Goal: Obtain resource: Download file/media

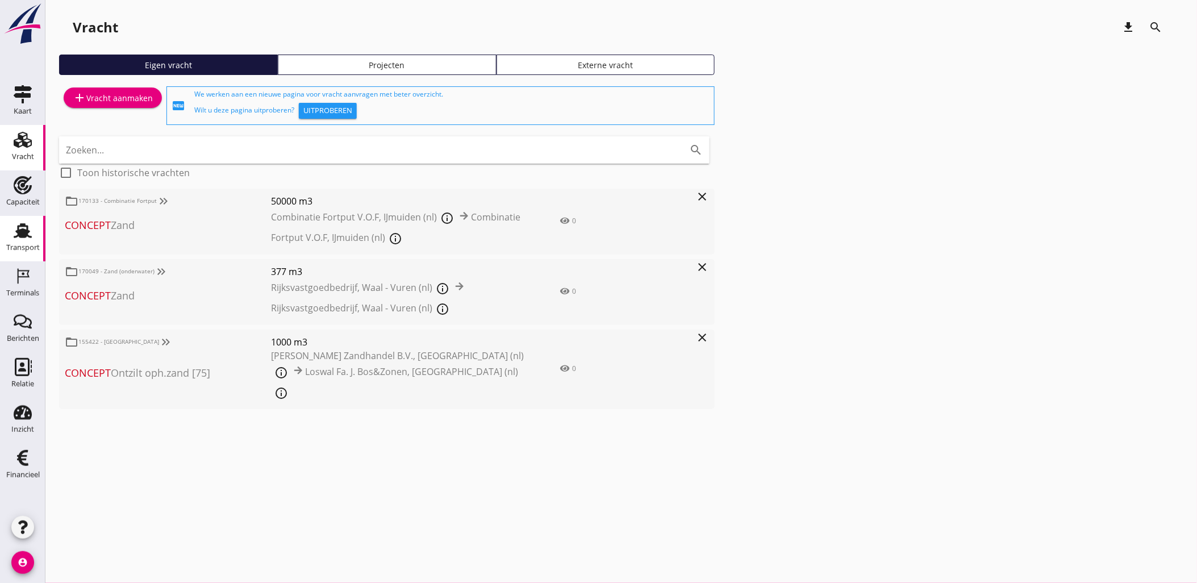
click at [23, 220] on link "Transport Transport" at bounding box center [22, 238] width 45 height 45
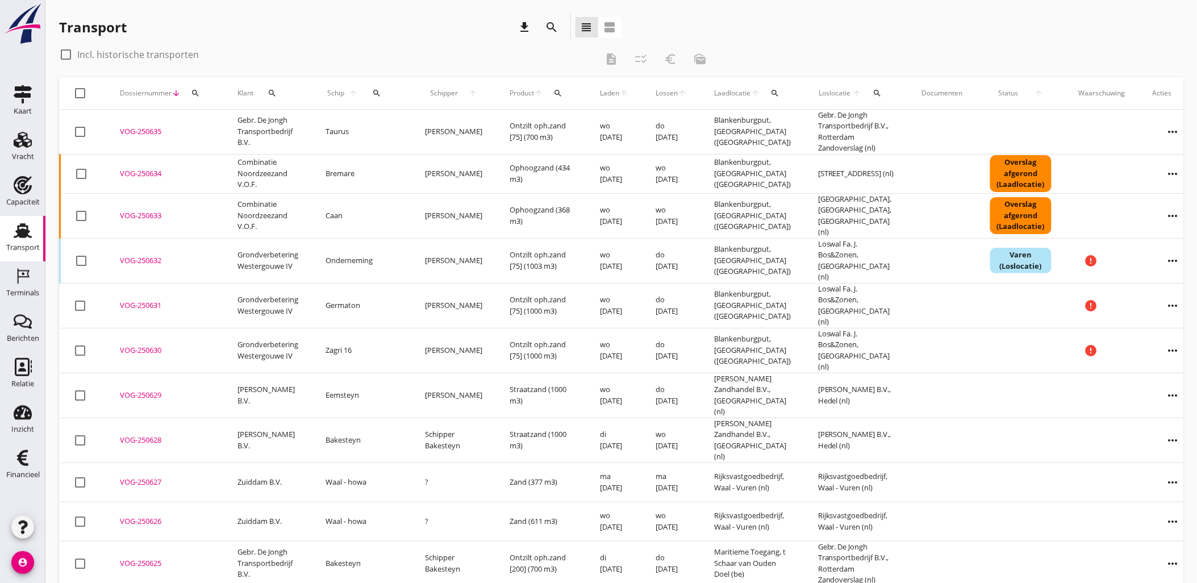
click at [554, 29] on icon "search" at bounding box center [552, 27] width 14 height 14
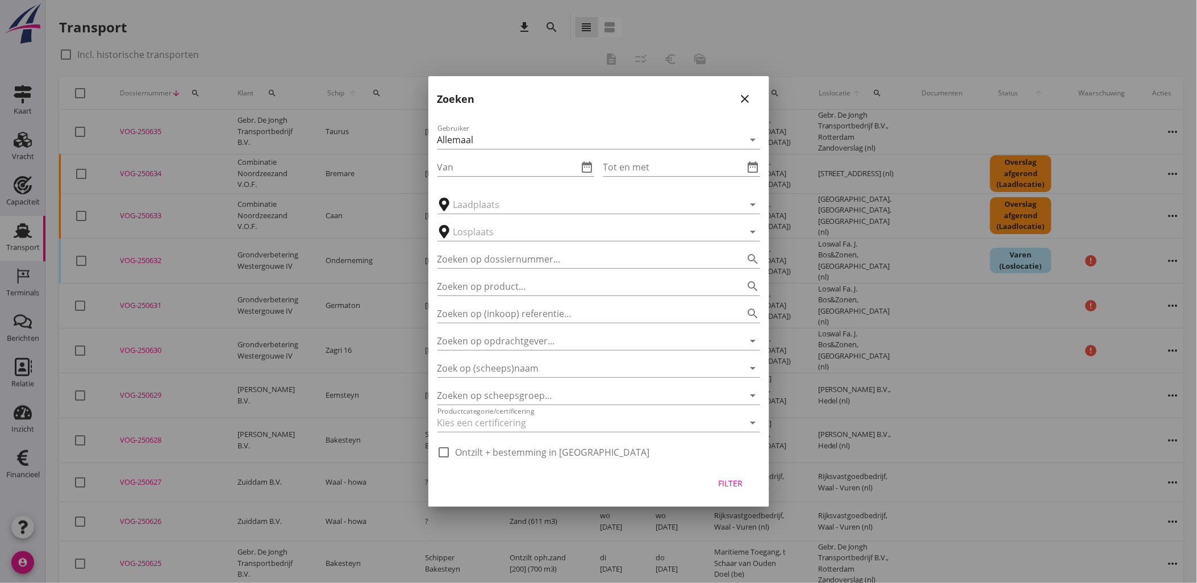
click at [750, 91] on div "Zoeken close" at bounding box center [598, 94] width 341 height 36
click at [746, 99] on icon "close" at bounding box center [745, 99] width 14 height 14
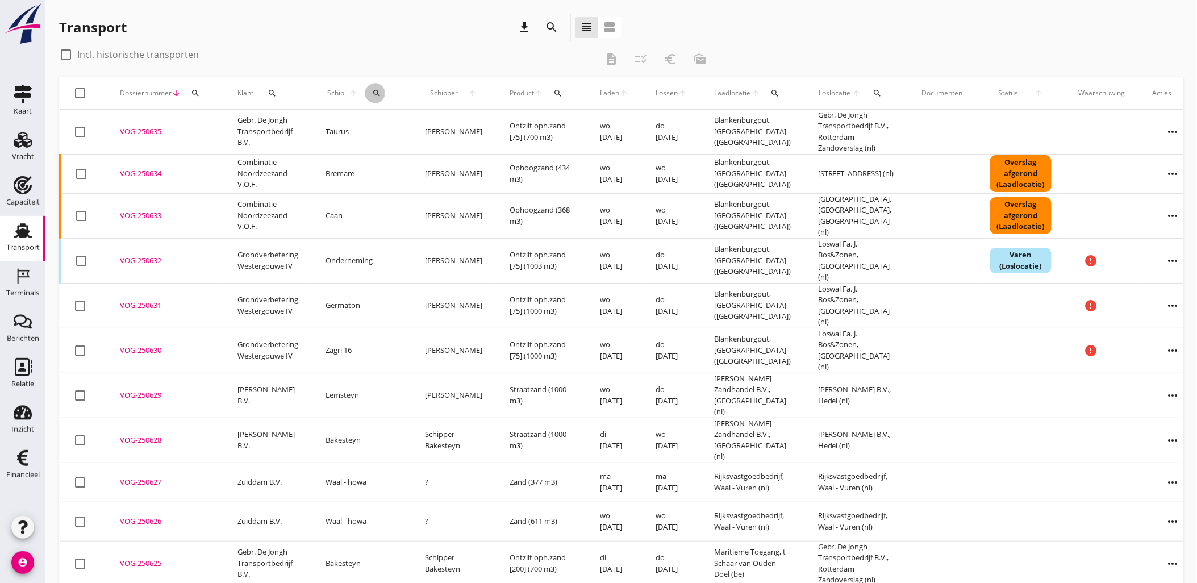
click at [372, 93] on icon "search" at bounding box center [376, 93] width 9 height 9
click at [443, 125] on input "Zoek op (scheeps)naam" at bounding box center [422, 126] width 118 height 18
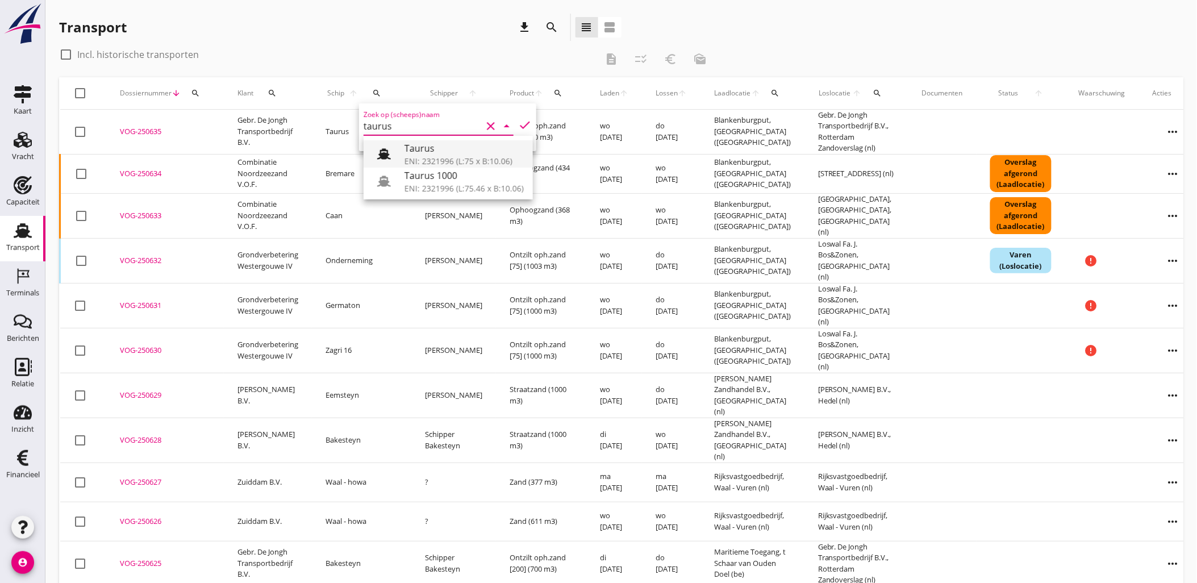
click at [437, 161] on div "ENI: 2321996 (L:75 x B:10.06)" at bounding box center [463, 161] width 119 height 12
click at [518, 124] on icon "check" at bounding box center [525, 125] width 14 height 14
type input "Taurus"
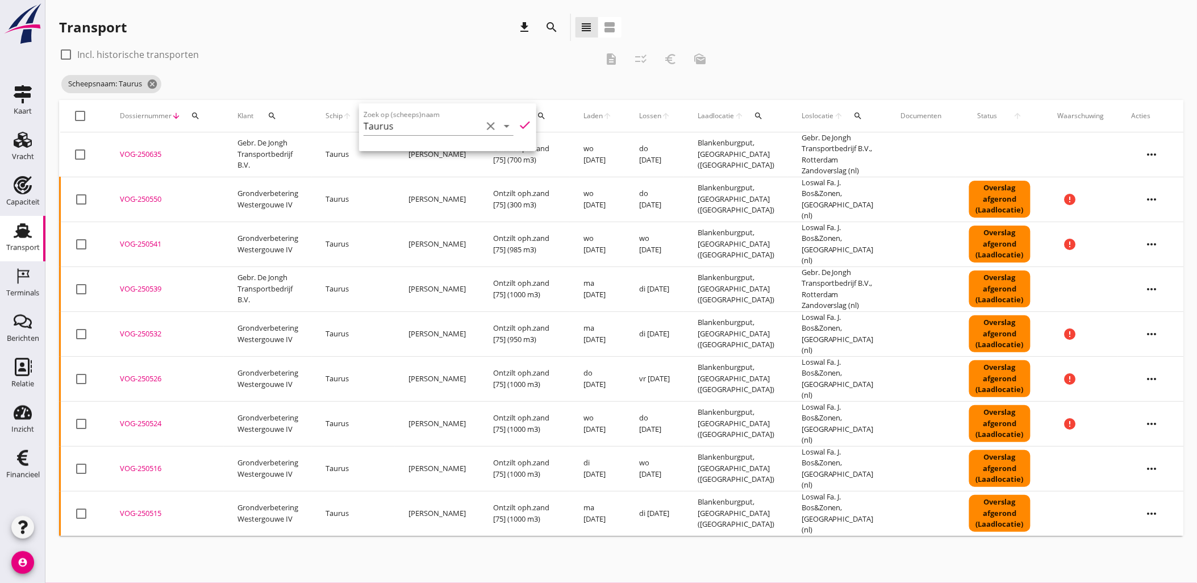
click at [446, 47] on div "check_box_outline_blank Incl. historische transporten" at bounding box center [327, 54] width 537 height 18
click at [152, 283] on div "VOG-250539" at bounding box center [165, 288] width 90 height 11
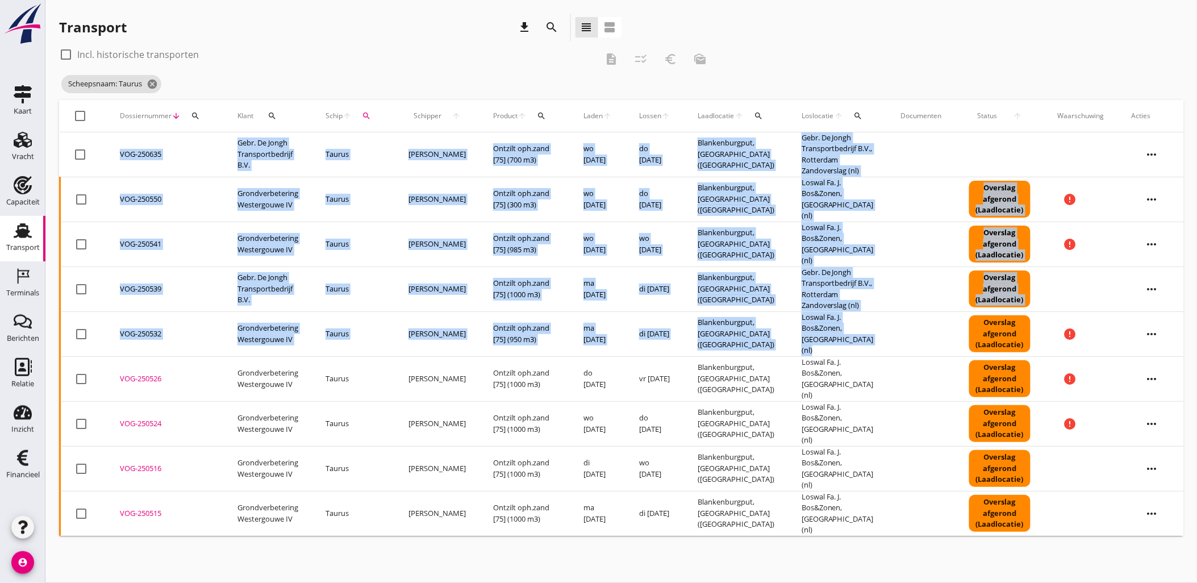
drag, startPoint x: 882, startPoint y: 327, endPoint x: 429, endPoint y: 577, distance: 517.5
click at [429, 577] on div "cancel You are impersonating another user. Transport download search view_headl…" at bounding box center [620, 291] width 1151 height 583
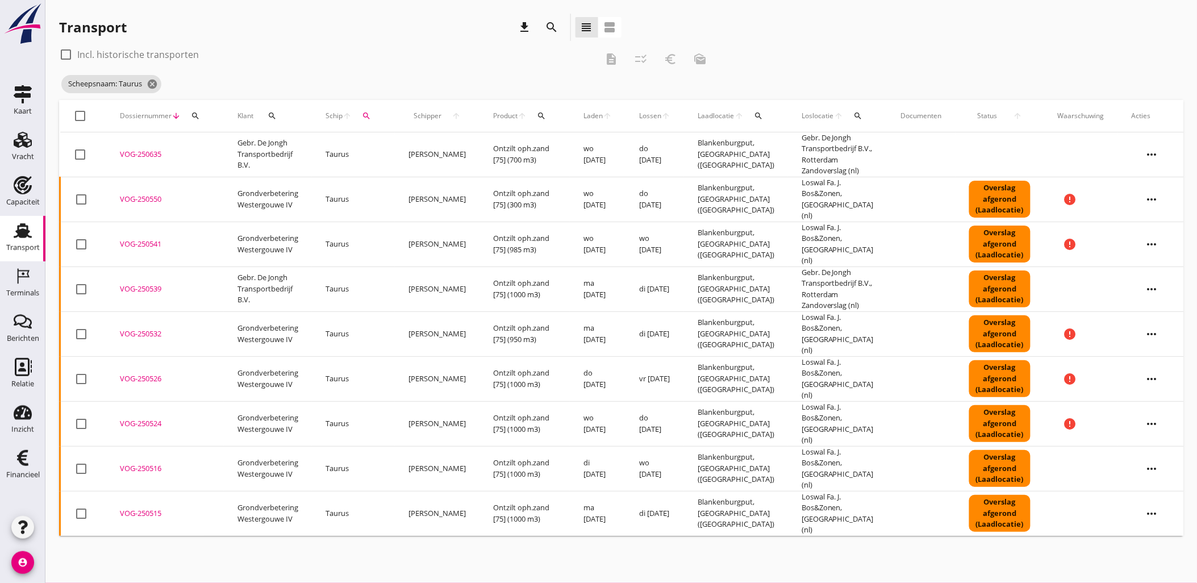
drag, startPoint x: 429, startPoint y: 577, endPoint x: 638, endPoint y: 537, distance: 212.8
click at [638, 537] on div "cancel You are impersonating another user. Transport download search view_headl…" at bounding box center [620, 291] width 1151 height 583
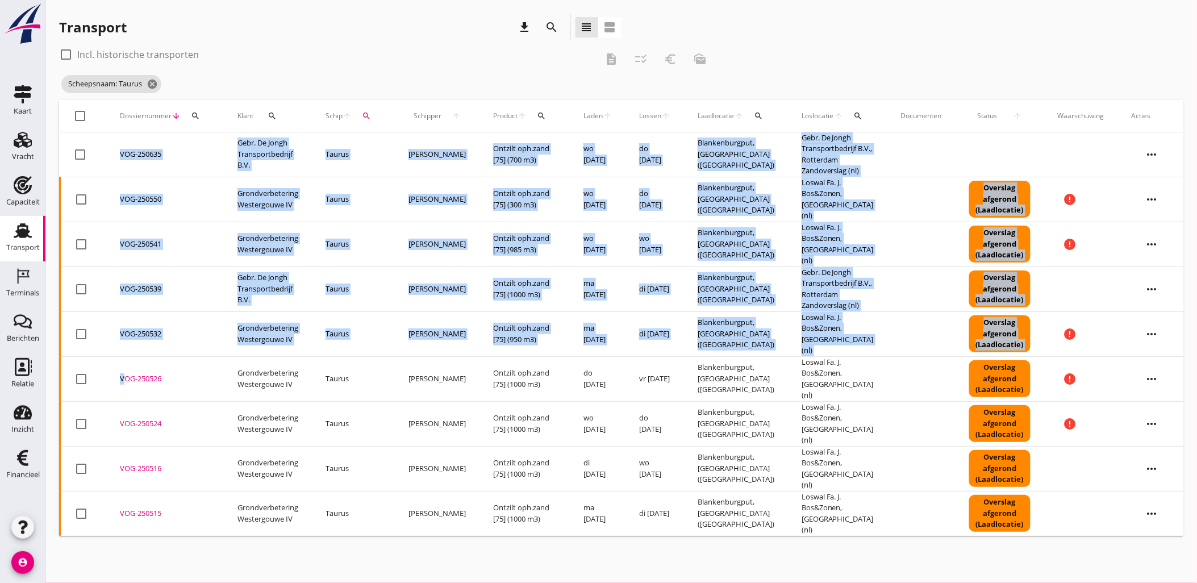
drag, startPoint x: 1126, startPoint y: 331, endPoint x: 674, endPoint y: 538, distance: 497.3
click at [674, 538] on div "cancel You are impersonating another user. Transport download search view_headl…" at bounding box center [620, 291] width 1151 height 583
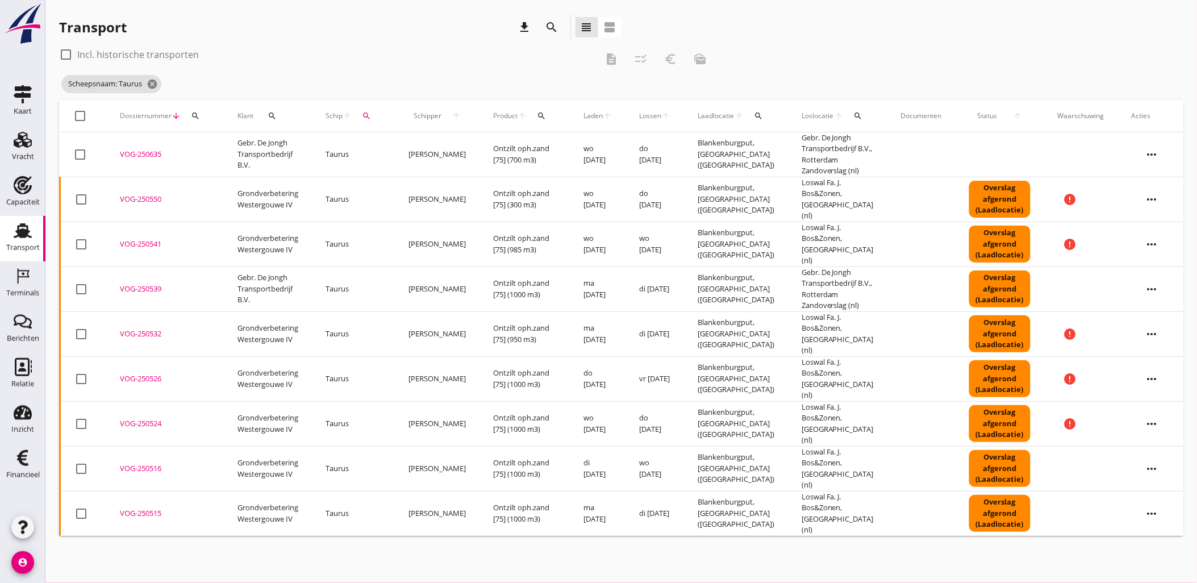
drag, startPoint x: 872, startPoint y: 299, endPoint x: 526, endPoint y: 537, distance: 420.6
click at [526, 537] on div "cancel You are impersonating another user. Transport download search view_headl…" at bounding box center [620, 291] width 1151 height 583
click at [527, 537] on div "cancel You are impersonating another user. Transport download search view_headl…" at bounding box center [620, 291] width 1151 height 583
drag, startPoint x: 145, startPoint y: 320, endPoint x: 172, endPoint y: 291, distance: 39.8
click at [145, 328] on div "VOG-250532" at bounding box center [165, 333] width 90 height 11
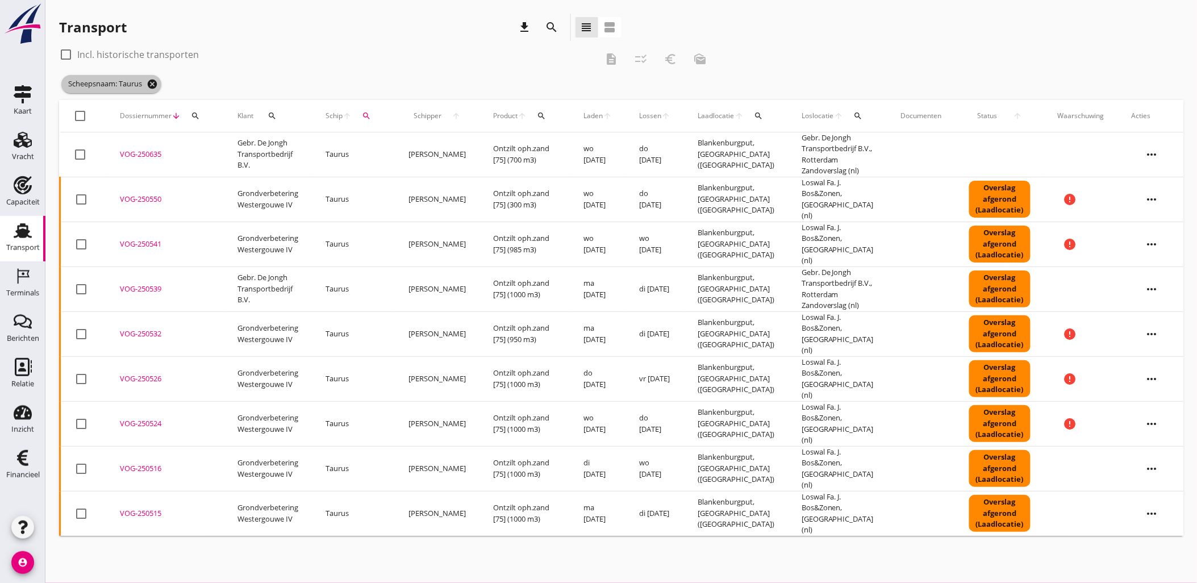
click at [157, 86] on icon "cancel" at bounding box center [152, 83] width 11 height 11
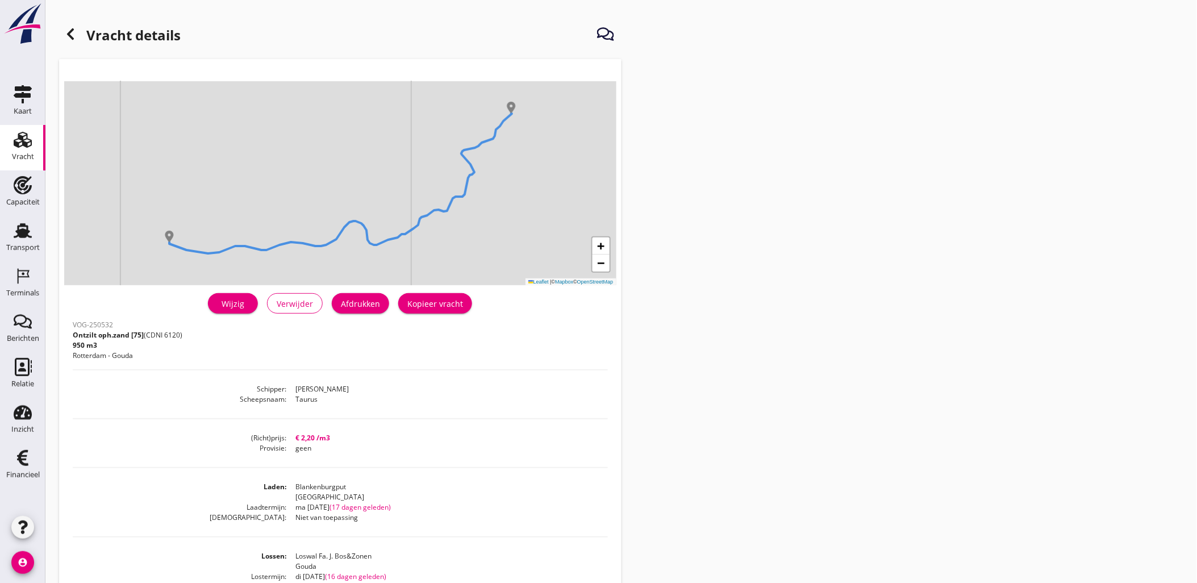
click at [228, 308] on div "Wijzig" at bounding box center [233, 304] width 32 height 12
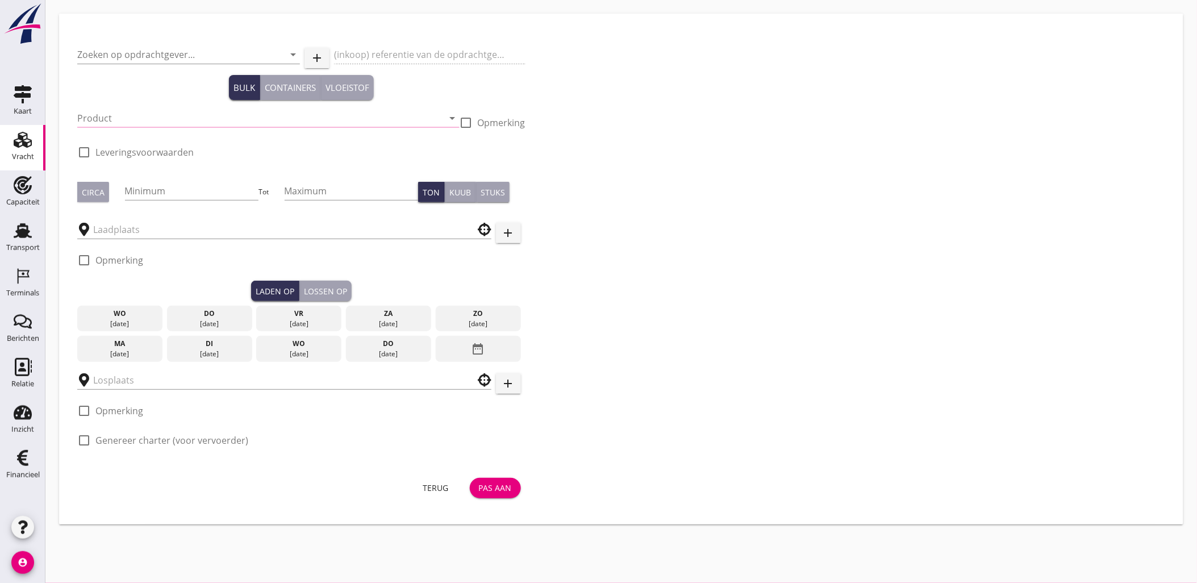
type input "Grondverbetering Westergouwe IV"
type input "Ontzilt oph.zand [75] (6120)"
type input "999"
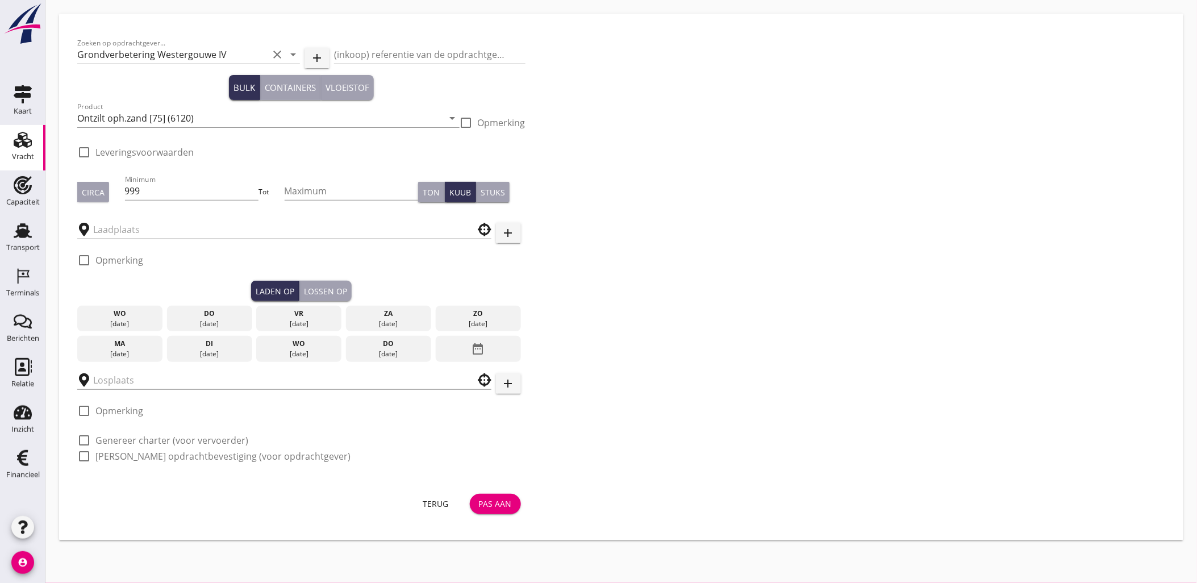
checkbox input "true"
type input "Blankenburgput"
type input "Loswal Fa. J. Bos&Zonen"
checkbox input "true"
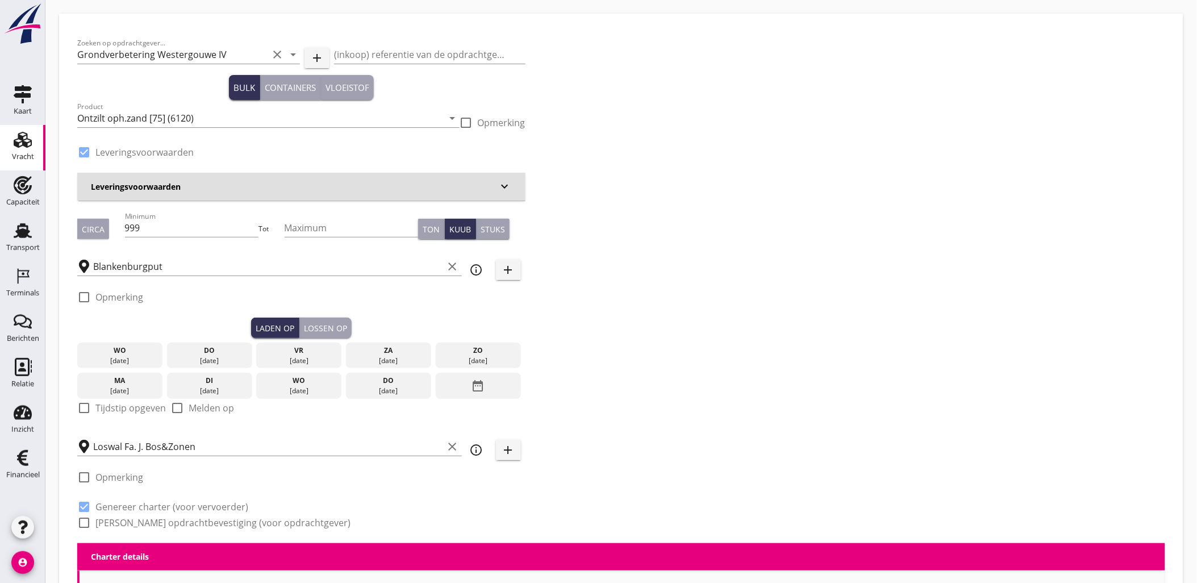
type input "2.2"
radio input "false"
click at [480, 388] on icon "date_range" at bounding box center [478, 385] width 14 height 20
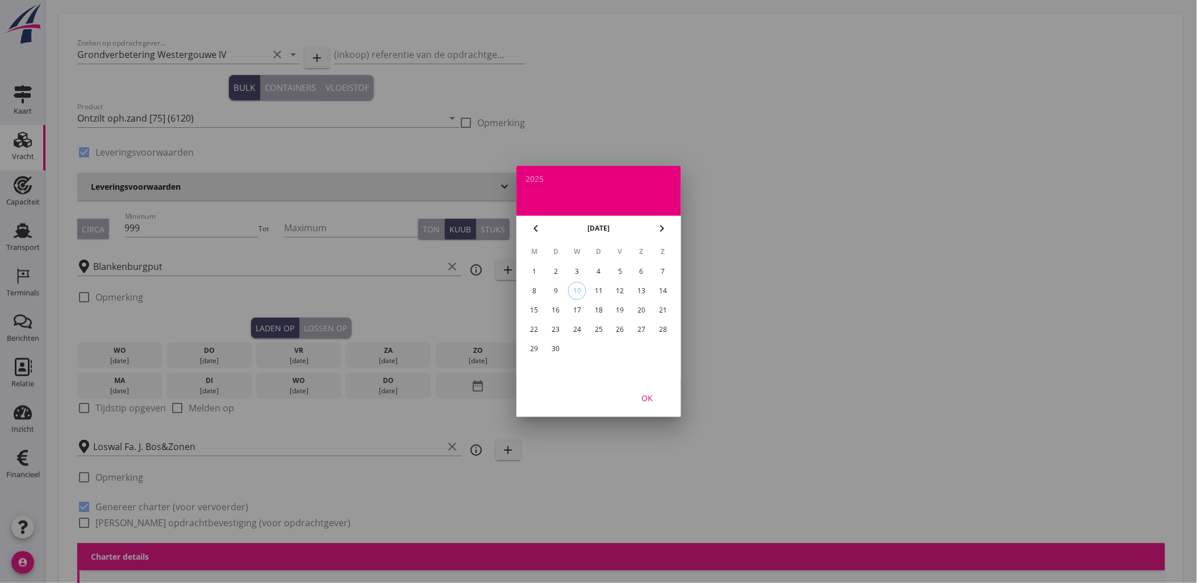
click at [532, 222] on icon "chevron_left" at bounding box center [536, 228] width 14 height 14
click at [535, 348] on div "25" at bounding box center [534, 349] width 18 height 18
click at [663, 401] on button "OK" at bounding box center [647, 397] width 50 height 20
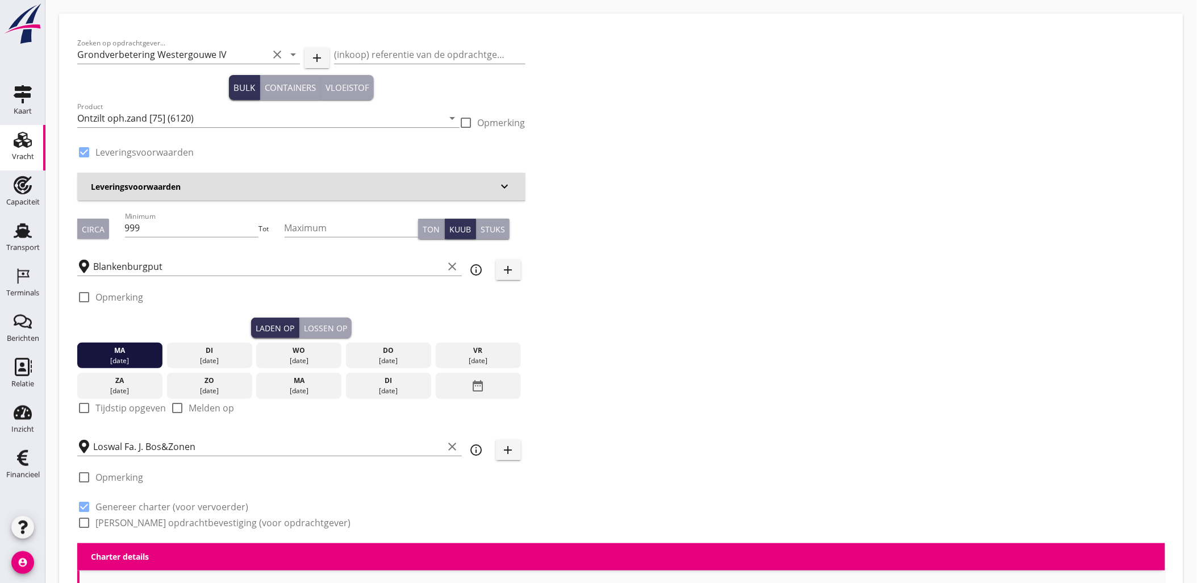
click at [344, 337] on div "Zoeken op opdrachtgever... Grondverbetering Westergouwe IV clear arrow_drop_dow…" at bounding box center [301, 287] width 457 height 511
click at [343, 331] on div "Lossen op" at bounding box center [325, 328] width 43 height 12
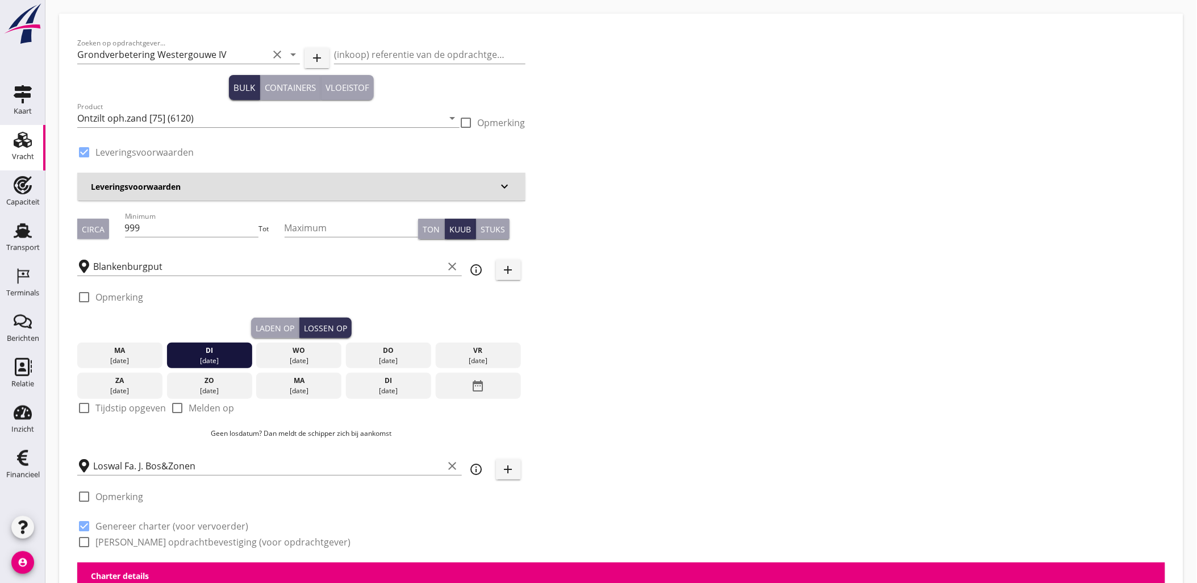
click at [152, 354] on div "ma" at bounding box center [120, 350] width 80 height 10
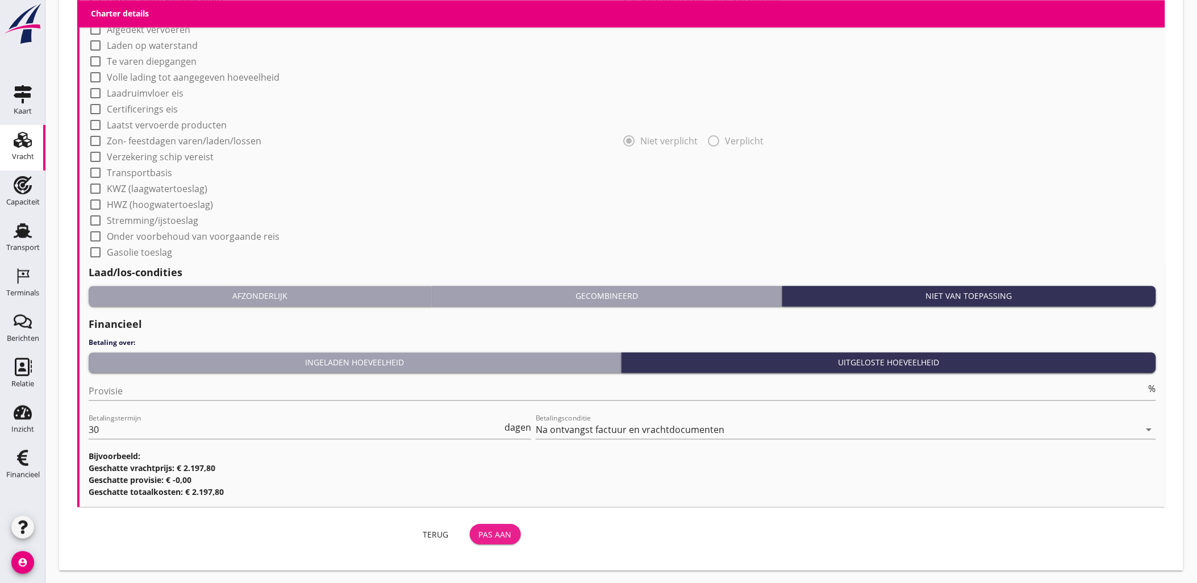
click at [488, 529] on div "Pas aan" at bounding box center [495, 534] width 33 height 12
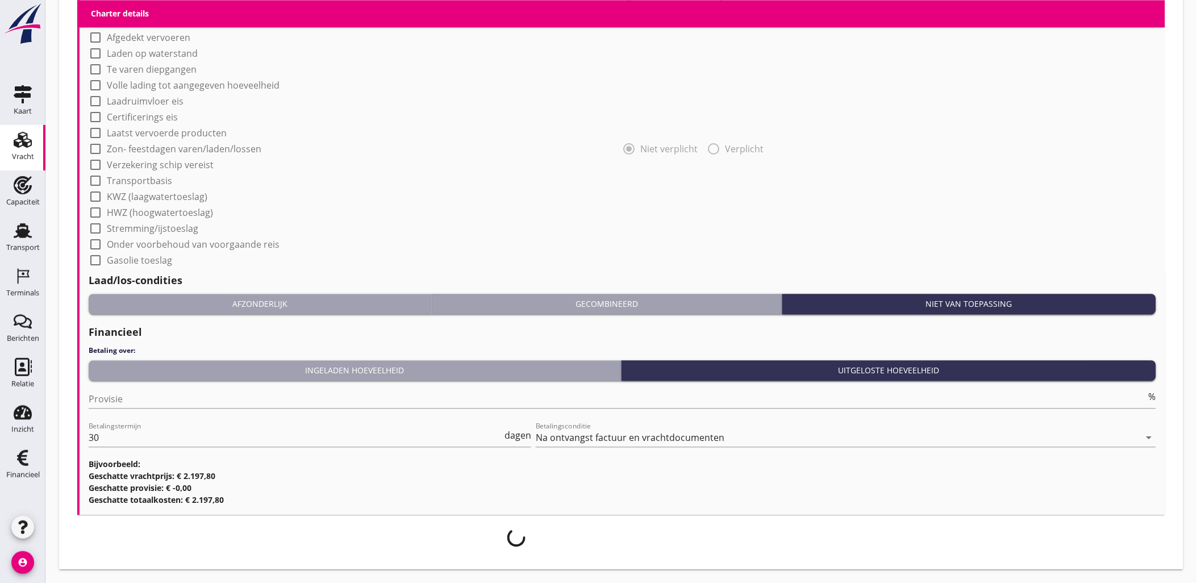
scroll to position [898, 0]
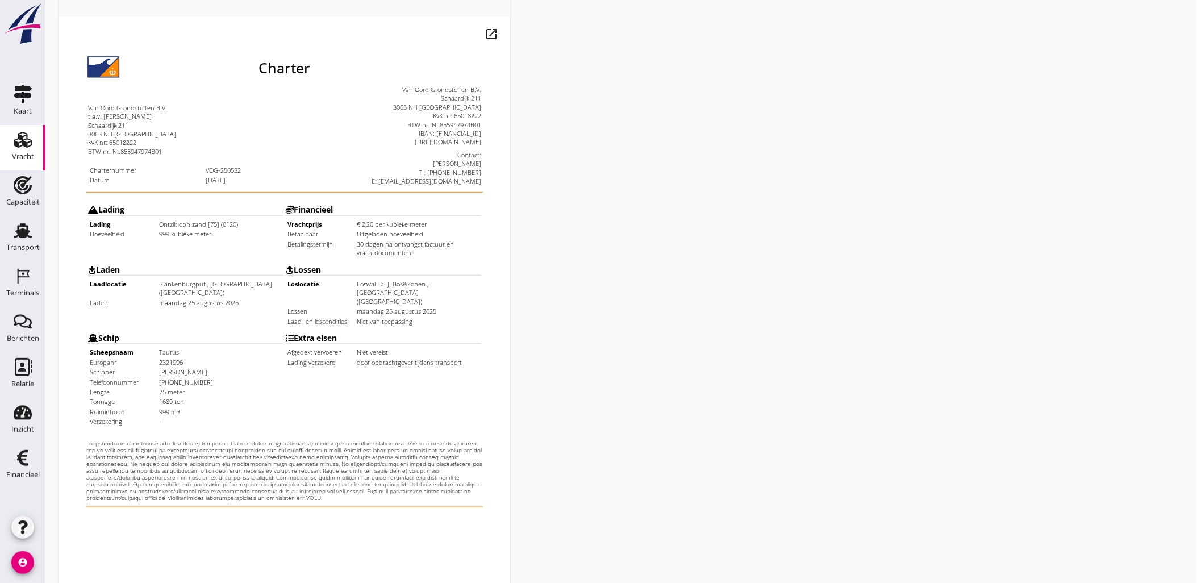
scroll to position [257, 0]
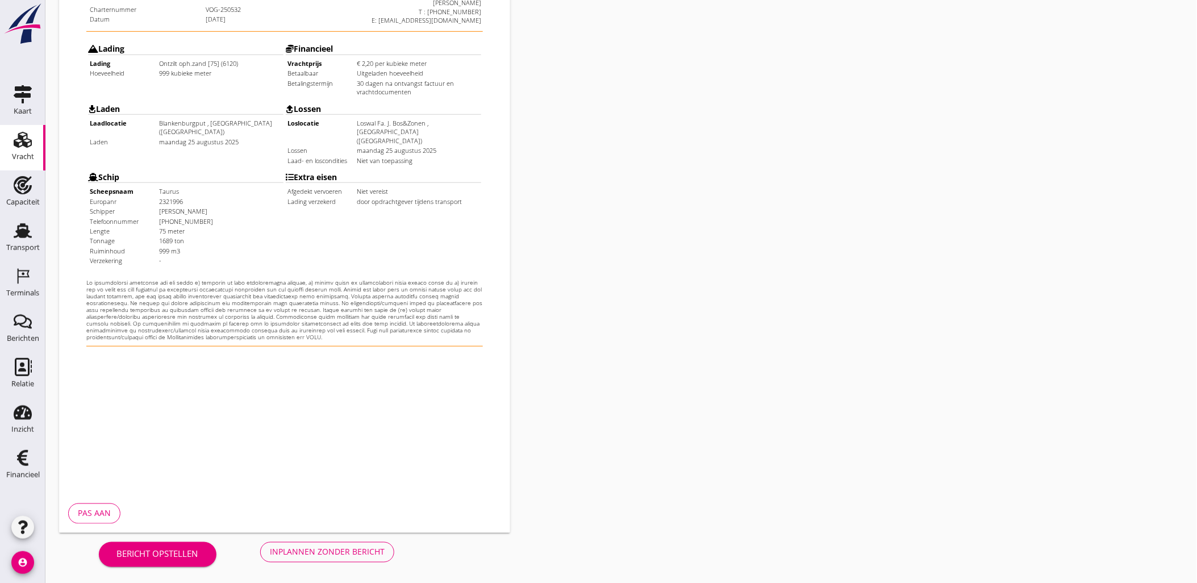
drag, startPoint x: 319, startPoint y: 538, endPoint x: 326, endPoint y: 544, distance: 8.9
click at [320, 539] on div "Bericht opstellen Inplannen zonder bericht" at bounding box center [246, 551] width 375 height 37
click at [326, 544] on button "Inplannen zonder bericht" at bounding box center [327, 552] width 134 height 20
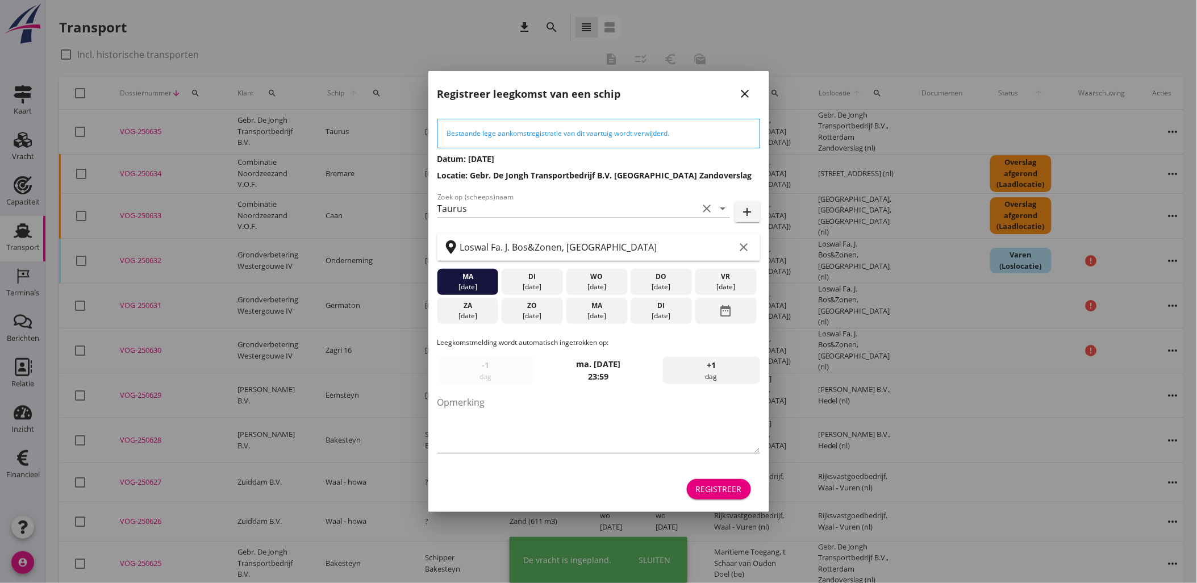
click at [738, 491] on div "Registreer" at bounding box center [719, 489] width 46 height 12
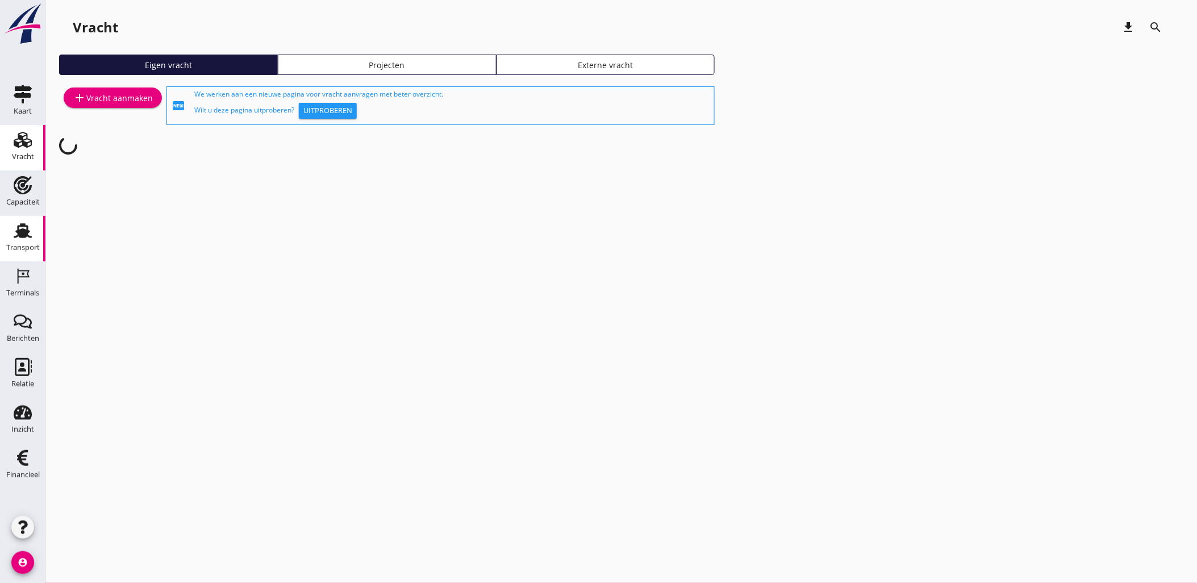
click at [14, 231] on icon "Transport" at bounding box center [23, 230] width 18 height 18
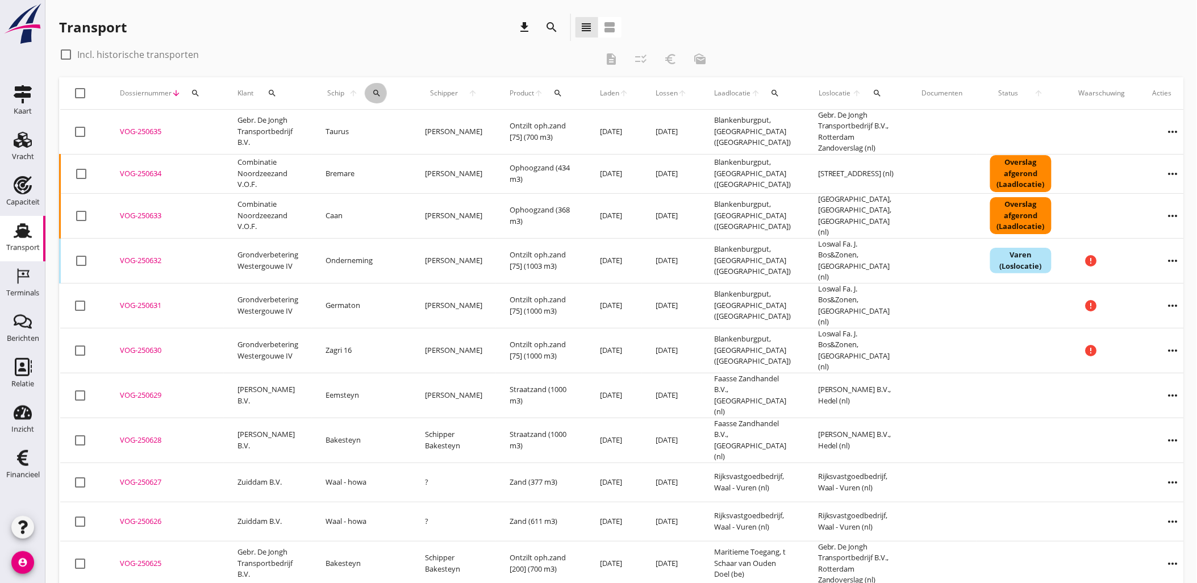
click at [375, 89] on div "search" at bounding box center [377, 93] width 24 height 9
click at [395, 129] on input "Zoek op (scheeps)naam" at bounding box center [422, 126] width 118 height 18
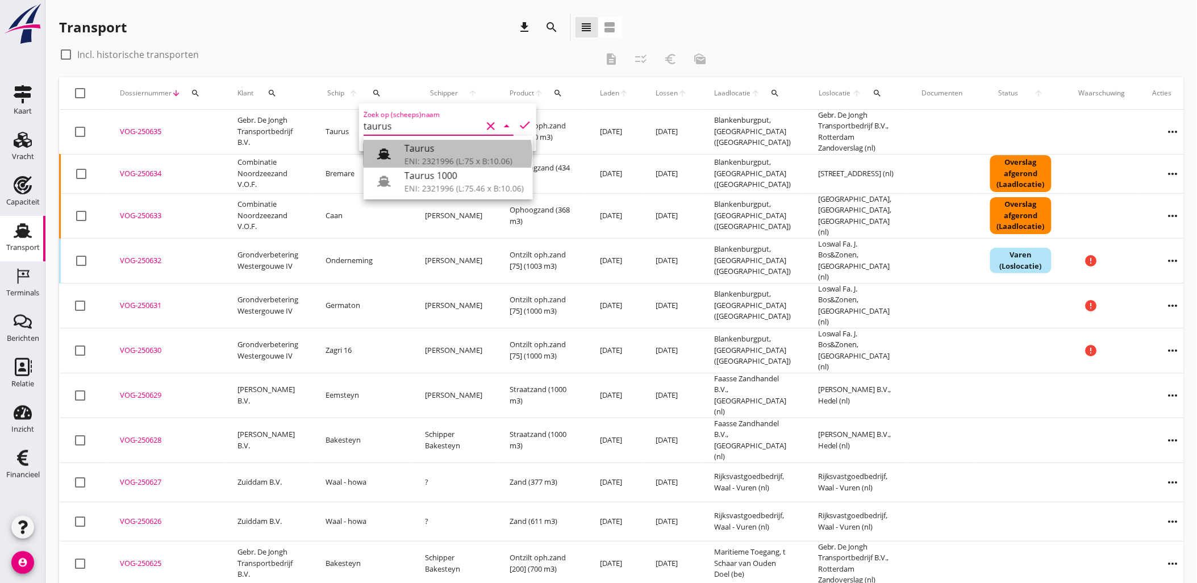
click at [409, 151] on div "Taurus" at bounding box center [463, 148] width 119 height 14
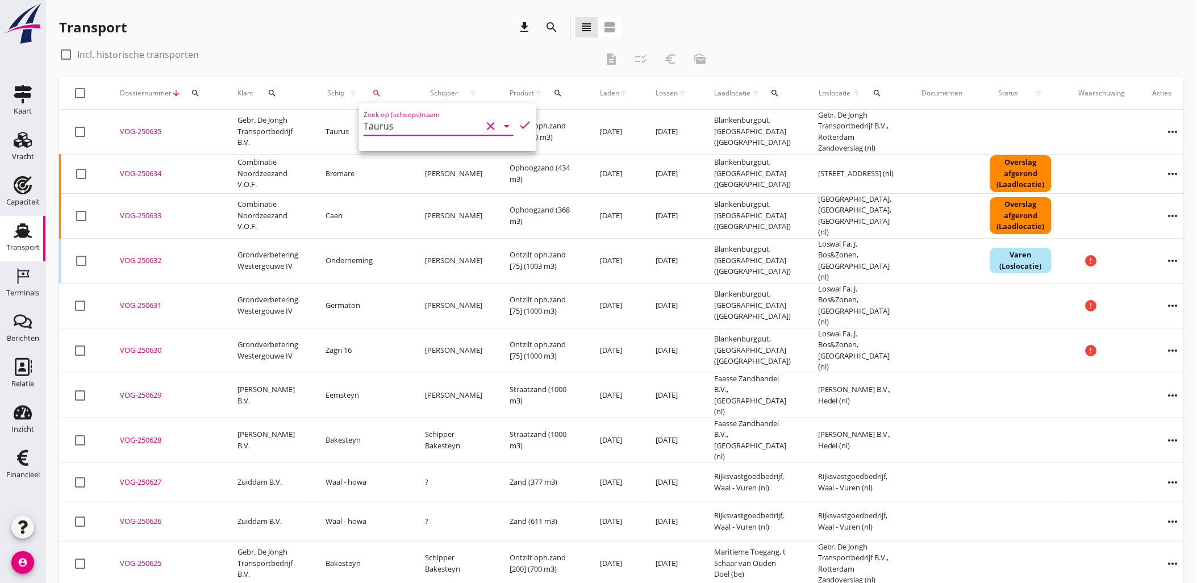
click at [518, 123] on icon "check" at bounding box center [525, 125] width 14 height 14
type input "Taurus"
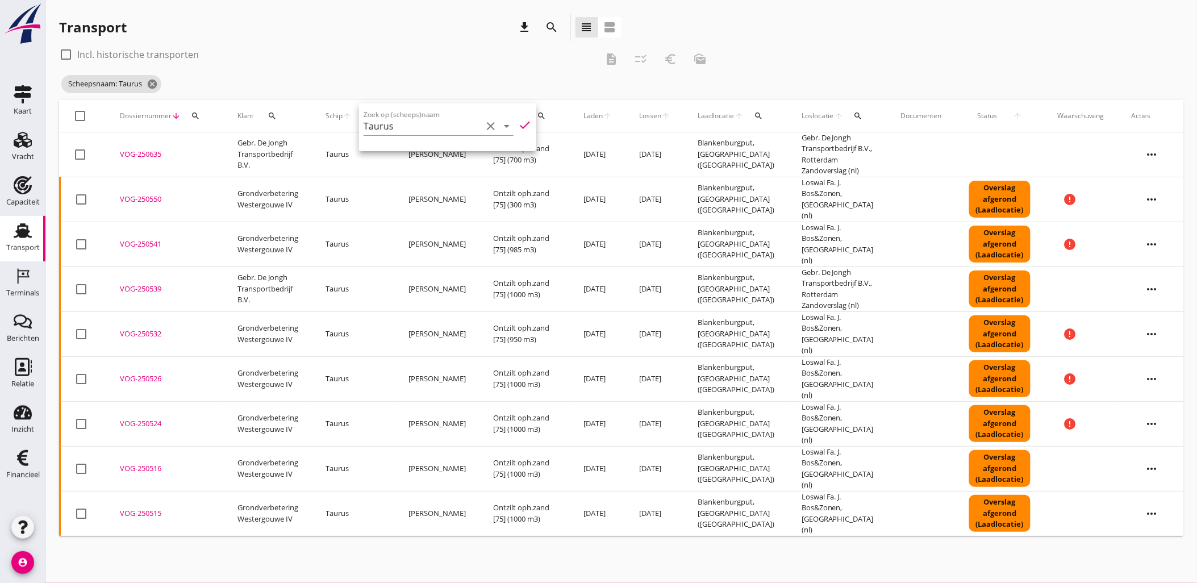
click at [446, 51] on div "check_box_outline_blank Incl. historische transporten" at bounding box center [327, 54] width 537 height 18
click at [146, 283] on div "VOG-250539" at bounding box center [165, 288] width 90 height 11
click at [143, 197] on div "VOG-250550" at bounding box center [165, 199] width 90 height 11
click at [189, 109] on button "search" at bounding box center [195, 116] width 20 height 20
click at [235, 141] on input "Zoeken op dossiernummer..." at bounding box center [248, 149] width 118 height 18
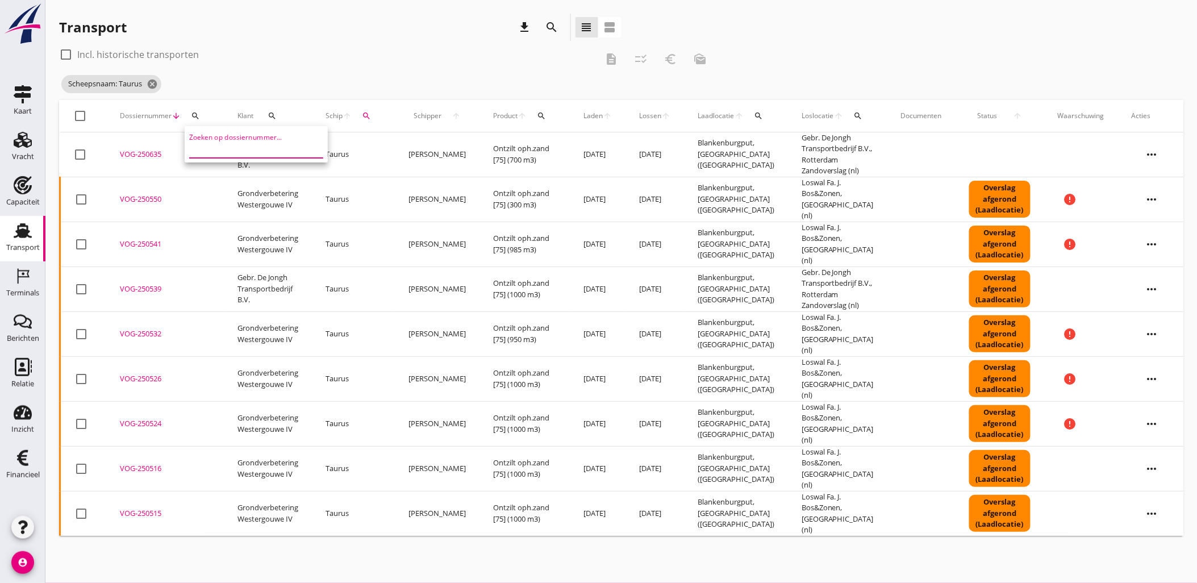
paste input "VOG-250597"
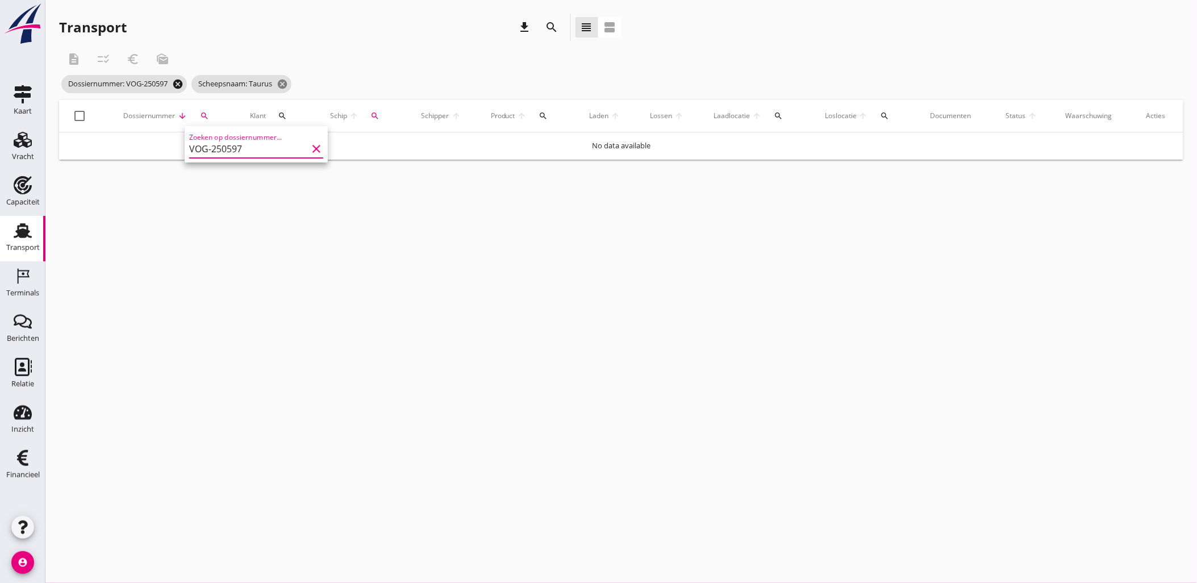
type input "VOG-250597"
click at [179, 86] on icon "cancel" at bounding box center [177, 83] width 11 height 11
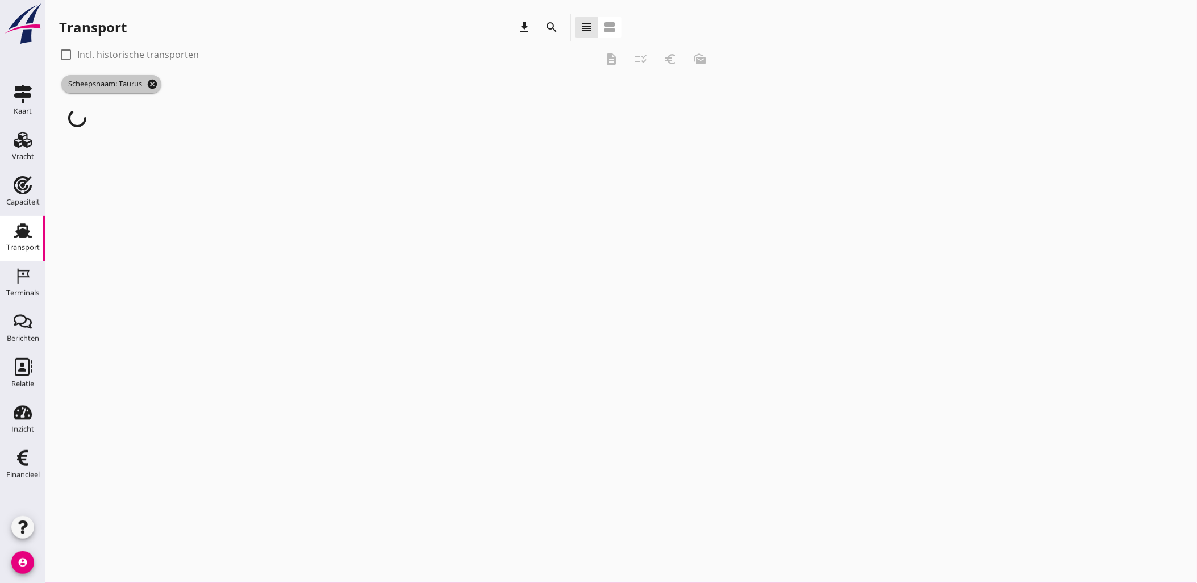
click at [157, 82] on span "Scheepsnaam: Taurus cancel" at bounding box center [111, 84] width 100 height 18
click at [154, 83] on icon "cancel" at bounding box center [152, 83] width 11 height 11
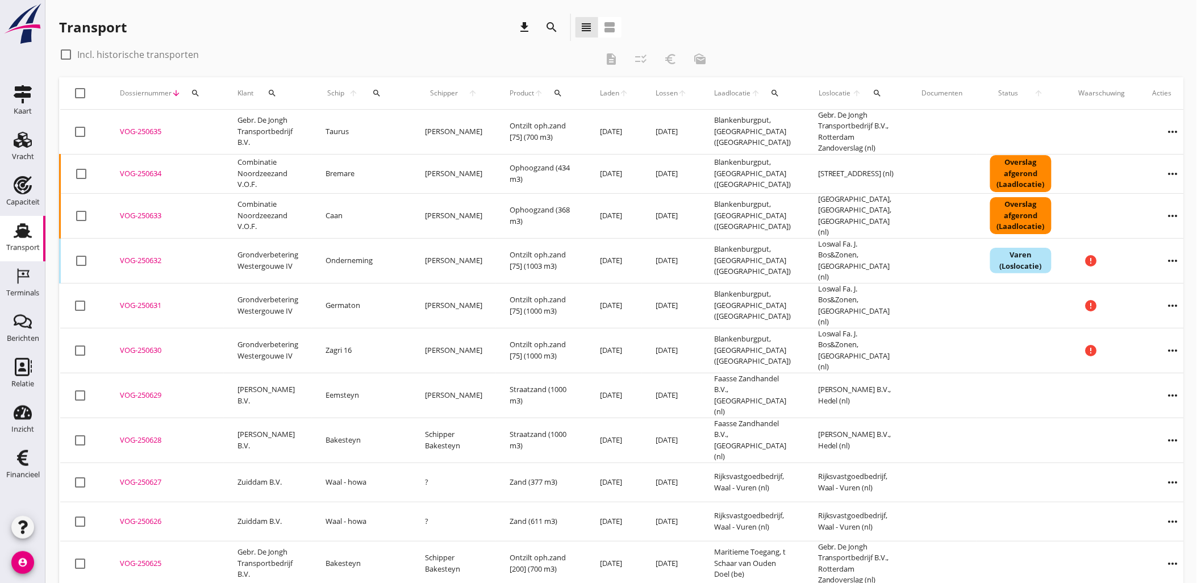
click at [196, 91] on icon "search" at bounding box center [195, 93] width 9 height 9
click at [237, 126] on input "Zoeken op dossiernummer..." at bounding box center [248, 126] width 118 height 18
paste input "VOG-250597"
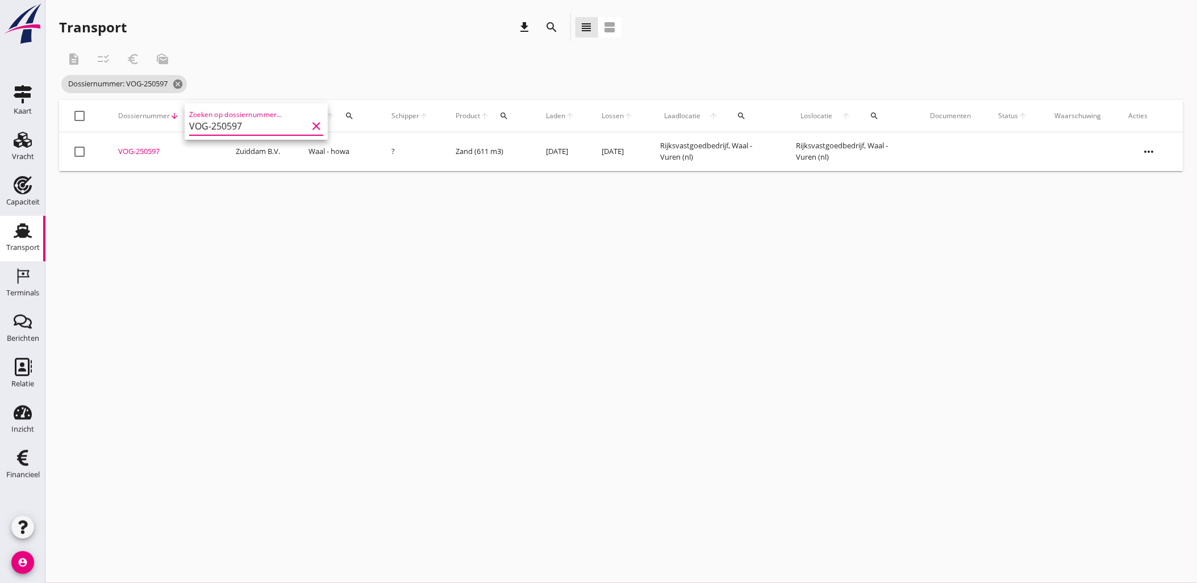
type input "VOG-250597"
click at [139, 154] on div "VOG-250597" at bounding box center [163, 151] width 90 height 11
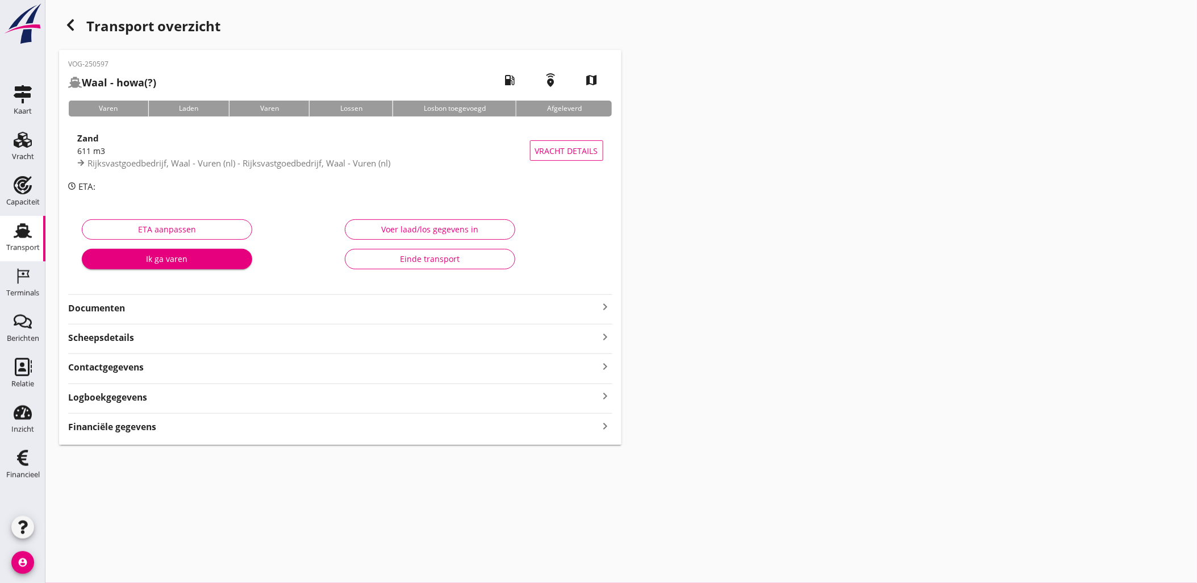
click at [381, 426] on div "Financiële gegevens keyboard_arrow_right" at bounding box center [340, 425] width 544 height 15
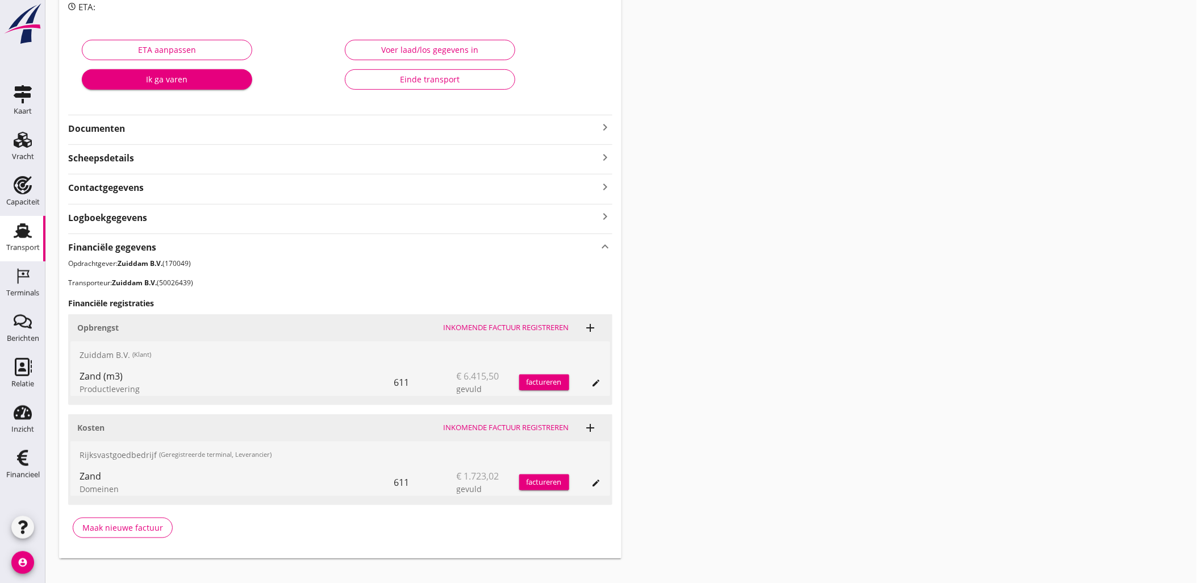
scroll to position [195, 0]
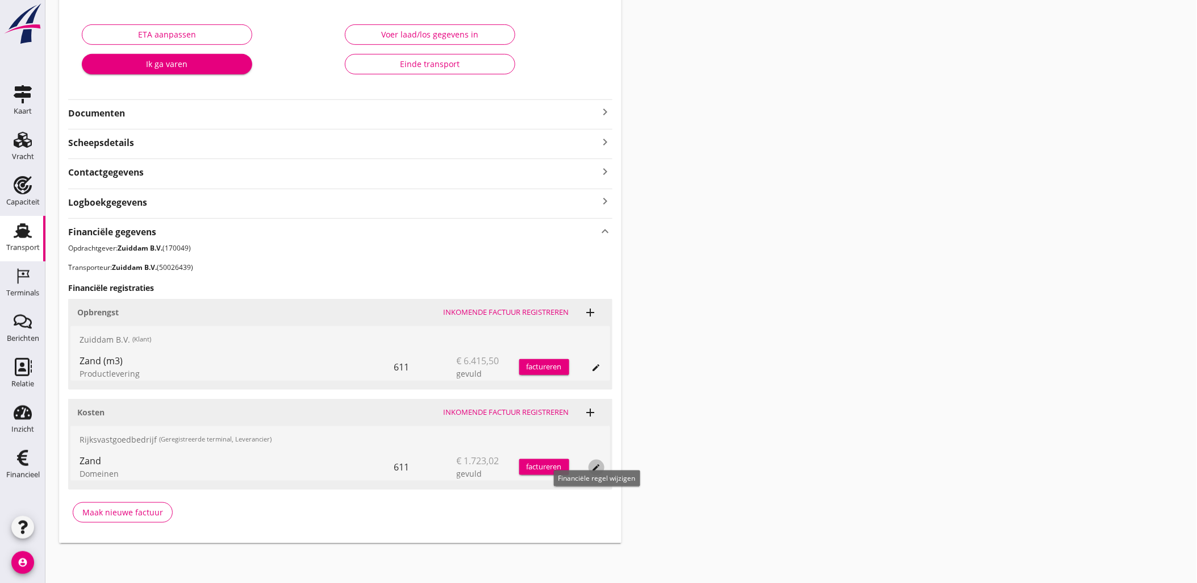
click at [602, 470] on div "edit" at bounding box center [596, 467] width 16 height 9
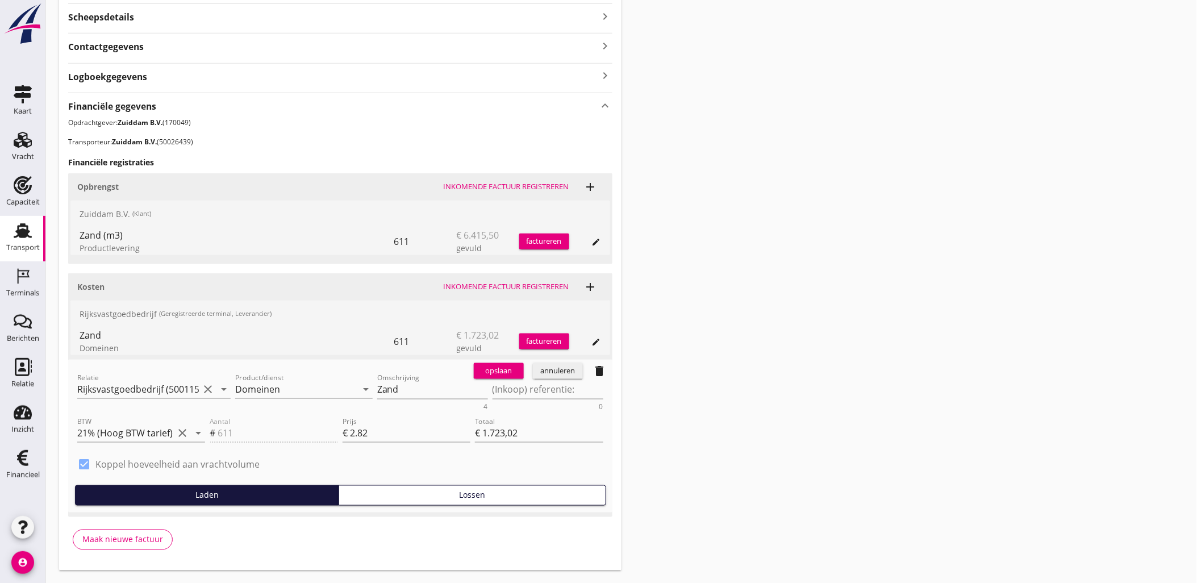
scroll to position [321, 0]
click at [564, 373] on div "annuleren" at bounding box center [557, 370] width 41 height 11
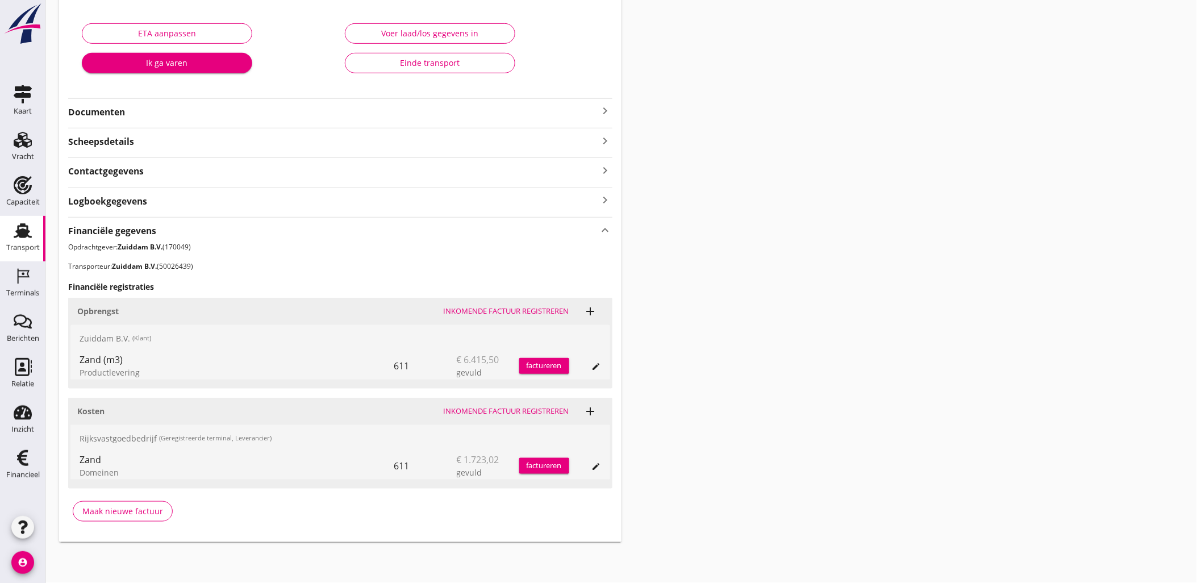
scroll to position [195, 0]
click at [599, 372] on button "edit" at bounding box center [596, 367] width 16 height 16
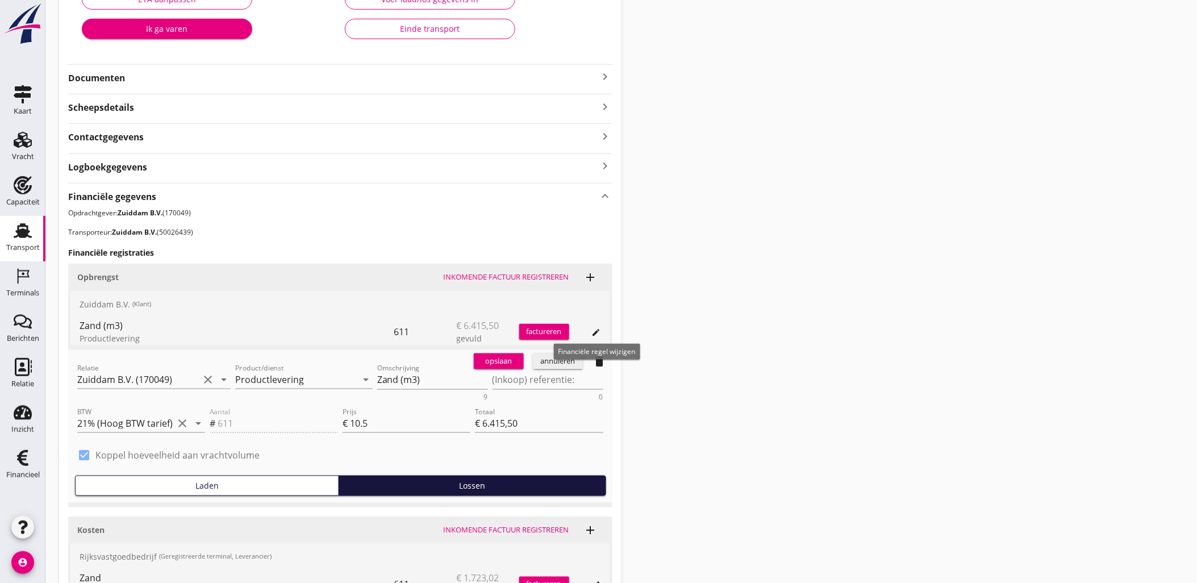
scroll to position [258, 0]
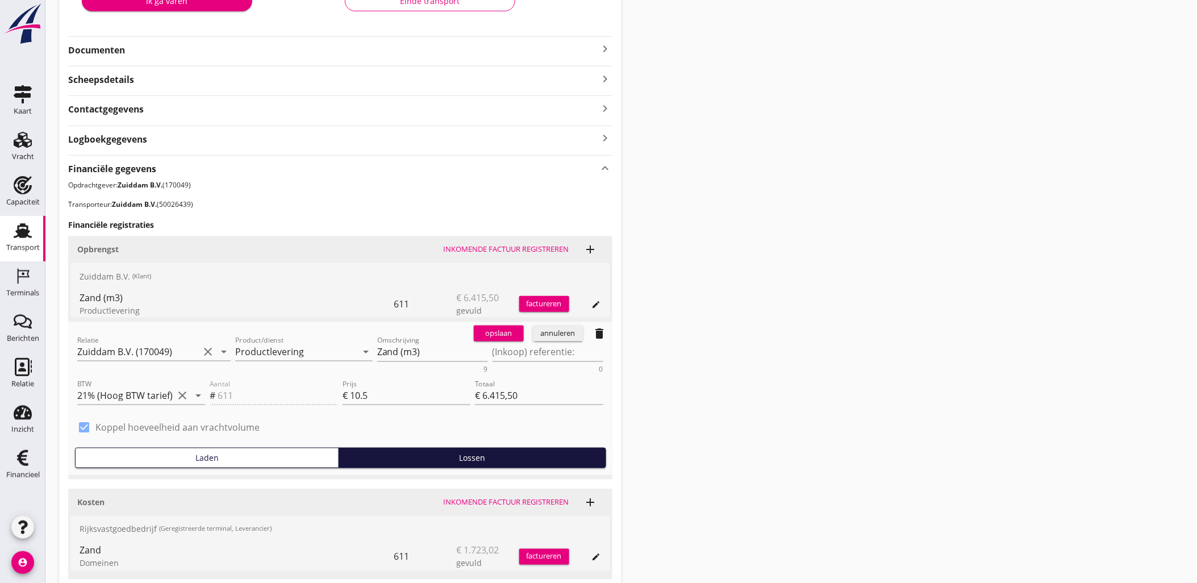
click at [571, 334] on div "annuleren" at bounding box center [557, 333] width 41 height 11
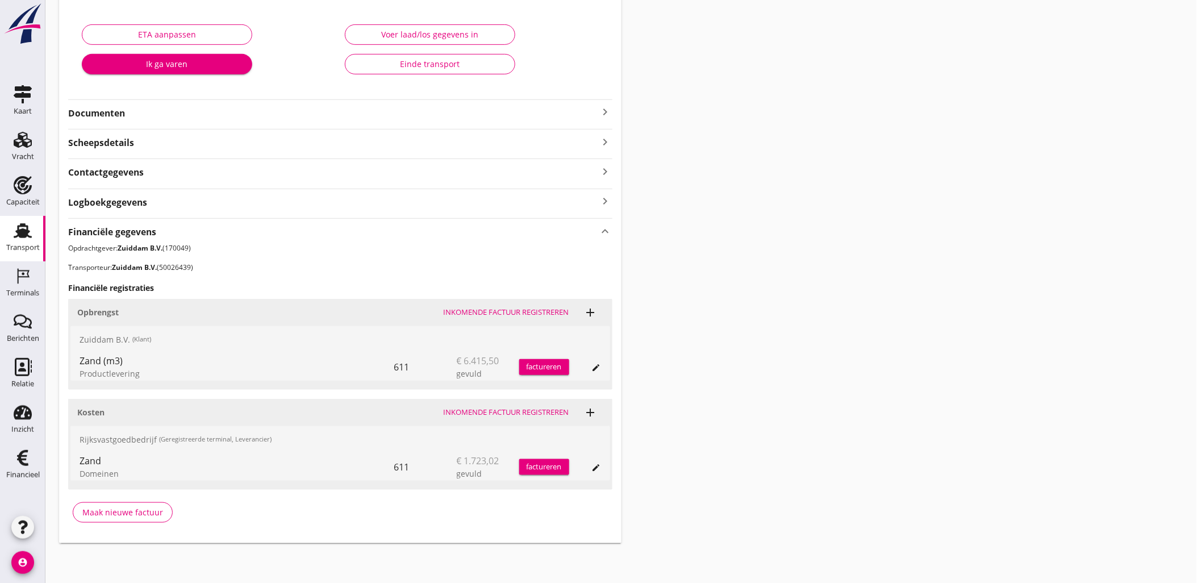
drag, startPoint x: 282, startPoint y: 444, endPoint x: 72, endPoint y: 434, distance: 210.4
click at [72, 434] on div "Rijksvastgoedbedrijf (Geregistreerde terminal, Leverancier)" at bounding box center [339, 439] width 539 height 27
drag, startPoint x: 72, startPoint y: 434, endPoint x: 142, endPoint y: 436, distance: 69.9
click at [142, 436] on div "Rijksvastgoedbedrijf (Geregistreerde terminal, Leverancier)" at bounding box center [339, 439] width 539 height 27
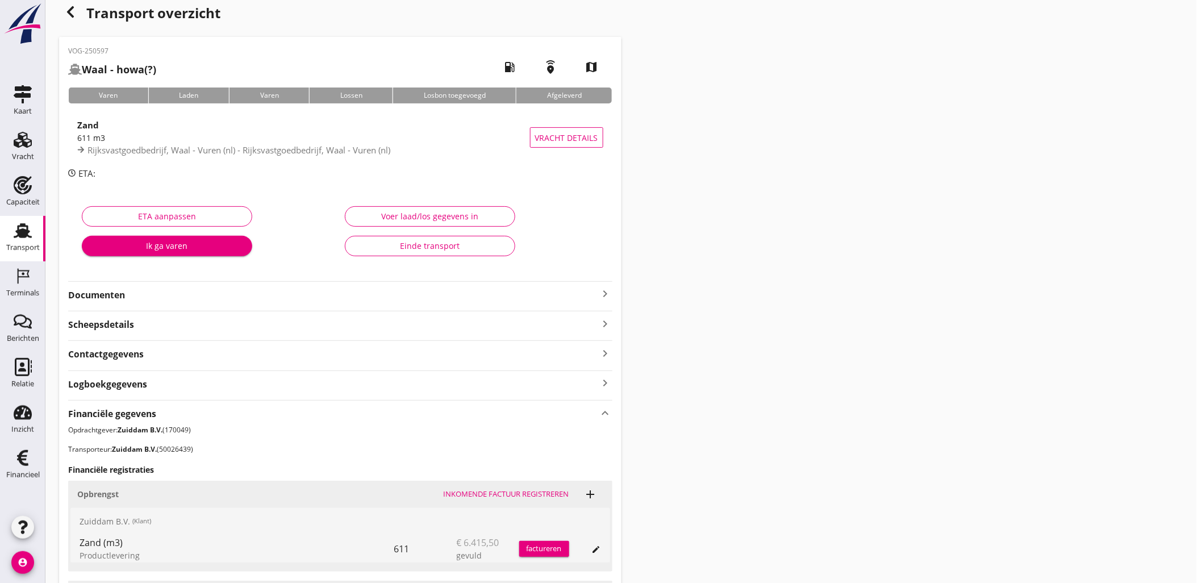
scroll to position [0, 0]
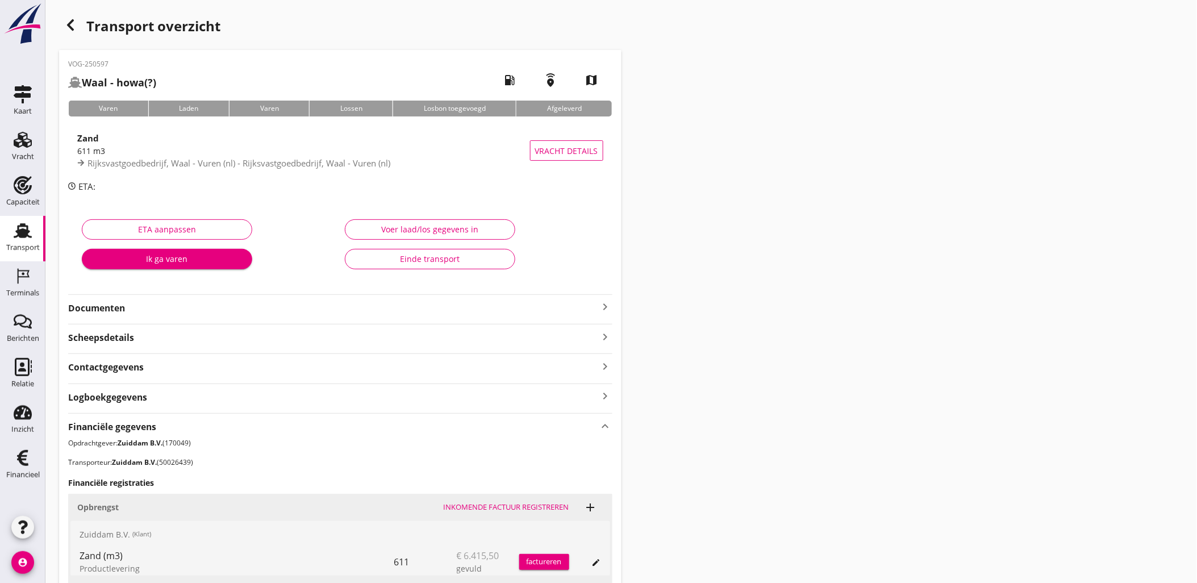
click at [68, 19] on icon "button" at bounding box center [71, 25] width 14 height 14
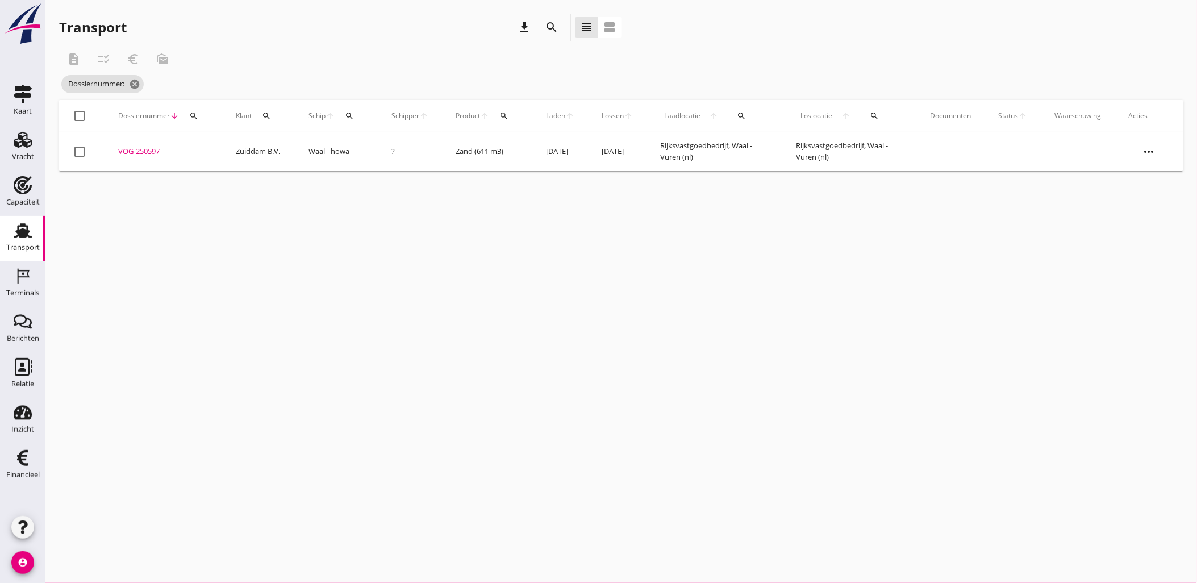
click at [1007, 246] on div "cancel You are impersonating another user. Transport download search view_headl…" at bounding box center [620, 291] width 1151 height 583
click at [1148, 152] on icon "more_horiz" at bounding box center [1149, 152] width 32 height 32
click at [784, 264] on div "cancel You are impersonating another user. Transport download search view_headl…" at bounding box center [620, 291] width 1151 height 583
click at [347, 117] on icon "search" at bounding box center [349, 115] width 9 height 9
click at [421, 142] on input "Zoek op (scheeps)naam" at bounding box center [403, 149] width 118 height 18
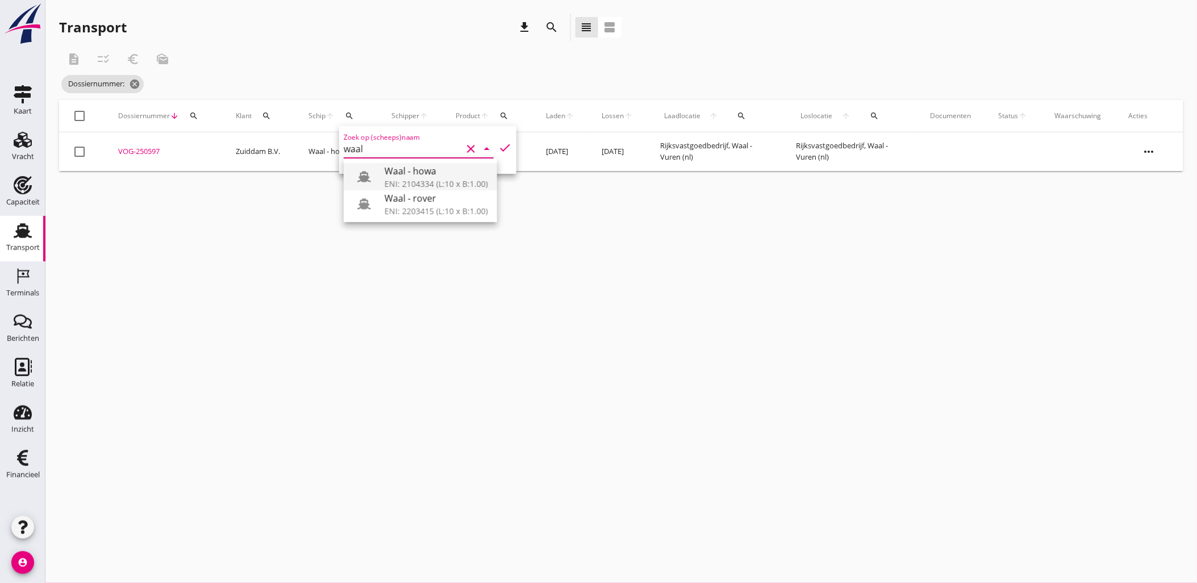
click at [429, 175] on div "Waal - howa" at bounding box center [435, 171] width 103 height 14
click at [499, 144] on icon "check" at bounding box center [505, 148] width 14 height 14
type input "Waal - howa"
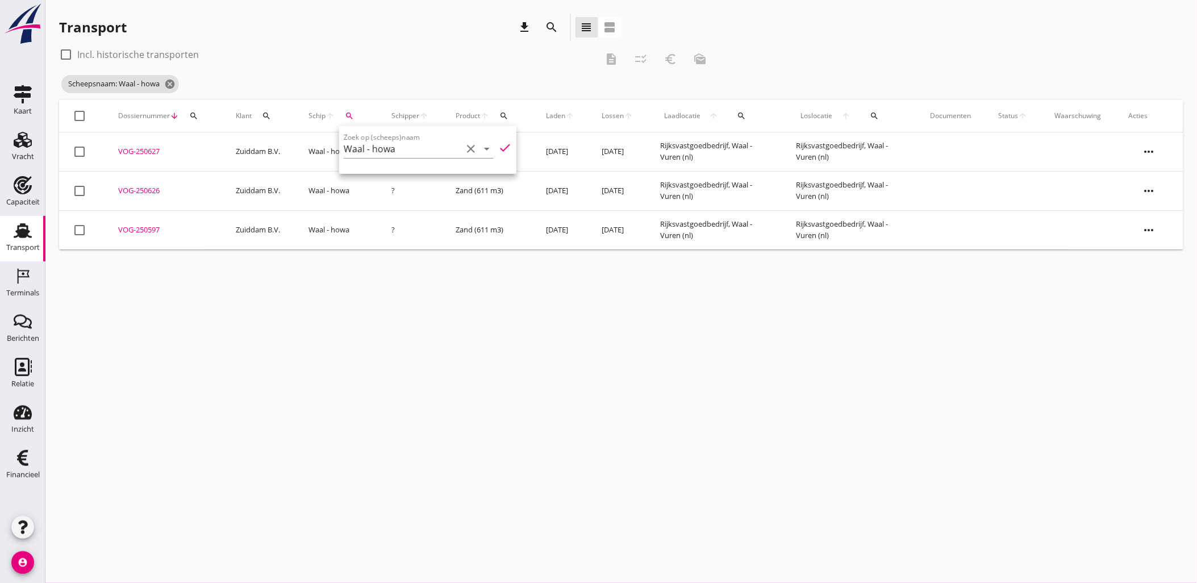
click at [161, 56] on label "Incl. historische transporten" at bounding box center [138, 54] width 122 height 11
checkbox input "true"
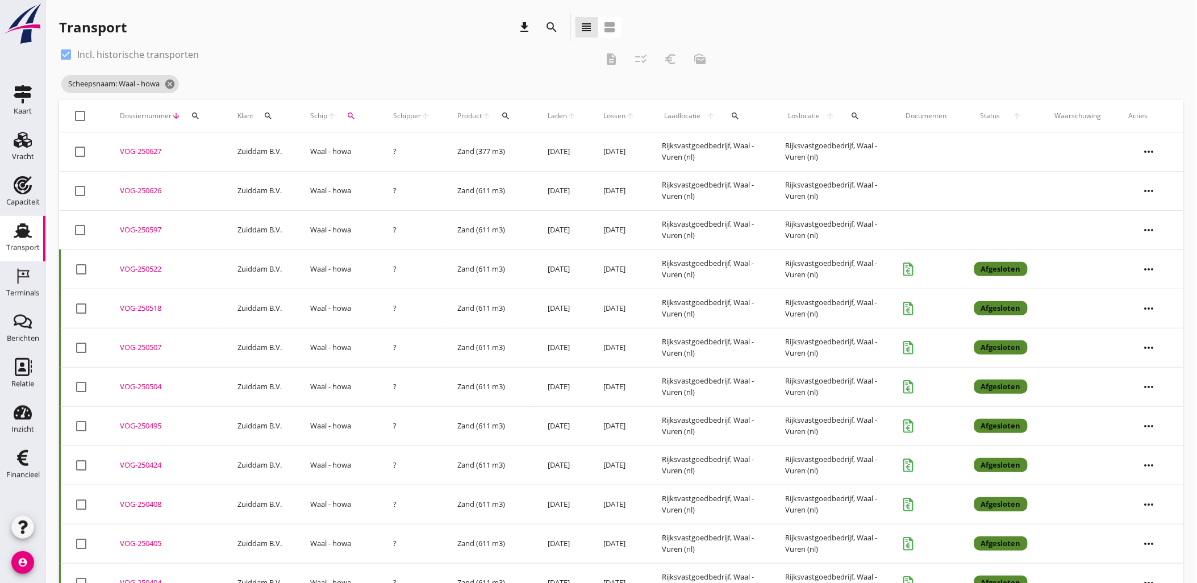
click at [81, 267] on div at bounding box center [81, 269] width 19 height 19
checkbox input "true"
click at [81, 305] on div at bounding box center [81, 308] width 19 height 19
checkbox input "false"
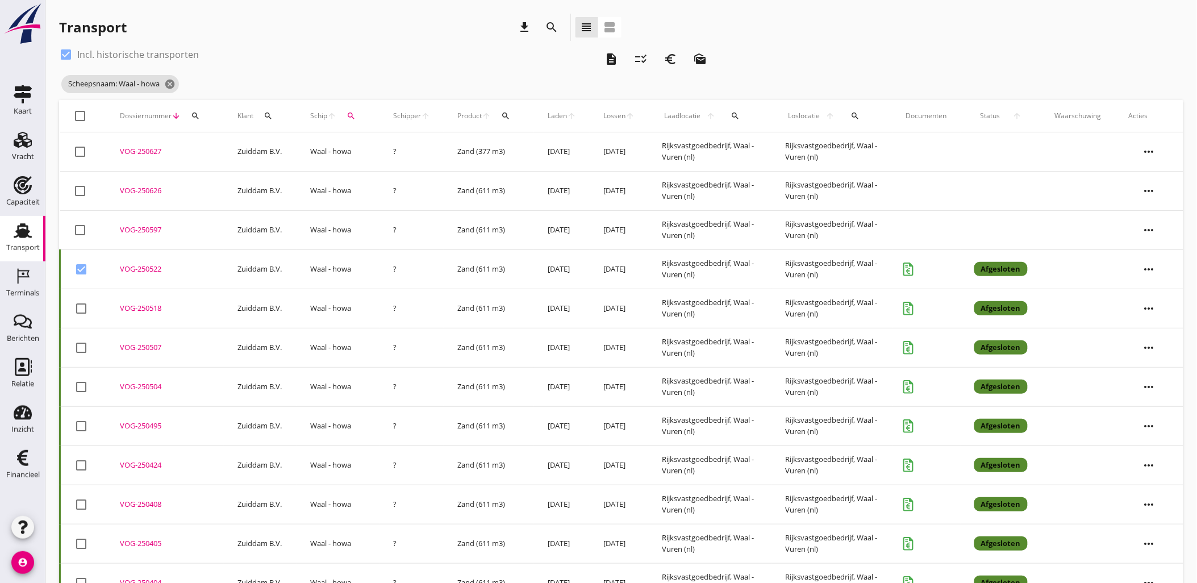
click at [75, 267] on div at bounding box center [81, 269] width 19 height 19
checkbox input "false"
click at [133, 52] on label "Incl. historische transporten" at bounding box center [138, 54] width 122 height 11
checkbox input "false"
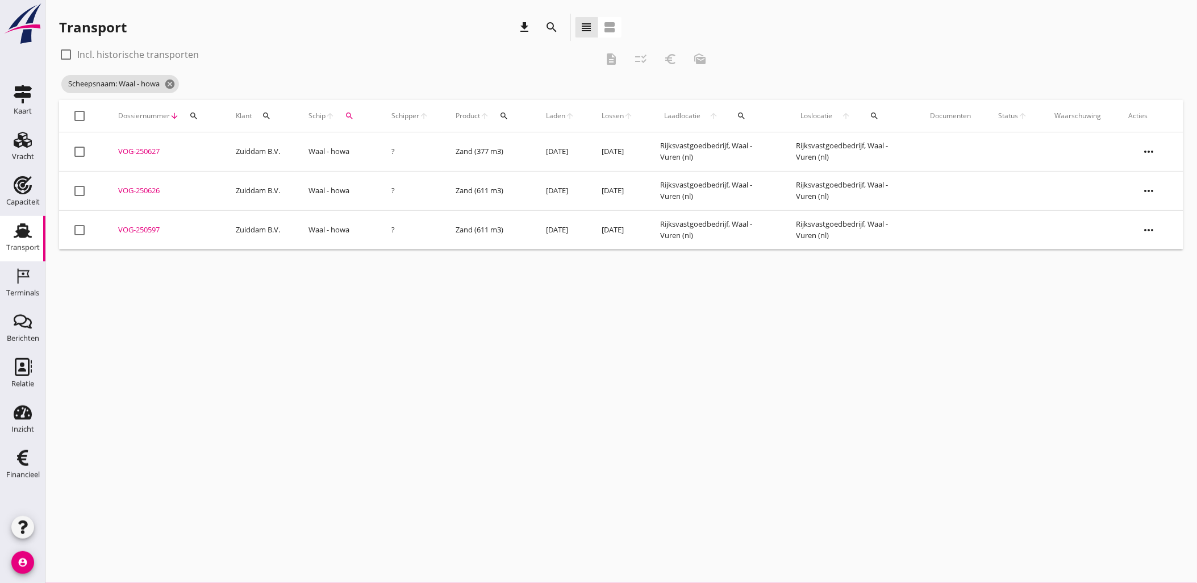
click at [382, 377] on div "cancel You are impersonating another user. Transport download search view_headl…" at bounding box center [620, 291] width 1151 height 583
click at [600, 413] on div "cancel You are impersonating another user. Transport download search view_headl…" at bounding box center [620, 291] width 1151 height 583
click at [27, 149] on div "Vracht" at bounding box center [23, 157] width 22 height 16
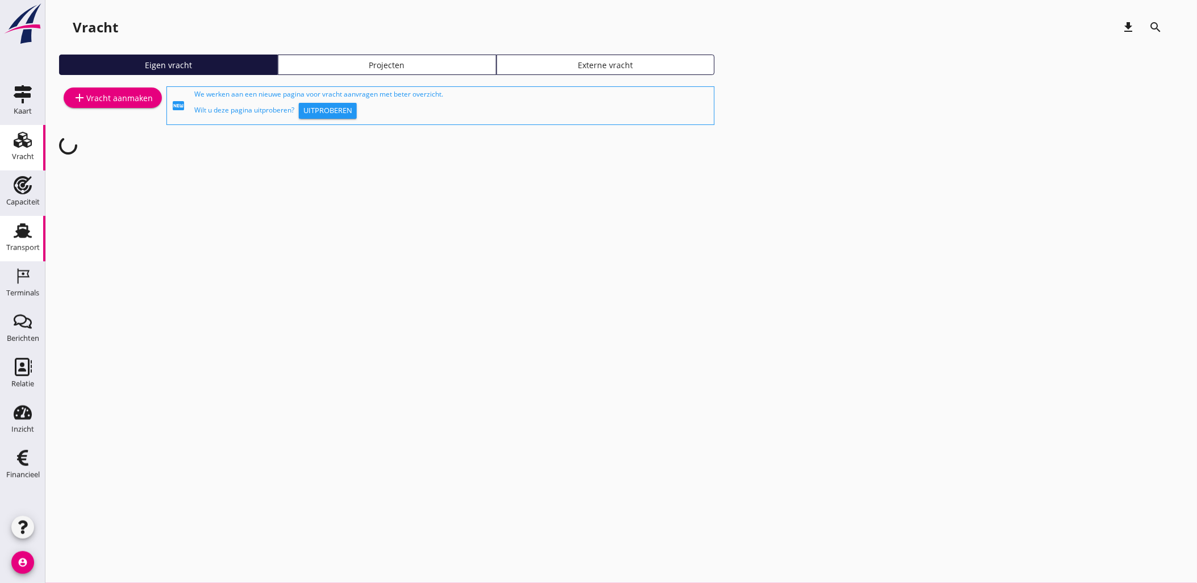
click at [28, 233] on icon "Transport" at bounding box center [23, 230] width 18 height 18
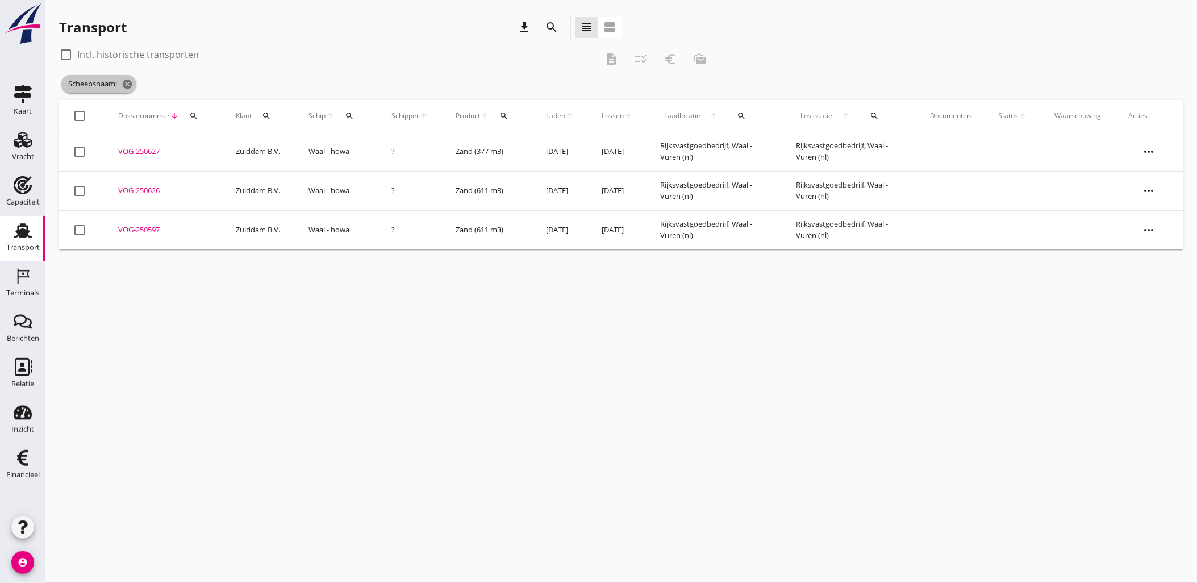
click at [131, 80] on icon "cancel" at bounding box center [127, 83] width 11 height 11
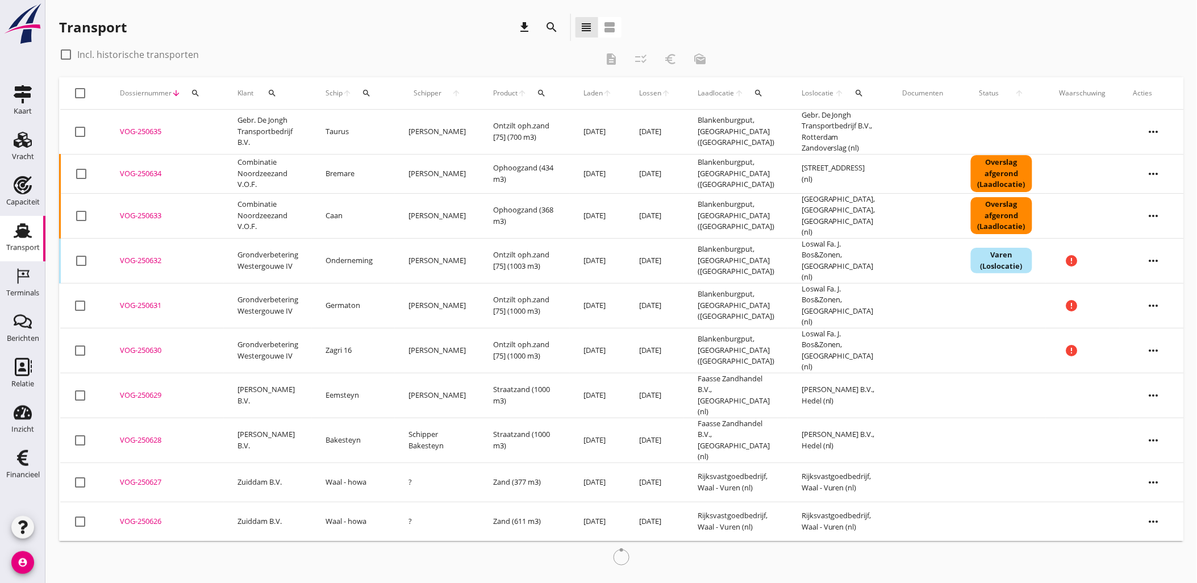
click at [547, 29] on icon "search" at bounding box center [552, 27] width 14 height 14
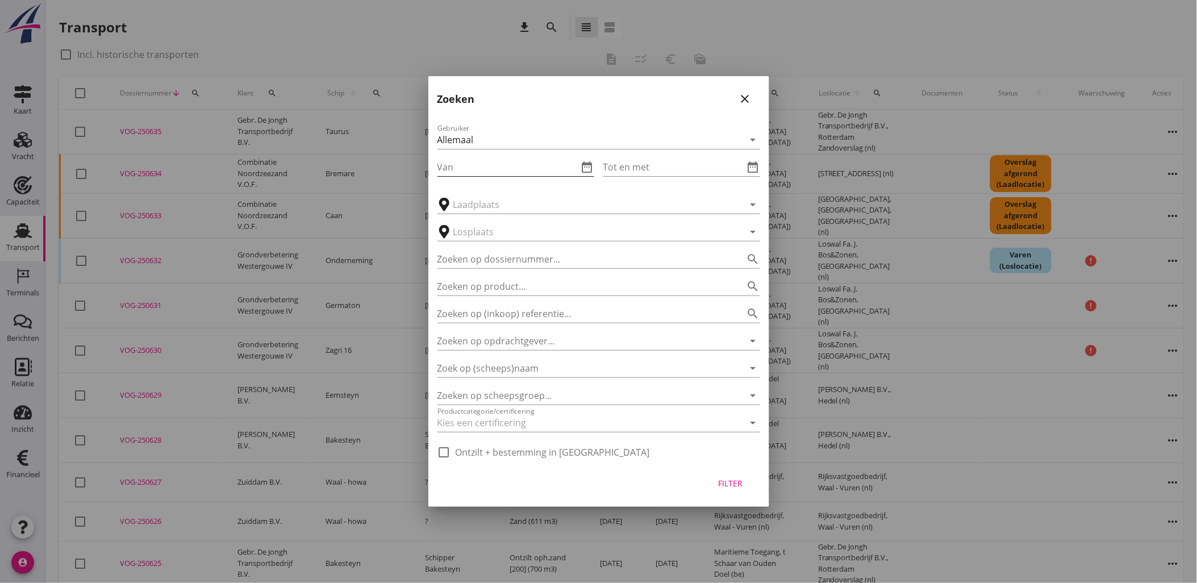
click at [591, 168] on icon "date_range" at bounding box center [587, 167] width 14 height 14
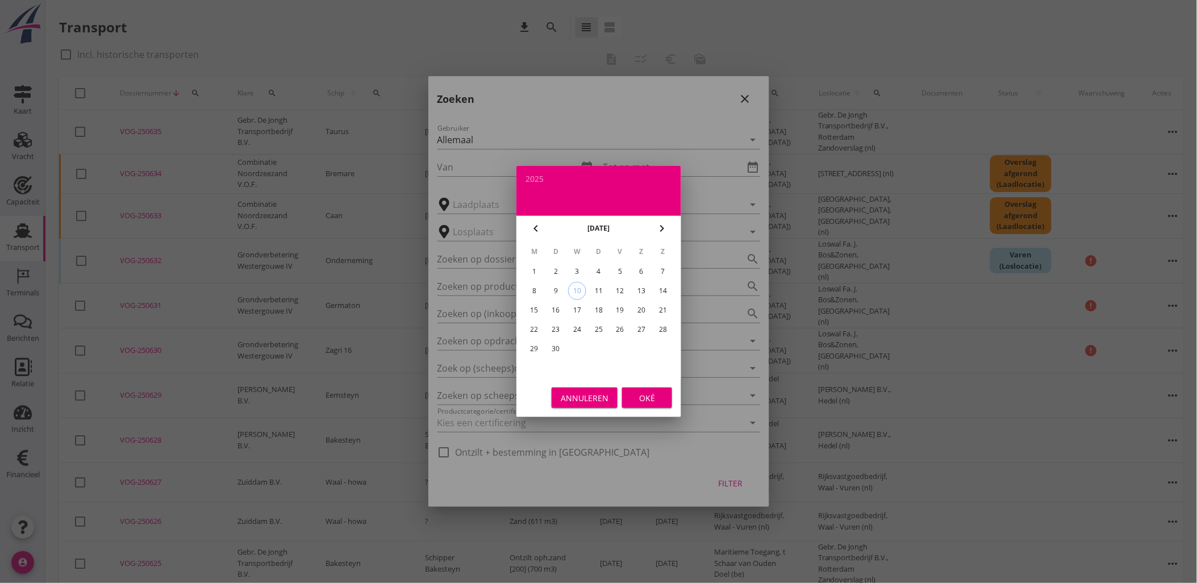
click at [538, 224] on icon "chevron_left" at bounding box center [536, 228] width 14 height 14
drag, startPoint x: 595, startPoint y: 352, endPoint x: 614, endPoint y: 365, distance: 22.5
click at [595, 351] on div "31" at bounding box center [598, 349] width 18 height 18
type input "[DATE]"
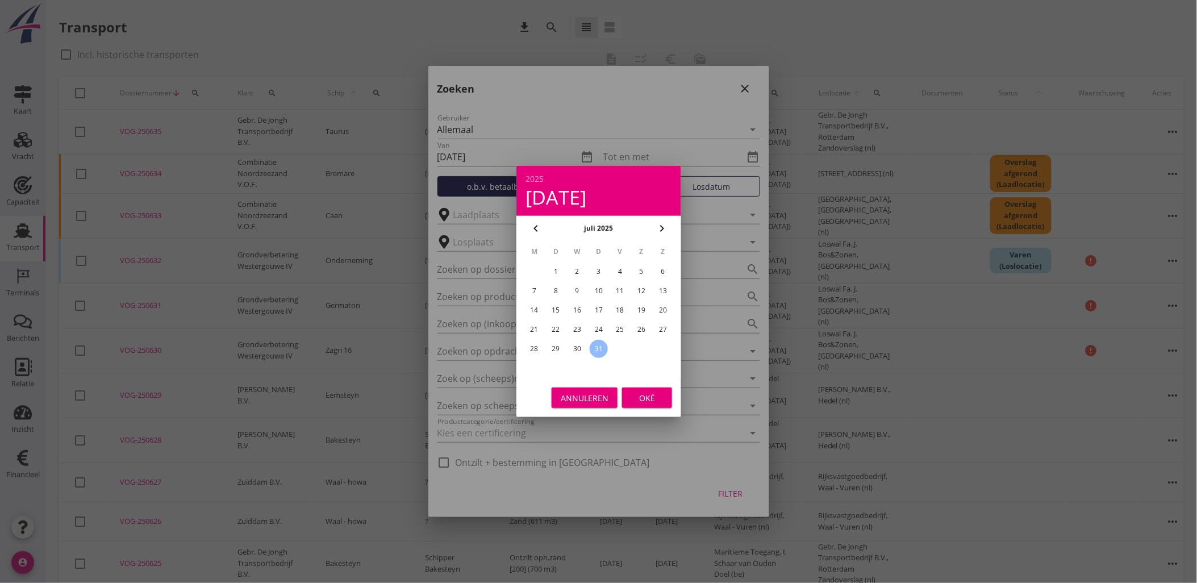
click at [649, 392] on div "Oké" at bounding box center [647, 398] width 32 height 12
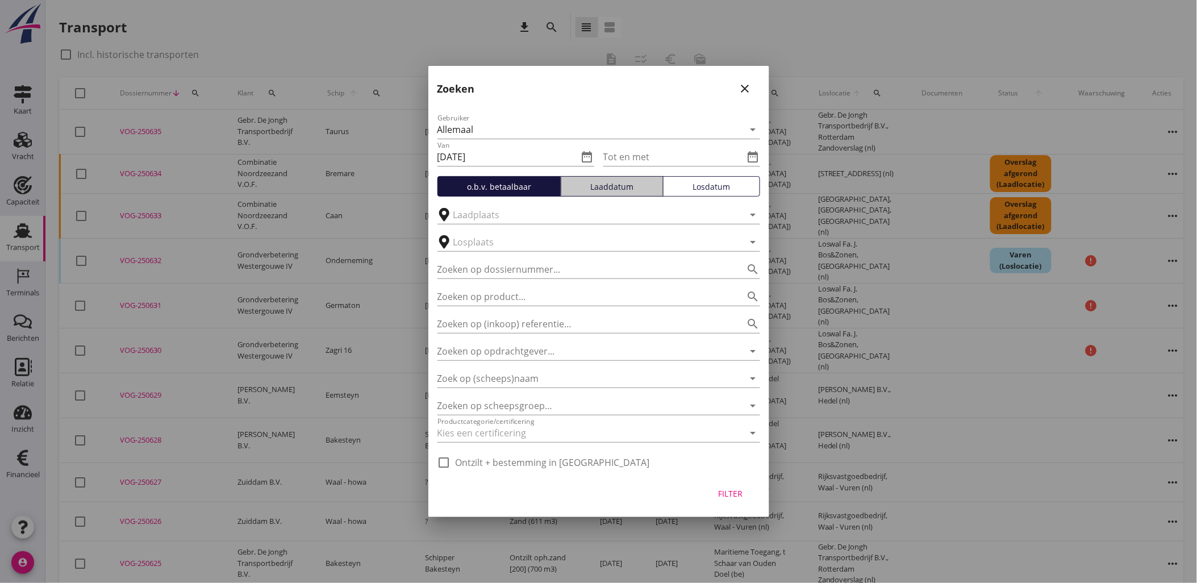
click at [621, 183] on div "Laaddatum" at bounding box center [612, 187] width 93 height 12
click at [756, 148] on div "Tot en met date_range" at bounding box center [681, 157] width 157 height 18
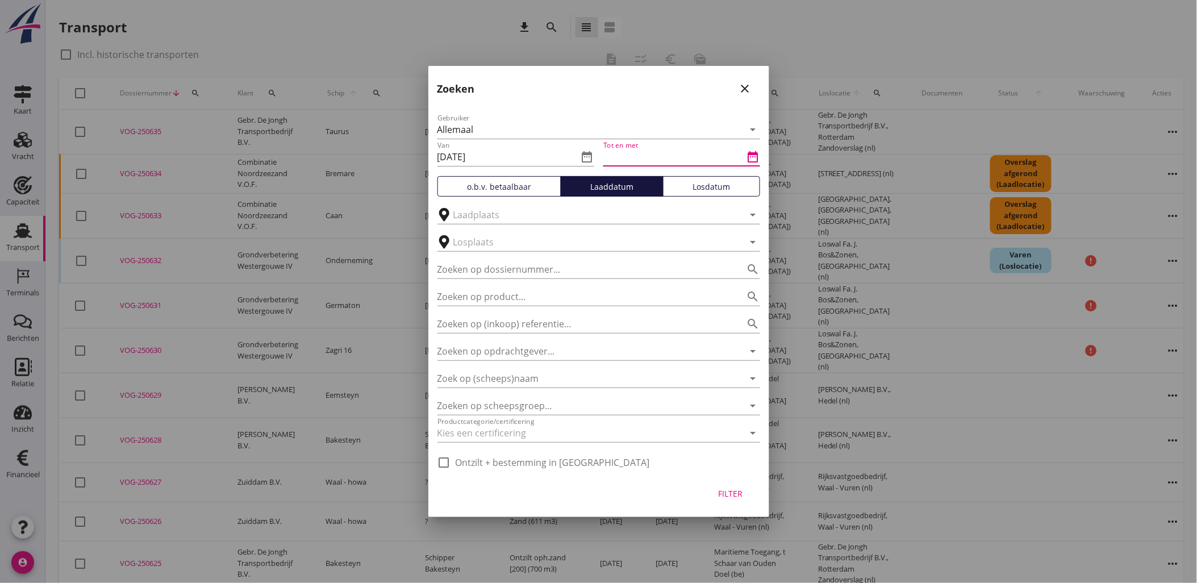
click at [754, 152] on icon "date_range" at bounding box center [753, 157] width 14 height 14
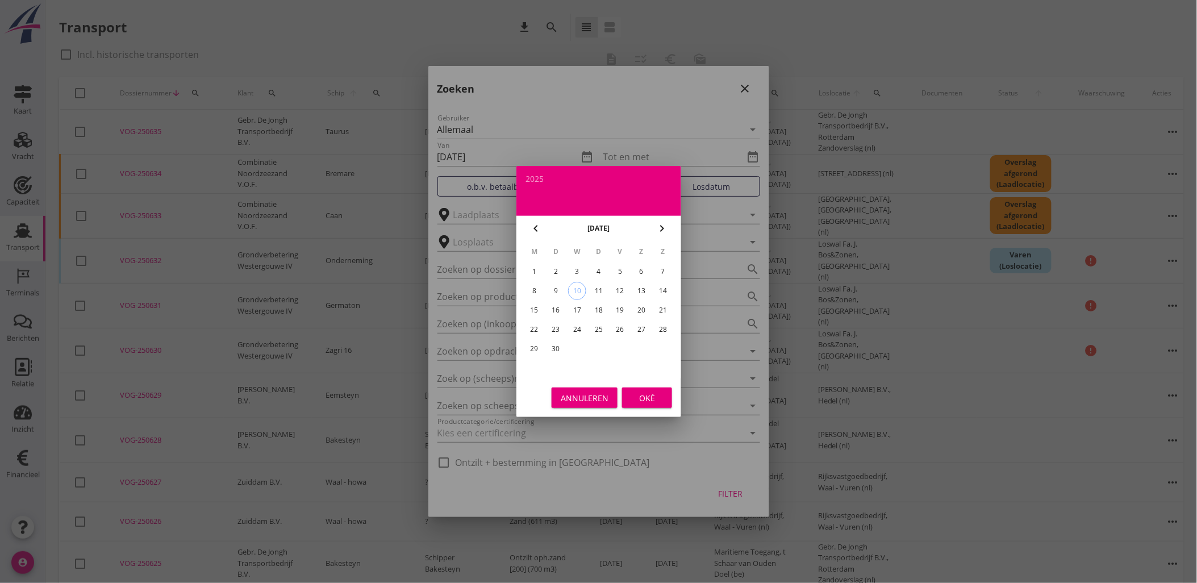
click at [667, 226] on icon "chevron_right" at bounding box center [662, 228] width 14 height 14
click at [537, 223] on icon "chevron_left" at bounding box center [536, 228] width 14 height 14
click at [535, 275] on div "1" at bounding box center [534, 271] width 18 height 18
type input "[DATE]"
click at [642, 396] on div "Oké" at bounding box center [647, 398] width 32 height 12
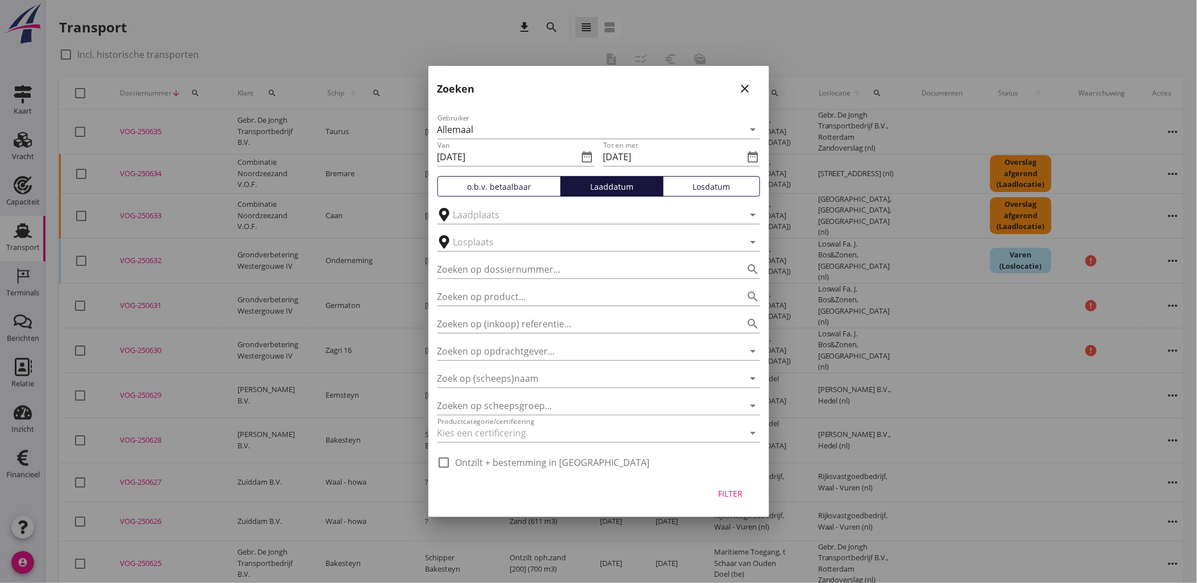
click at [718, 497] on div "Filter" at bounding box center [730, 493] width 32 height 12
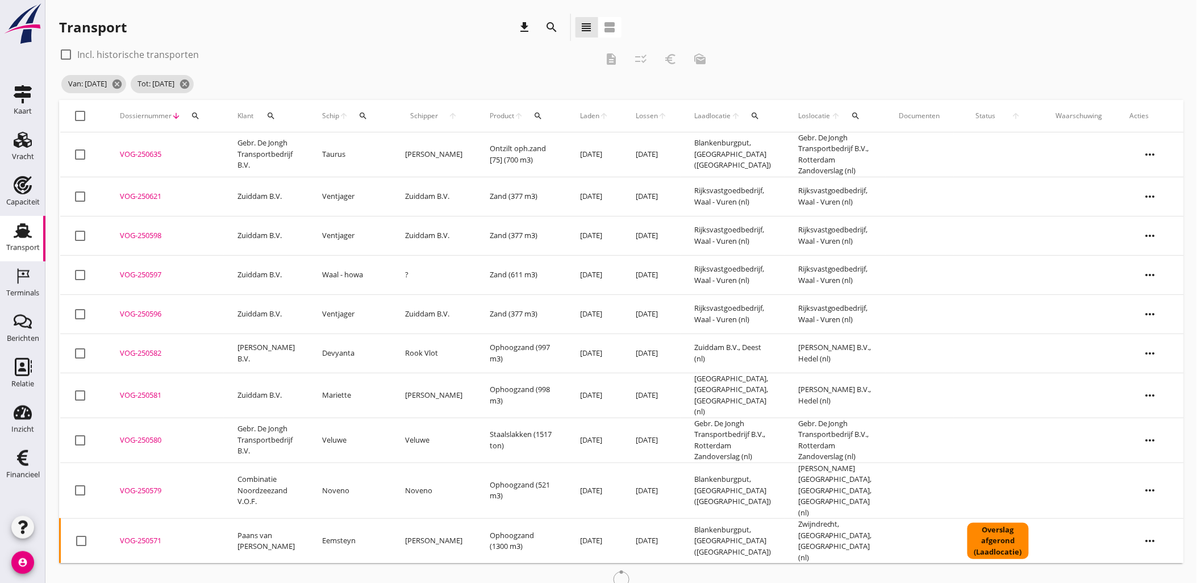
click at [116, 55] on label "Incl. historische transporten" at bounding box center [138, 54] width 122 height 11
checkbox input "true"
click at [78, 116] on div at bounding box center [80, 115] width 19 height 19
checkbox input "true"
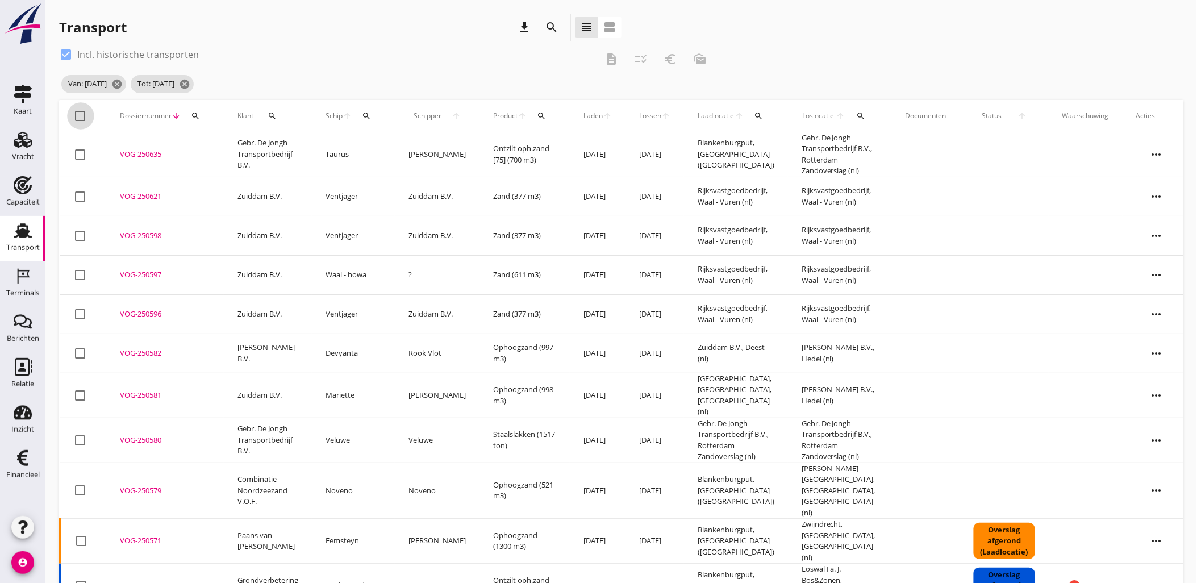
checkbox input "true"
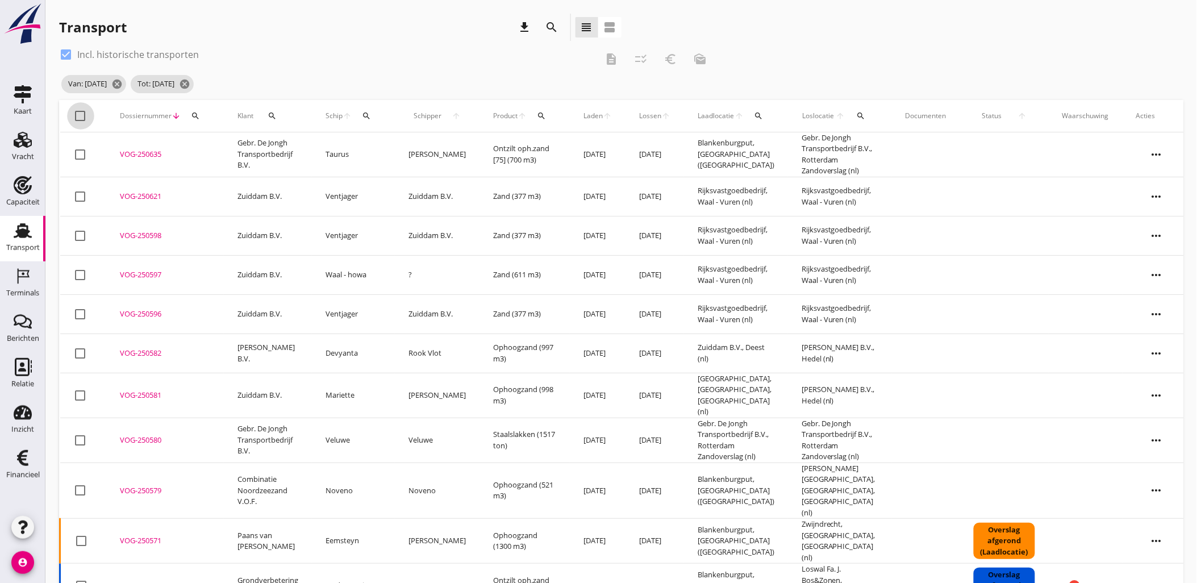
checkbox input "true"
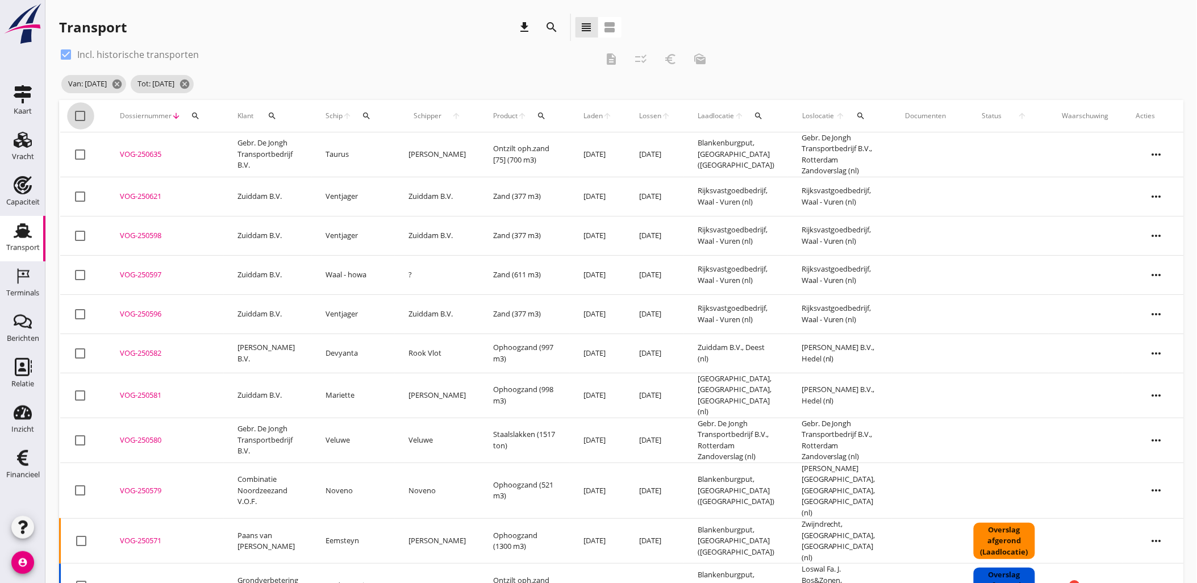
checkbox input "true"
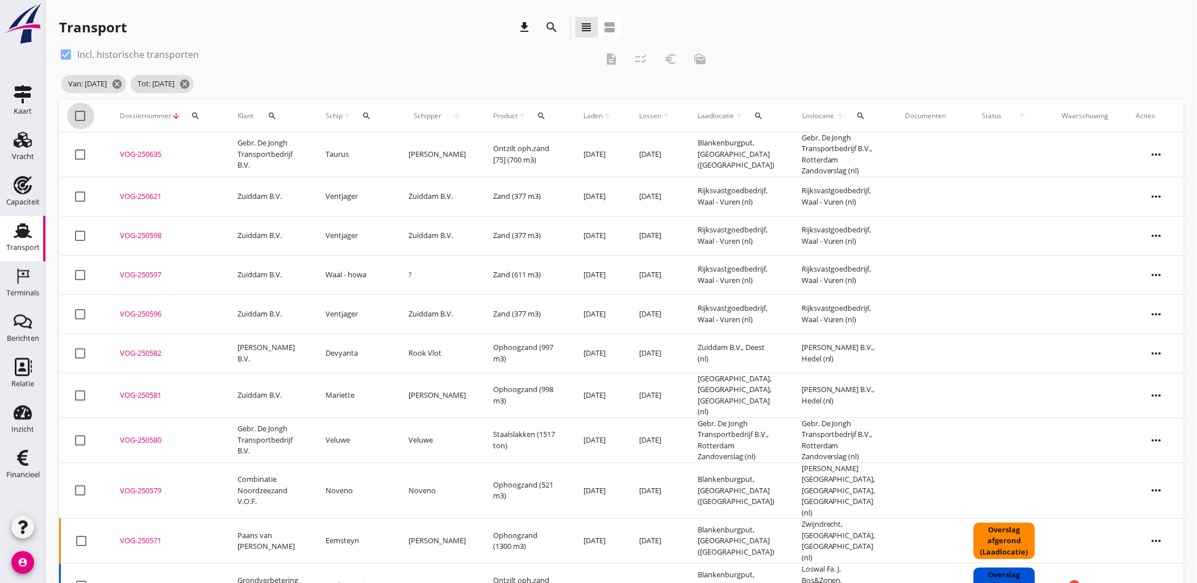
checkbox input "true"
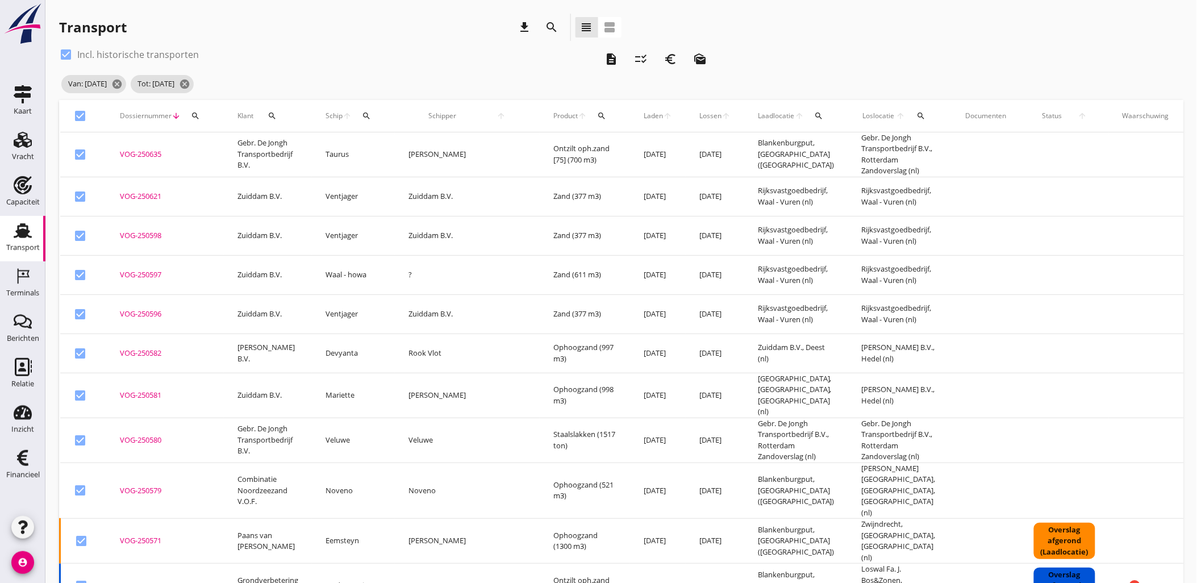
click at [77, 112] on div at bounding box center [80, 115] width 19 height 19
checkbox input "false"
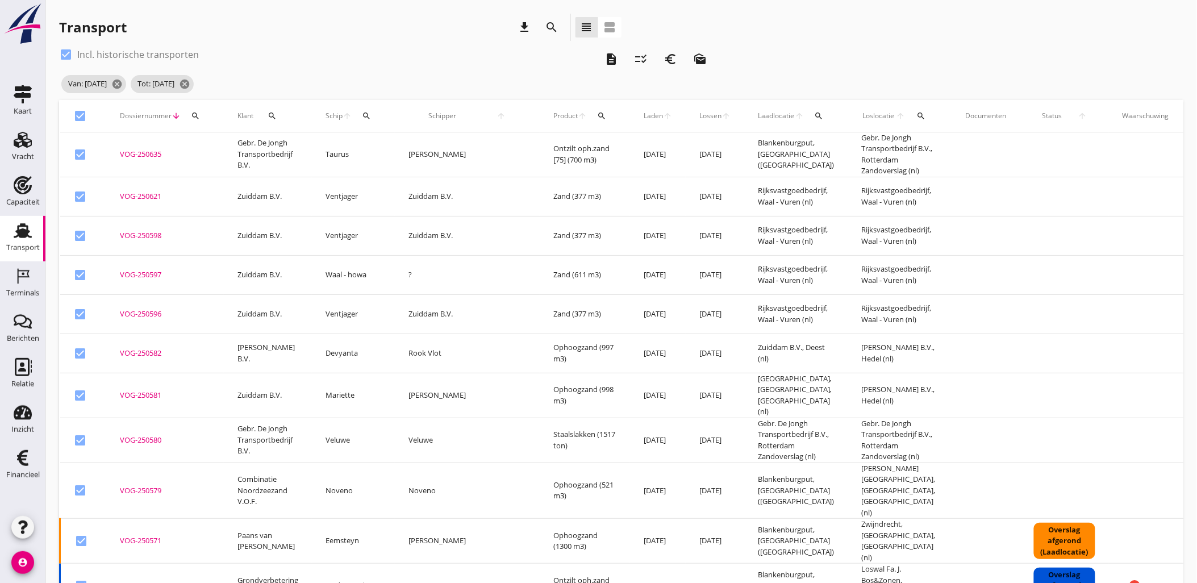
checkbox input "false"
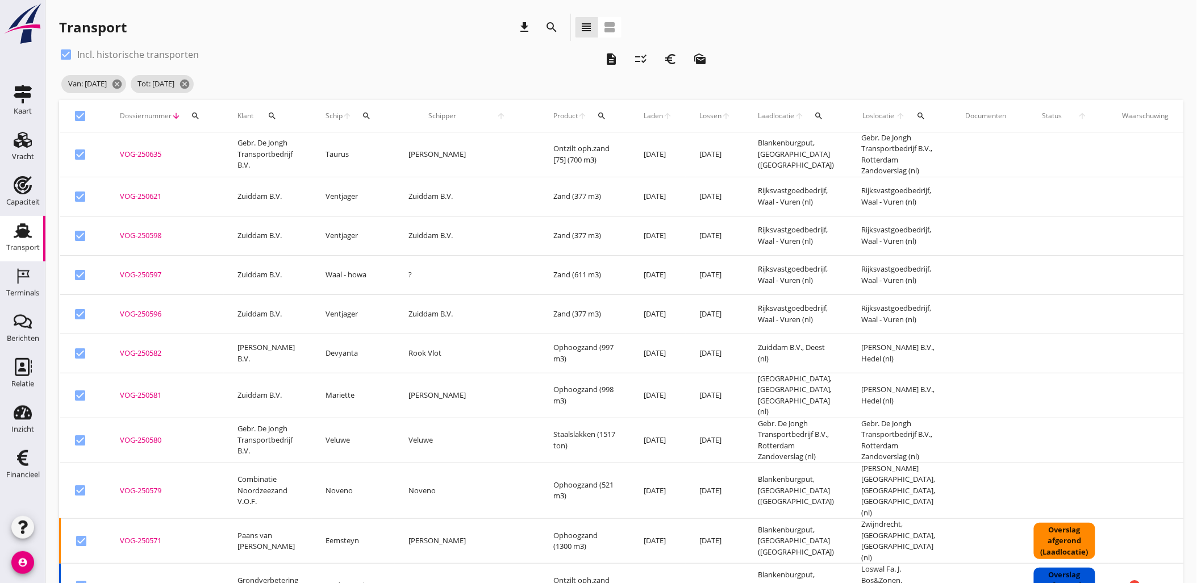
checkbox input "false"
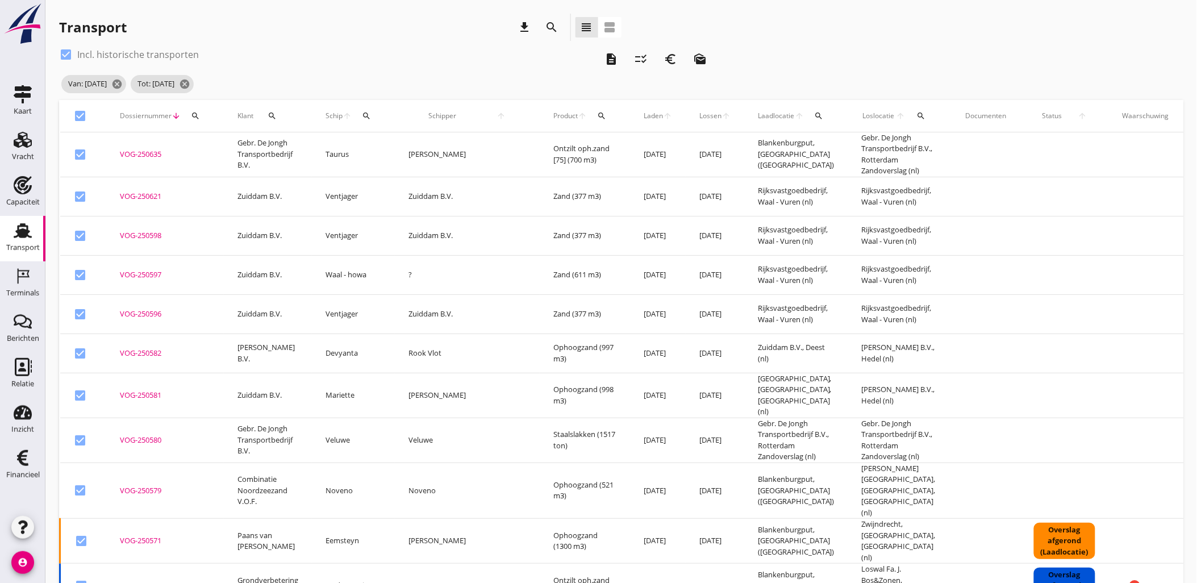
checkbox input "false"
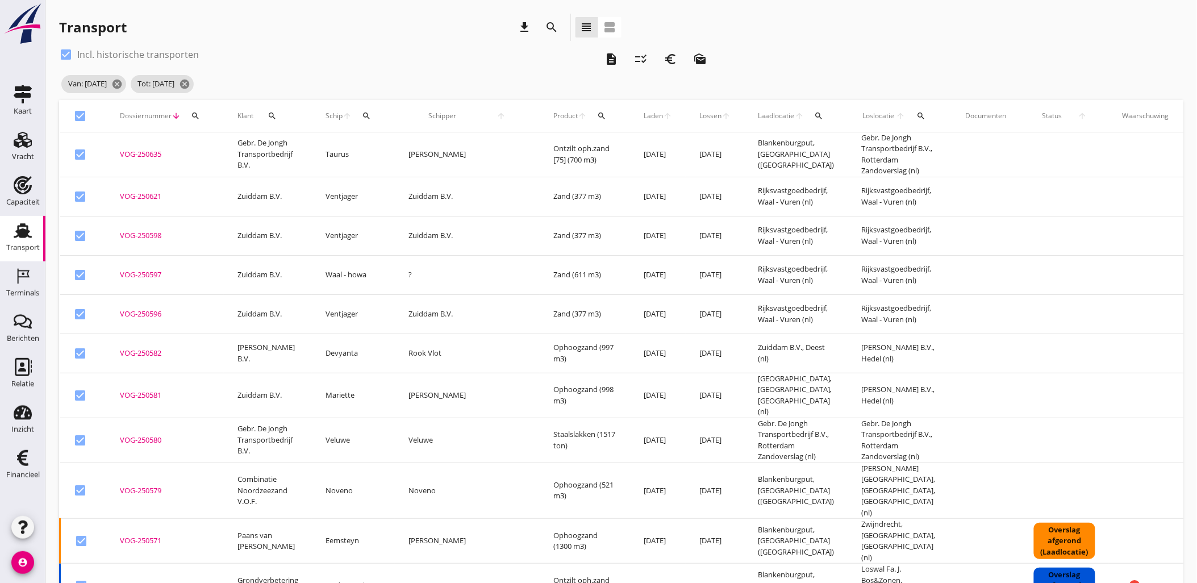
checkbox input "false"
click at [83, 115] on div at bounding box center [80, 115] width 19 height 19
checkbox input "true"
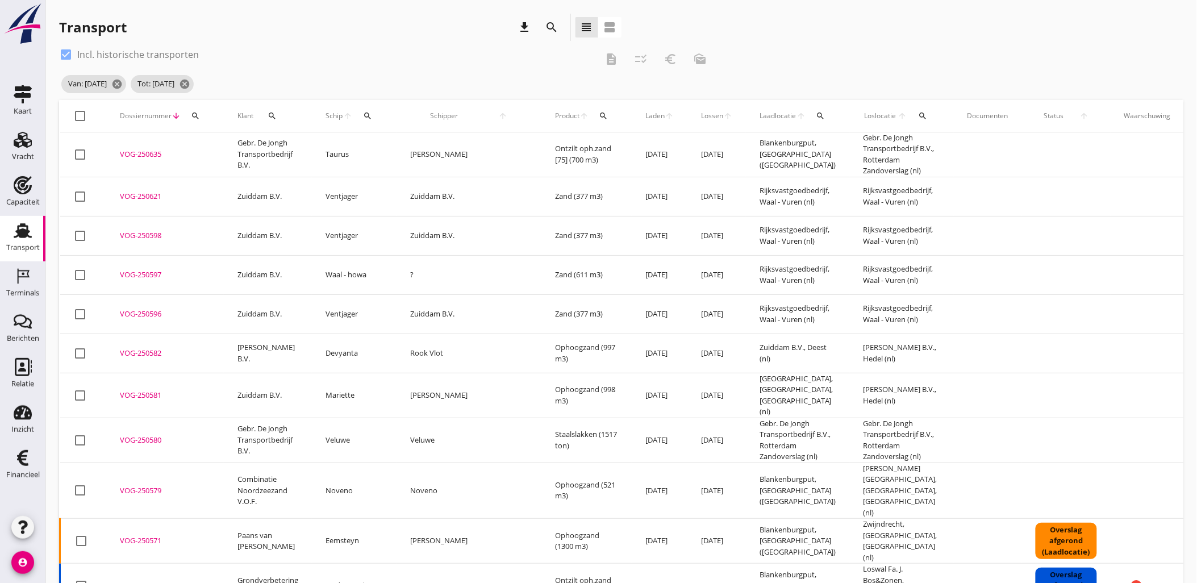
checkbox input "true"
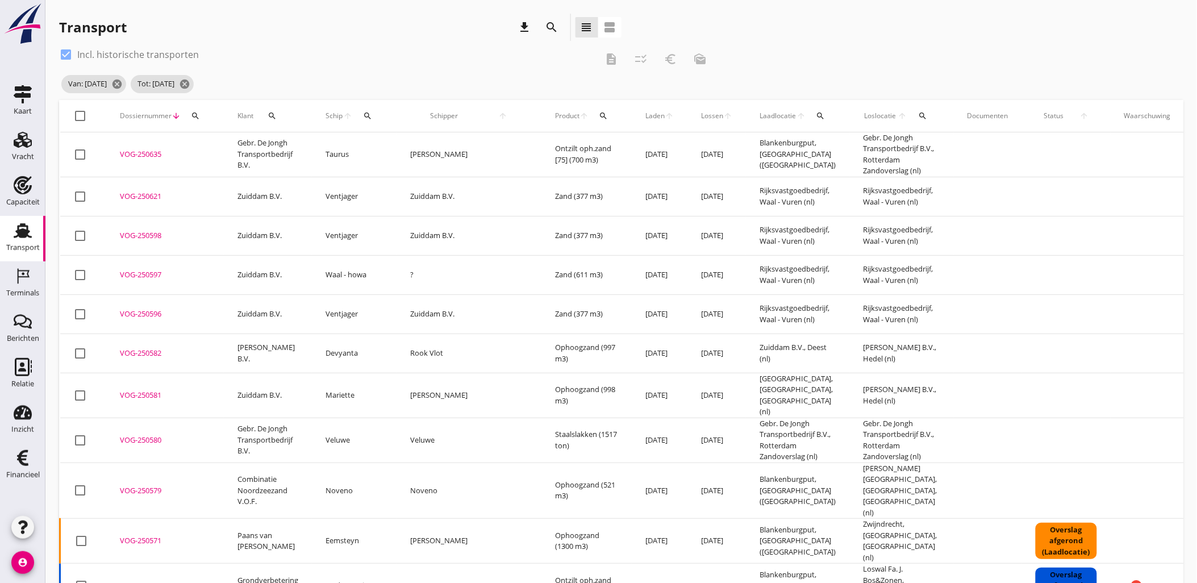
checkbox input "true"
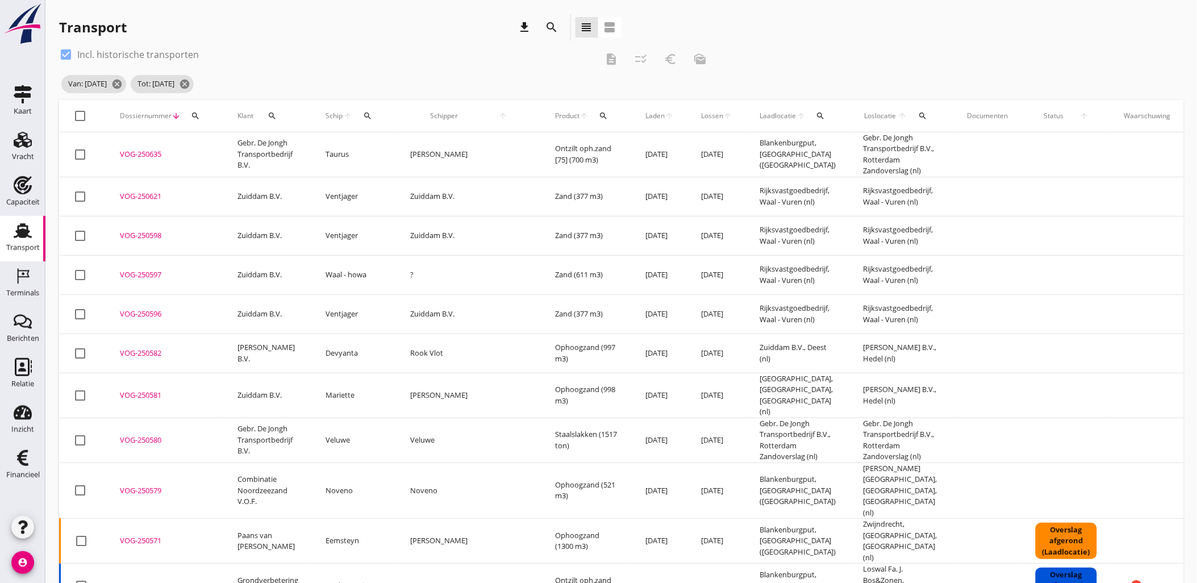
checkbox input "true"
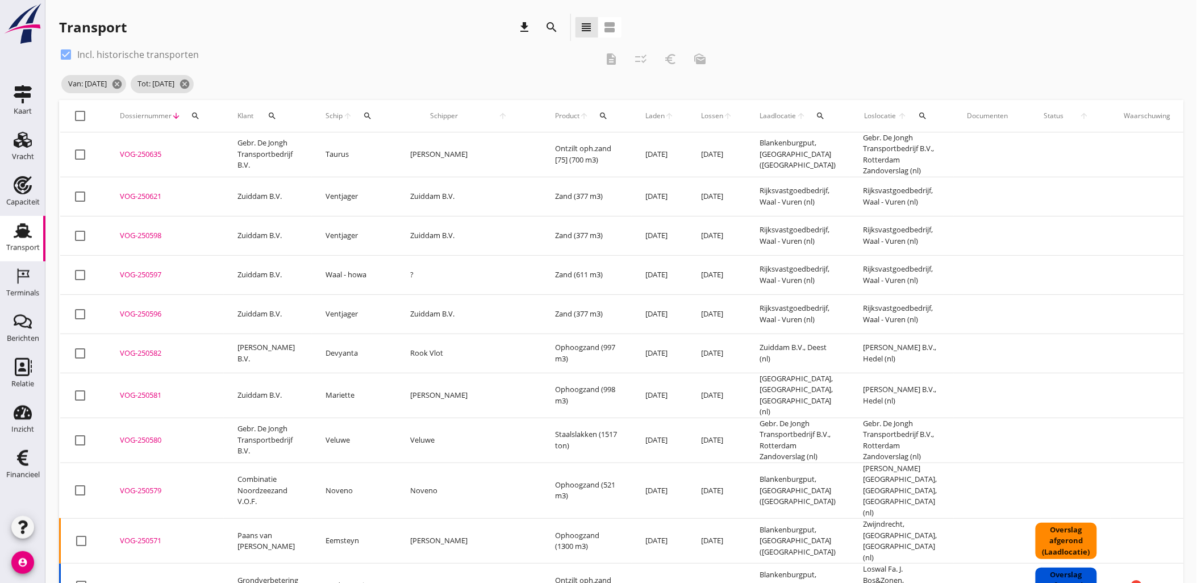
checkbox input "true"
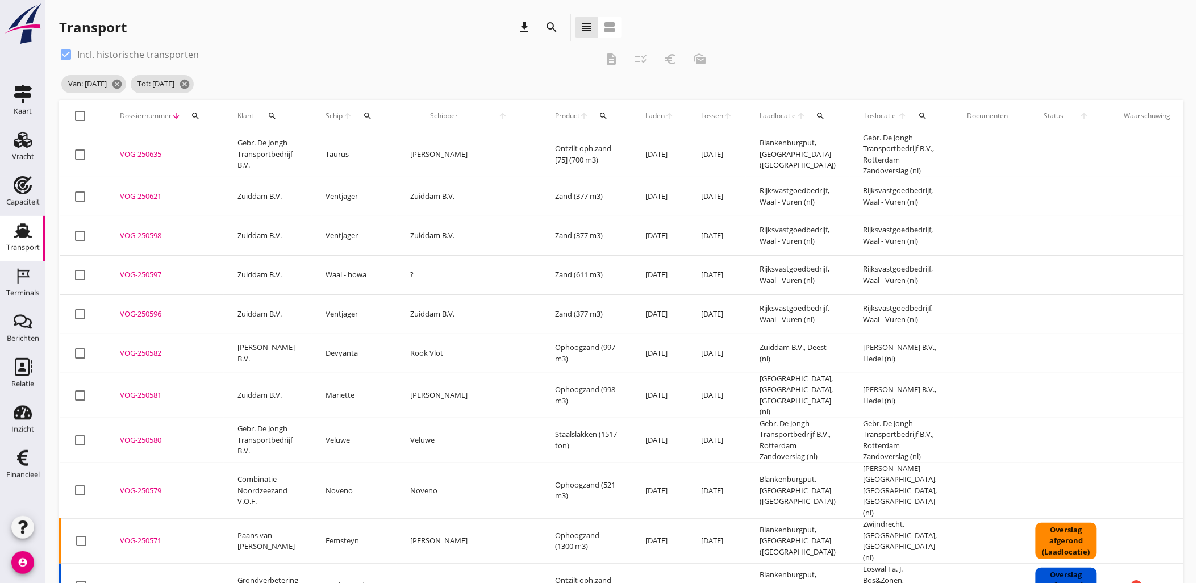
checkbox input "true"
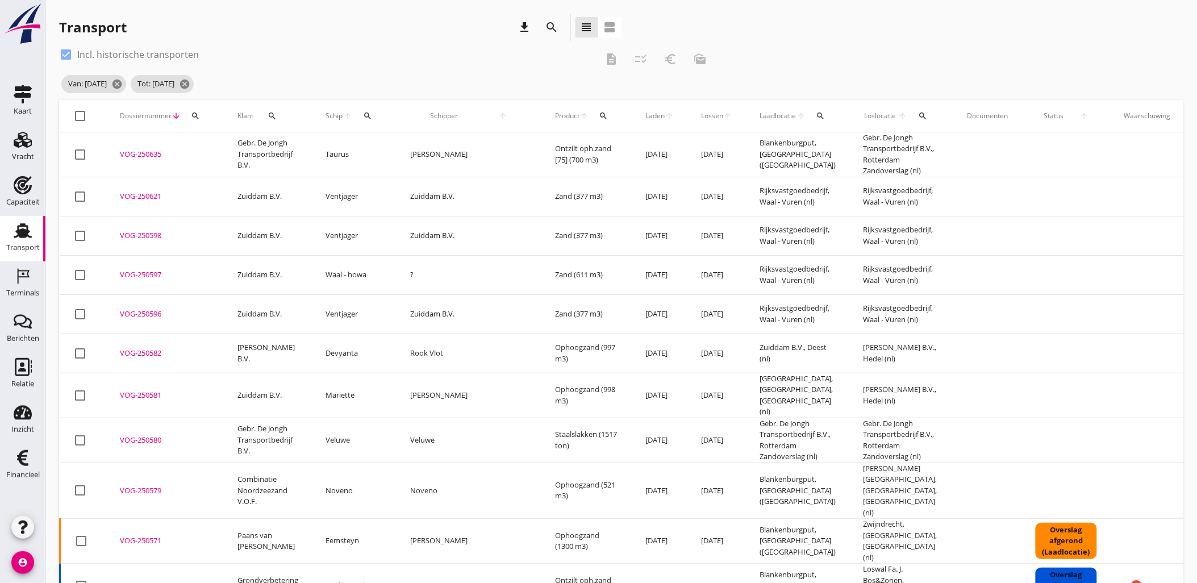
checkbox input "true"
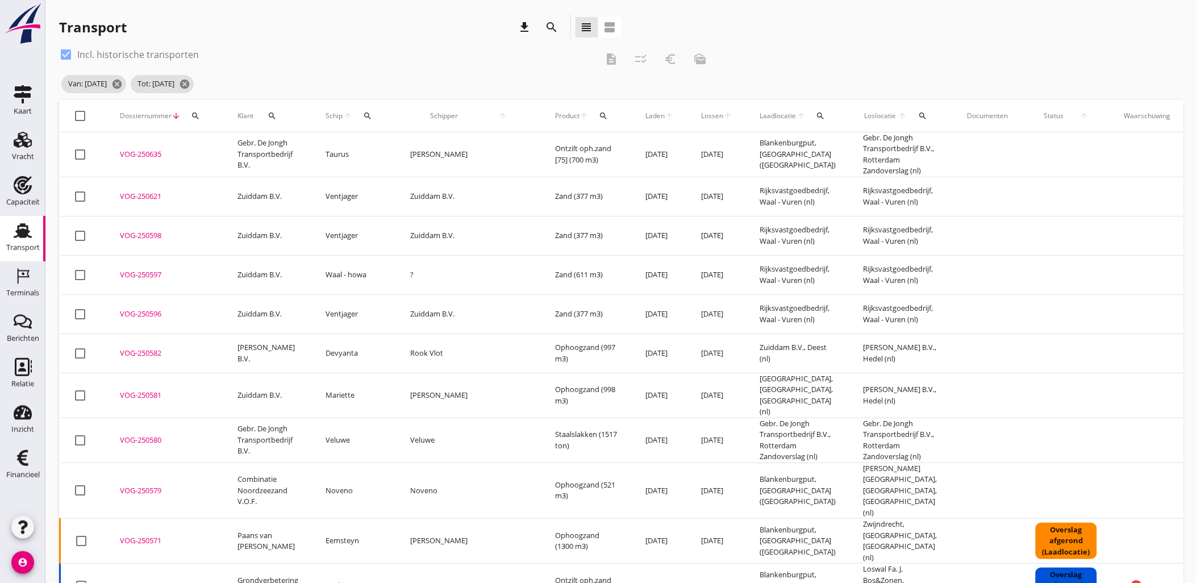
checkbox input "true"
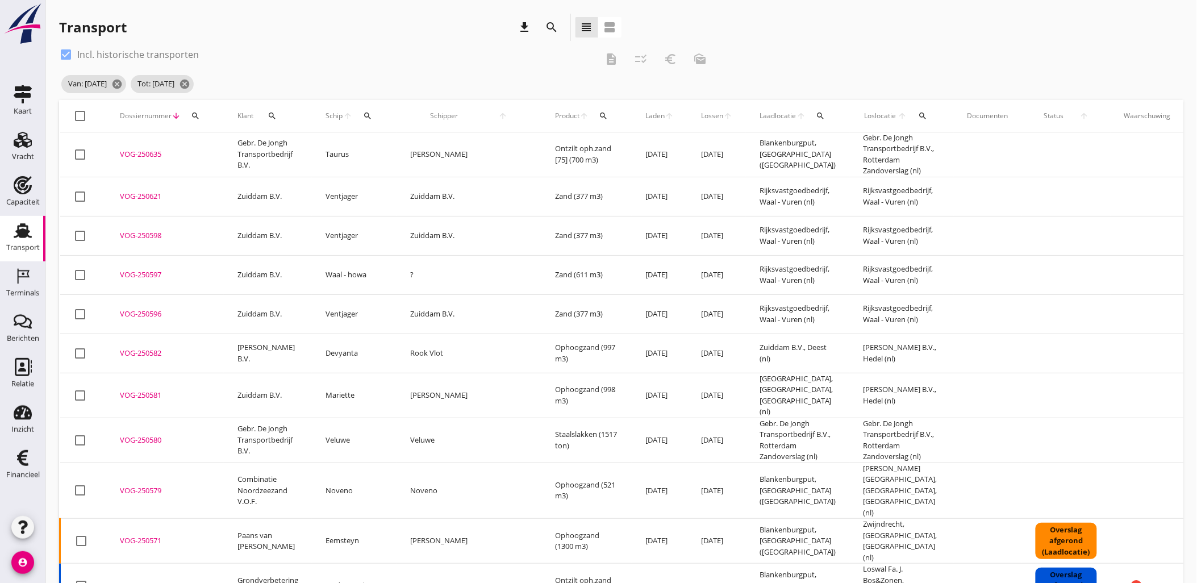
checkbox input "true"
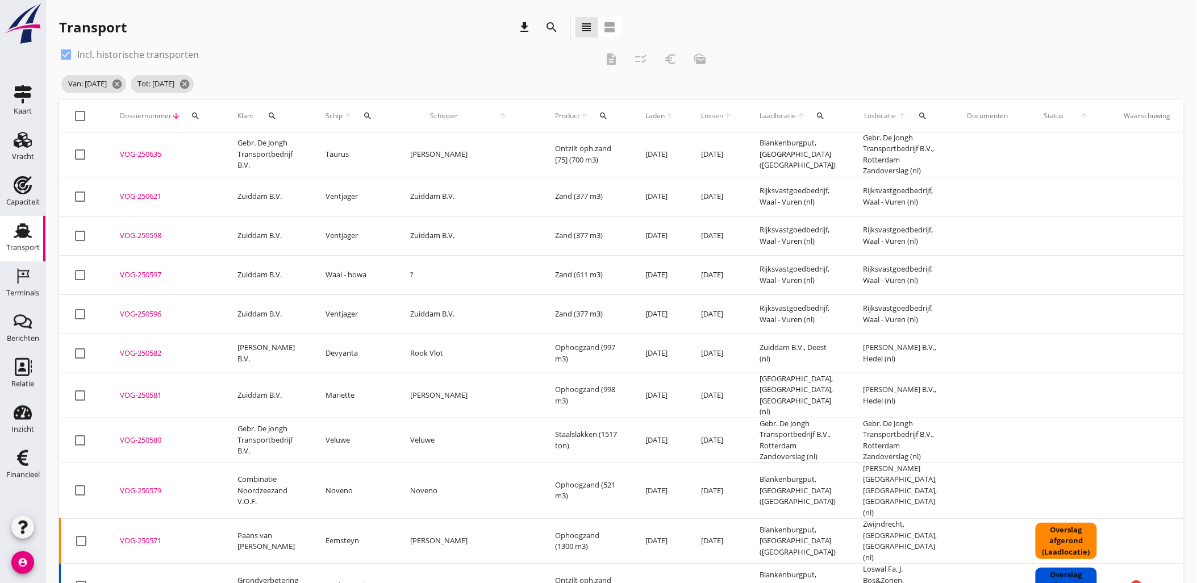
checkbox input "true"
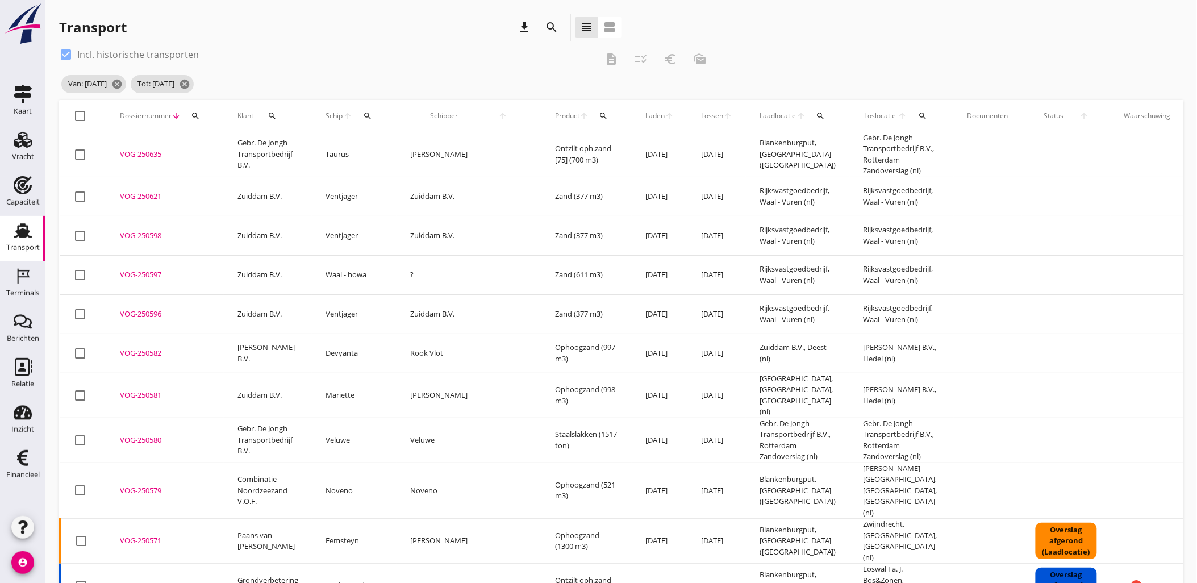
checkbox input "true"
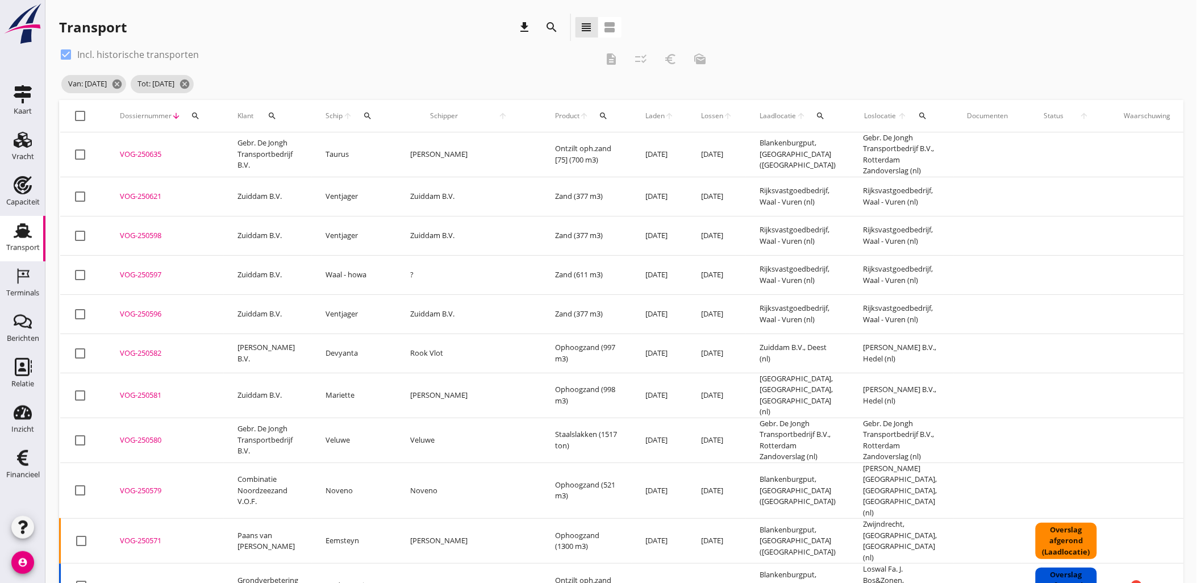
checkbox input "true"
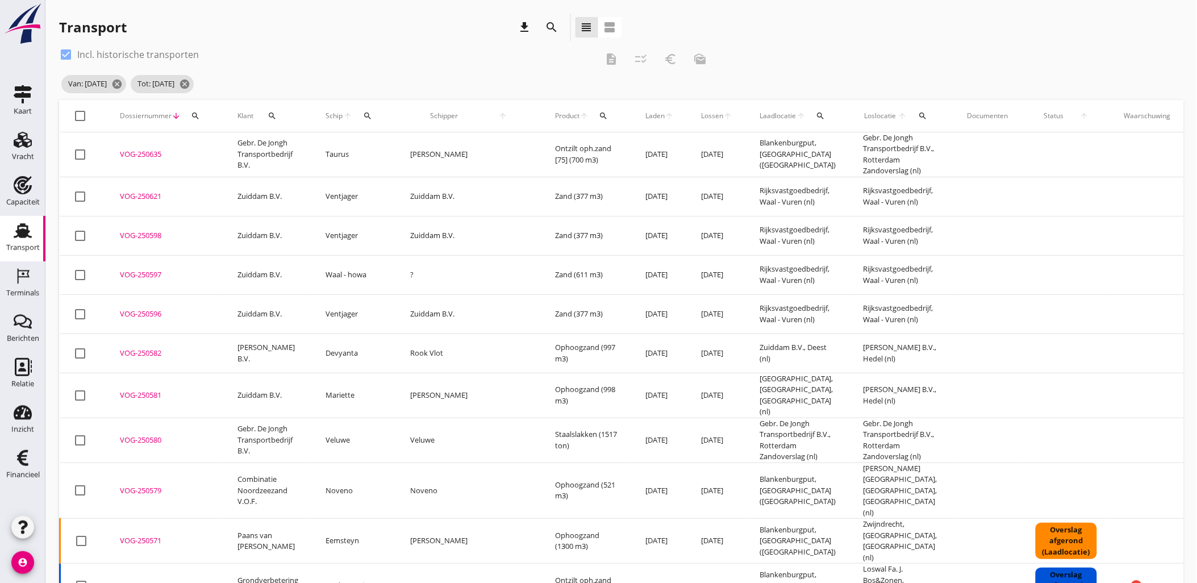
checkbox input "true"
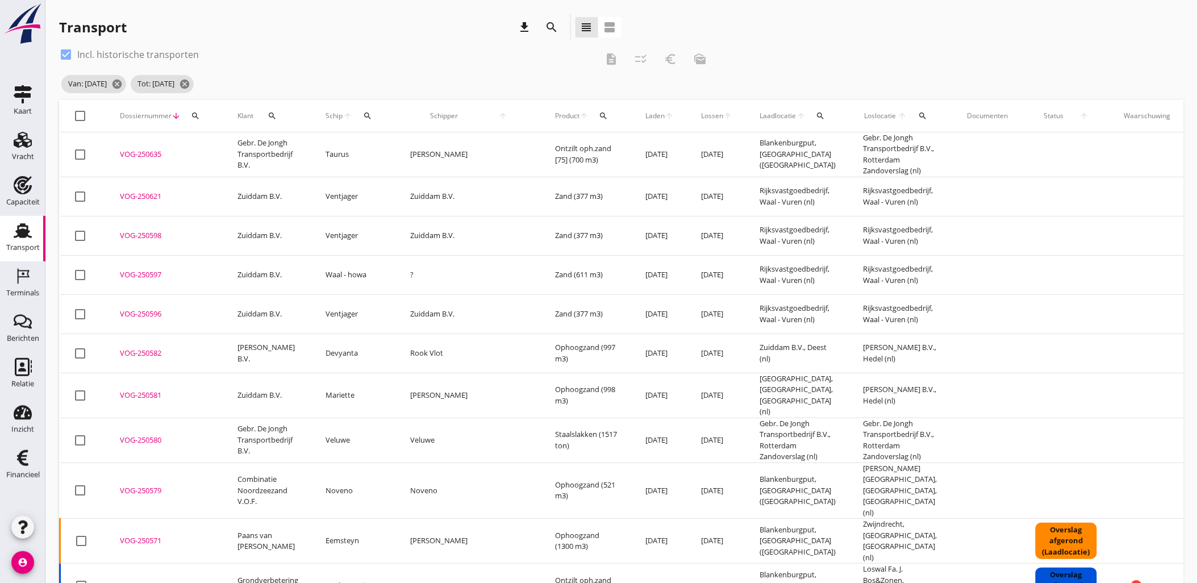
checkbox input "true"
click at [645, 59] on icon "checklist_rtl" at bounding box center [641, 59] width 14 height 14
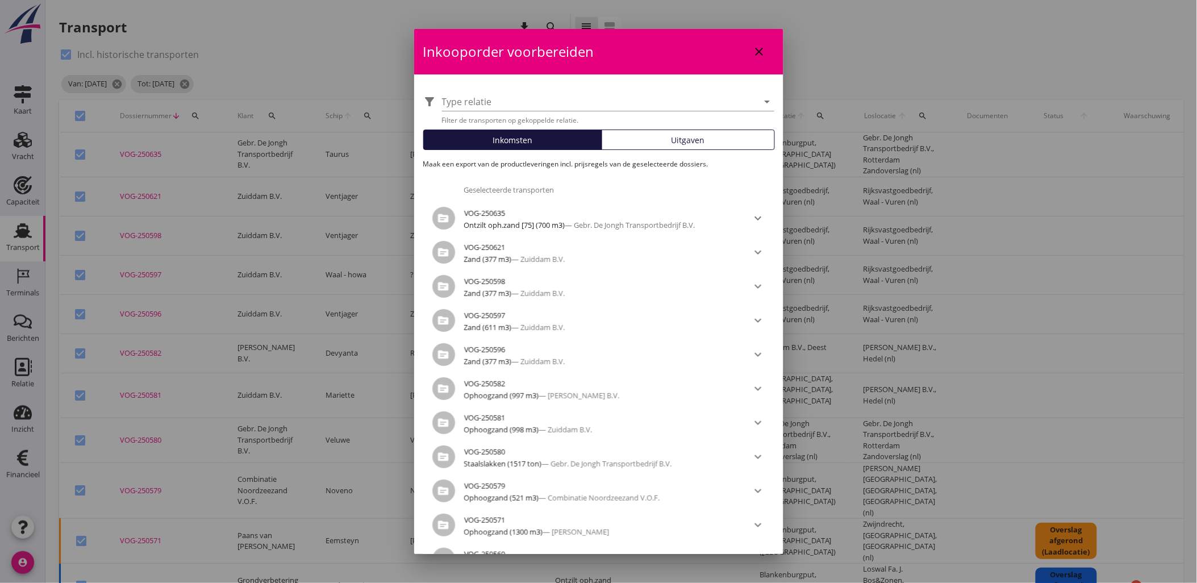
click at [677, 140] on span "Uitgaven" at bounding box center [688, 140] width 34 height 12
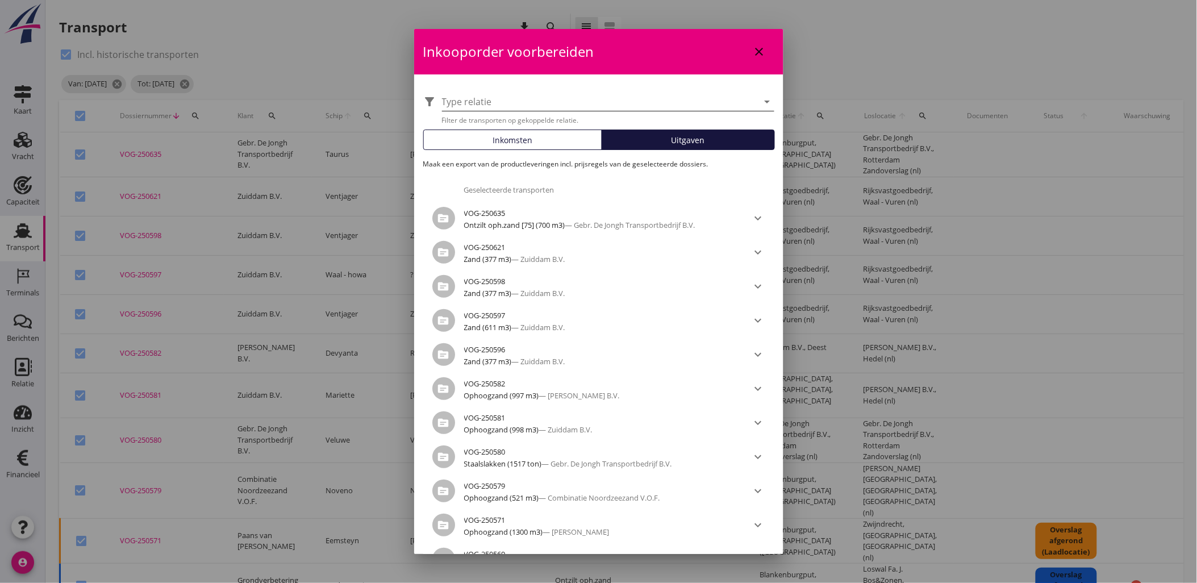
click at [659, 103] on div at bounding box center [600, 102] width 316 height 18
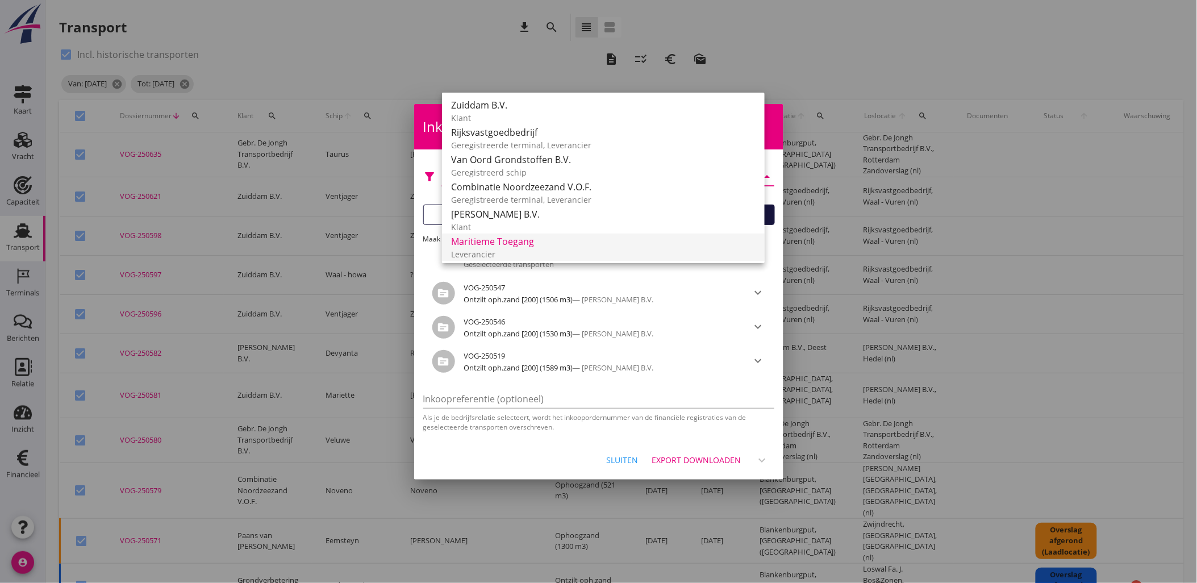
scroll to position [114, 0]
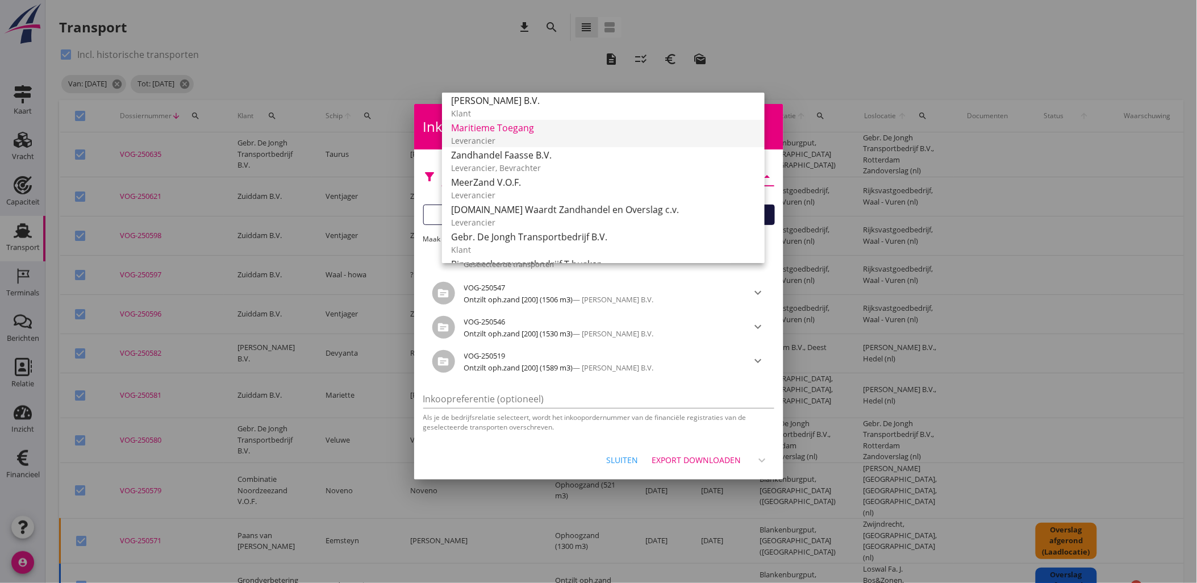
click at [559, 137] on div "Leverancier" at bounding box center [603, 141] width 304 height 12
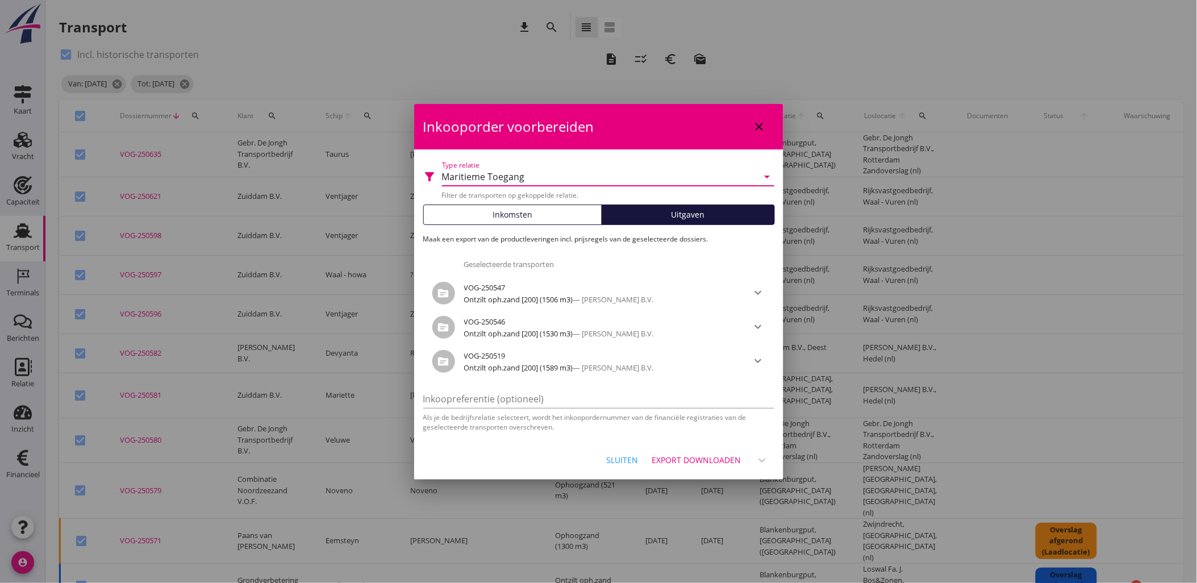
click at [703, 457] on div "Export downloaden" at bounding box center [696, 460] width 89 height 12
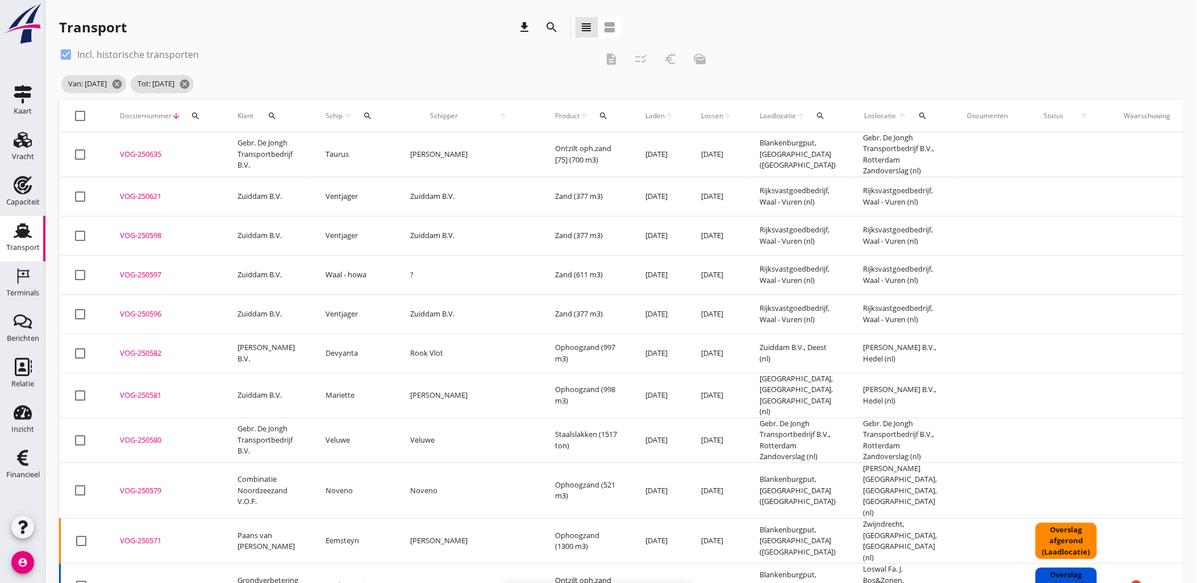
checkbox input "false"
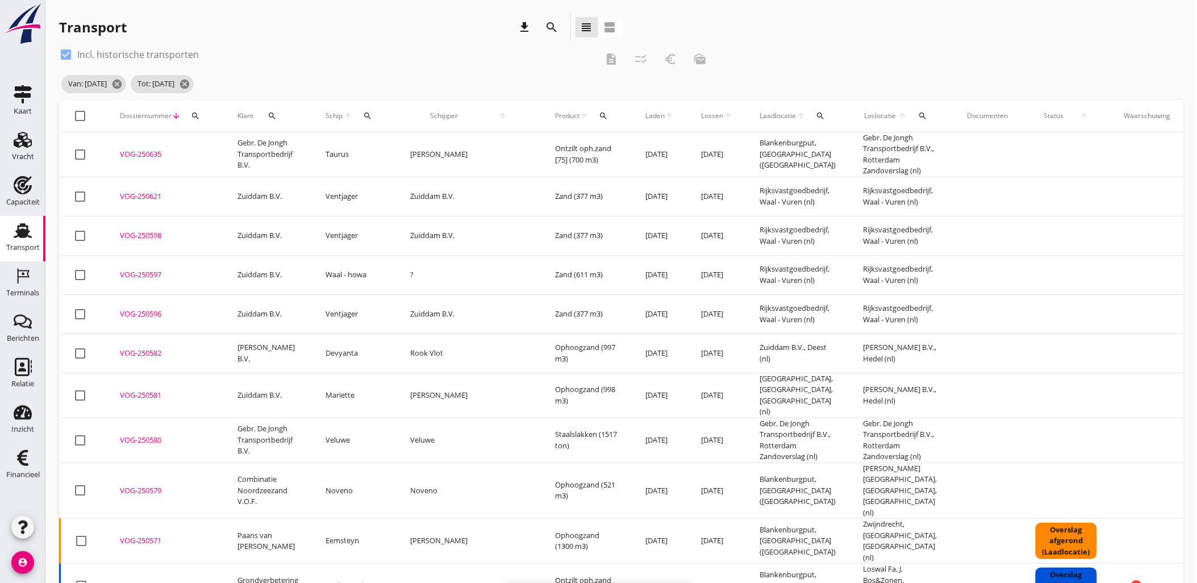
checkbox input "false"
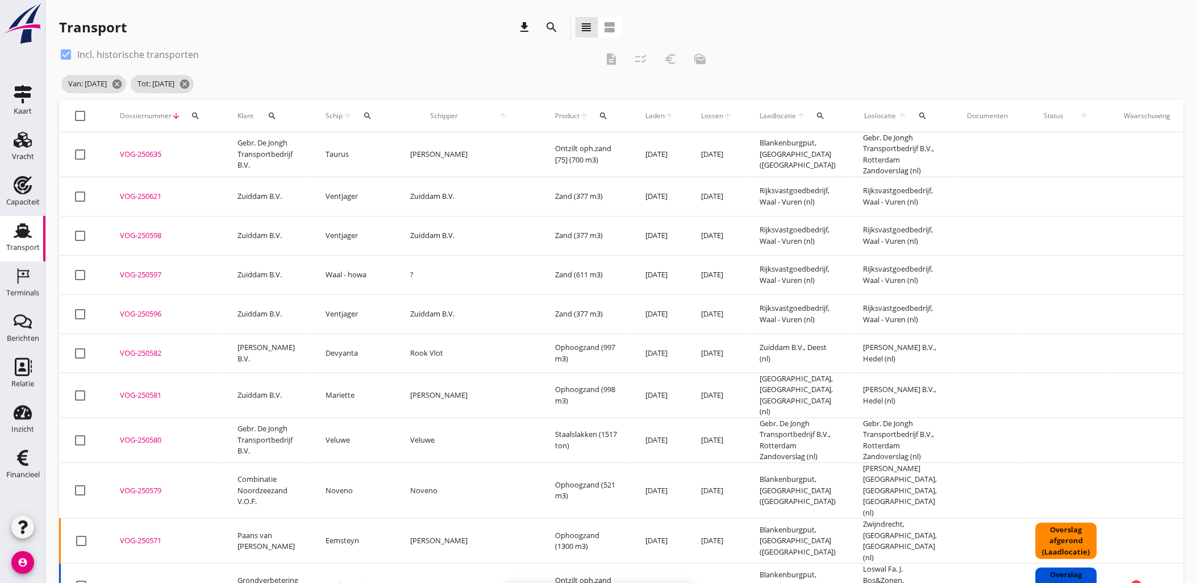
checkbox input "false"
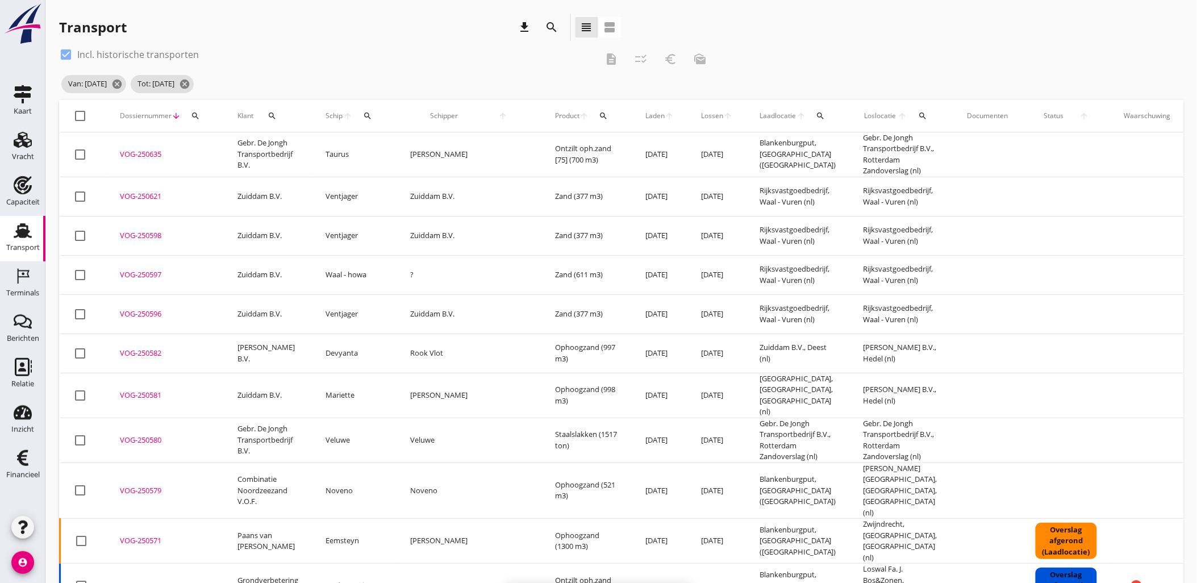
checkbox input "false"
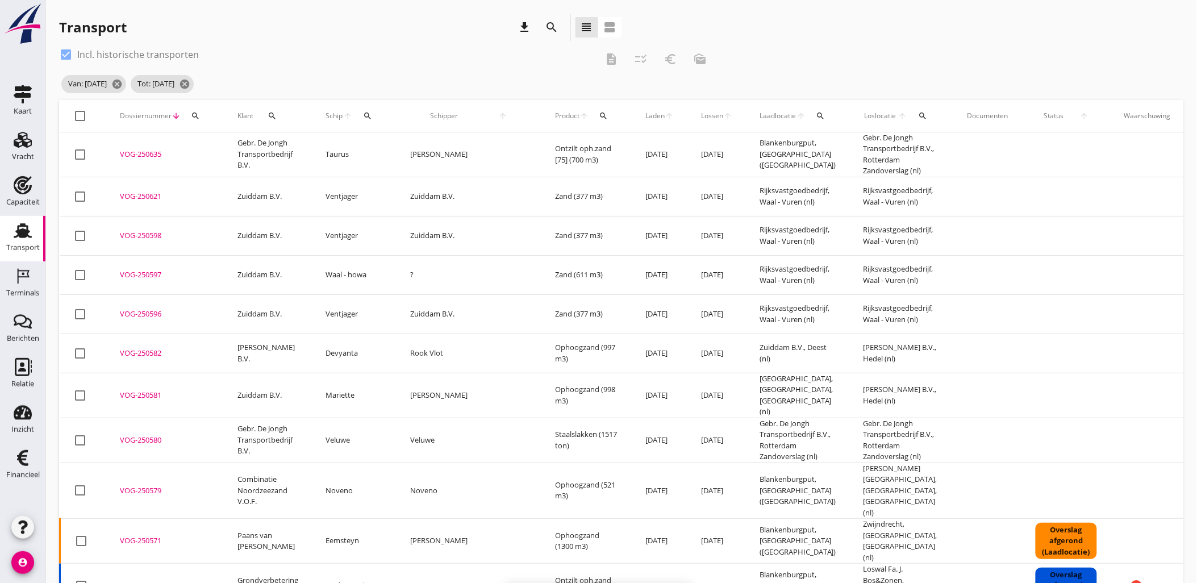
checkbox input "false"
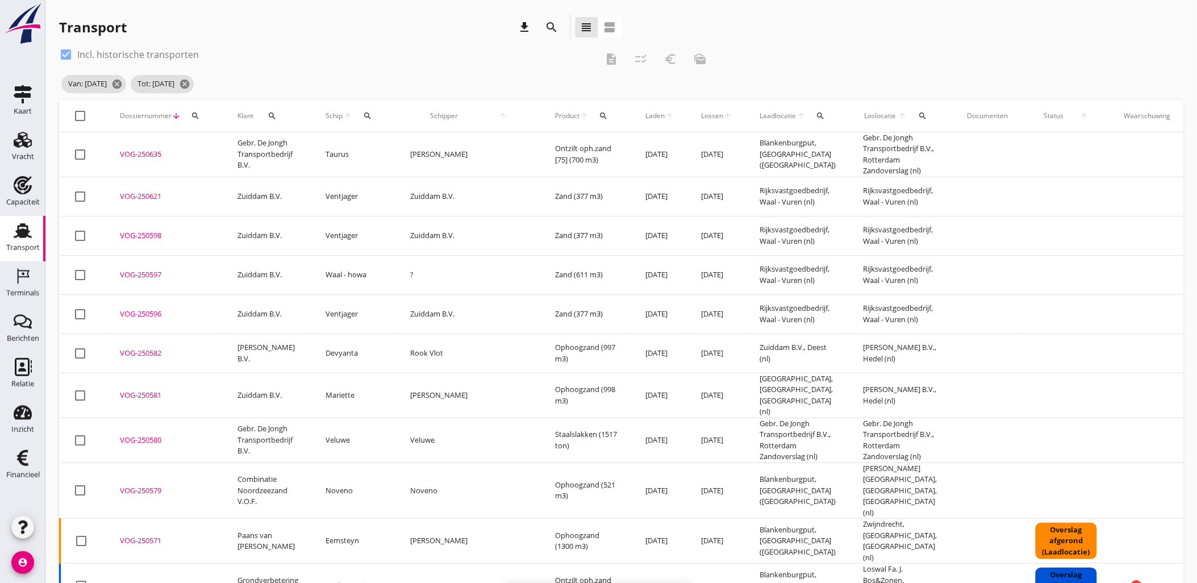
checkbox input "false"
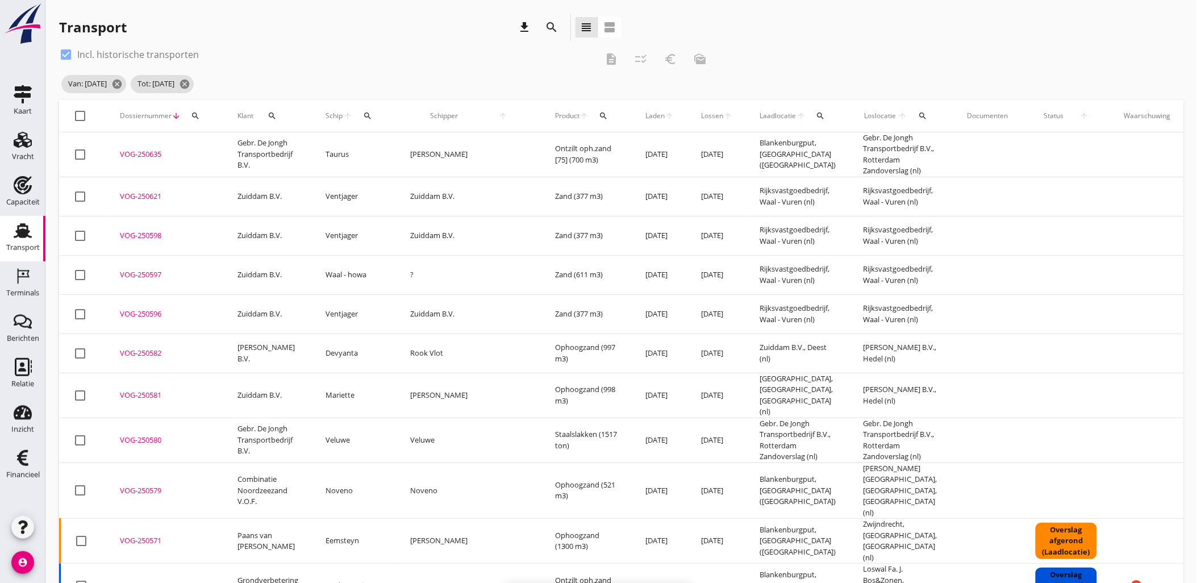
checkbox input "false"
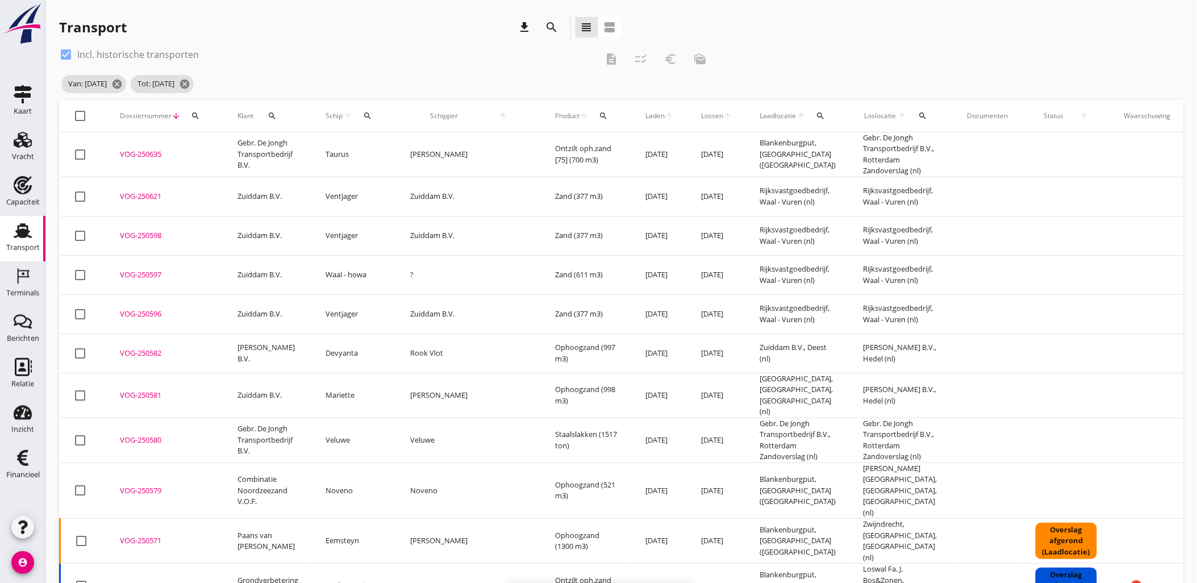
checkbox input "false"
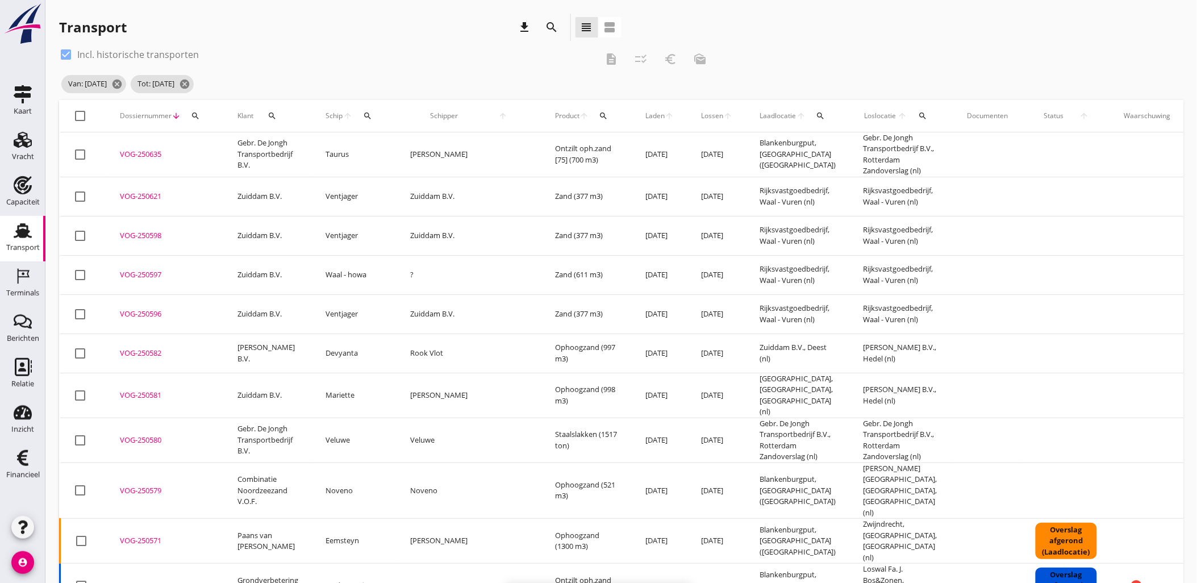
checkbox input "false"
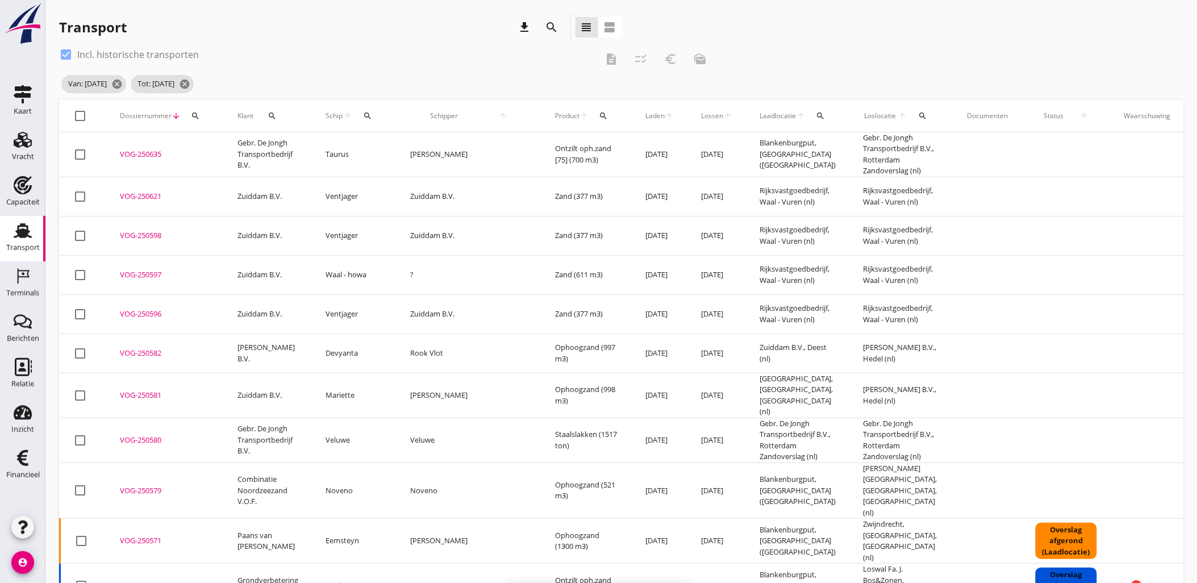
checkbox input "false"
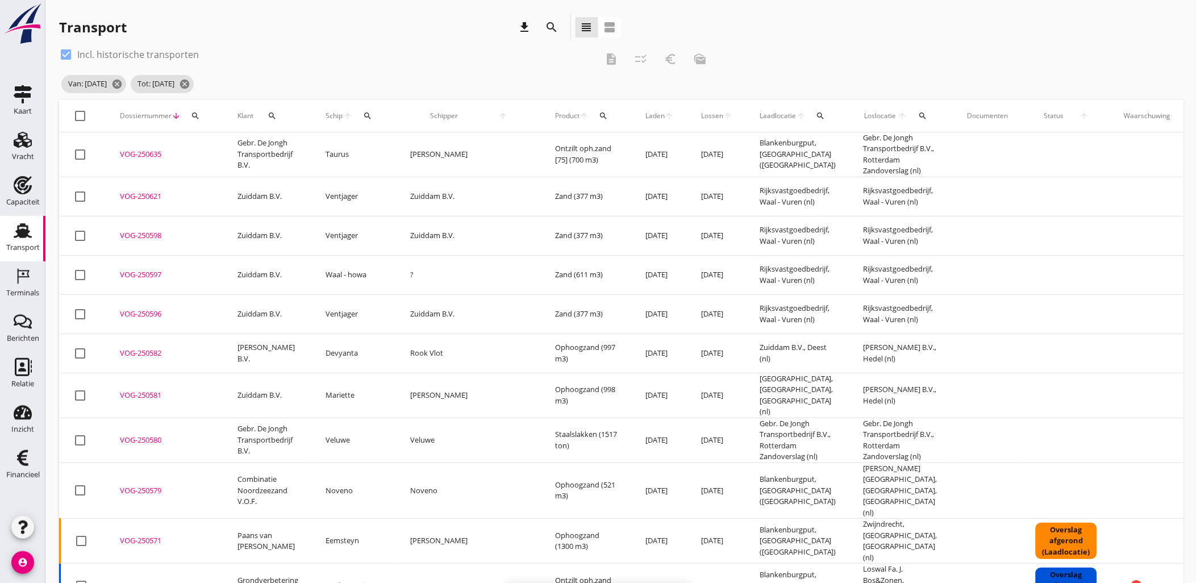
checkbox input "false"
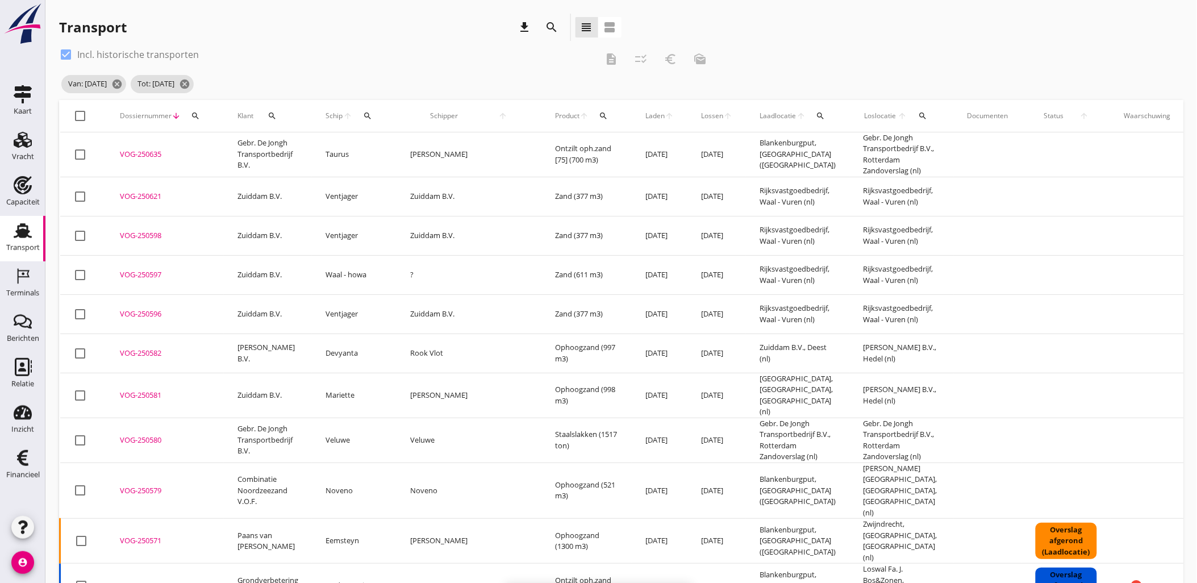
checkbox input "false"
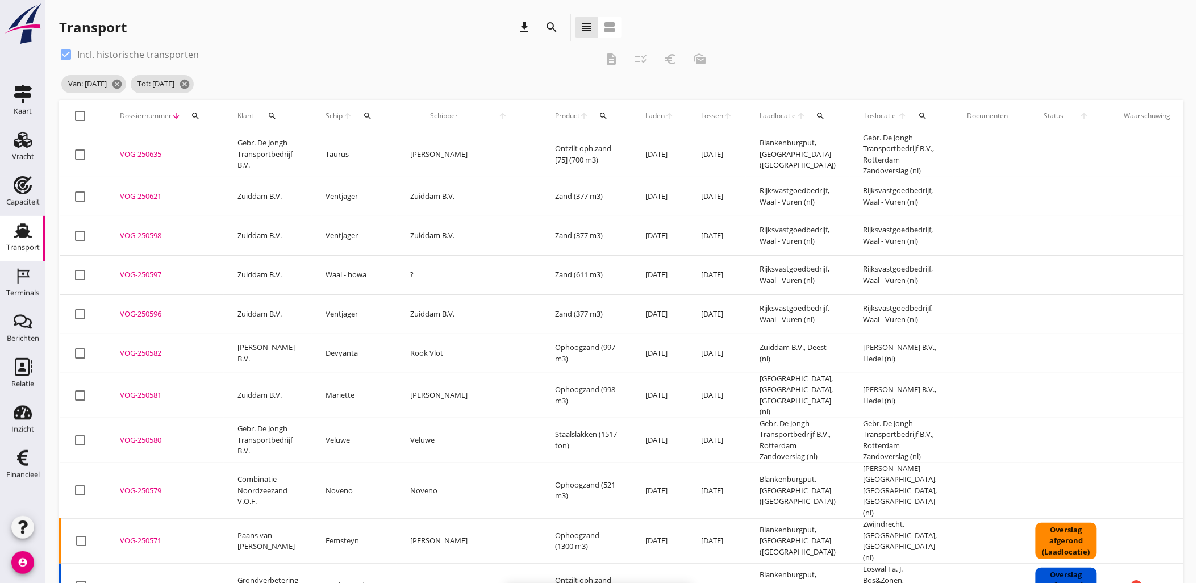
checkbox input "false"
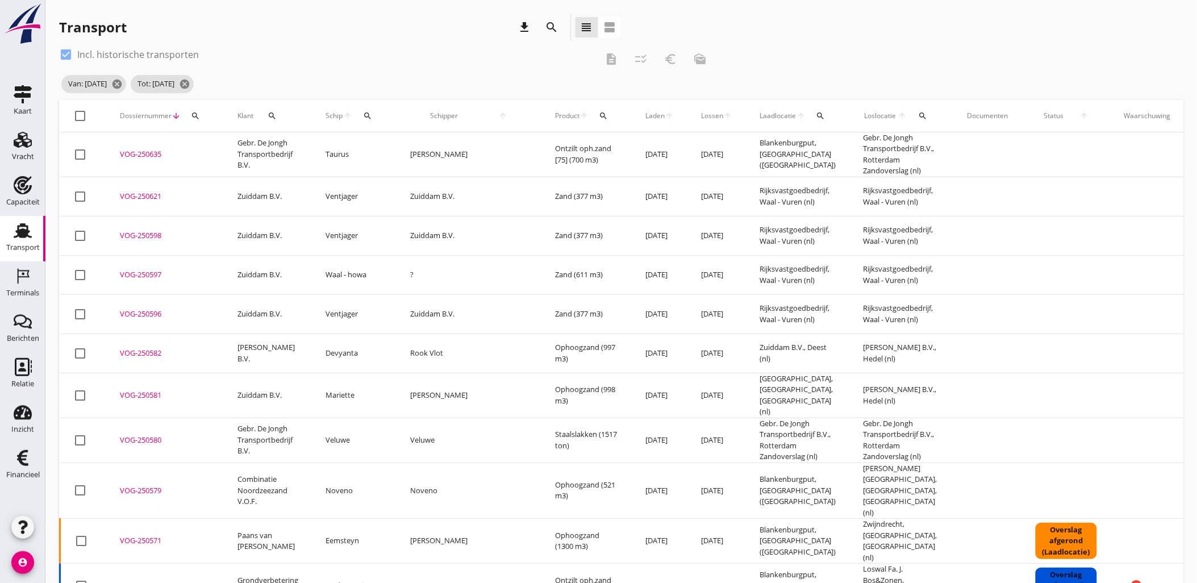
click at [82, 116] on div at bounding box center [80, 115] width 19 height 19
checkbox input "true"
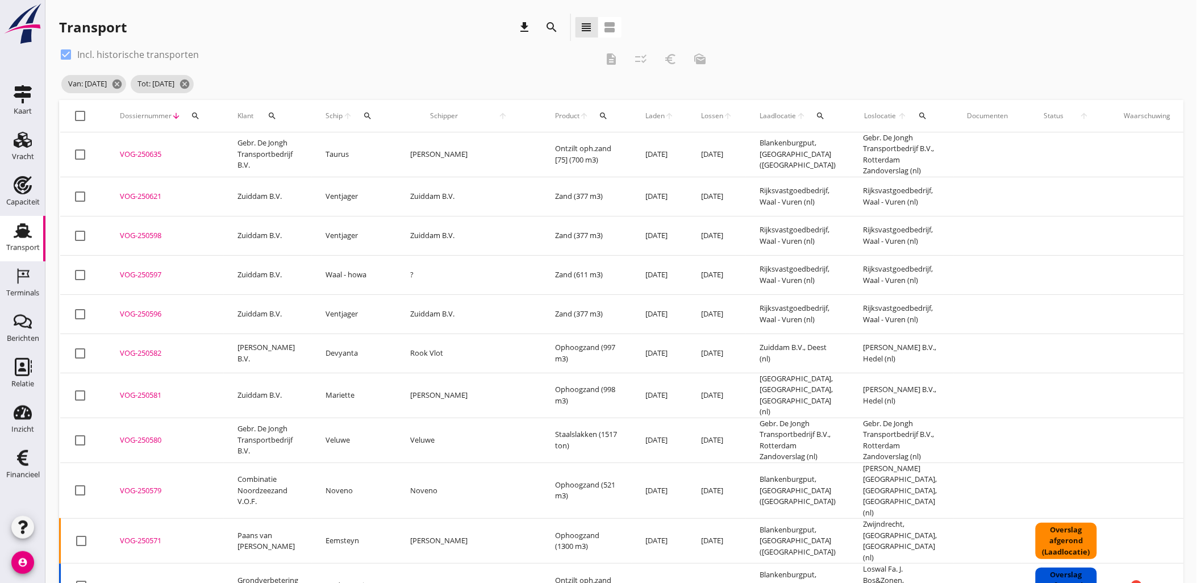
checkbox input "true"
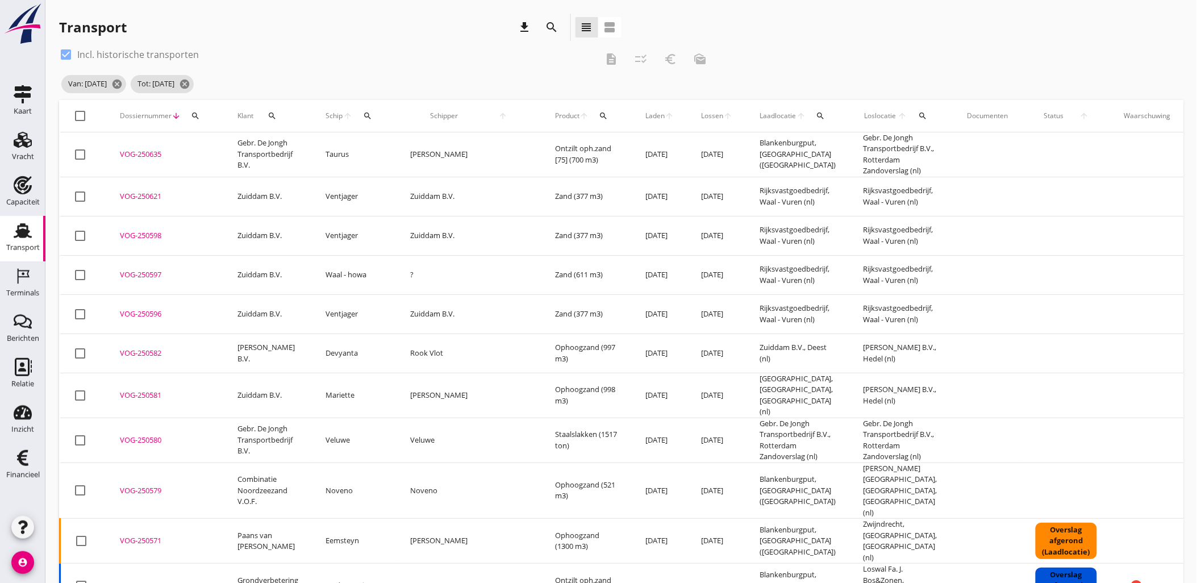
checkbox input "true"
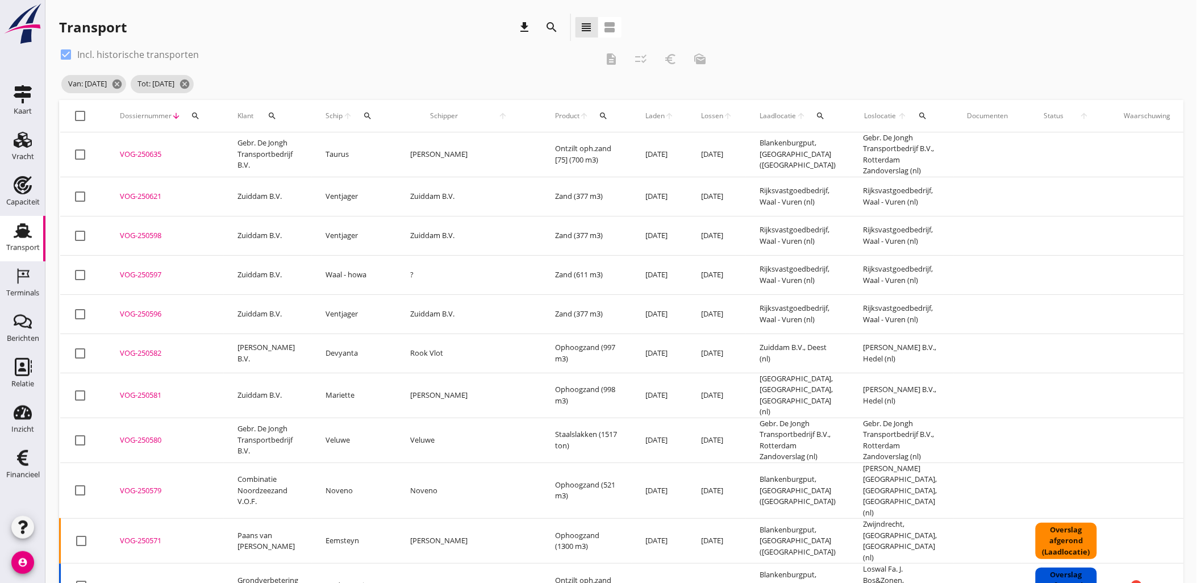
checkbox input "true"
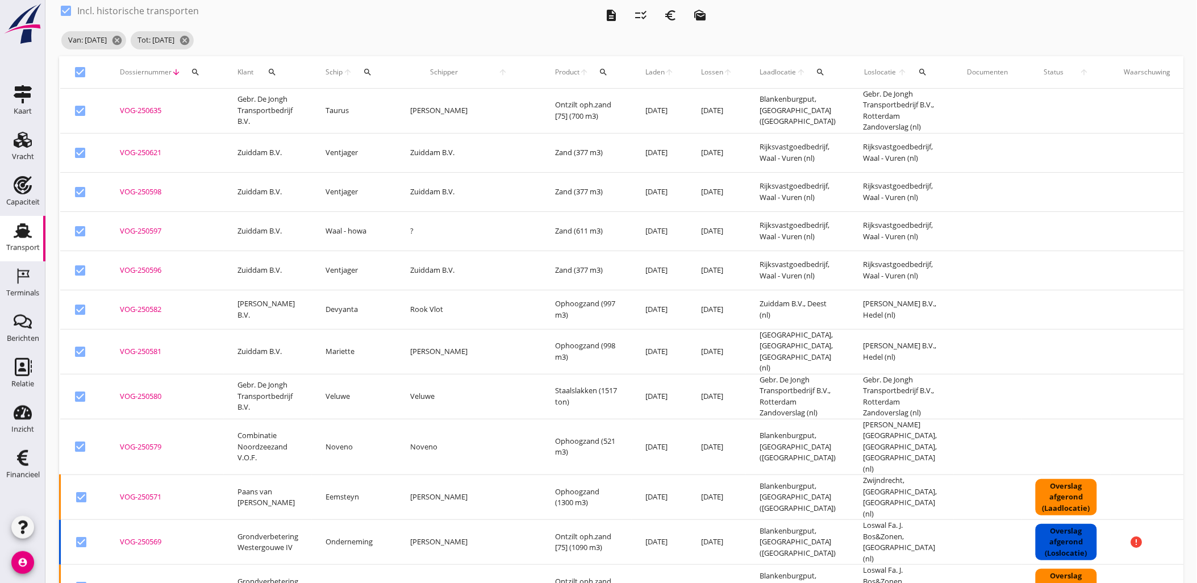
scroll to position [0, 0]
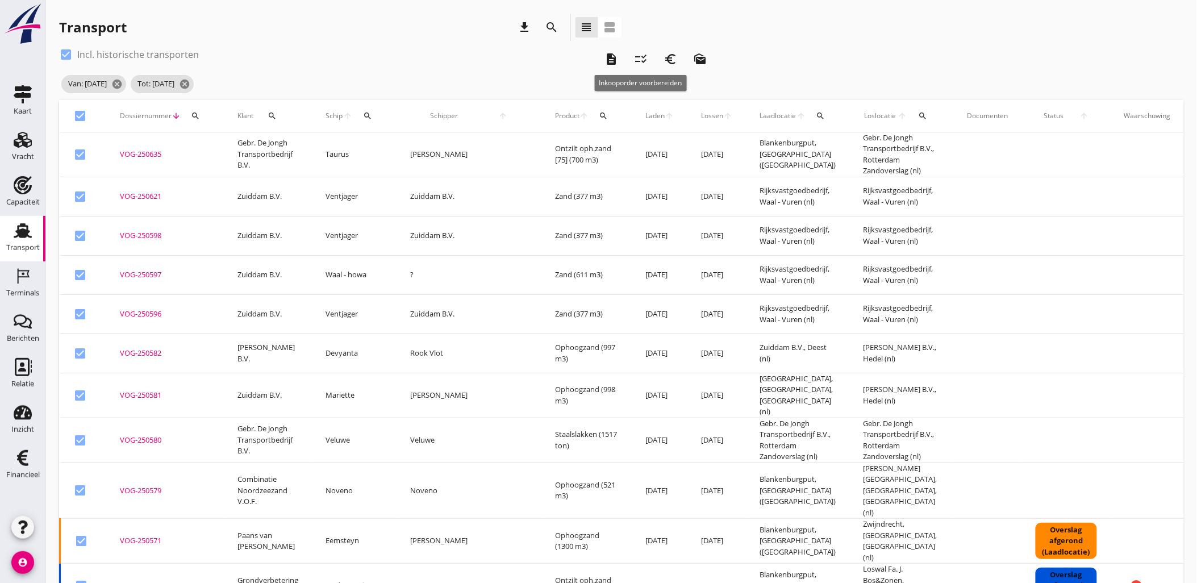
click at [640, 55] on icon "checklist_rtl" at bounding box center [641, 59] width 14 height 14
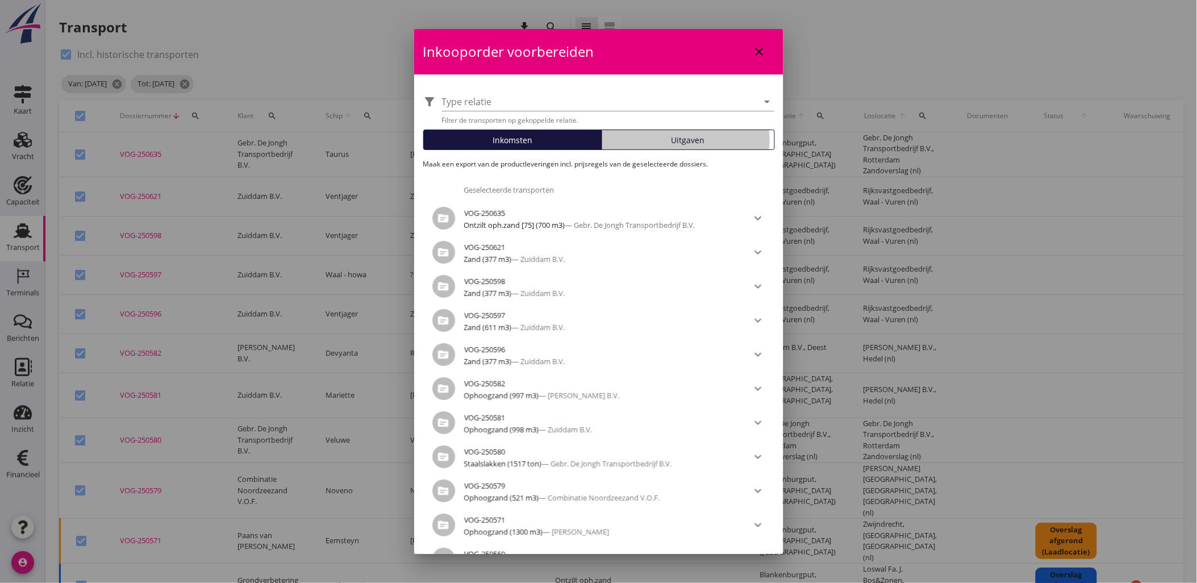
click at [662, 148] on button "Uitgaven" at bounding box center [687, 139] width 173 height 20
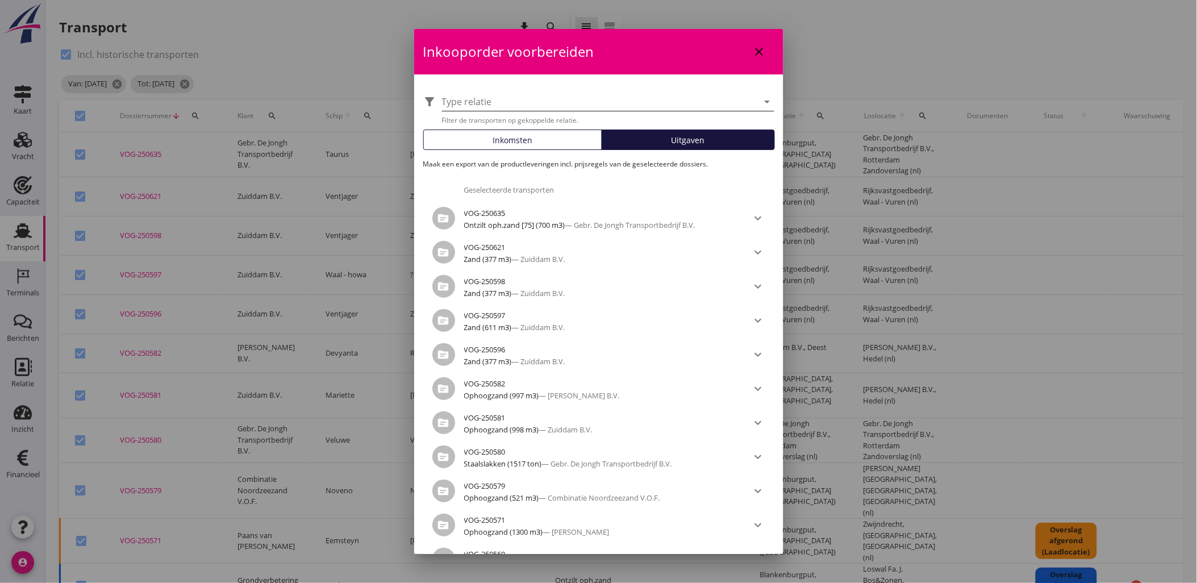
click at [623, 99] on div at bounding box center [600, 102] width 316 height 18
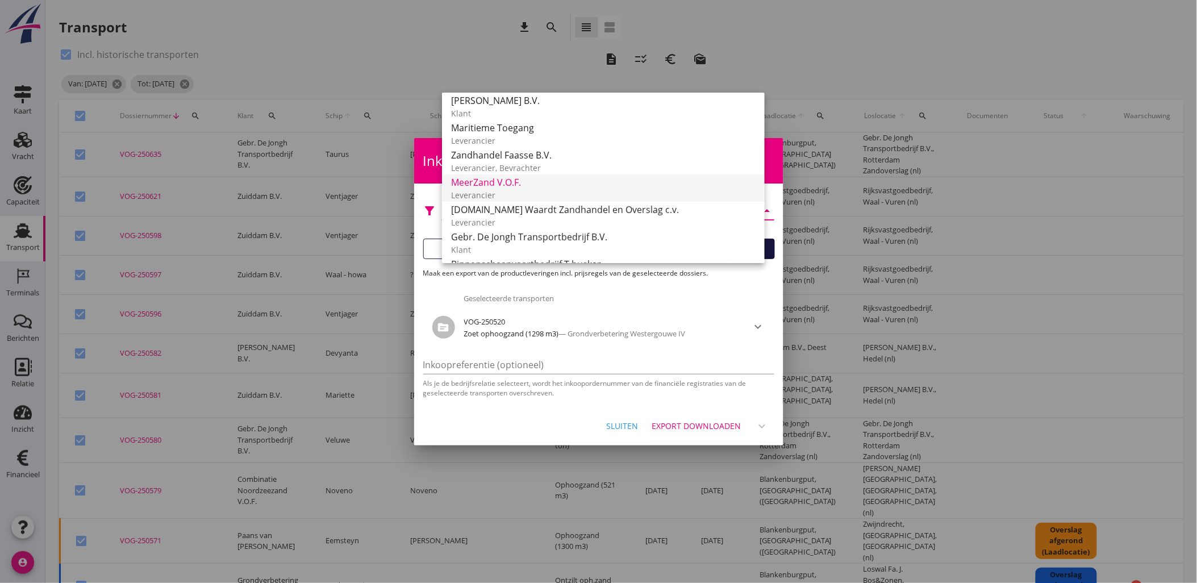
scroll to position [168, 0]
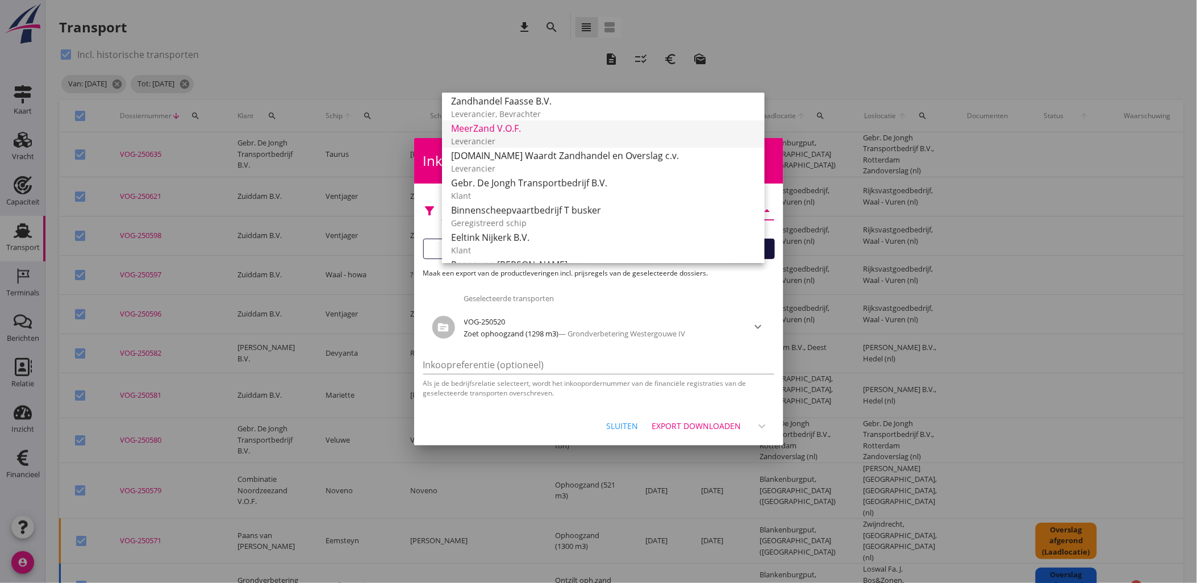
click at [534, 127] on div "MeerZand V.O.F." at bounding box center [603, 129] width 304 height 14
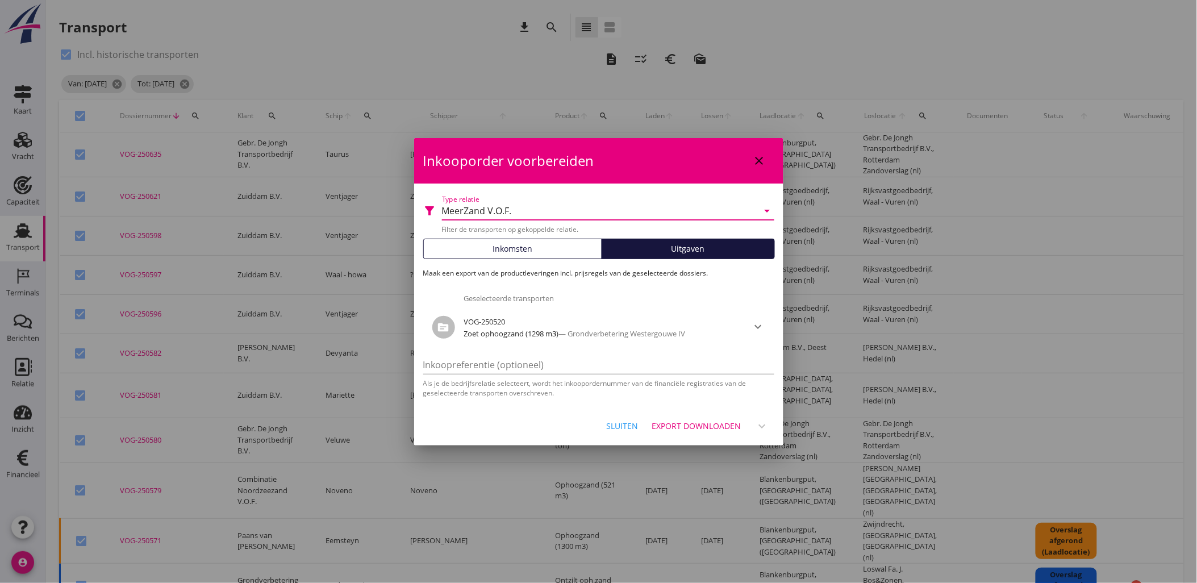
click at [722, 424] on div "Export downloaden" at bounding box center [696, 426] width 89 height 12
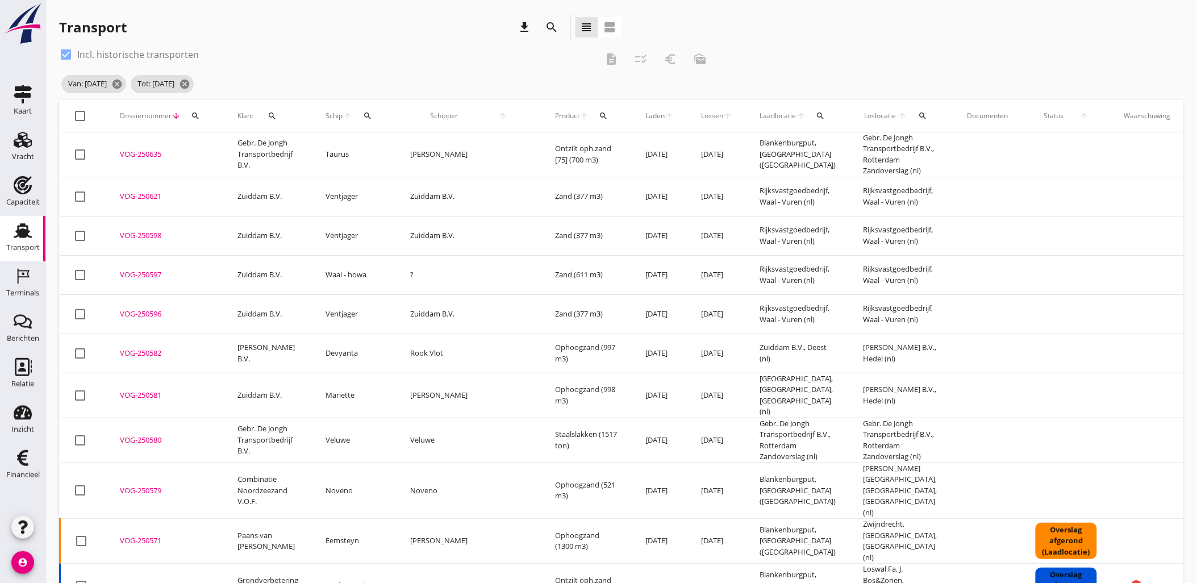
click at [384, 70] on div "check_box Incl. historische transporten description checklist_rtl euro_symbol m…" at bounding box center [386, 58] width 655 height 27
click at [638, 60] on div "check_box Incl. historische transporten description checklist_rtl euro_symbol m…" at bounding box center [386, 58] width 655 height 27
click at [646, 57] on div "check_box Incl. historische transporten description checklist_rtl euro_symbol m…" at bounding box center [386, 58] width 655 height 27
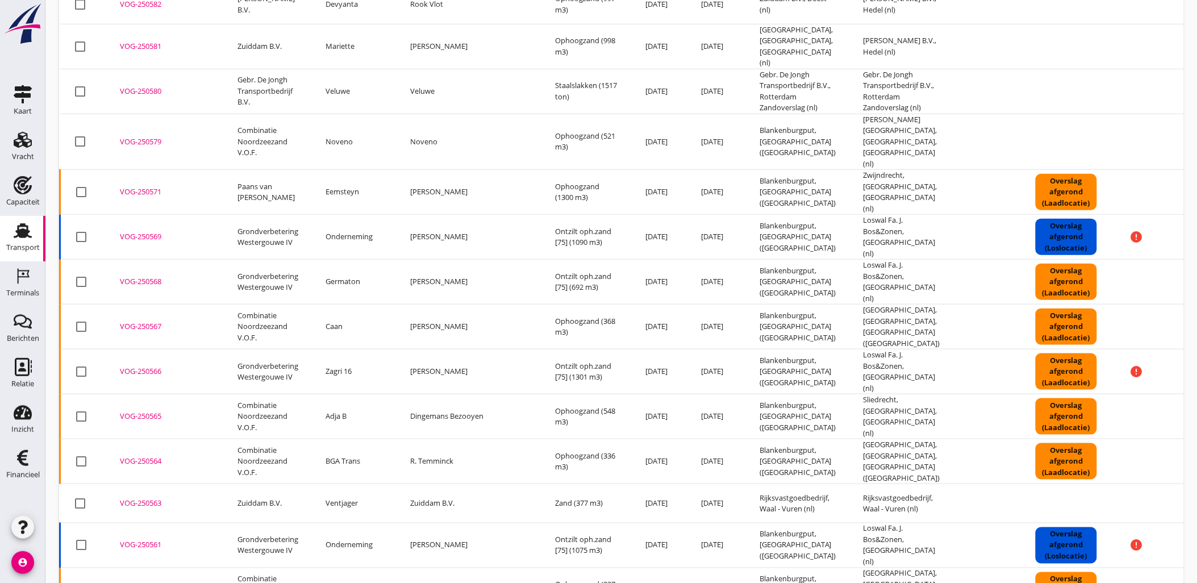
scroll to position [0, 0]
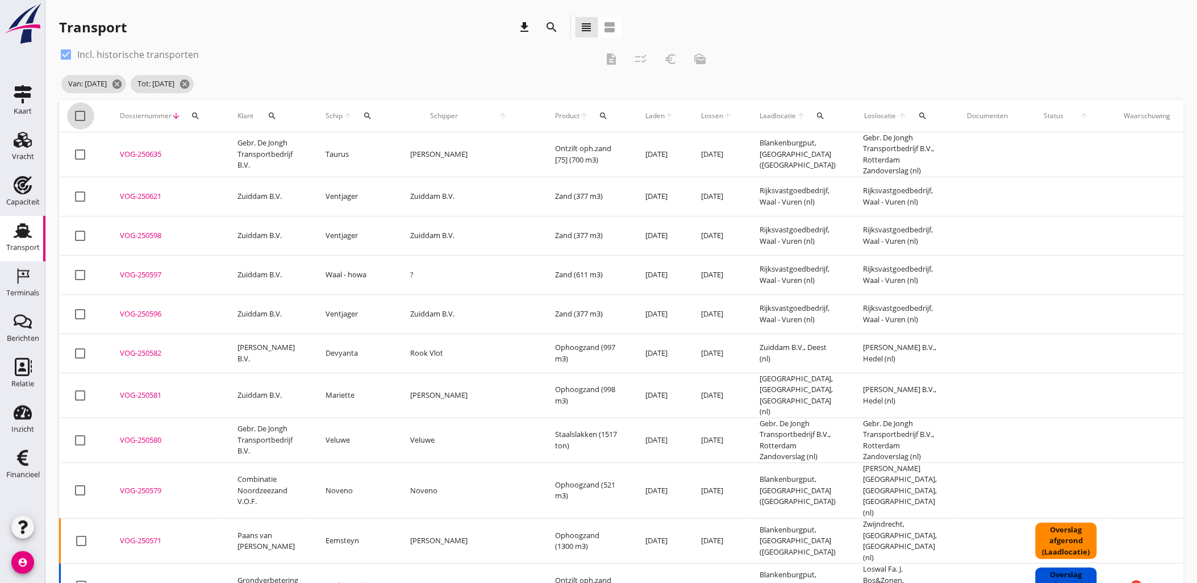
click at [75, 107] on div at bounding box center [80, 115] width 19 height 19
click at [643, 60] on icon "checklist_rtl" at bounding box center [641, 59] width 14 height 14
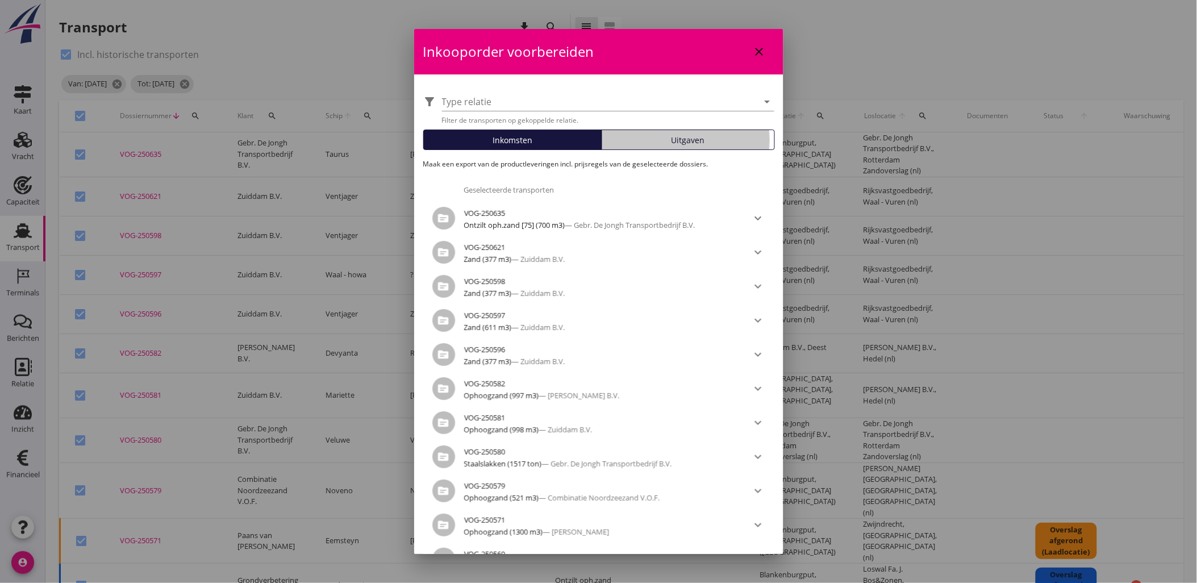
click at [676, 143] on span "Uitgaven" at bounding box center [688, 140] width 34 height 12
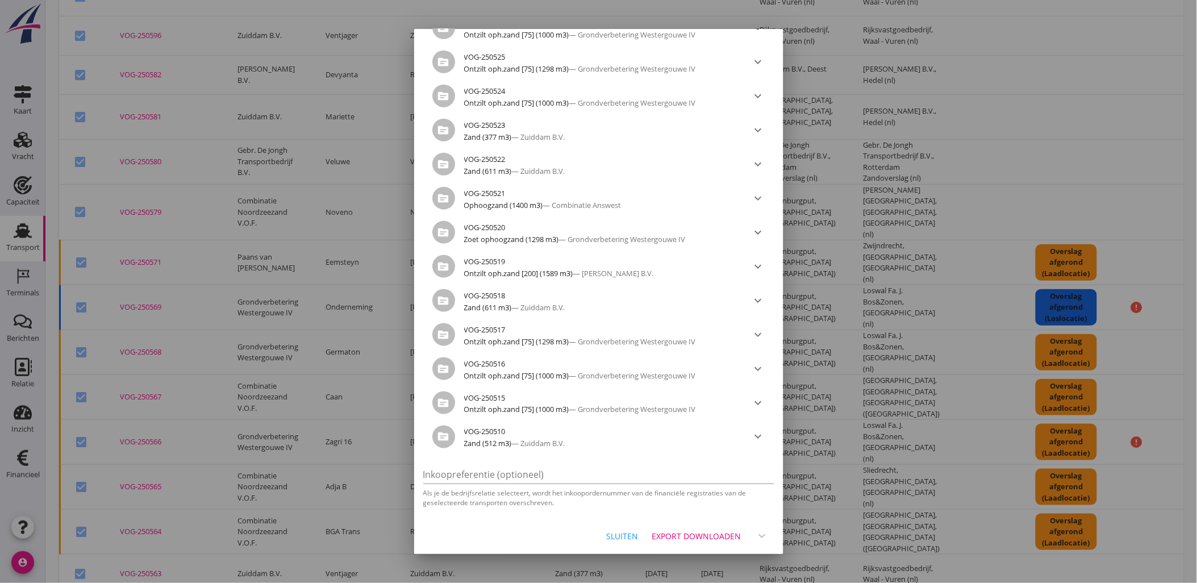
scroll to position [441, 0]
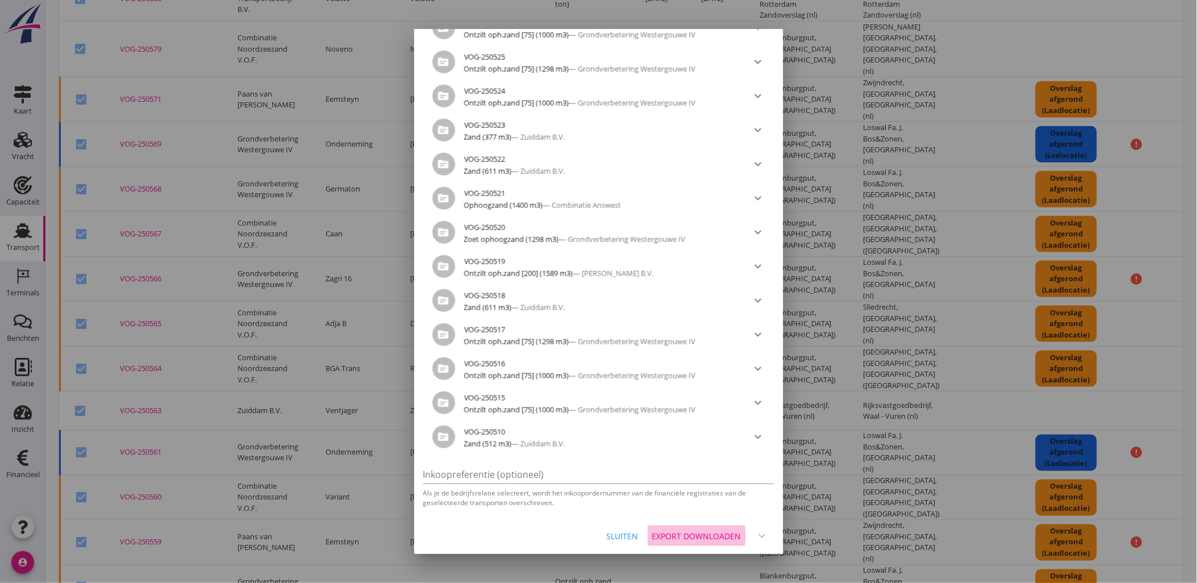
click at [676, 534] on div "Export downloaden" at bounding box center [696, 536] width 89 height 12
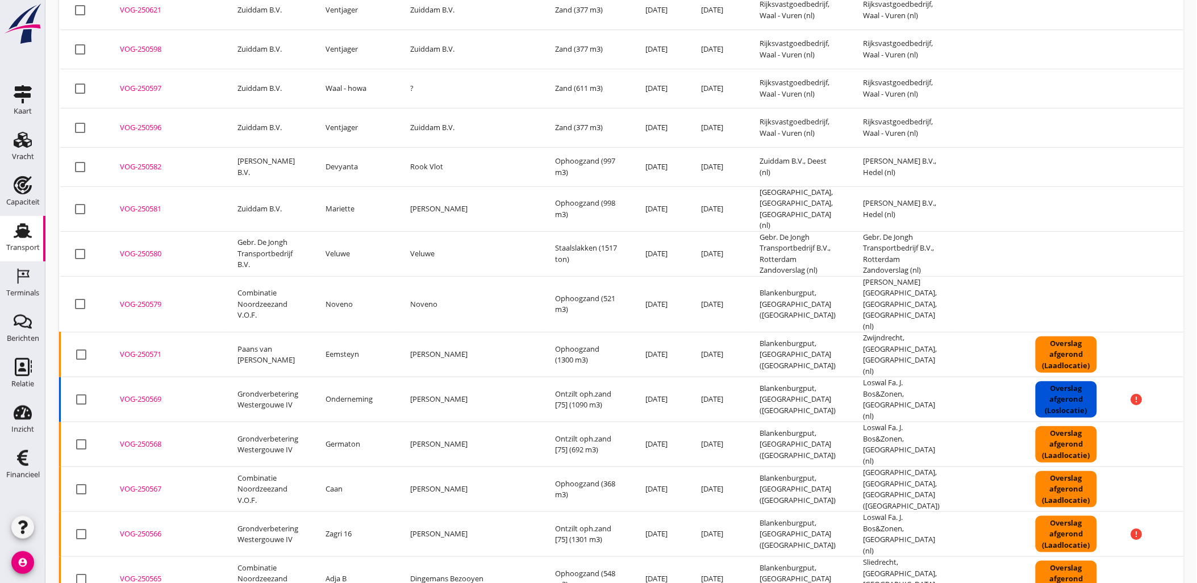
scroll to position [0, 0]
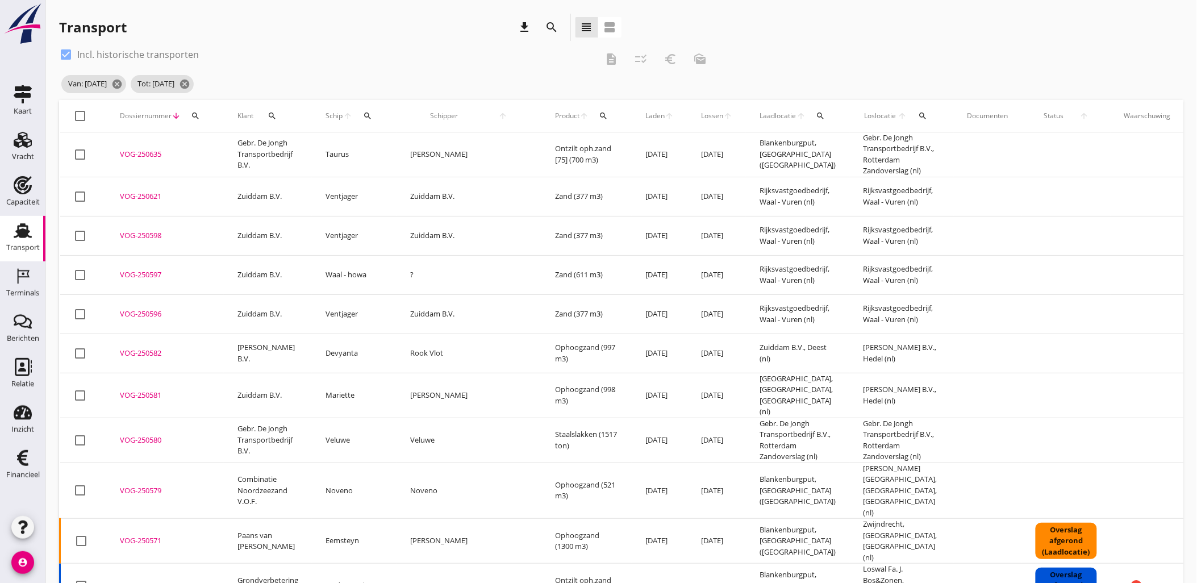
click at [77, 119] on div at bounding box center [80, 115] width 19 height 19
click at [643, 49] on button "checklist_rtl" at bounding box center [640, 59] width 20 height 20
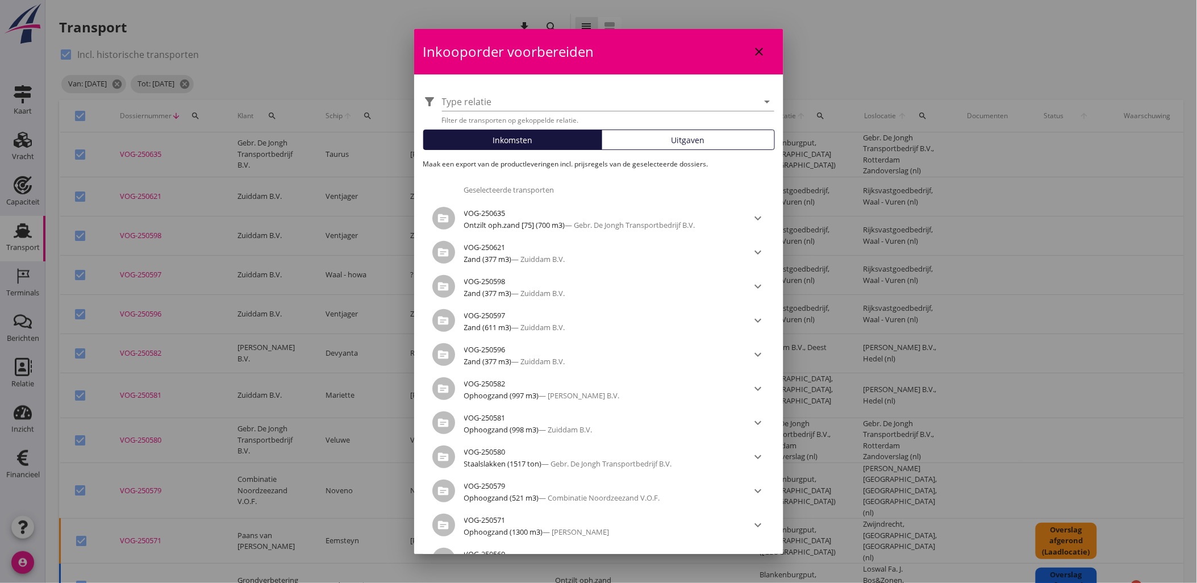
click at [653, 144] on div "Uitgaven" at bounding box center [687, 140] width 163 height 12
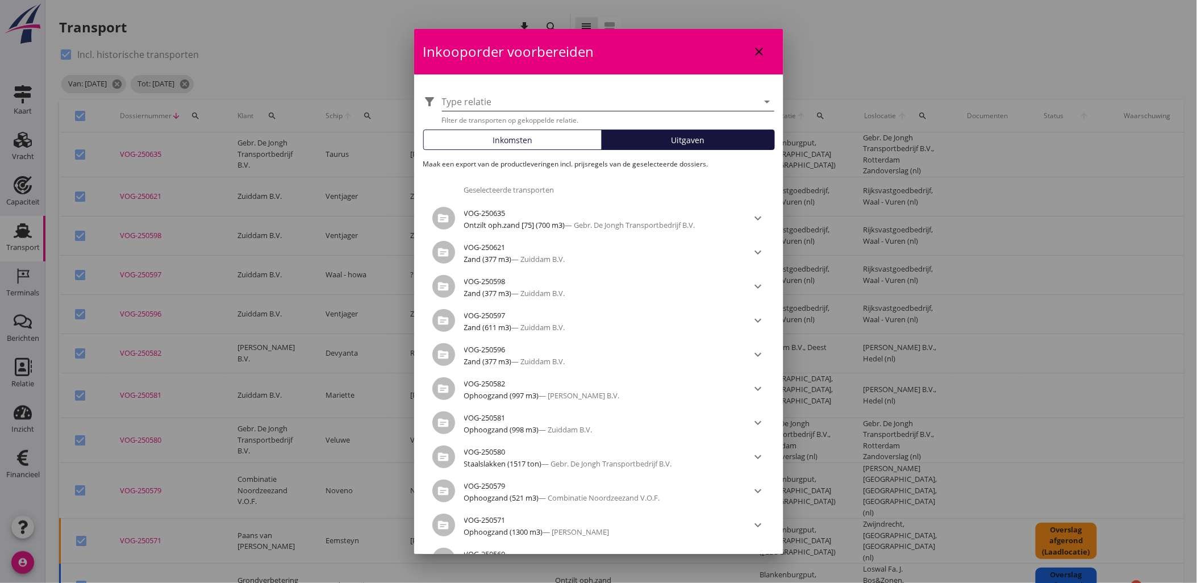
click at [532, 99] on div at bounding box center [600, 102] width 316 height 18
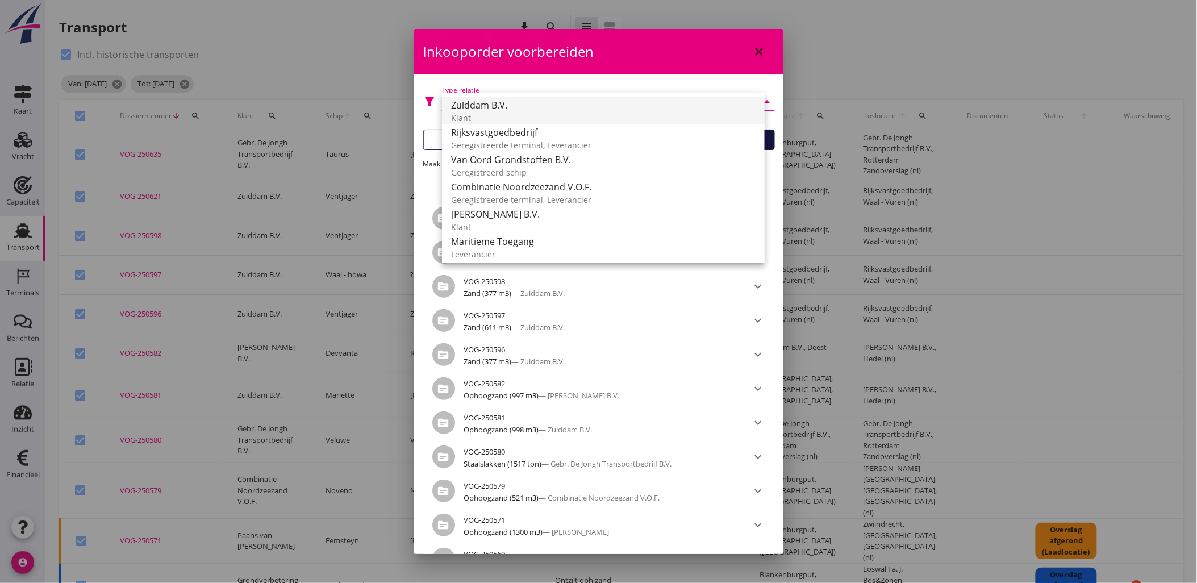
scroll to position [4, 0]
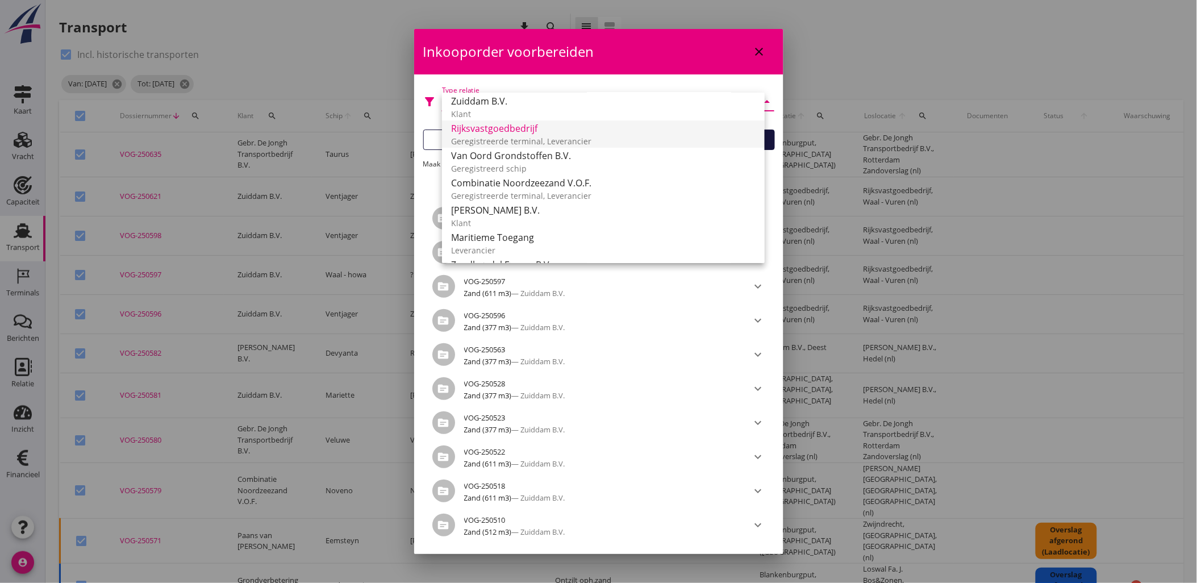
click at [613, 128] on div "Rijksvastgoedbedrijf" at bounding box center [603, 129] width 304 height 14
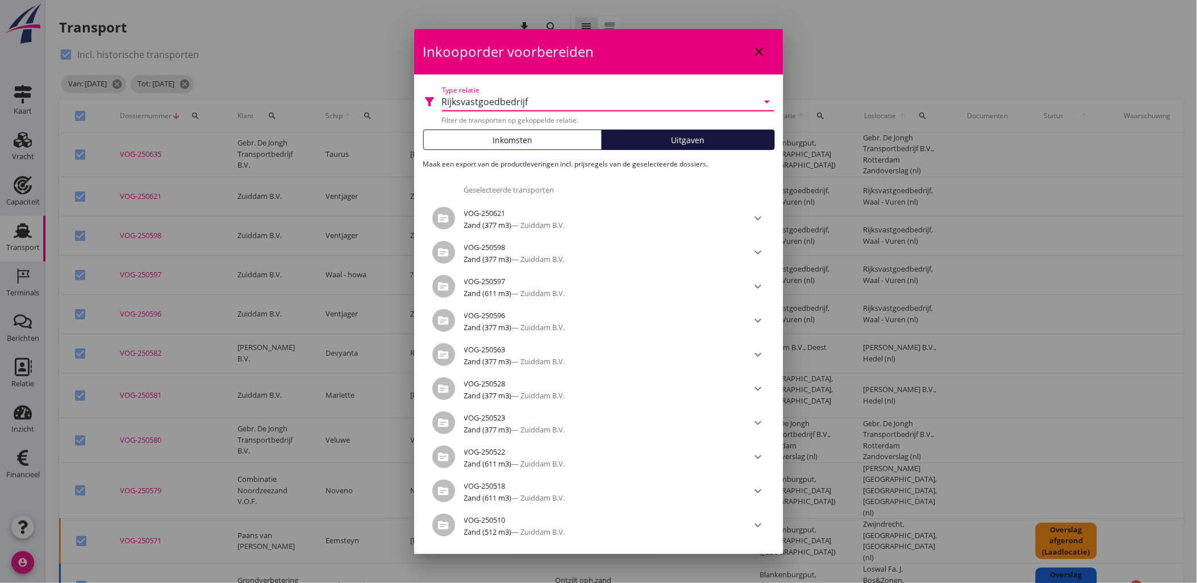
click at [694, 137] on span "Uitgaven" at bounding box center [688, 140] width 34 height 12
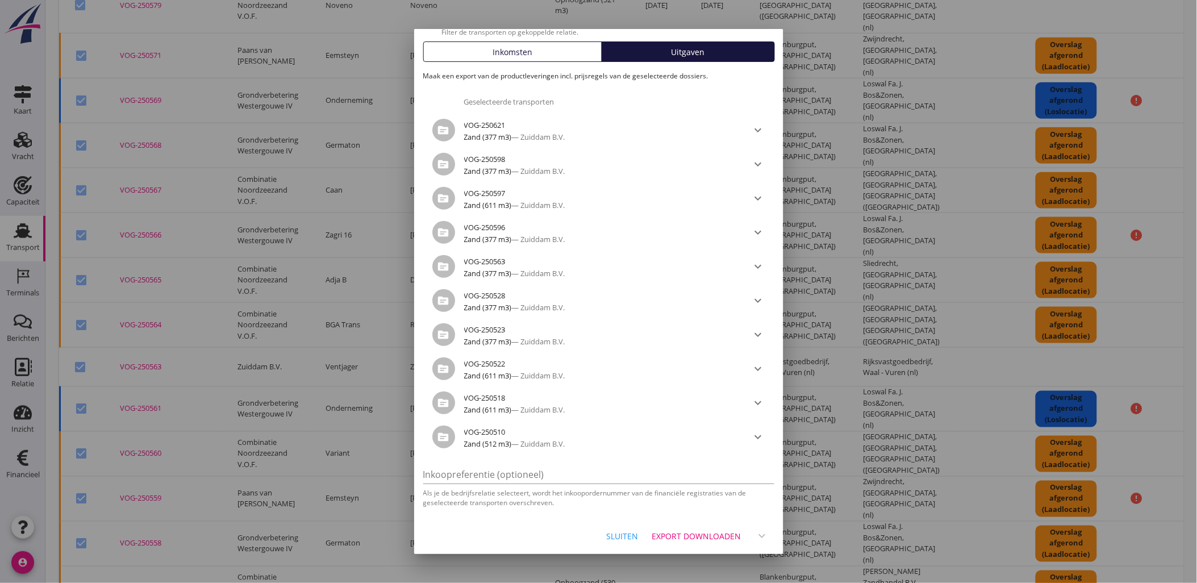
scroll to position [504, 0]
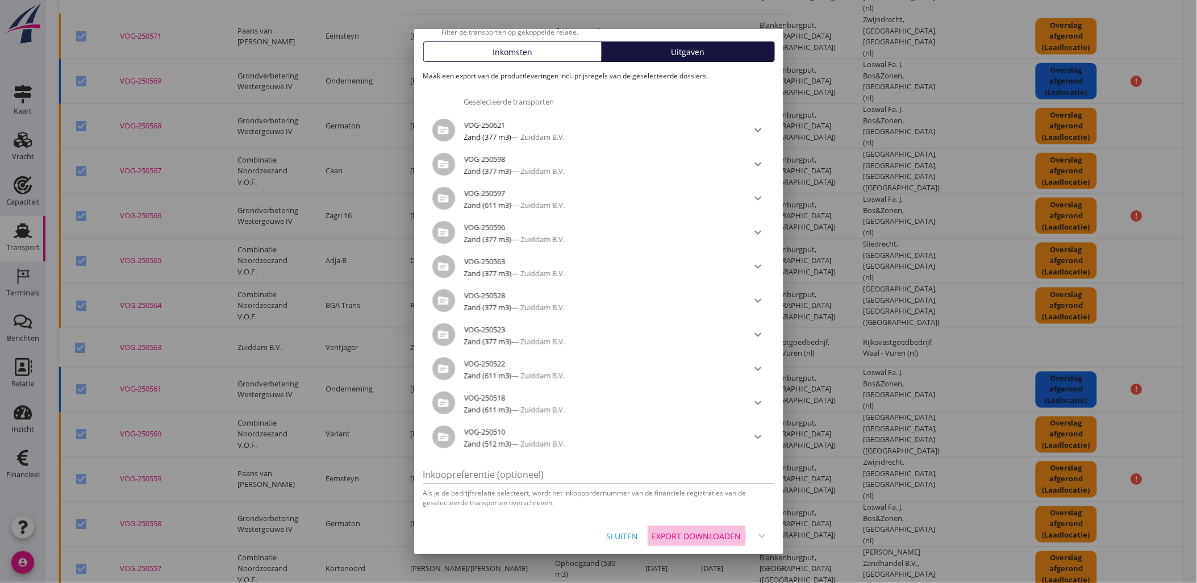
click at [717, 533] on div "Export downloaden" at bounding box center [696, 536] width 89 height 12
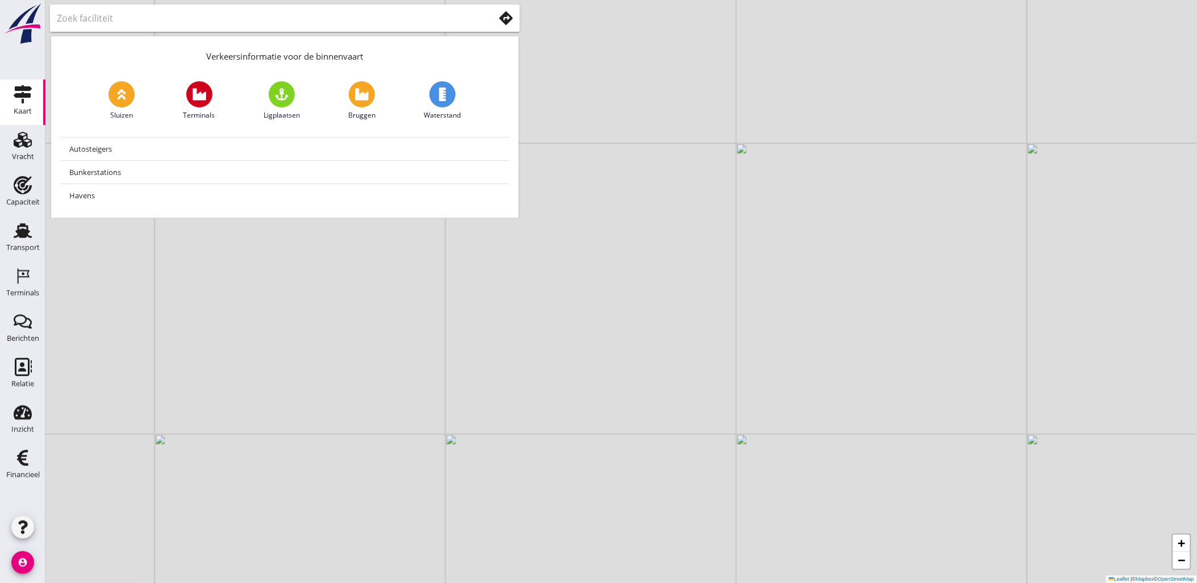
click at [26, 225] on use at bounding box center [23, 230] width 18 height 15
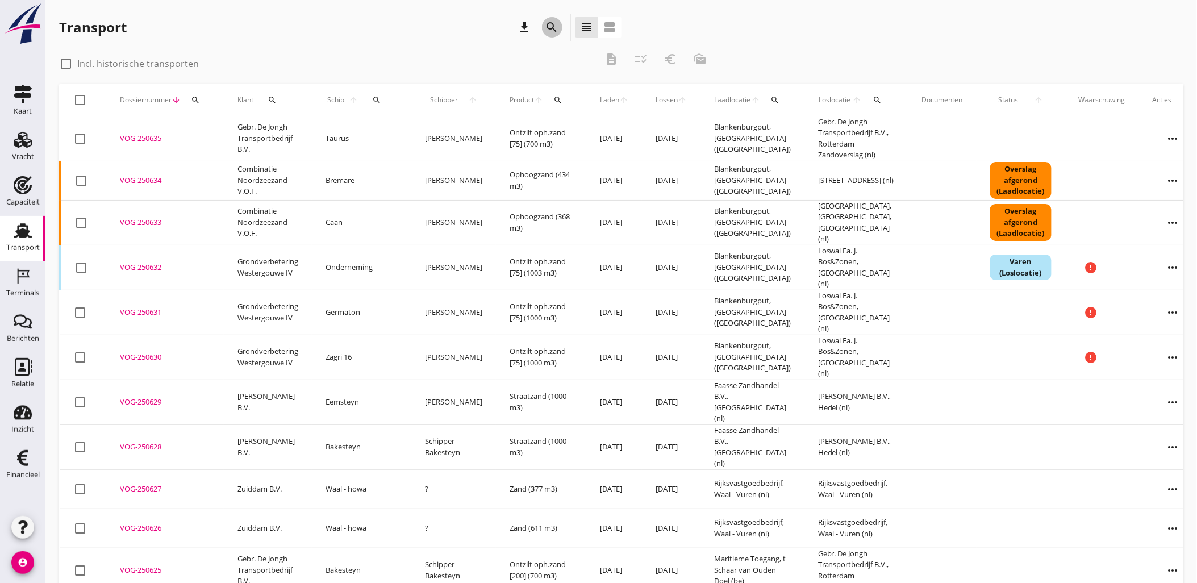
click at [553, 20] on icon "search" at bounding box center [552, 27] width 14 height 14
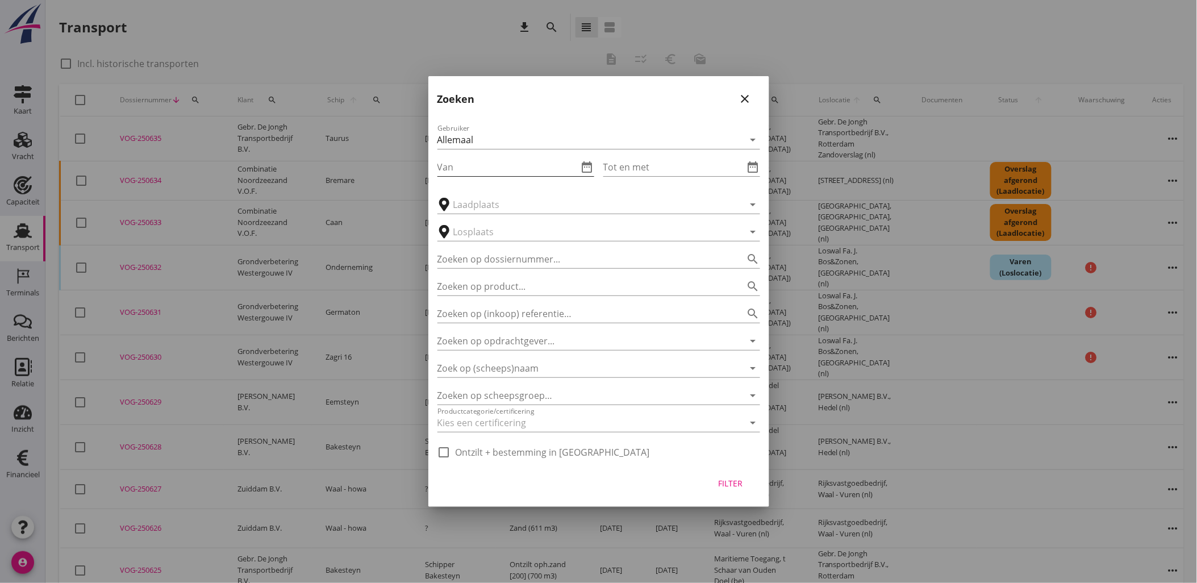
click at [589, 165] on icon "date_range" at bounding box center [587, 167] width 14 height 14
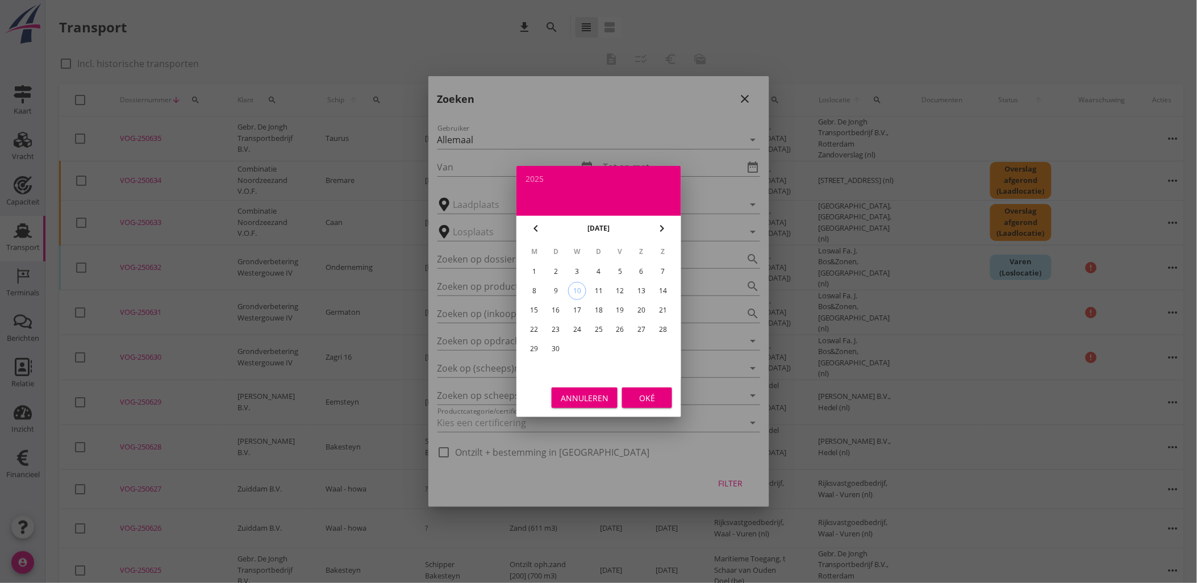
click at [532, 229] on icon "chevron_left" at bounding box center [536, 228] width 14 height 14
click at [534, 229] on icon "chevron_left" at bounding box center [536, 228] width 14 height 14
click at [602, 342] on div "31" at bounding box center [598, 349] width 18 height 18
type input "[DATE]"
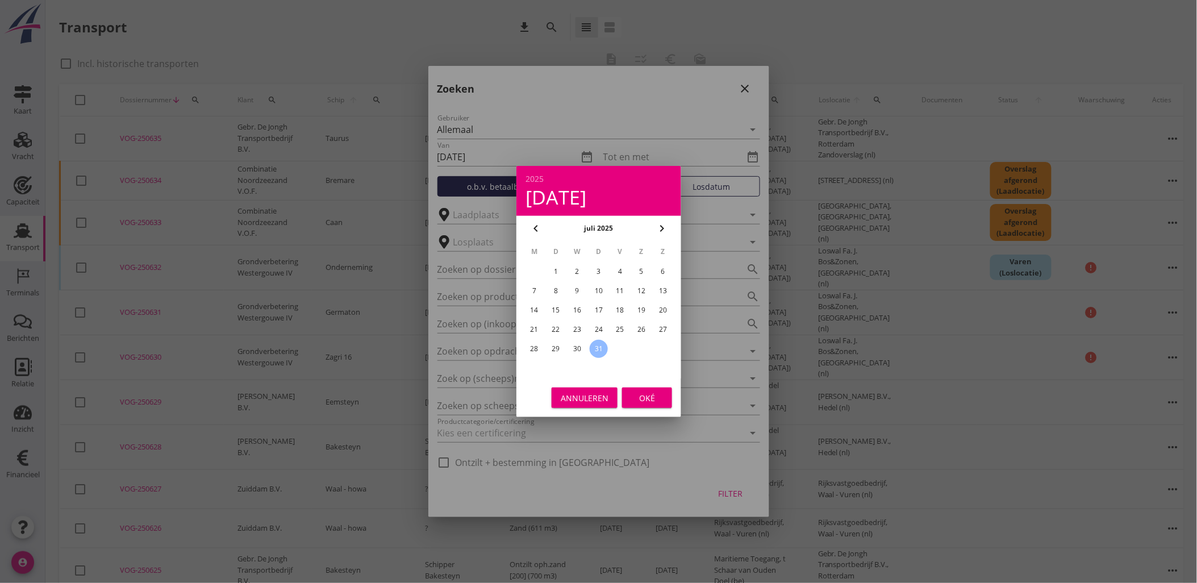
click at [658, 398] on div "Oké" at bounding box center [647, 398] width 32 height 12
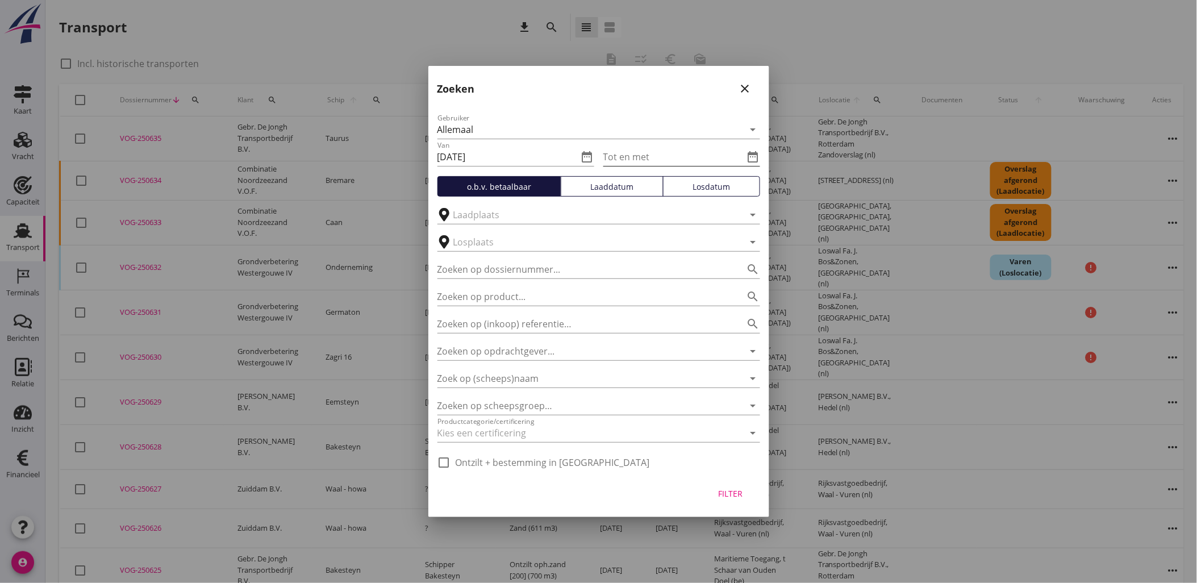
click at [750, 157] on icon "date_range" at bounding box center [753, 157] width 14 height 14
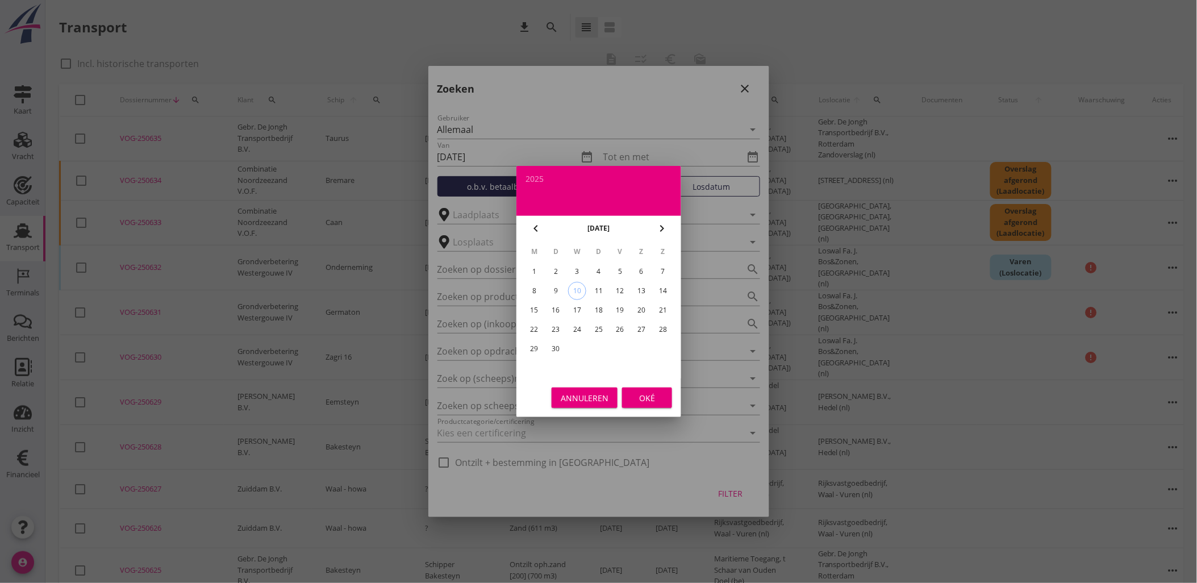
click at [529, 273] on div "1" at bounding box center [534, 271] width 18 height 18
type input "[DATE]"
click at [651, 396] on div "Oké" at bounding box center [647, 398] width 32 height 12
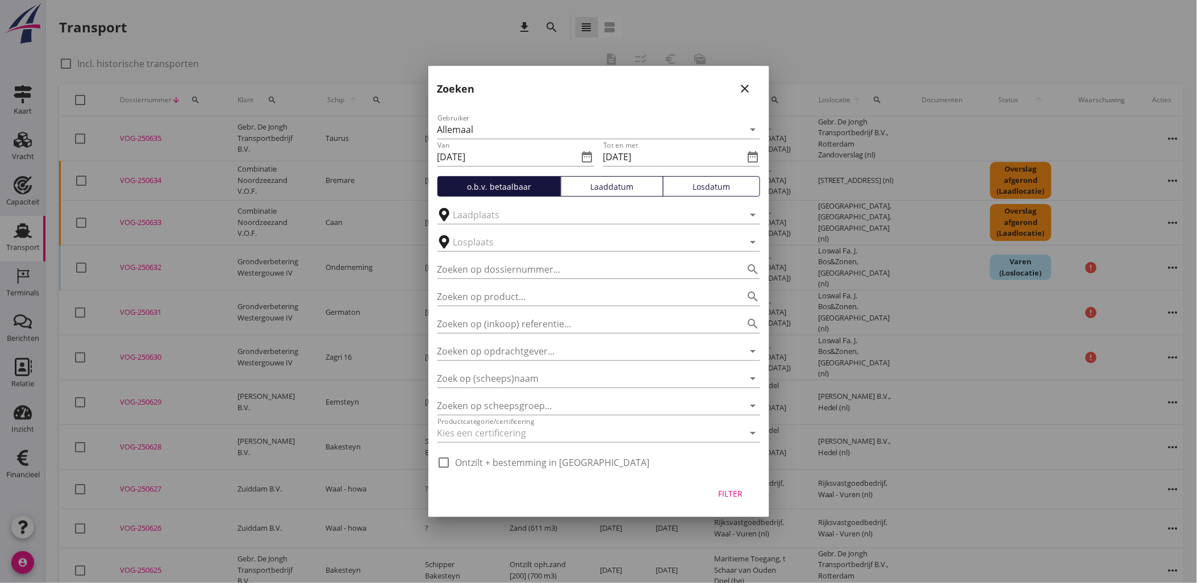
click at [608, 182] on div "Laaddatum" at bounding box center [612, 187] width 93 height 12
click at [737, 497] on div "Filter" at bounding box center [730, 493] width 32 height 12
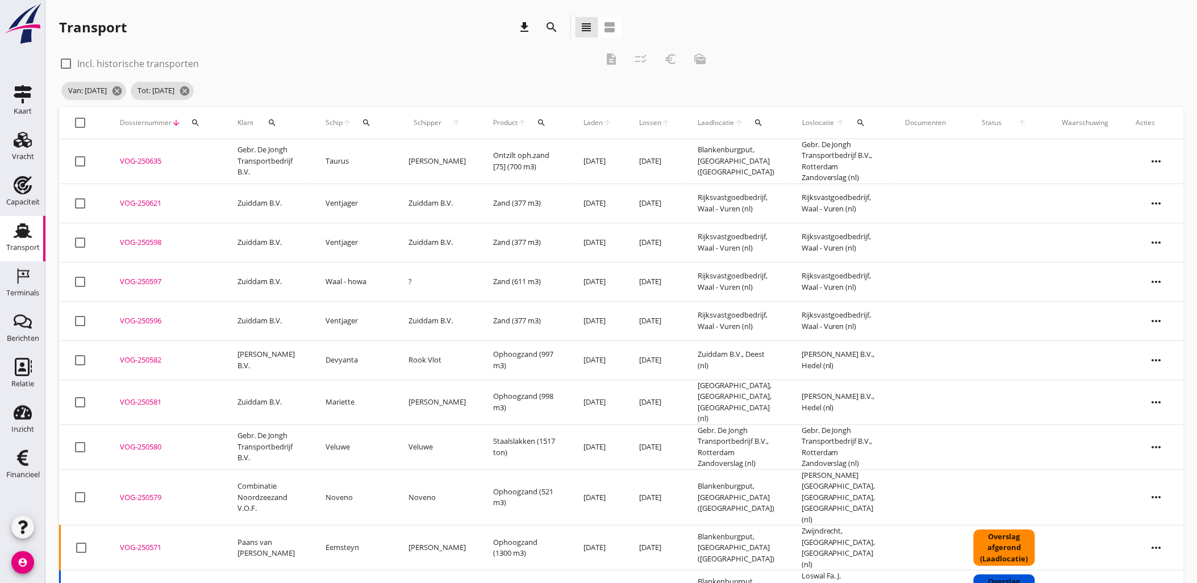
click at [80, 123] on div at bounding box center [80, 122] width 19 height 19
checkbox input "true"
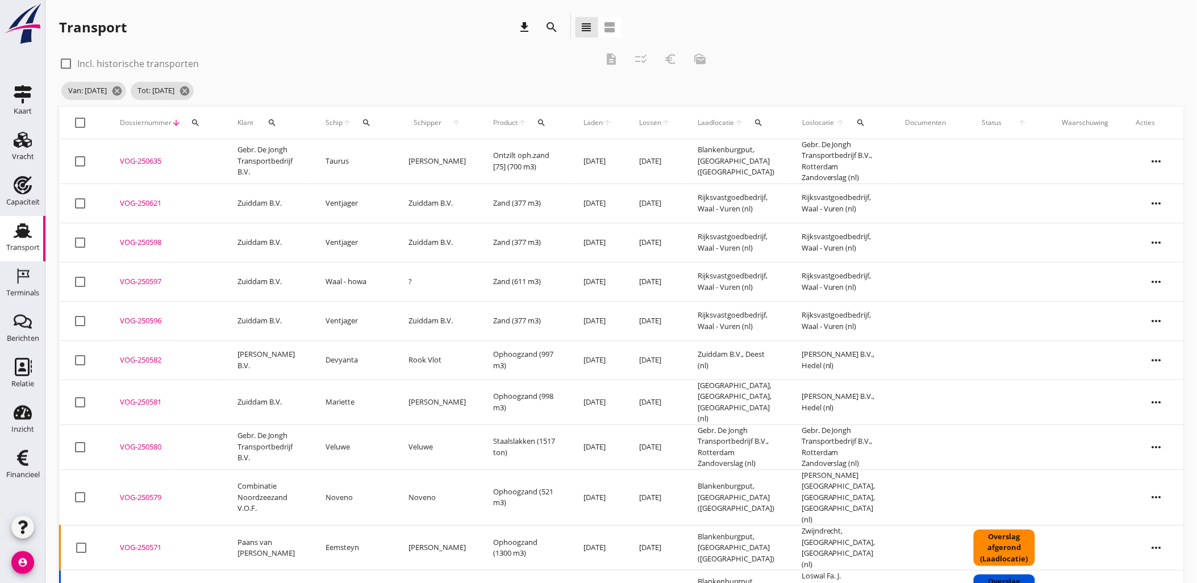
checkbox input "true"
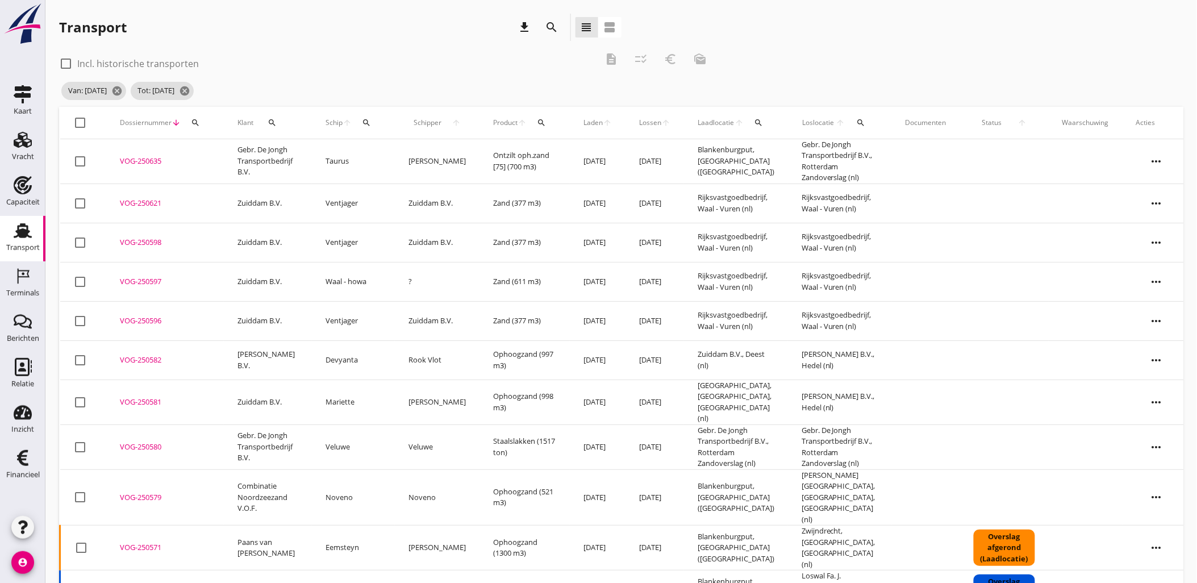
checkbox input "true"
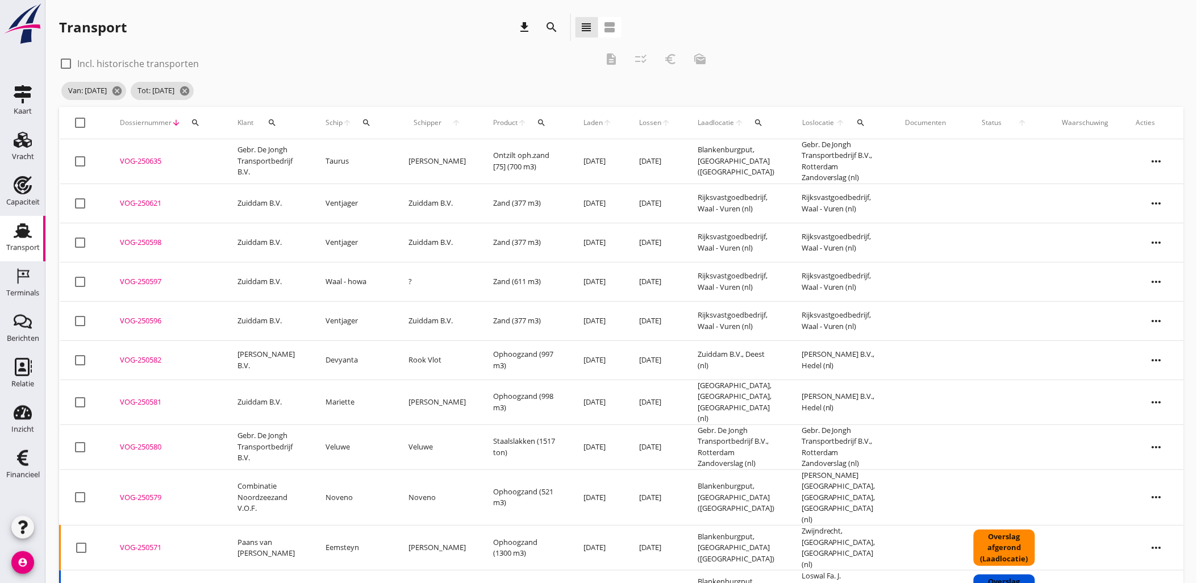
checkbox input "true"
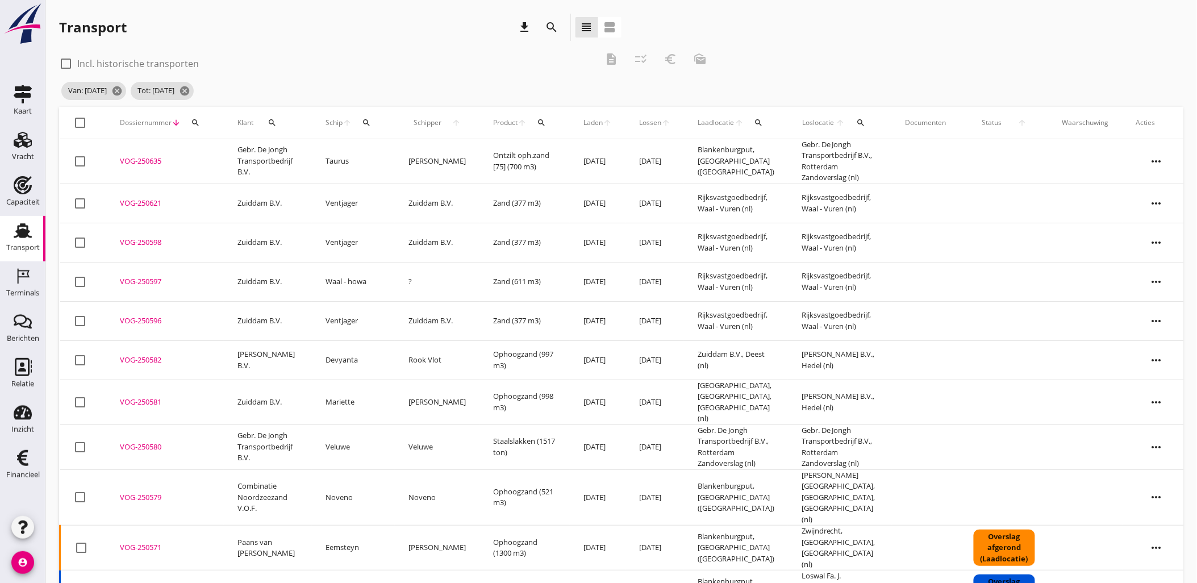
checkbox input "true"
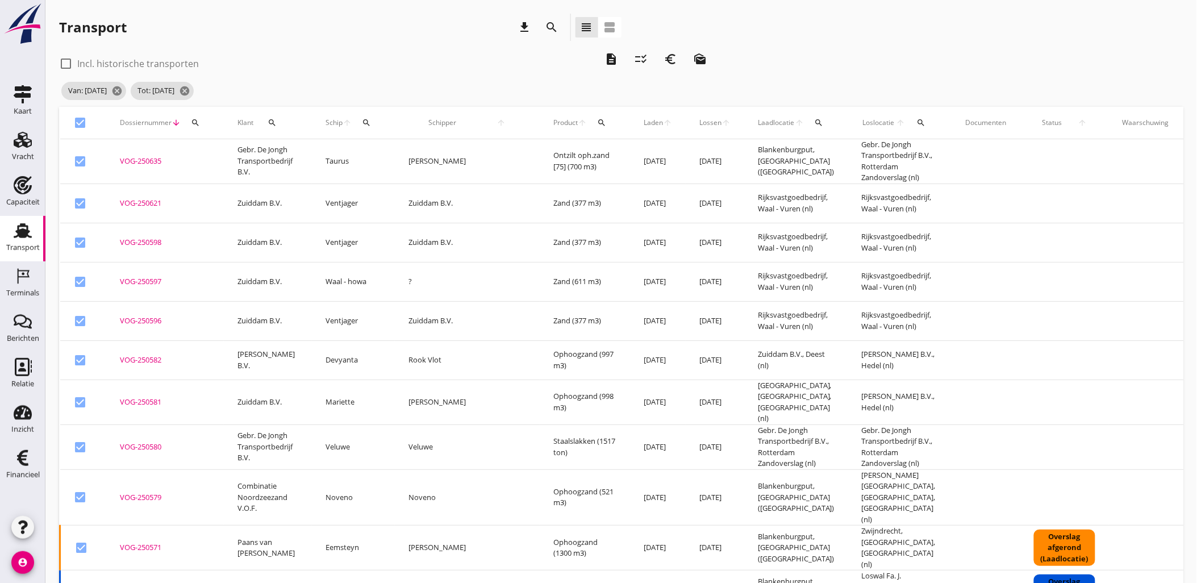
click at [82, 124] on div at bounding box center [80, 122] width 19 height 19
checkbox input "false"
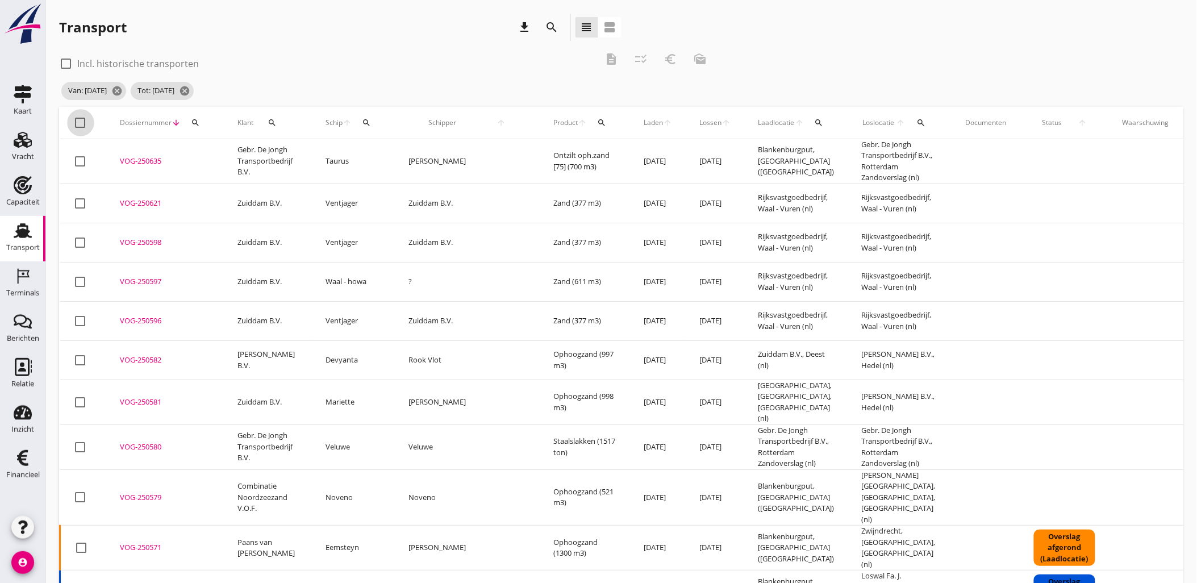
checkbox input "false"
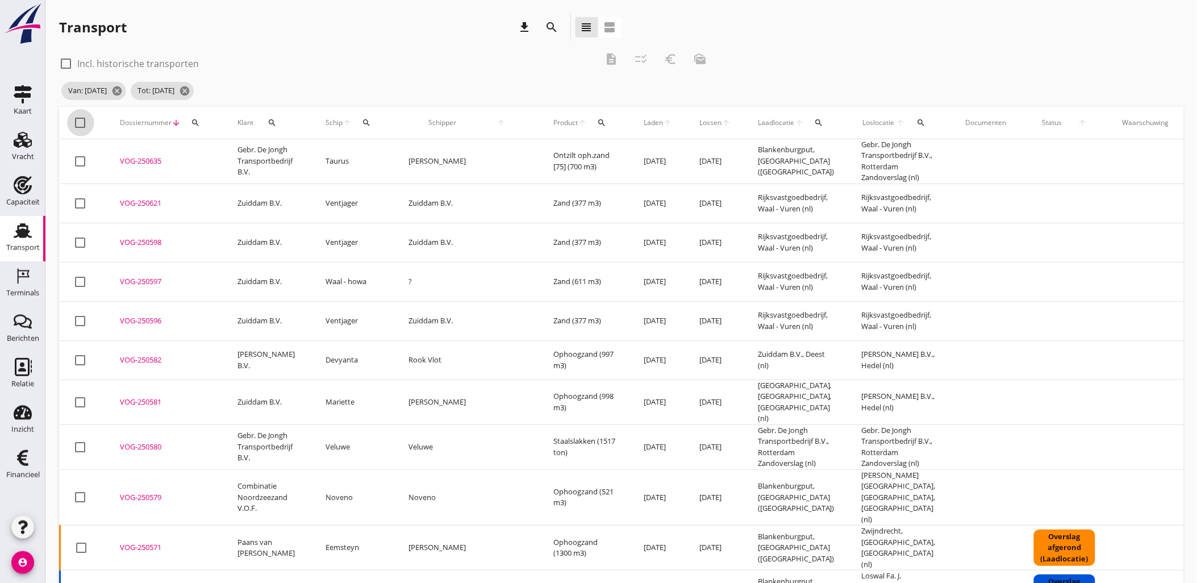
checkbox input "false"
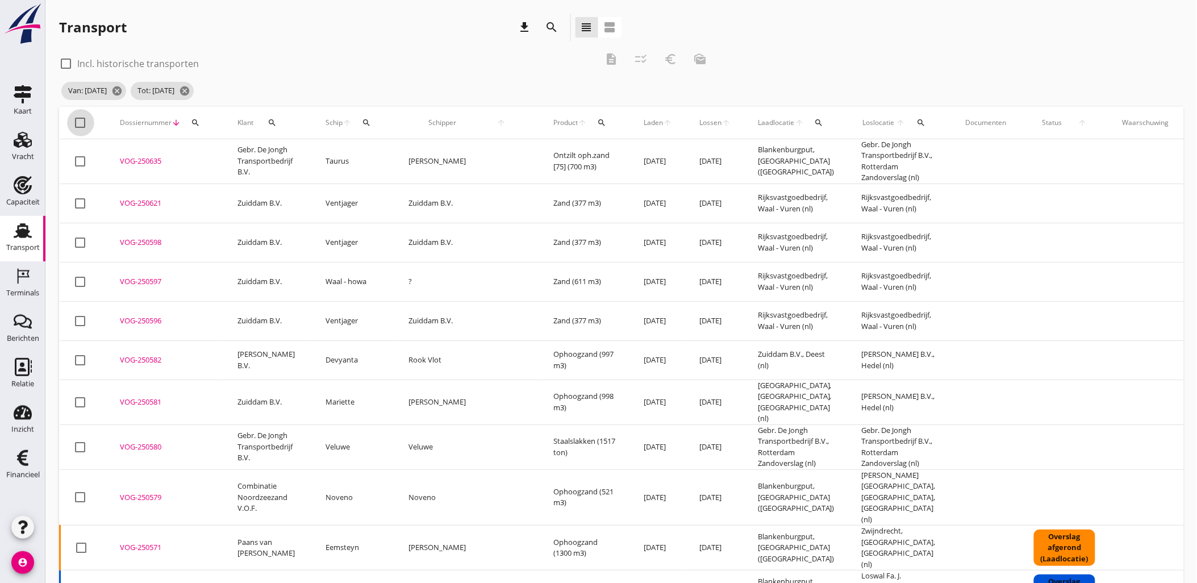
checkbox input "false"
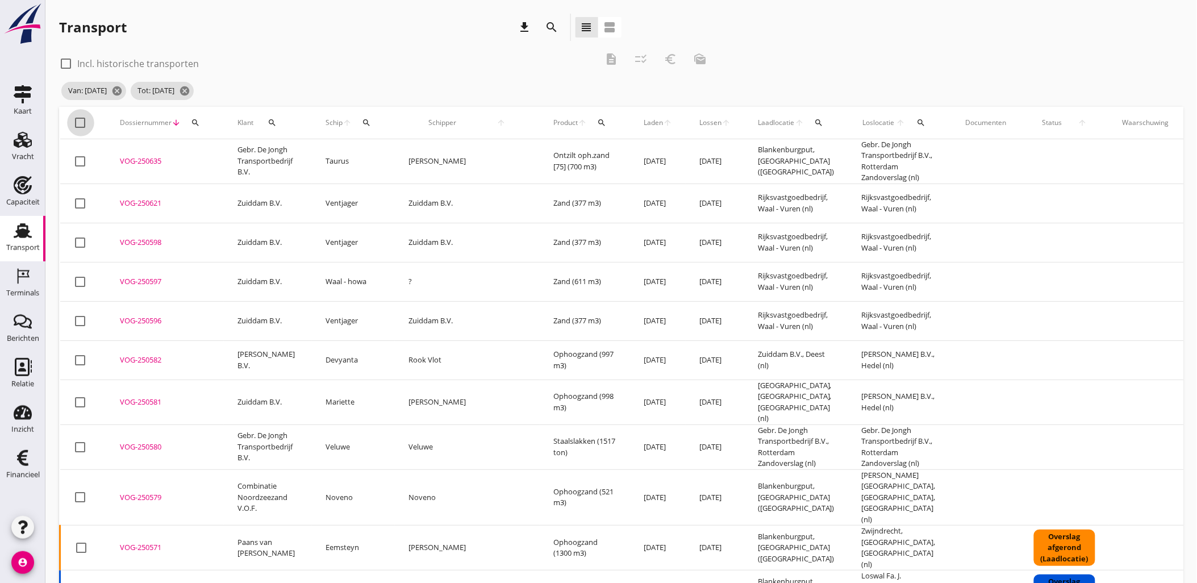
checkbox input "false"
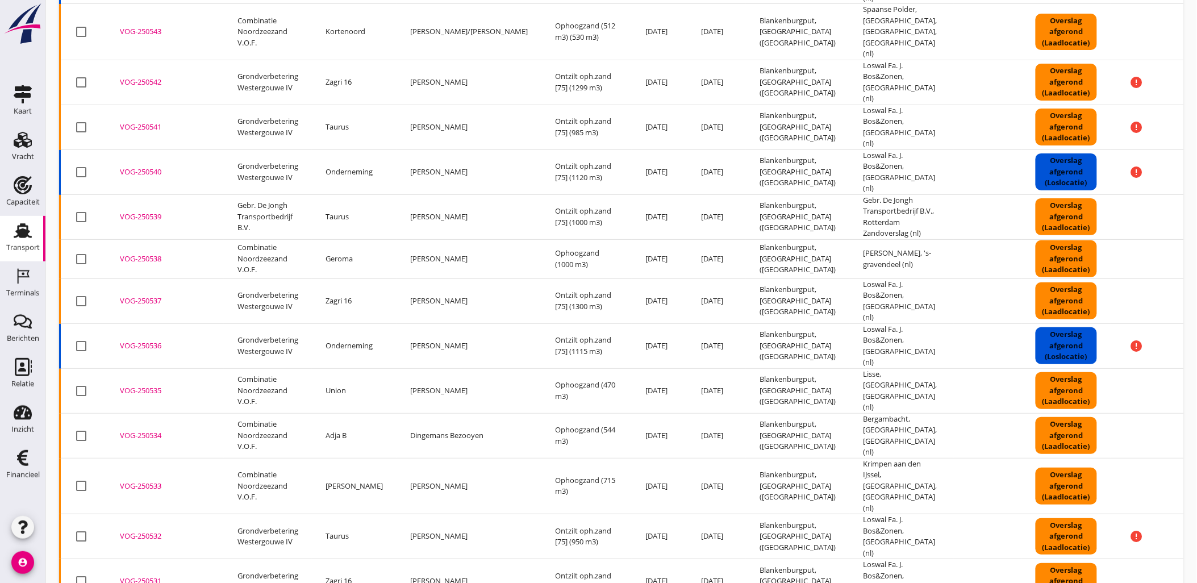
scroll to position [1793, 0]
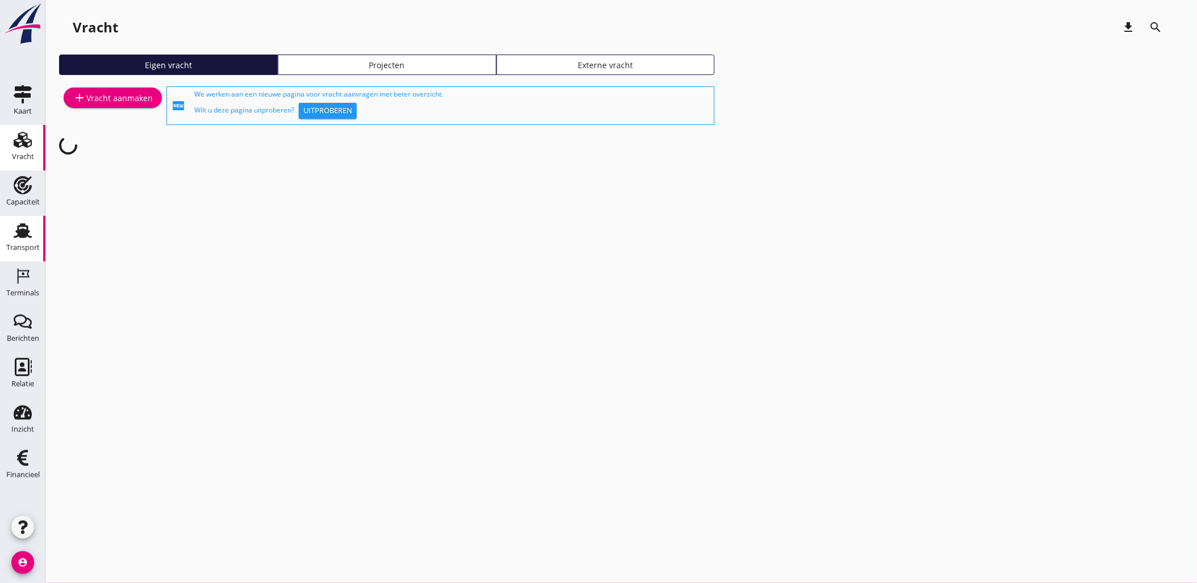
click at [31, 230] on icon "Transport" at bounding box center [23, 230] width 18 height 18
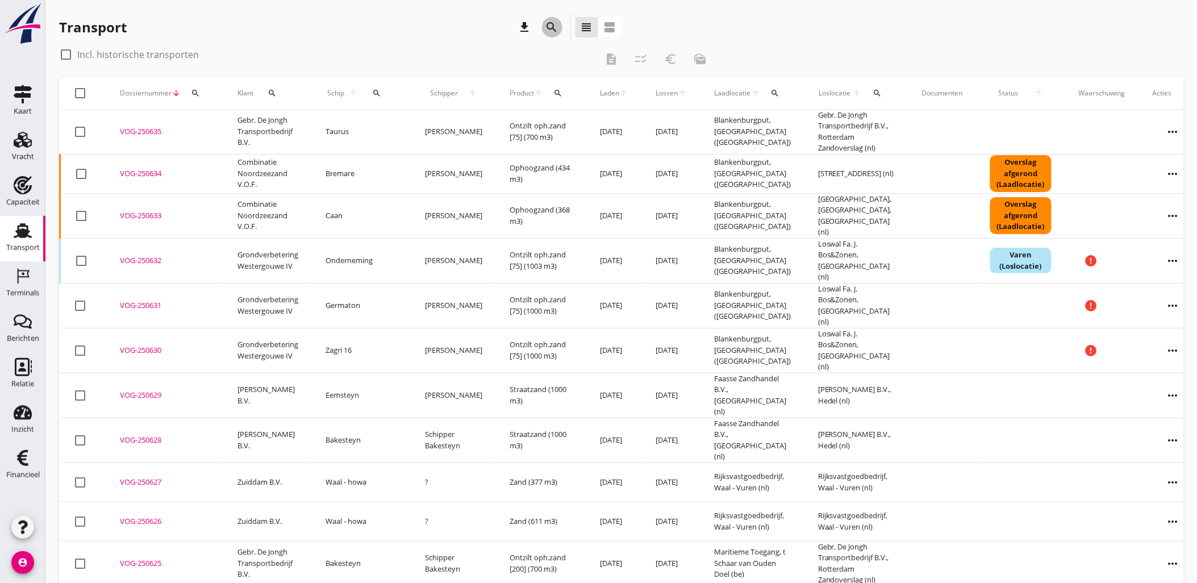
click at [547, 26] on icon "search" at bounding box center [552, 27] width 14 height 14
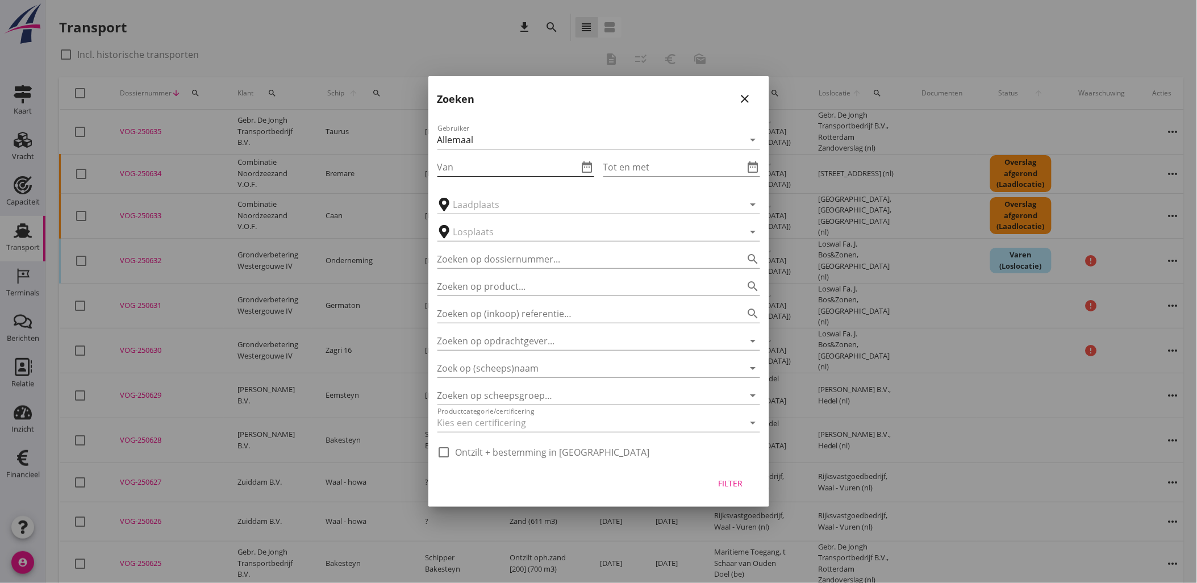
click at [579, 162] on div "date_range" at bounding box center [586, 167] width 16 height 14
click at [584, 162] on icon "date_range" at bounding box center [587, 167] width 14 height 14
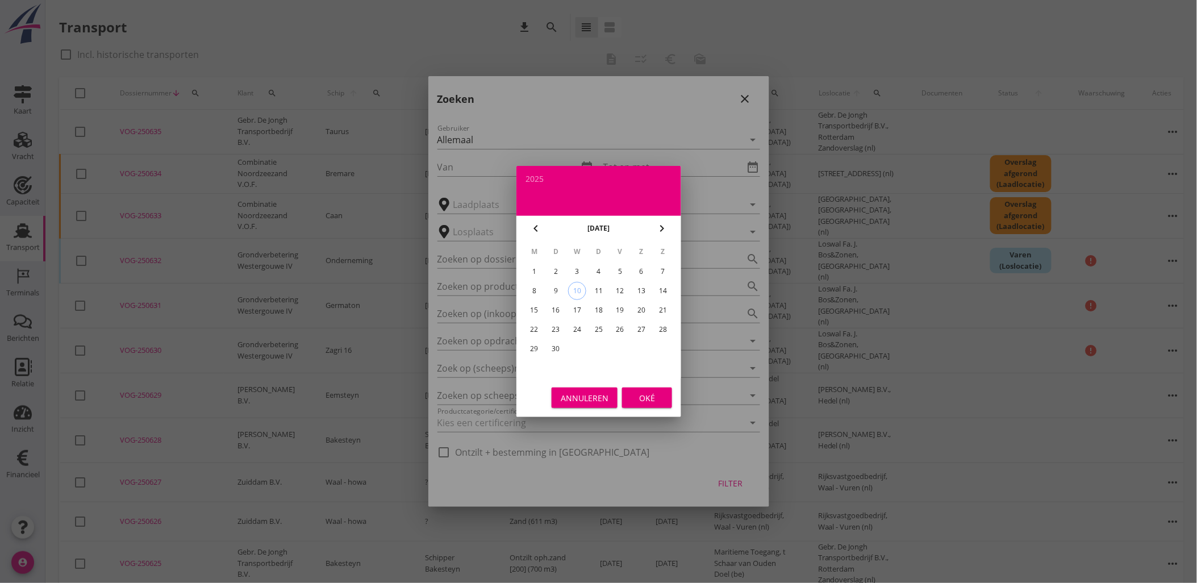
click at [536, 221] on icon "chevron_left" at bounding box center [536, 228] width 14 height 14
click at [597, 347] on div "31" at bounding box center [598, 349] width 18 height 18
type input "[DATE]"
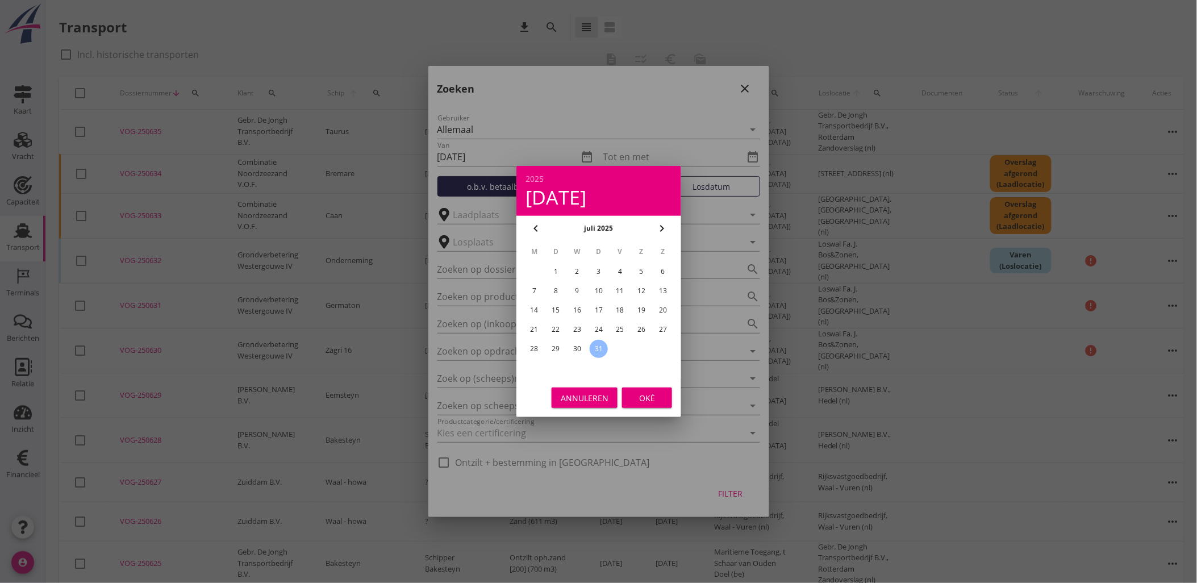
click at [649, 403] on div "Oké" at bounding box center [647, 398] width 32 height 12
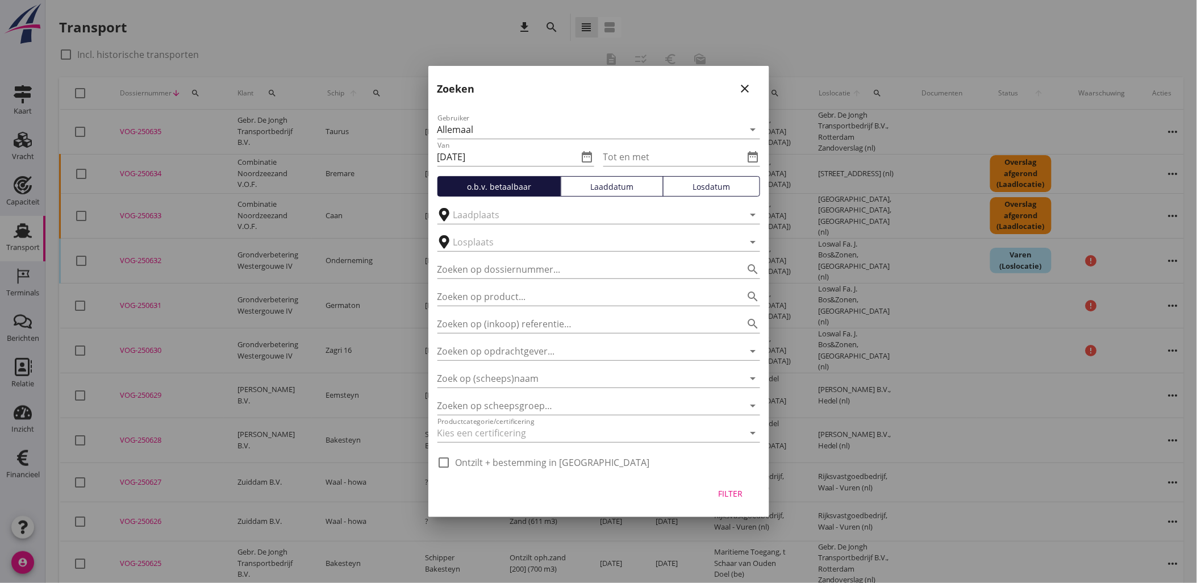
click at [628, 195] on button "Laaddatum" at bounding box center [611, 186] width 103 height 20
click at [744, 155] on div "Tot en met date_range" at bounding box center [681, 157] width 157 height 18
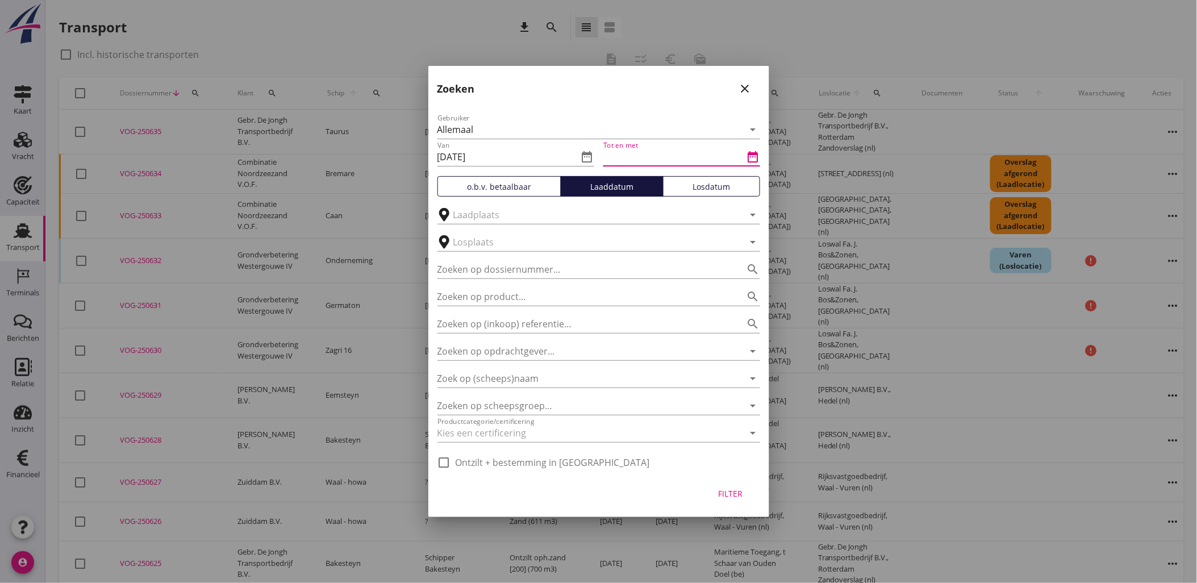
click at [748, 154] on icon "date_range" at bounding box center [753, 157] width 14 height 14
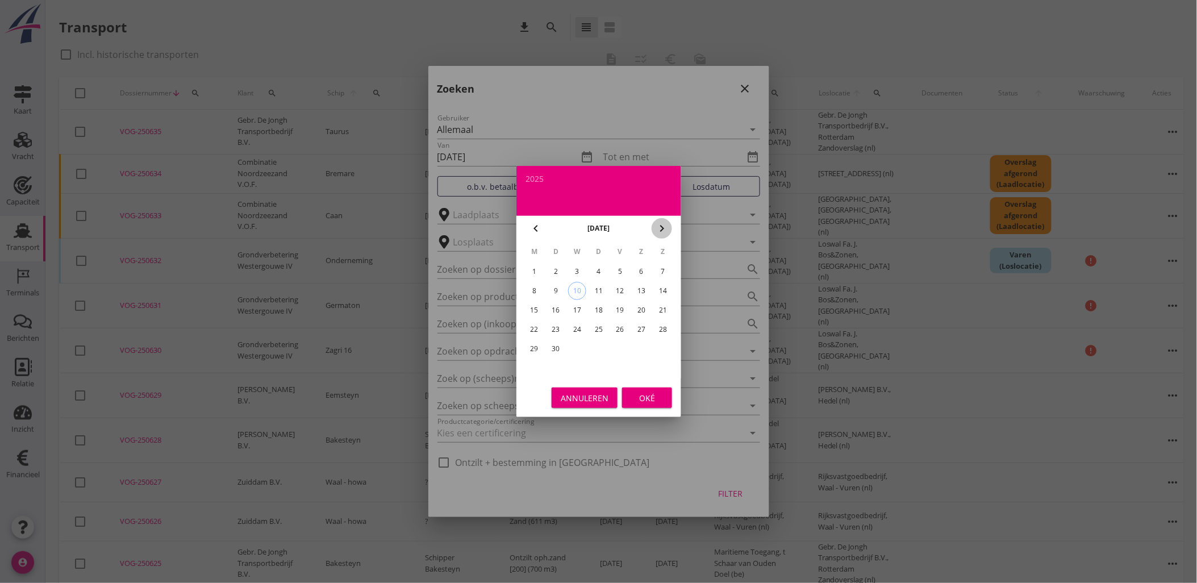
click at [667, 224] on icon "chevron_right" at bounding box center [662, 228] width 14 height 14
click at [536, 224] on icon "chevron_left" at bounding box center [536, 228] width 14 height 14
drag, startPoint x: 537, startPoint y: 270, endPoint x: 549, endPoint y: 282, distance: 16.9
click at [537, 270] on div "1" at bounding box center [534, 271] width 18 height 18
type input "[DATE]"
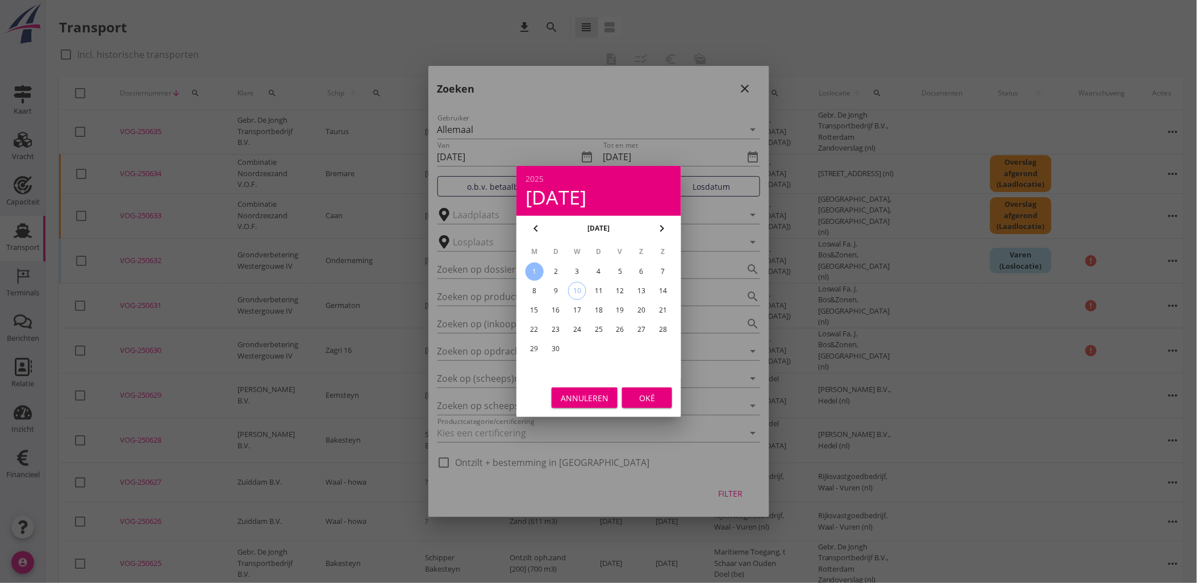
click at [637, 392] on div "Oké" at bounding box center [647, 398] width 32 height 12
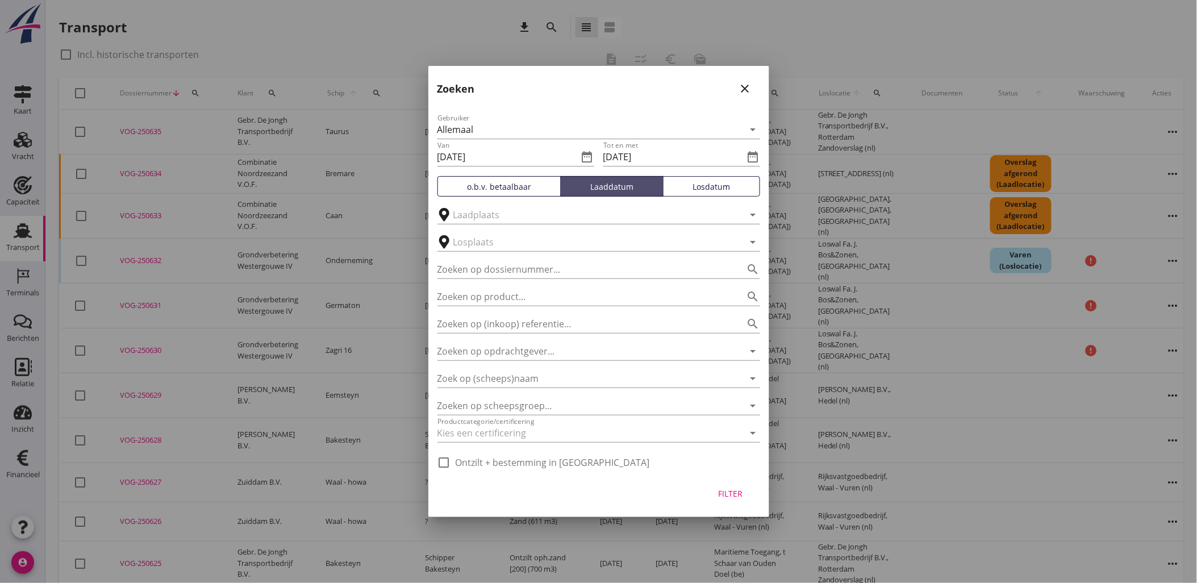
click at [586, 186] on div "Laaddatum" at bounding box center [612, 187] width 93 height 12
click at [713, 495] on button "Filter" at bounding box center [730, 493] width 50 height 20
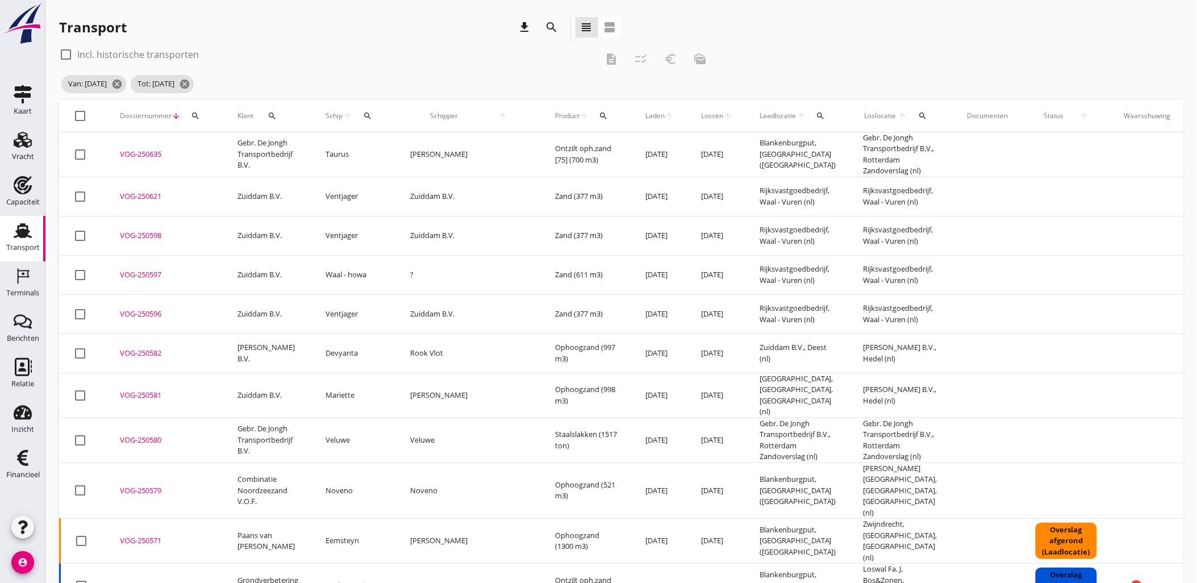
click at [86, 112] on div at bounding box center [80, 115] width 19 height 19
checkbox input "true"
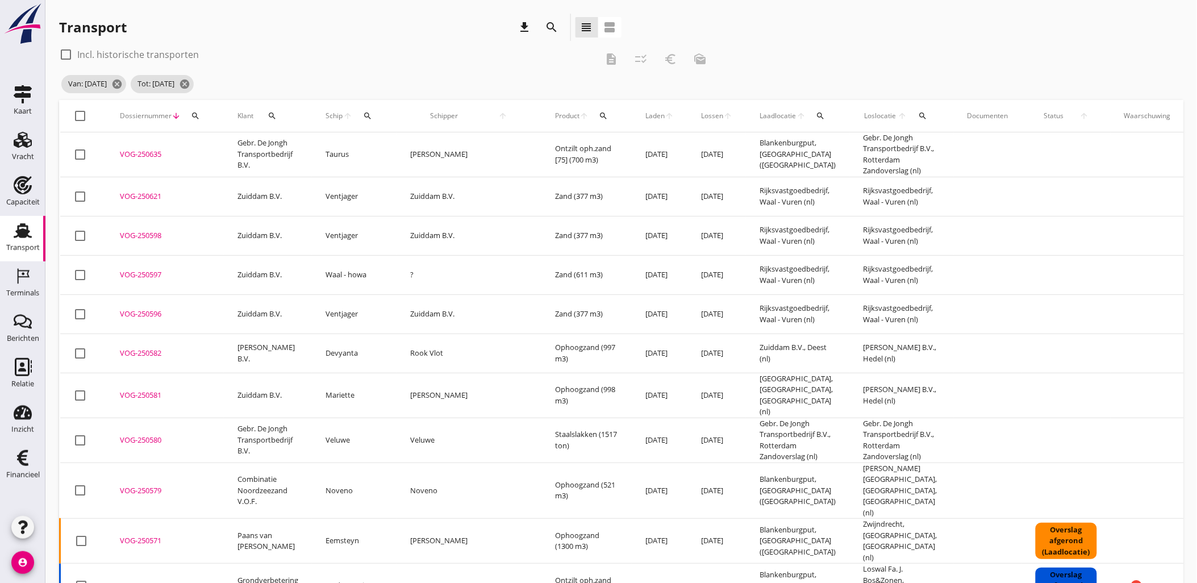
checkbox input "true"
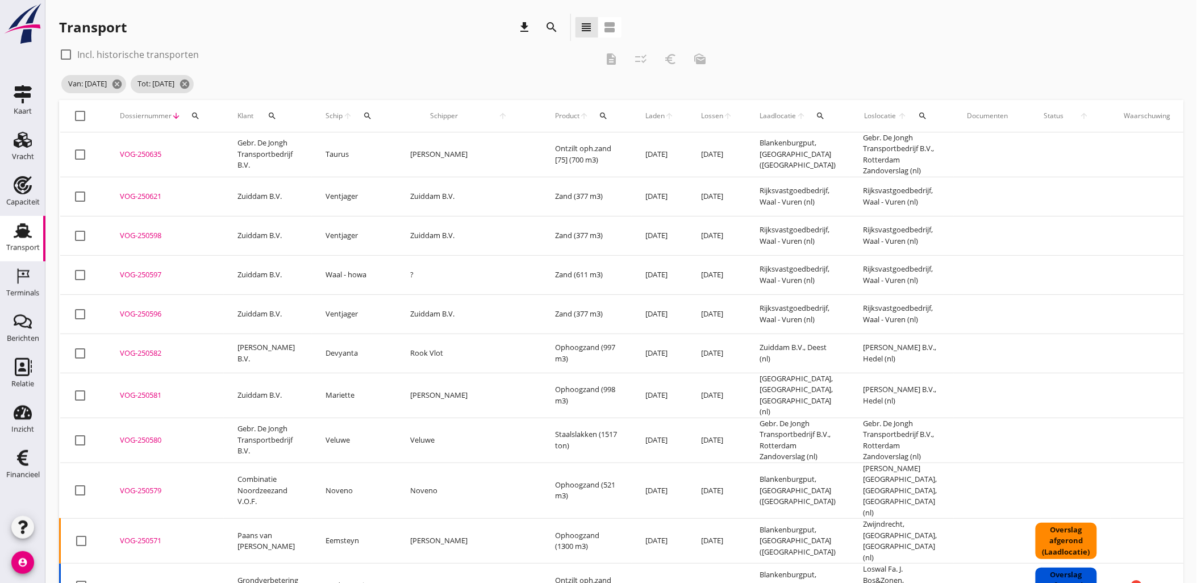
checkbox input "true"
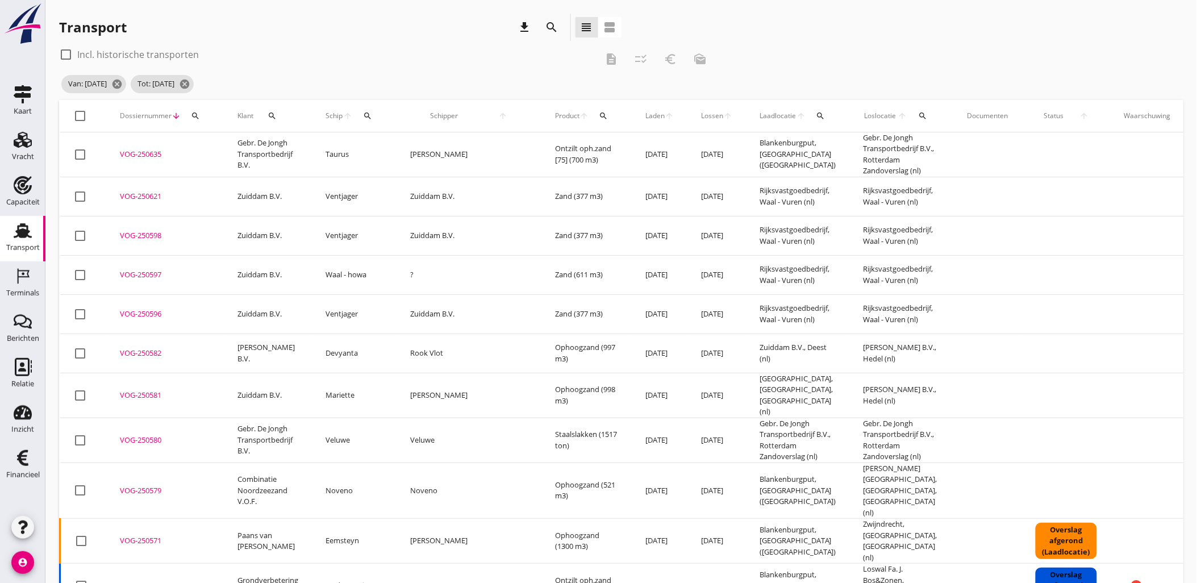
checkbox input "true"
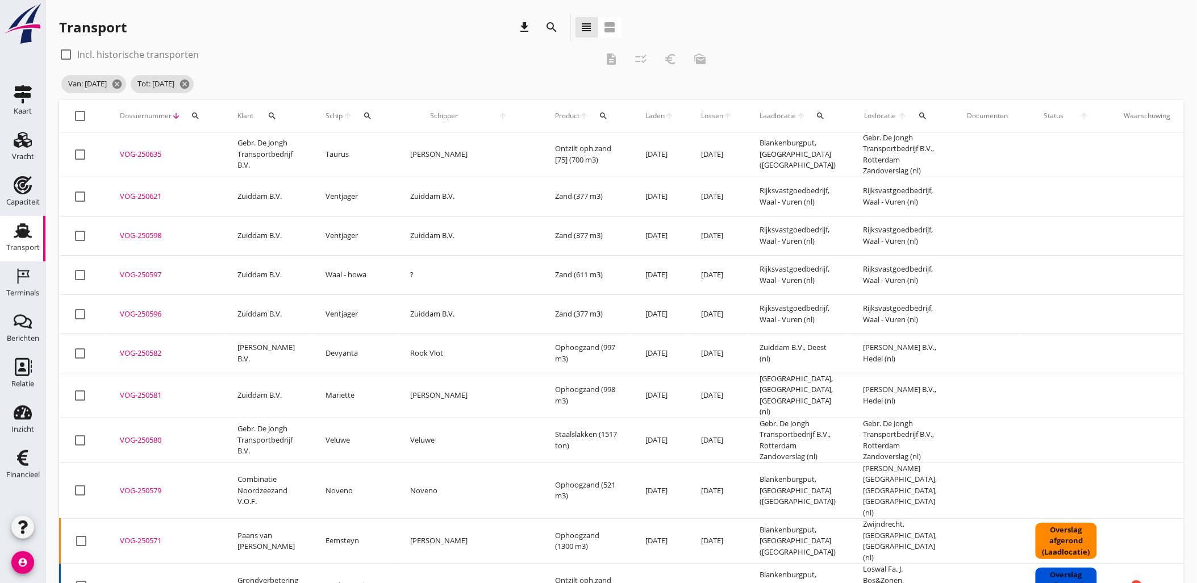
checkbox input "true"
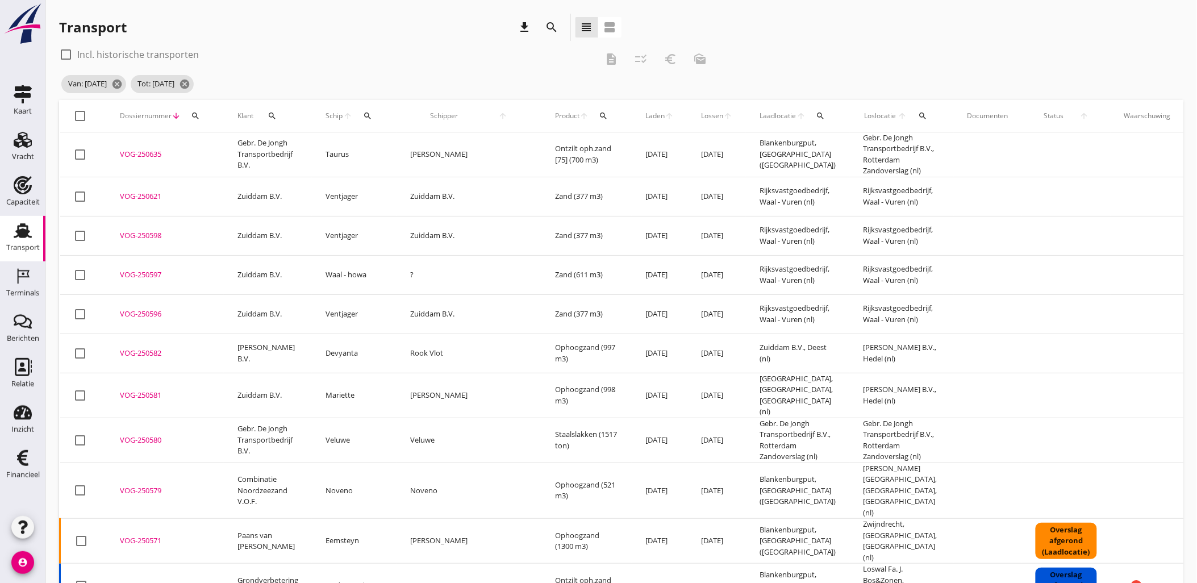
checkbox input "true"
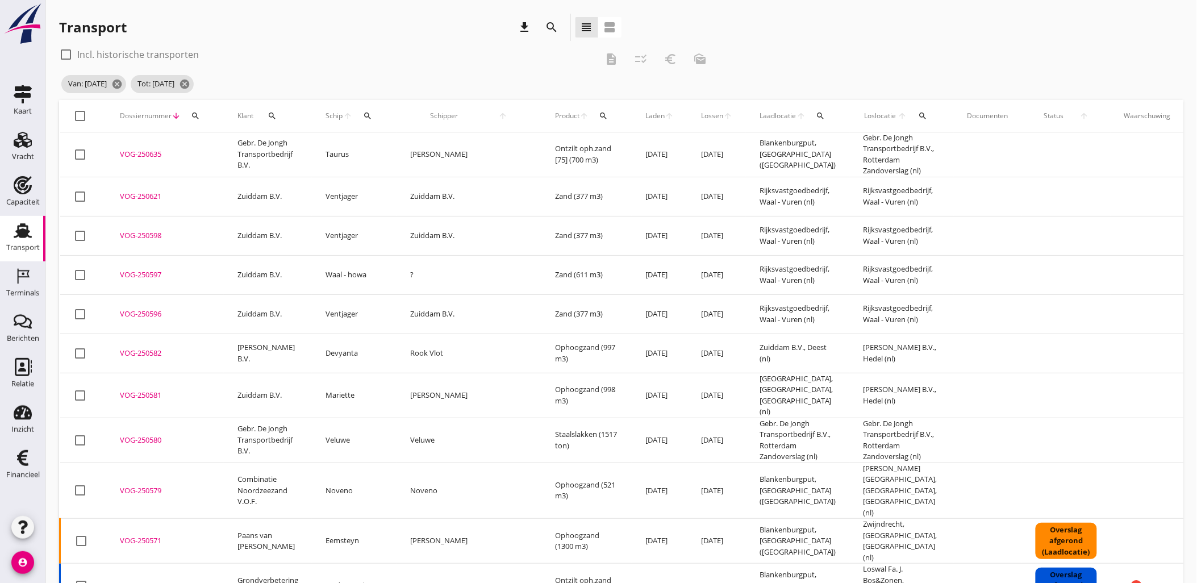
checkbox input "true"
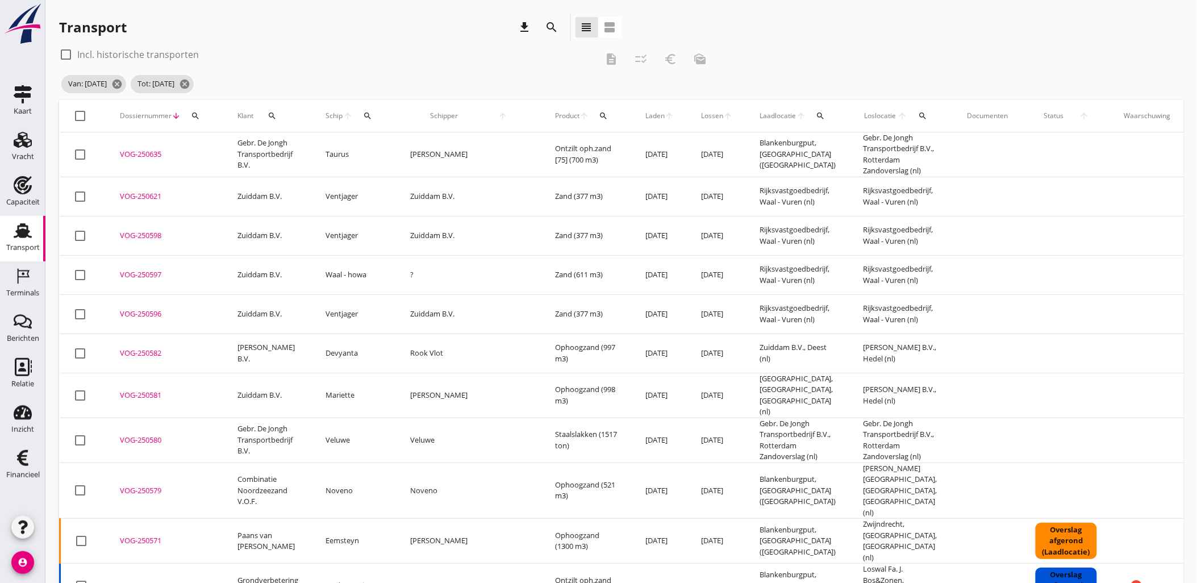
checkbox input "true"
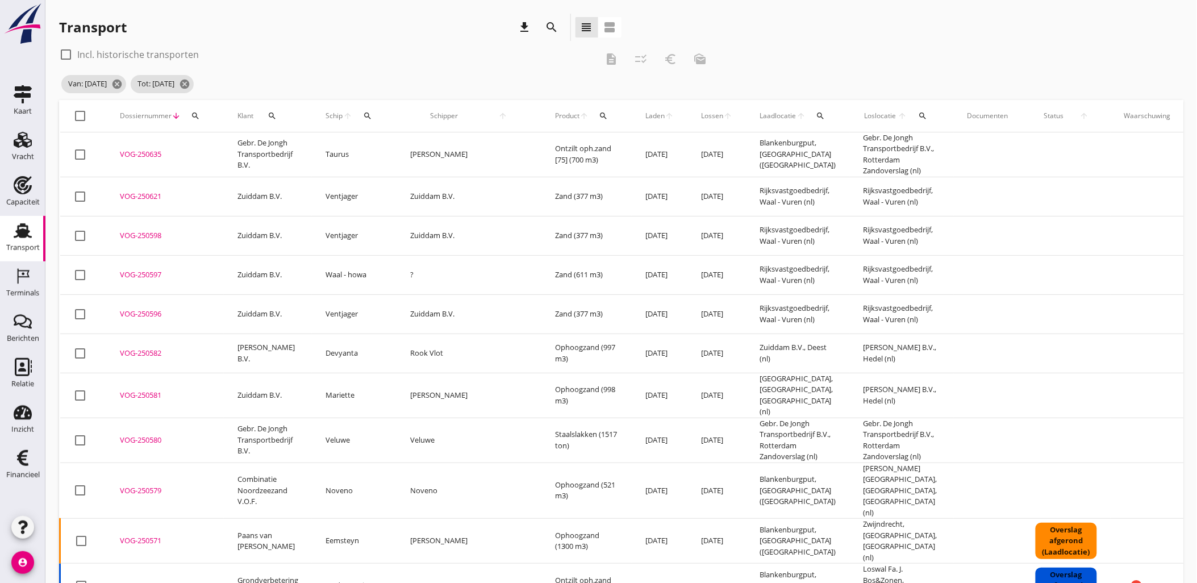
checkbox input "true"
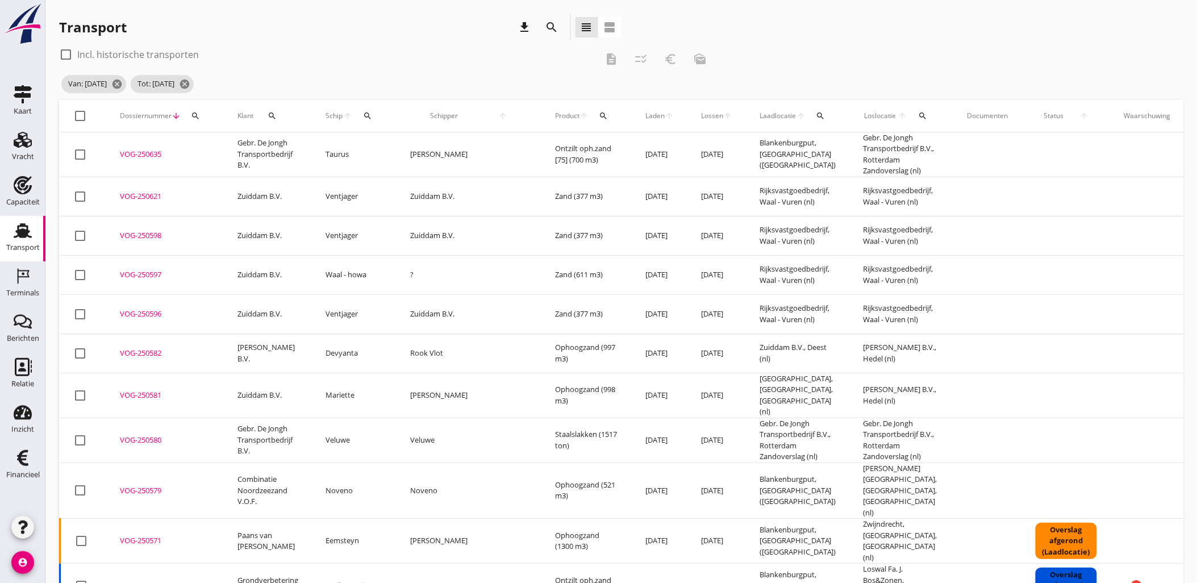
checkbox input "true"
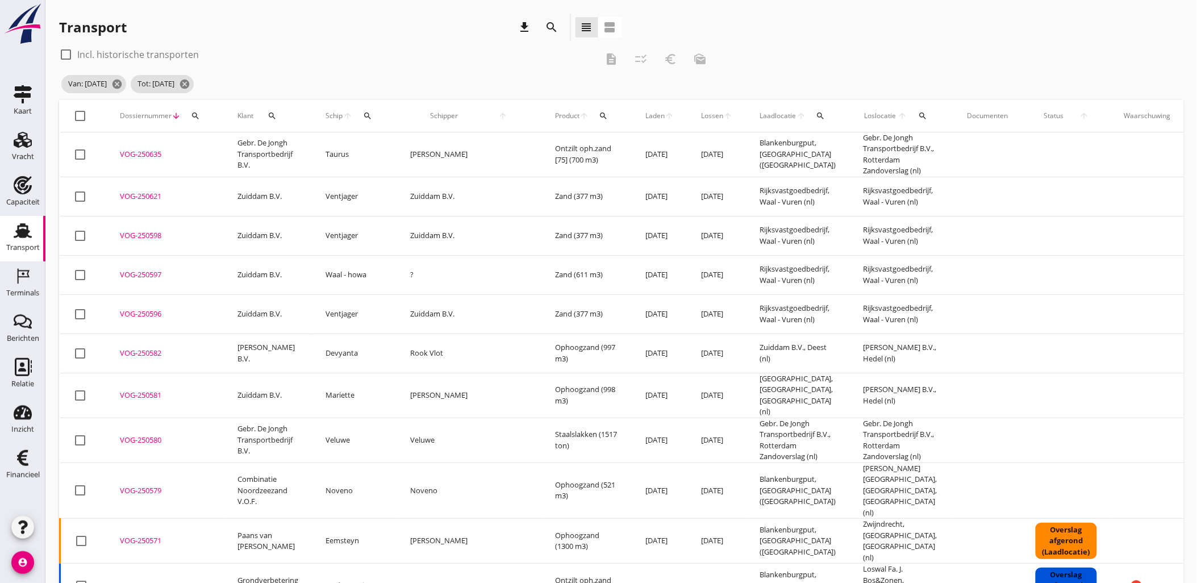
checkbox input "true"
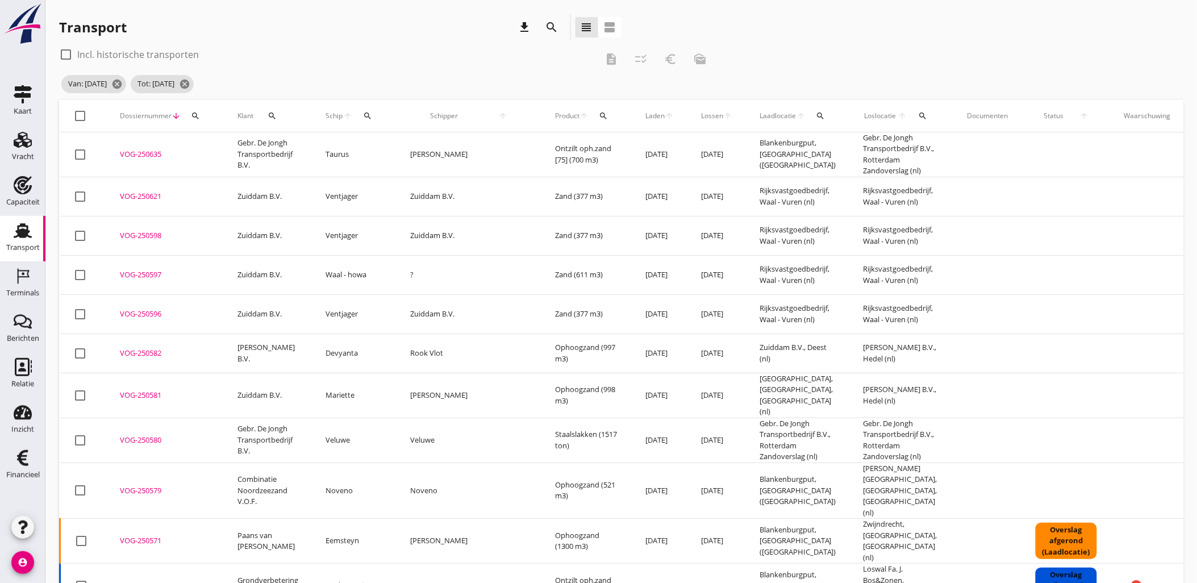
checkbox input "true"
click at [651, 58] on div "check_box_outline_blank Incl. historische transporten description checklist_rtl…" at bounding box center [386, 58] width 655 height 27
click at [645, 55] on icon "checklist_rtl" at bounding box center [641, 59] width 14 height 14
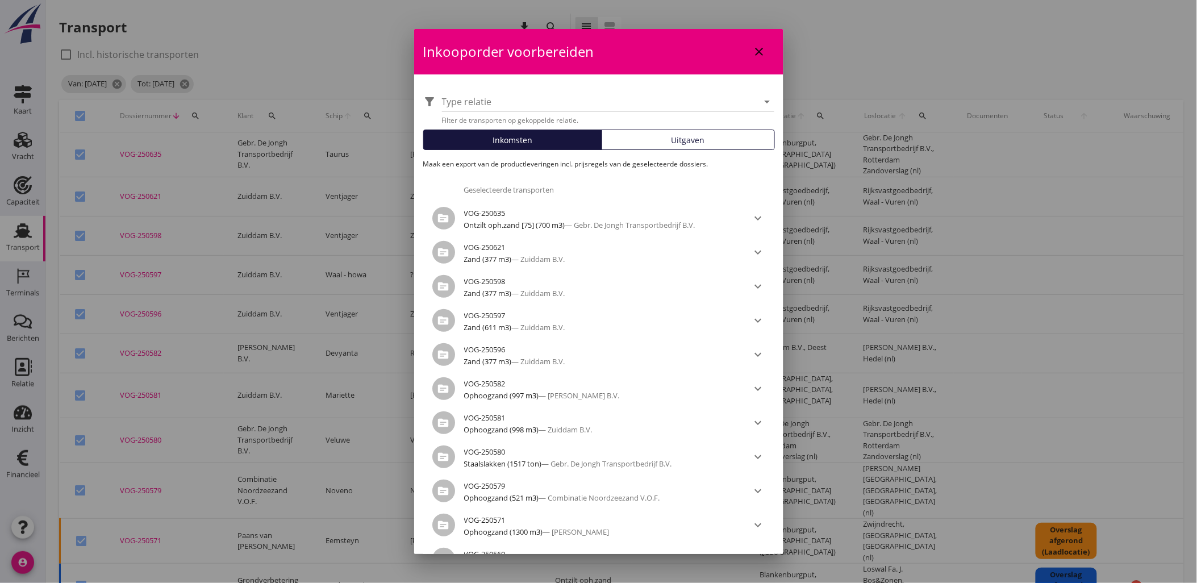
click at [679, 146] on button "Uitgaven" at bounding box center [687, 139] width 173 height 20
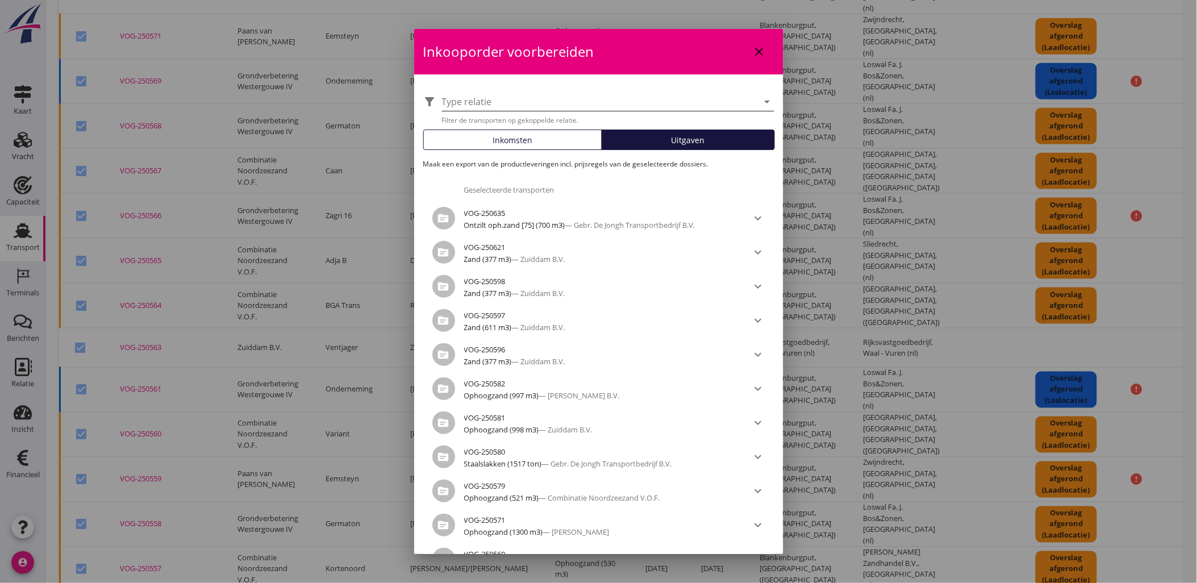
click at [496, 98] on div at bounding box center [600, 102] width 316 height 18
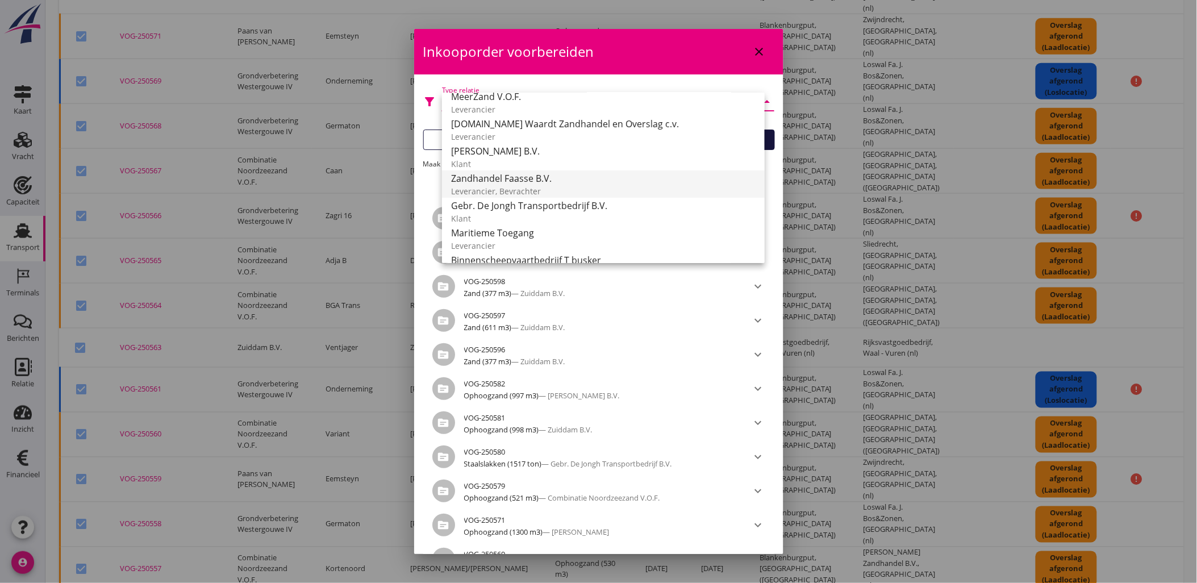
scroll to position [126, 0]
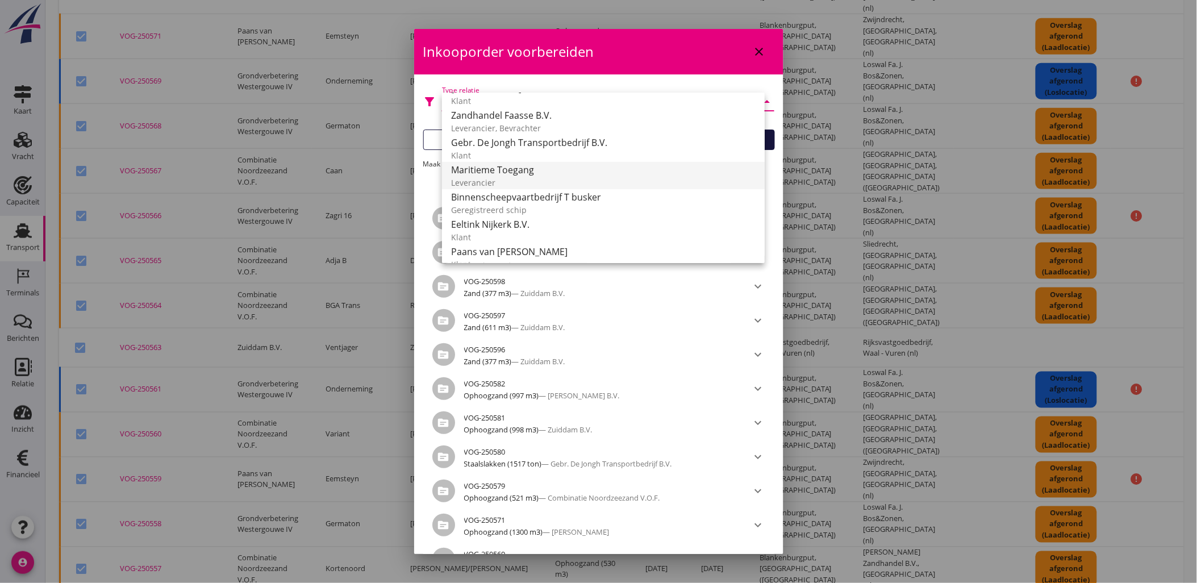
click at [566, 172] on div "Maritieme Toegang" at bounding box center [603, 170] width 304 height 14
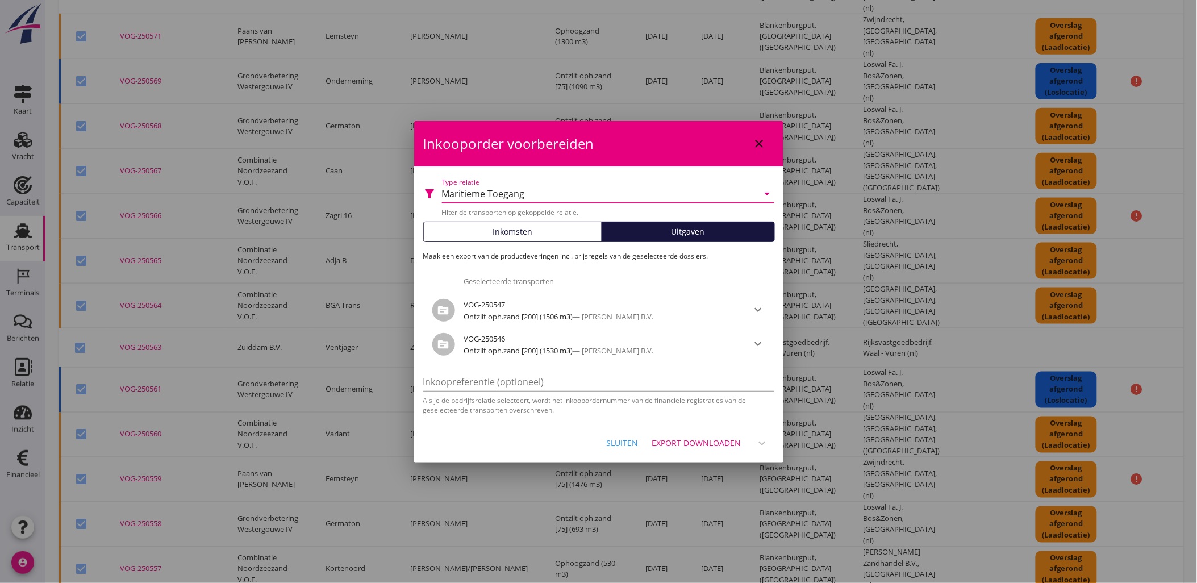
click at [723, 434] on button "Export downloaden" at bounding box center [696, 443] width 99 height 20
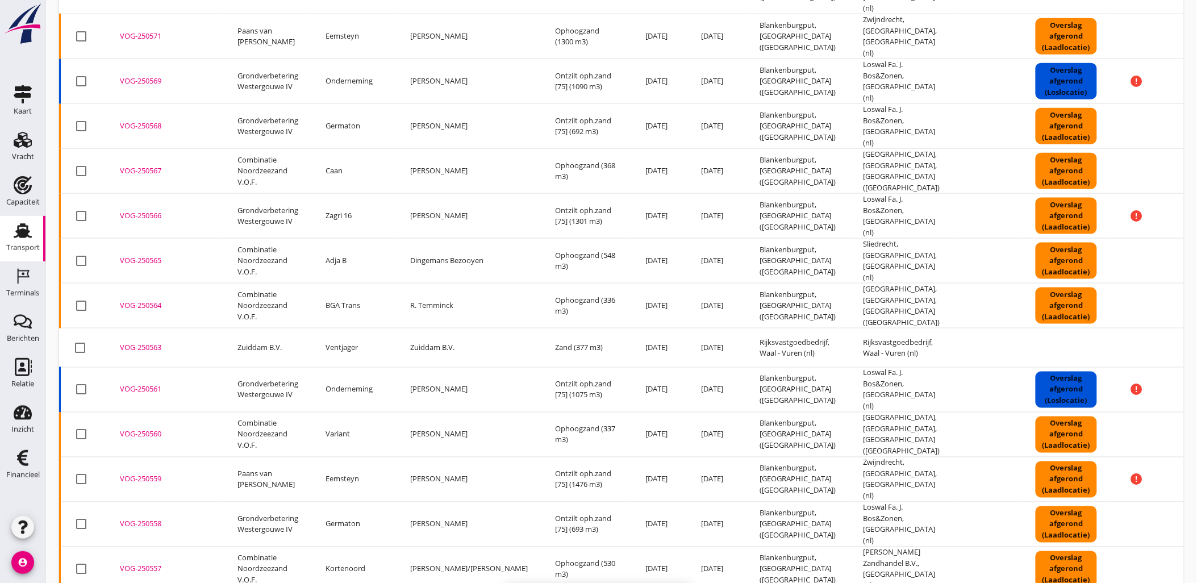
checkbox input "false"
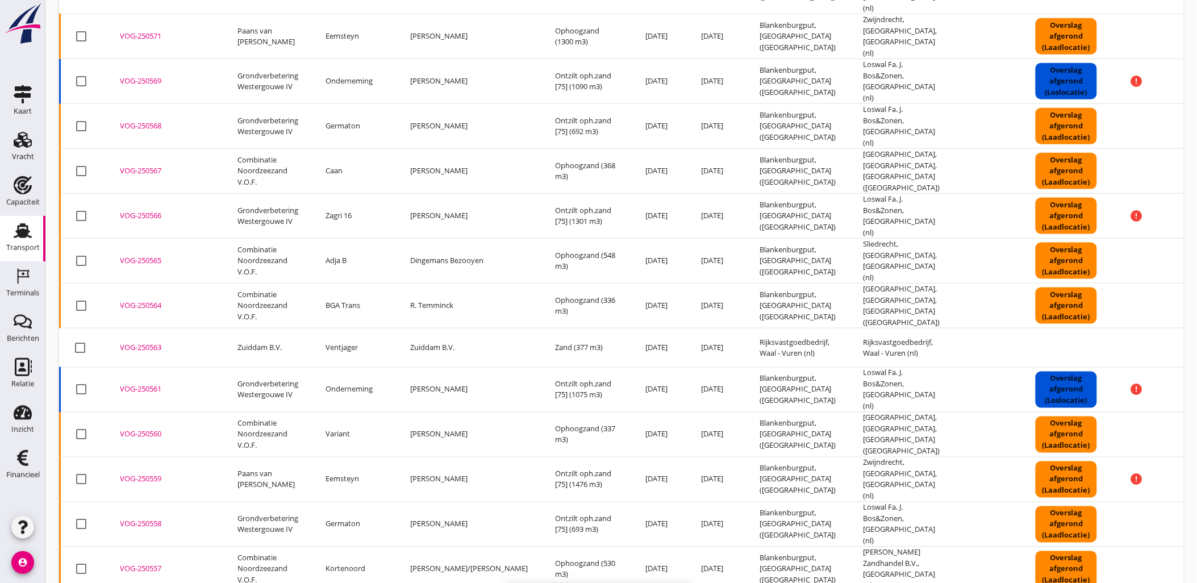
checkbox input "false"
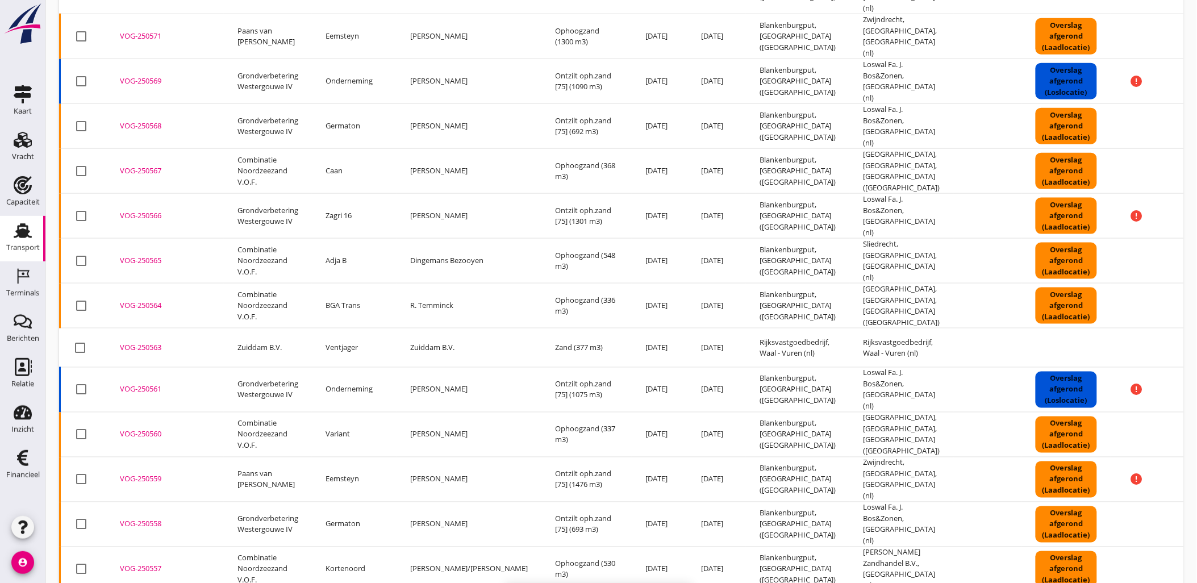
checkbox input "false"
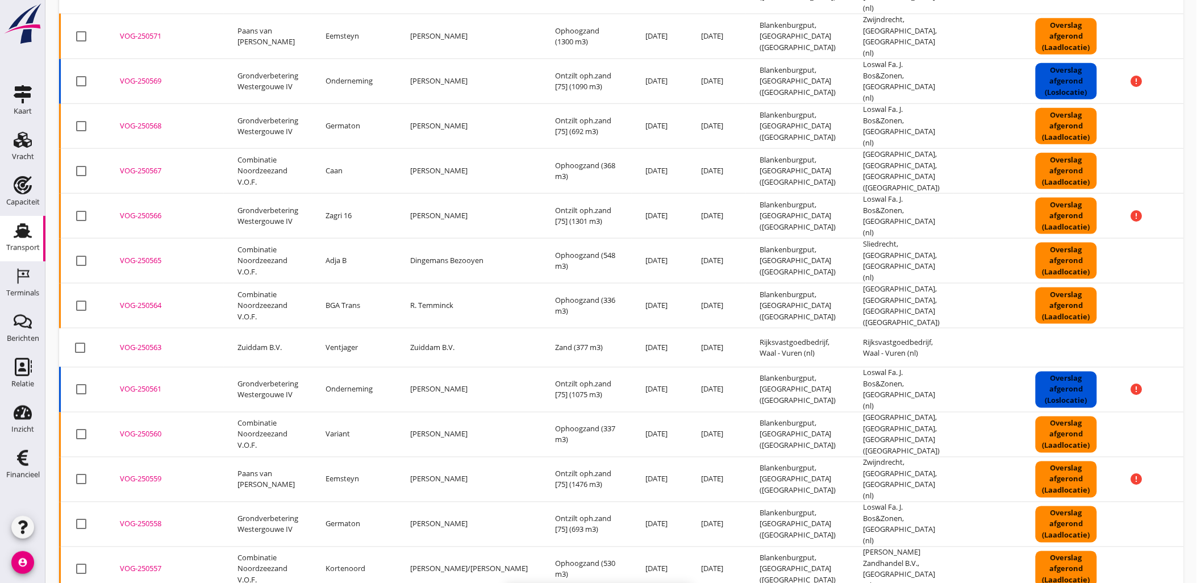
checkbox input "false"
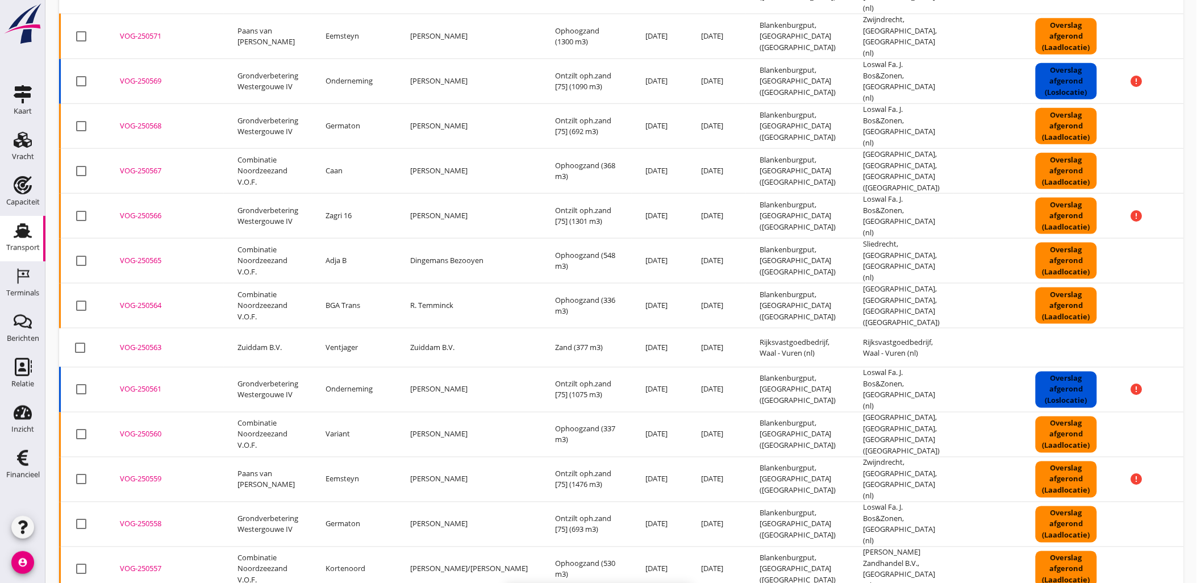
checkbox input "false"
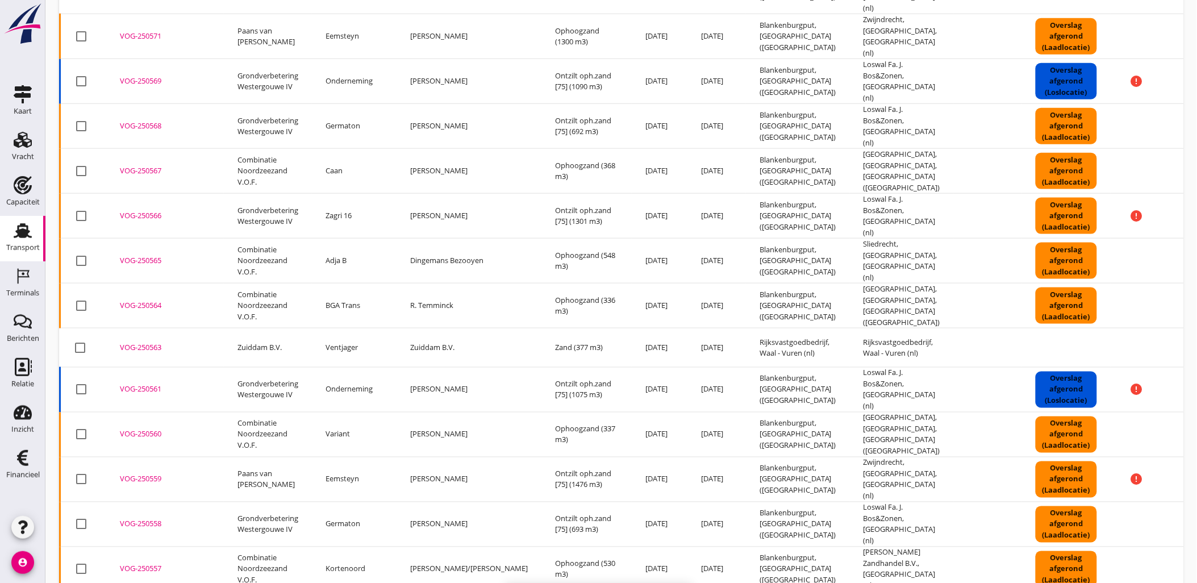
checkbox input "false"
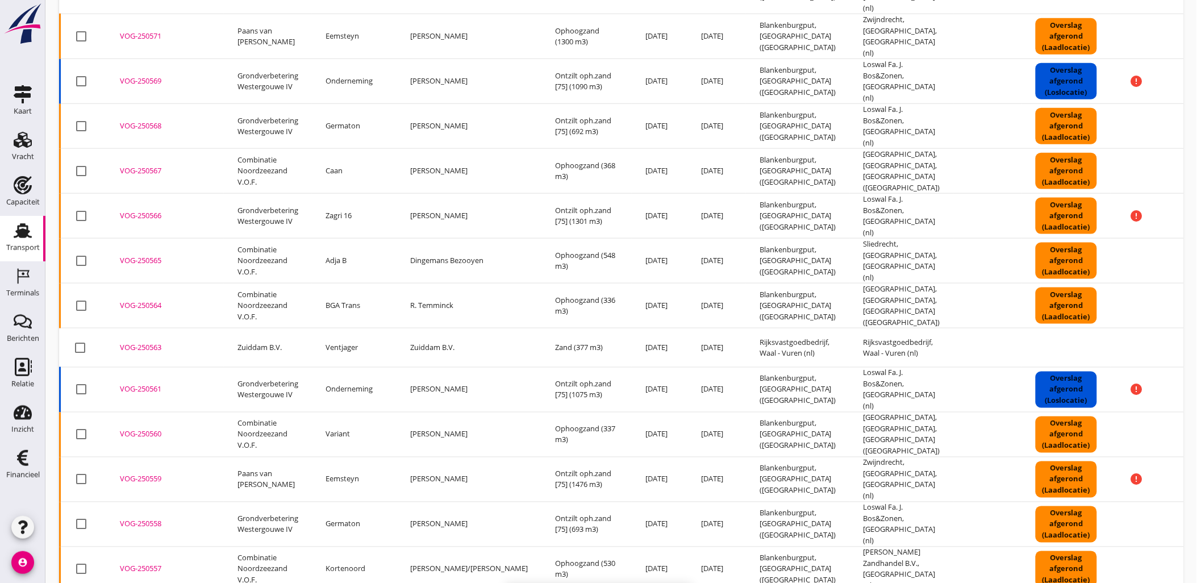
checkbox input "false"
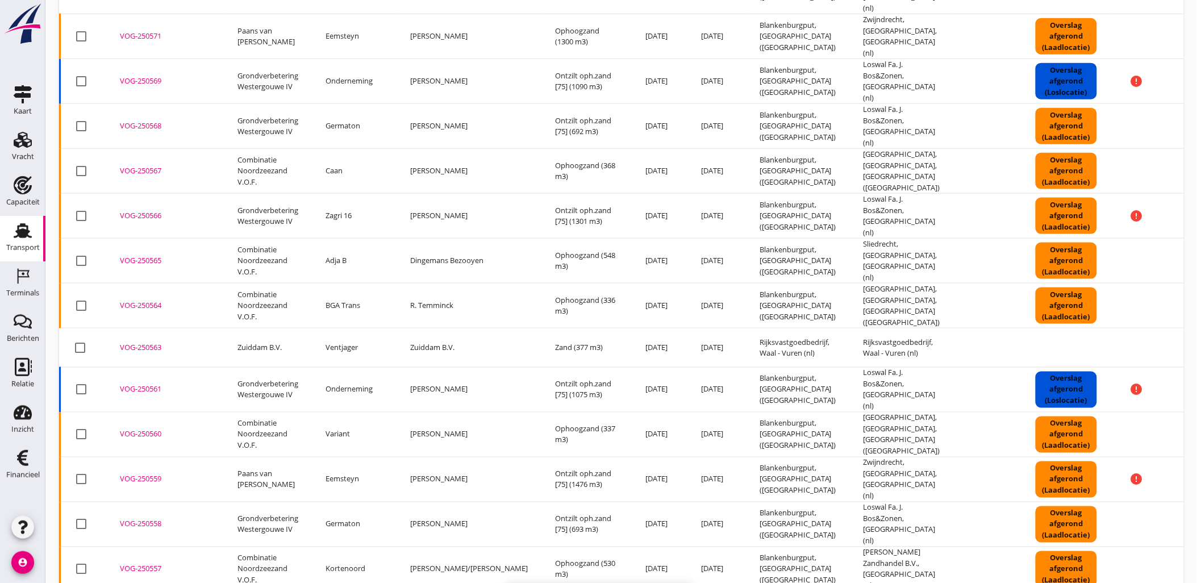
checkbox input "false"
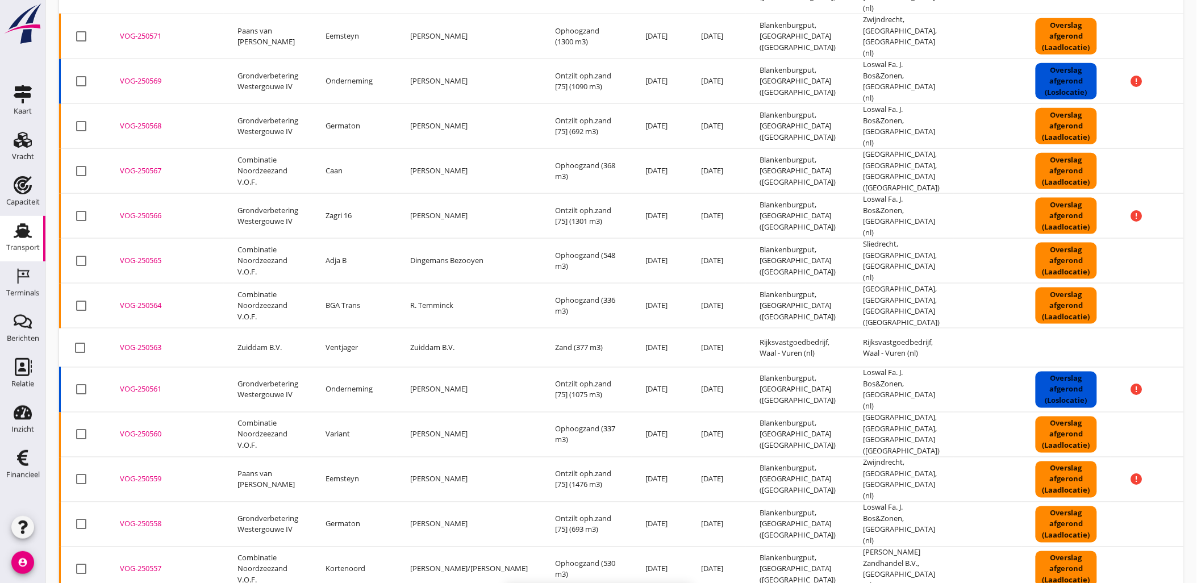
checkbox input "false"
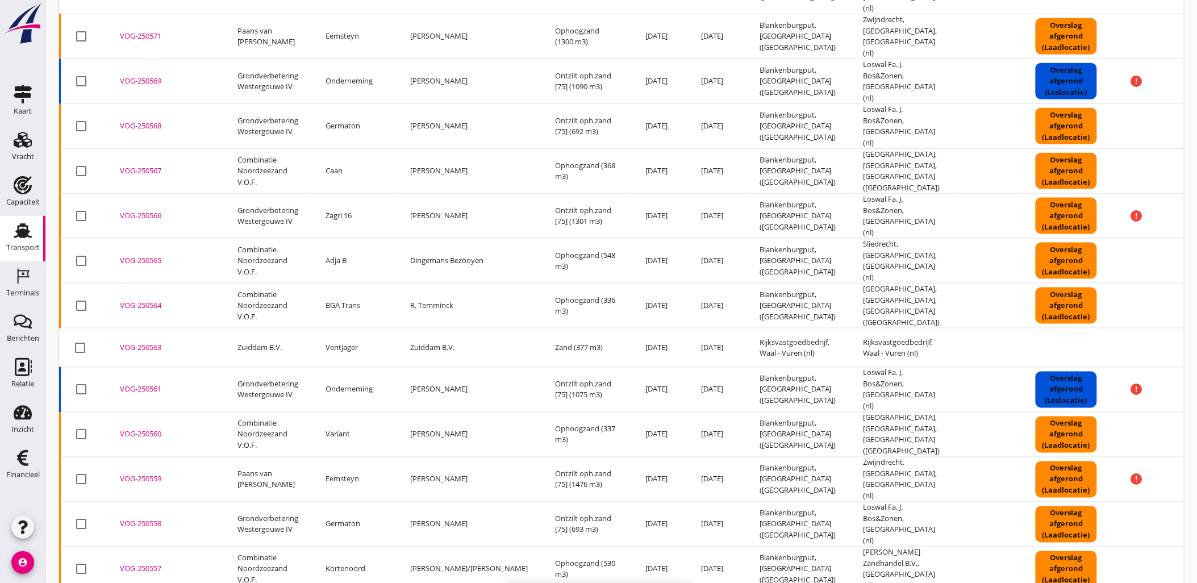
checkbox input "false"
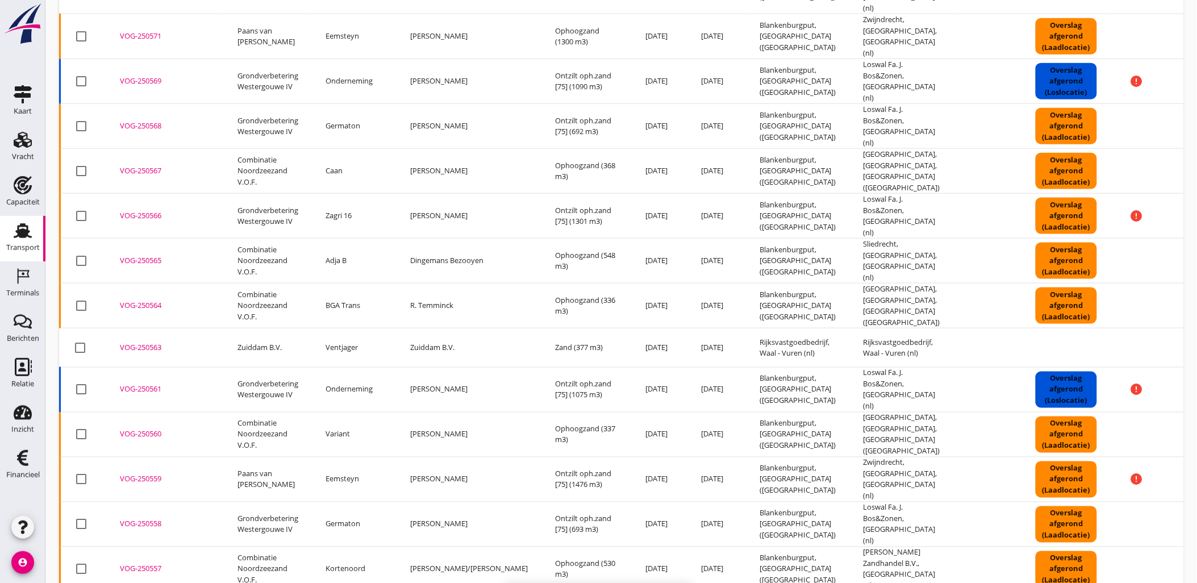
checkbox input "false"
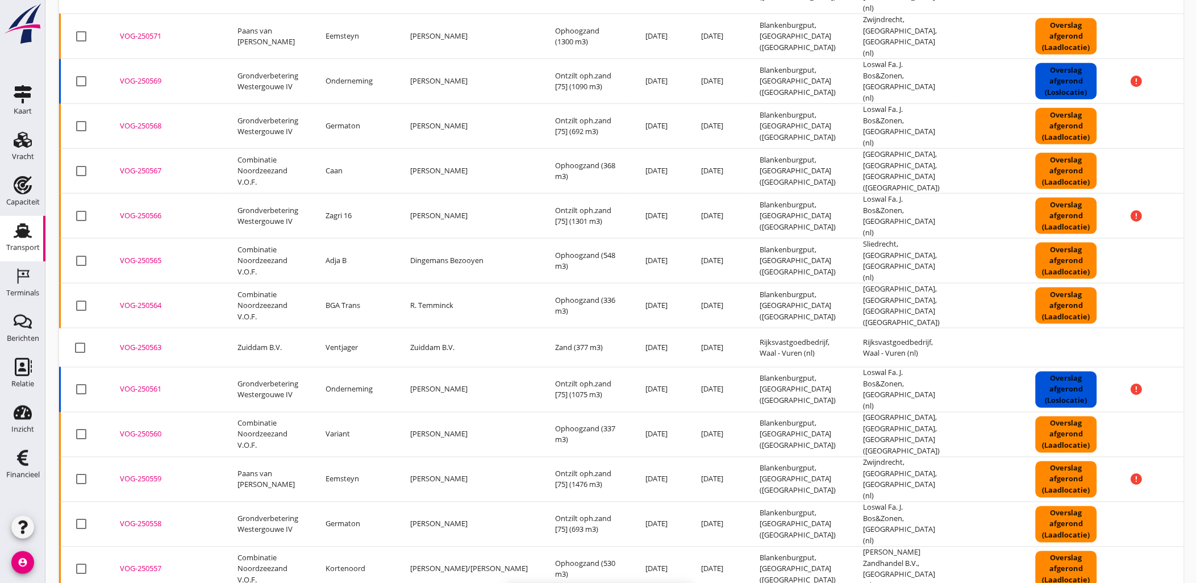
checkbox input "false"
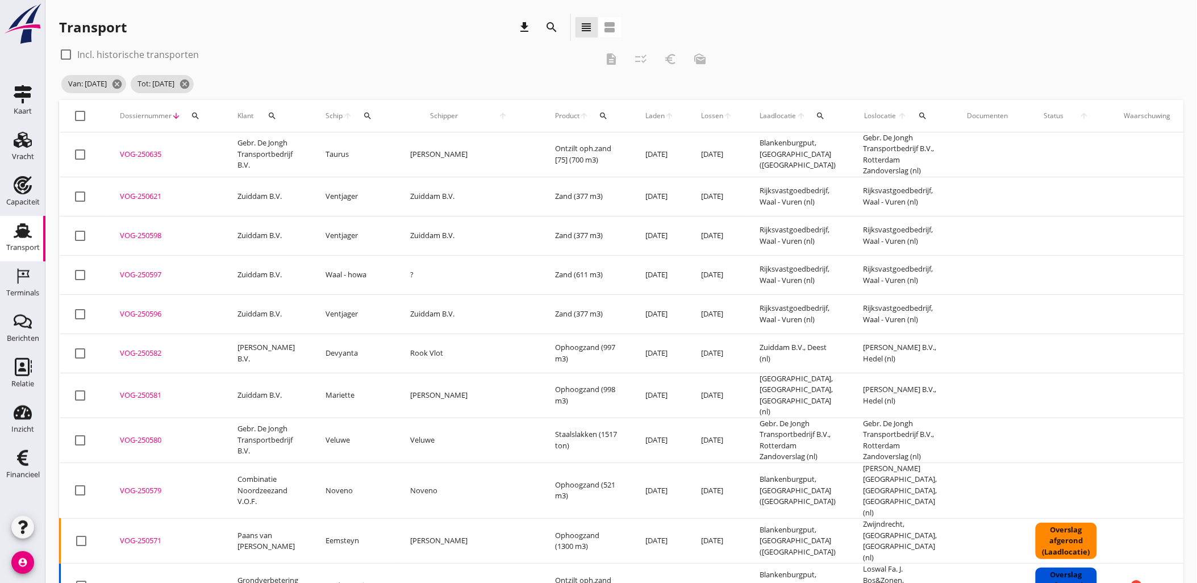
click at [89, 112] on div at bounding box center [80, 115] width 19 height 19
checkbox input "true"
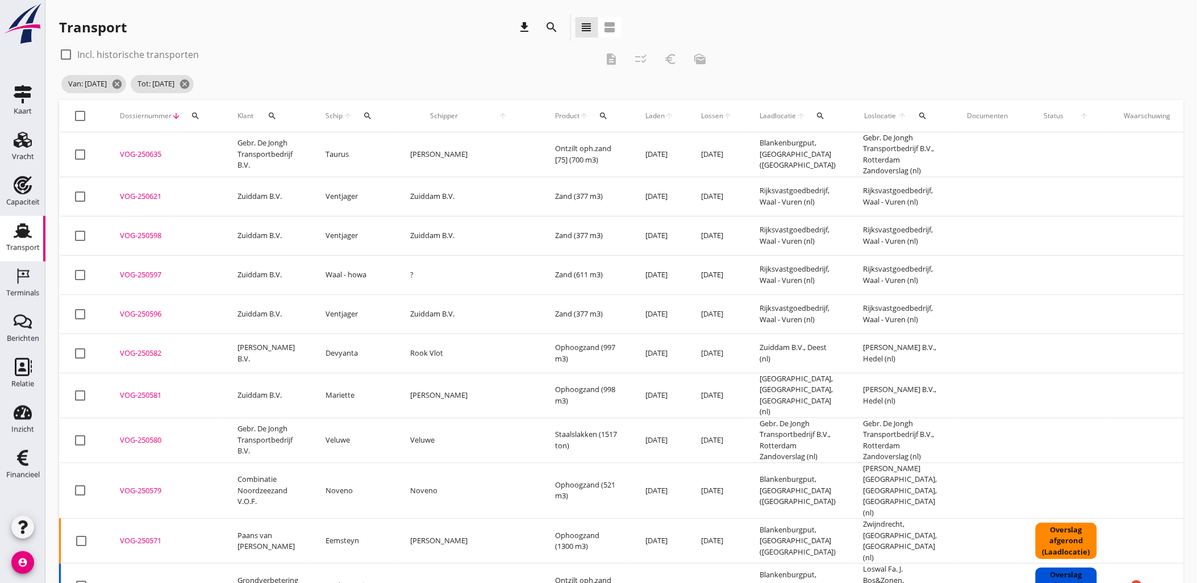
checkbox input "true"
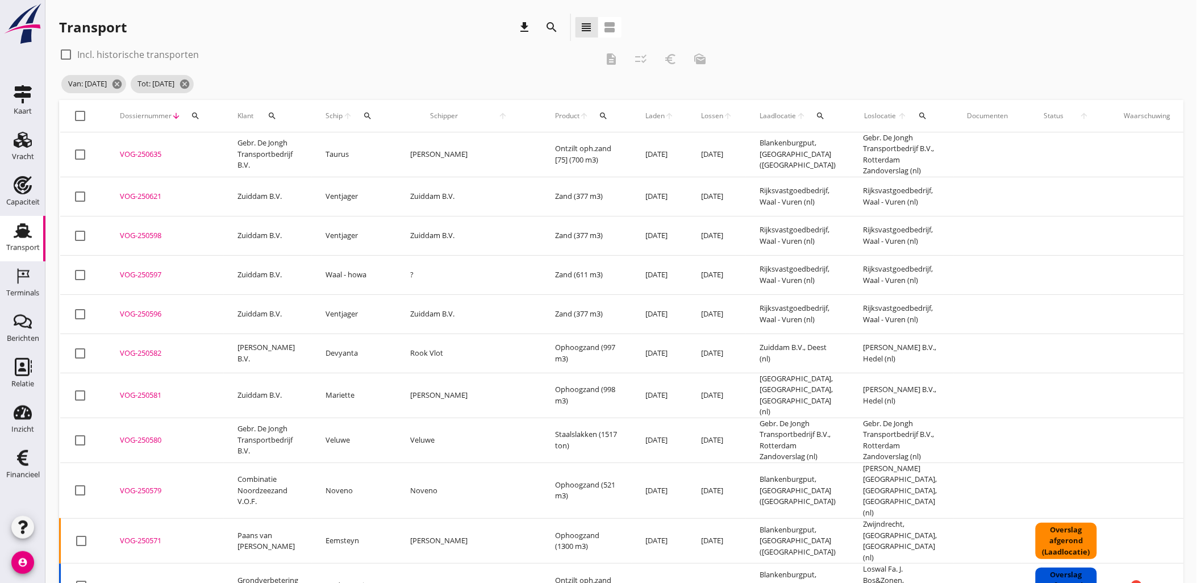
checkbox input "true"
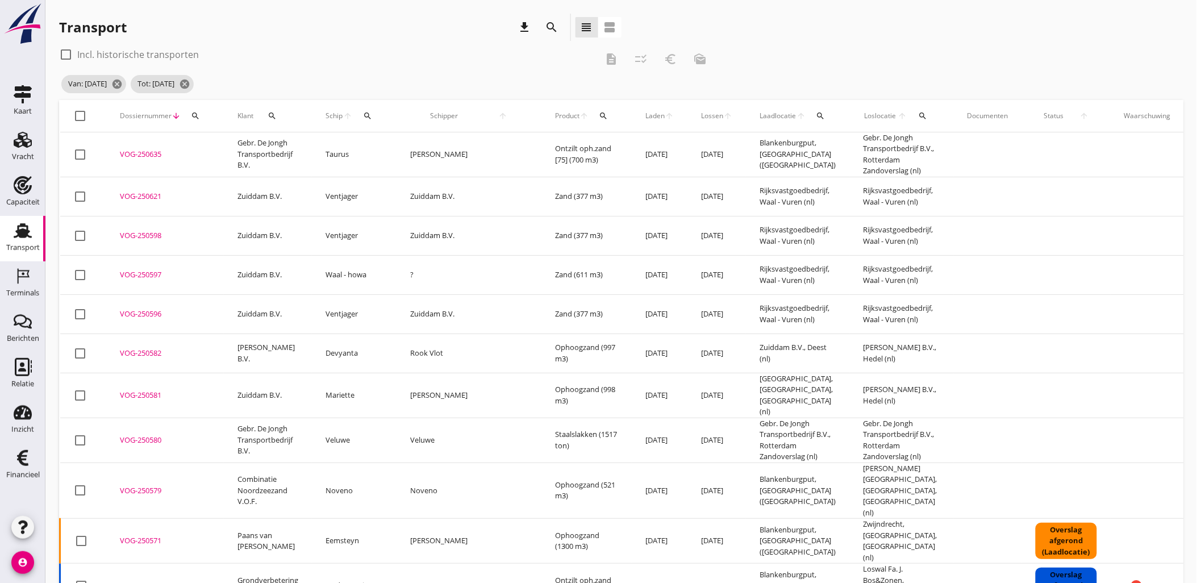
checkbox input "true"
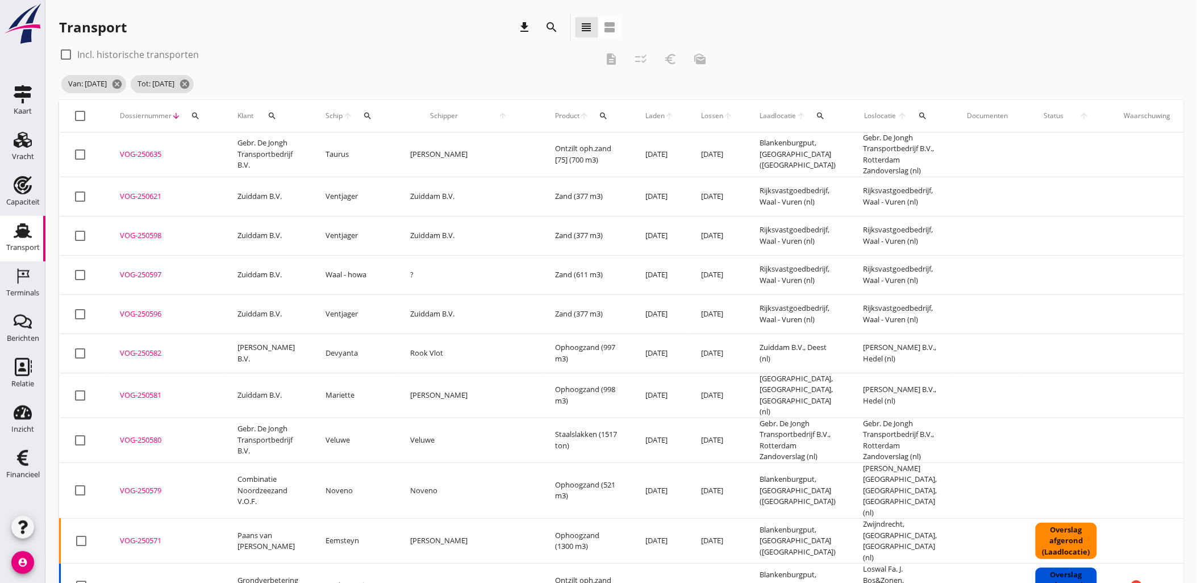
checkbox input "true"
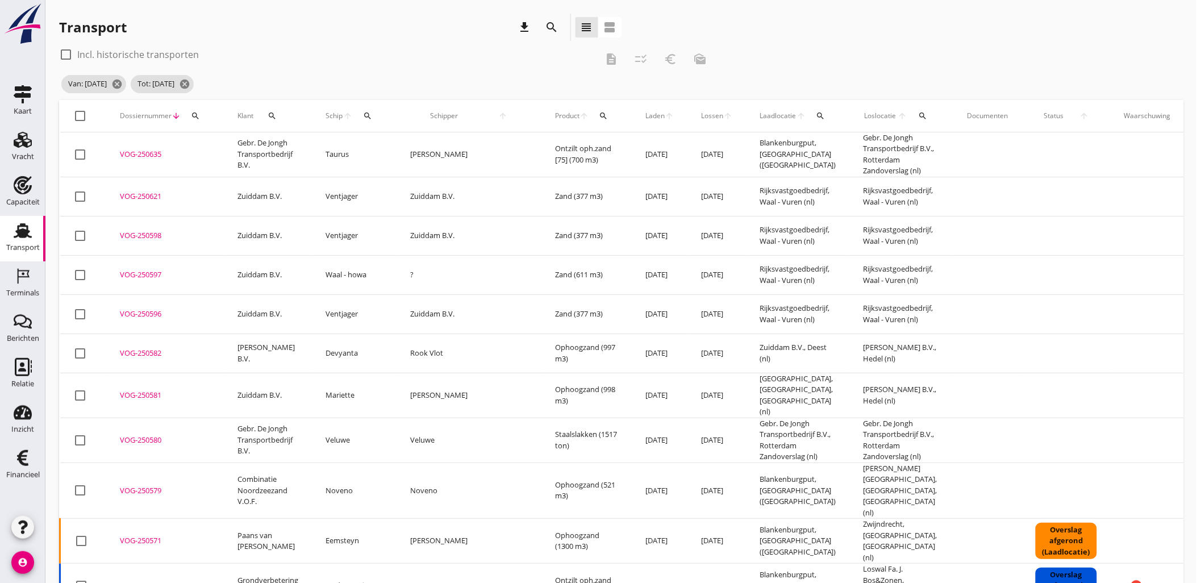
checkbox input "true"
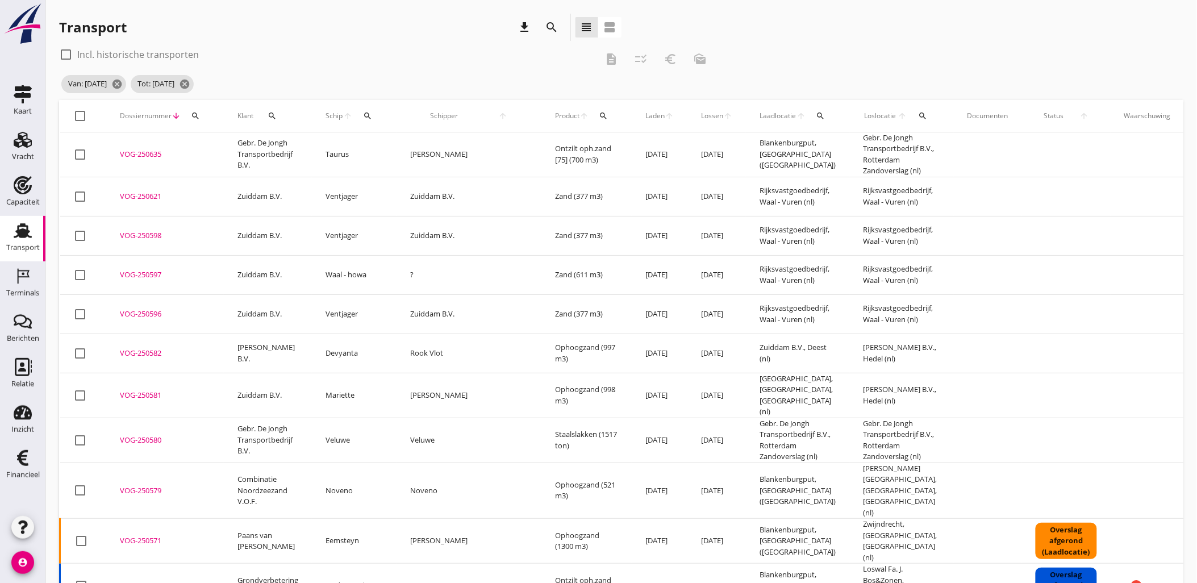
checkbox input "true"
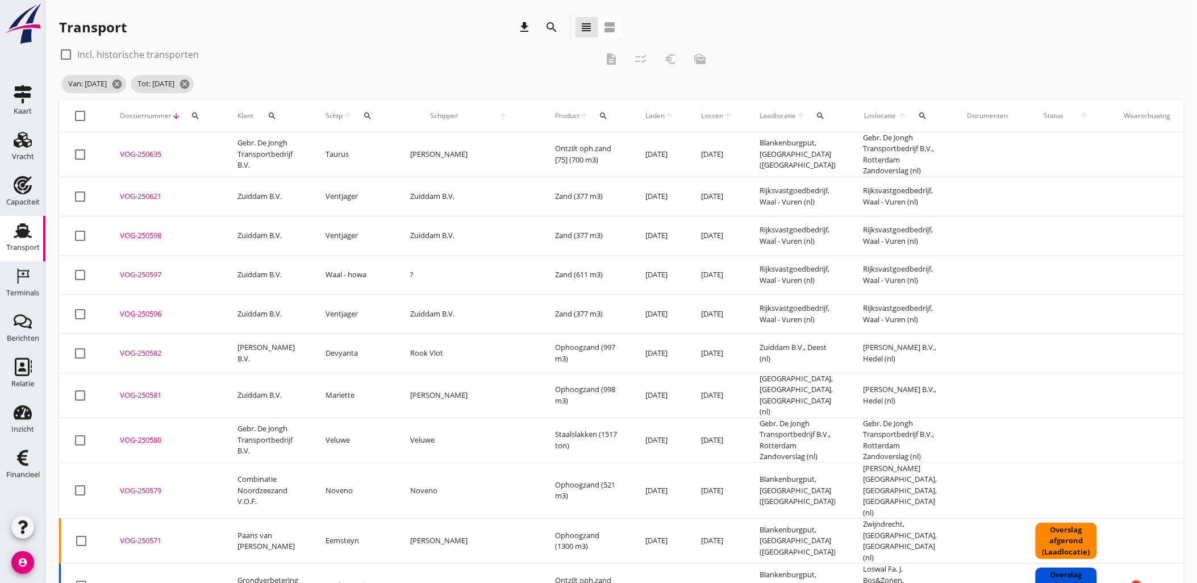
checkbox input "true"
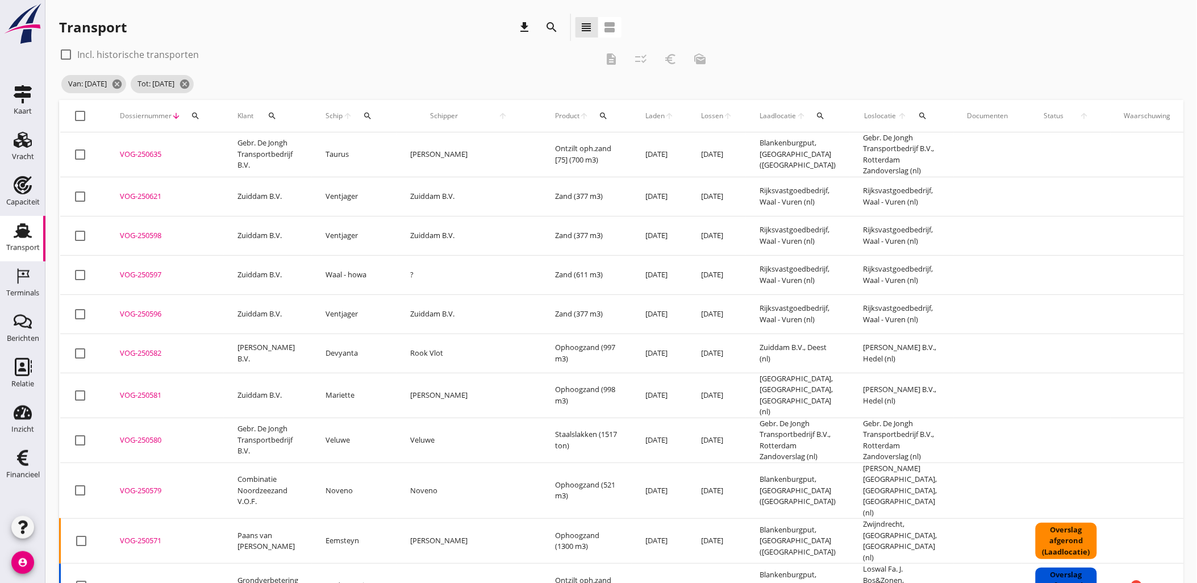
checkbox input "true"
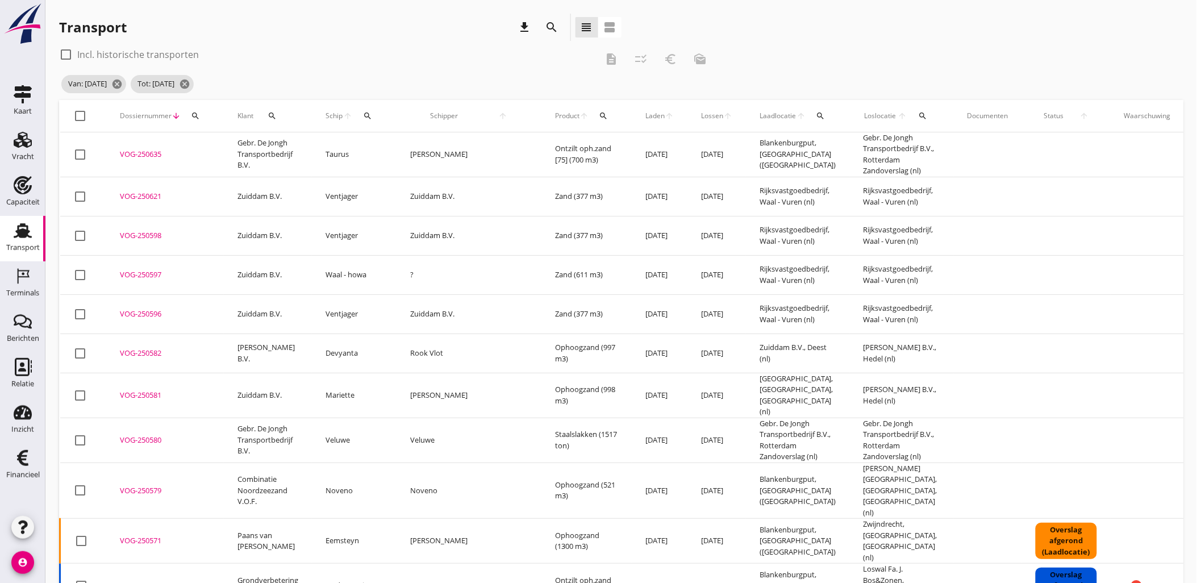
checkbox input "true"
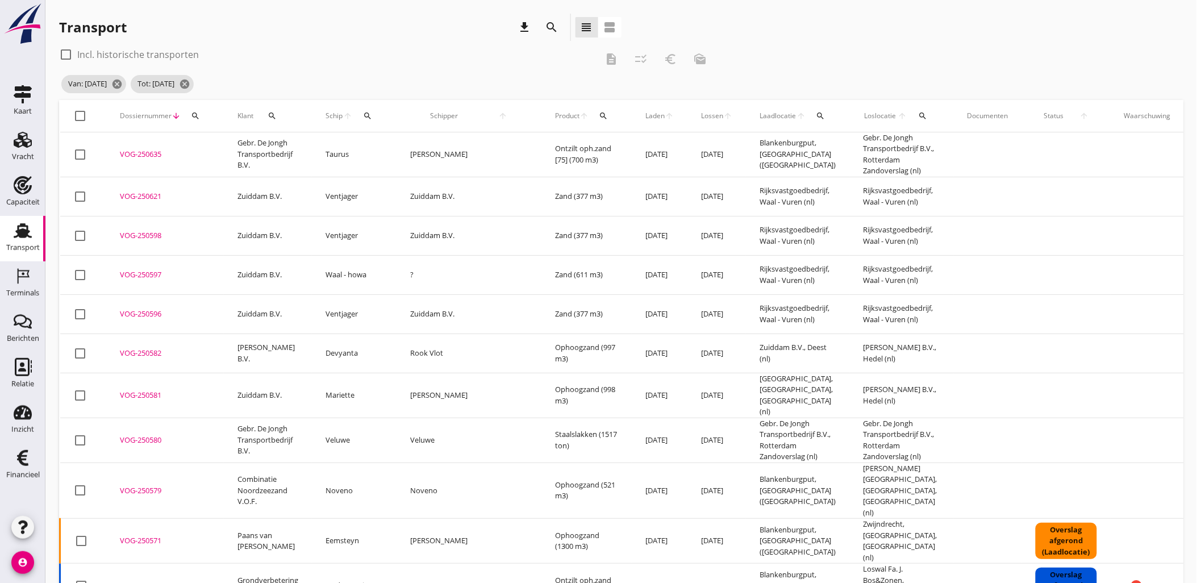
checkbox input "true"
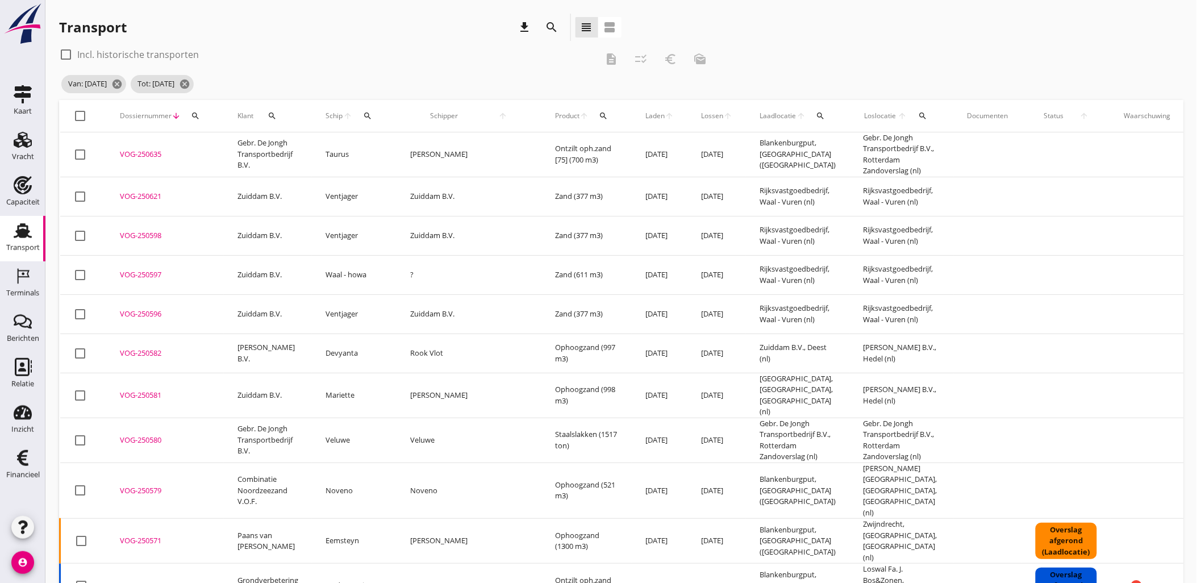
checkbox input "true"
click at [645, 54] on icon "checklist_rtl" at bounding box center [641, 59] width 14 height 14
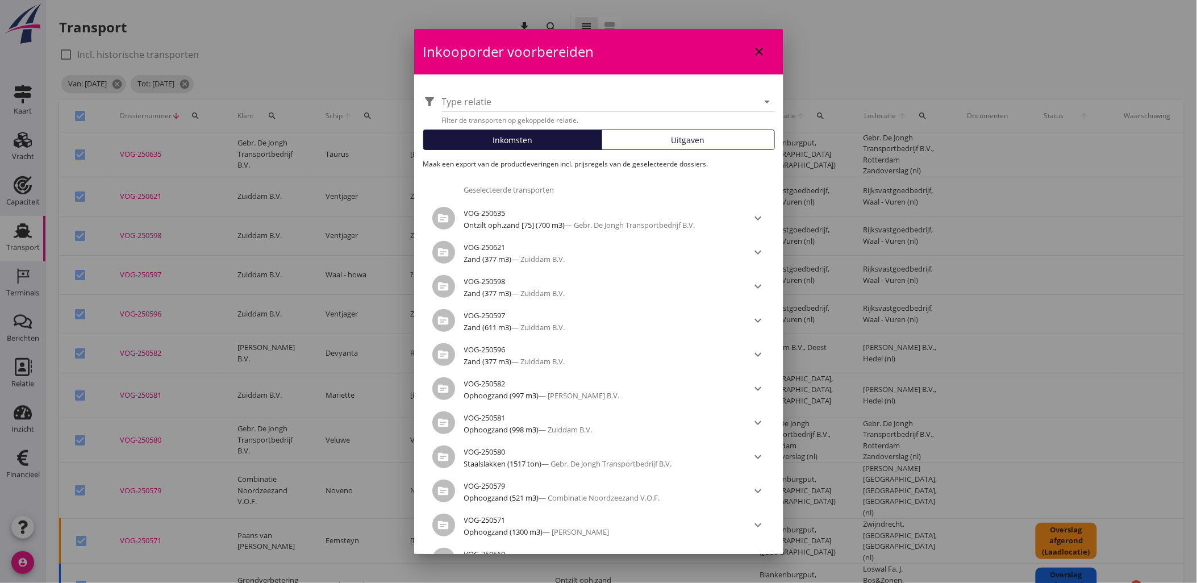
click at [656, 135] on div "Uitgaven" at bounding box center [687, 140] width 163 height 12
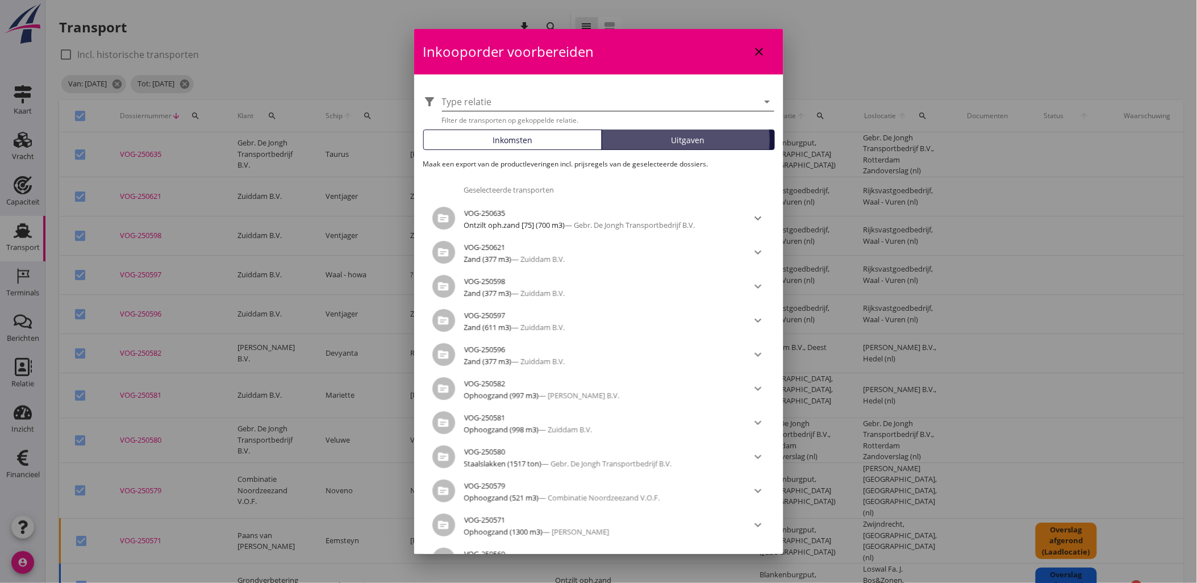
click at [638, 104] on div at bounding box center [600, 102] width 316 height 18
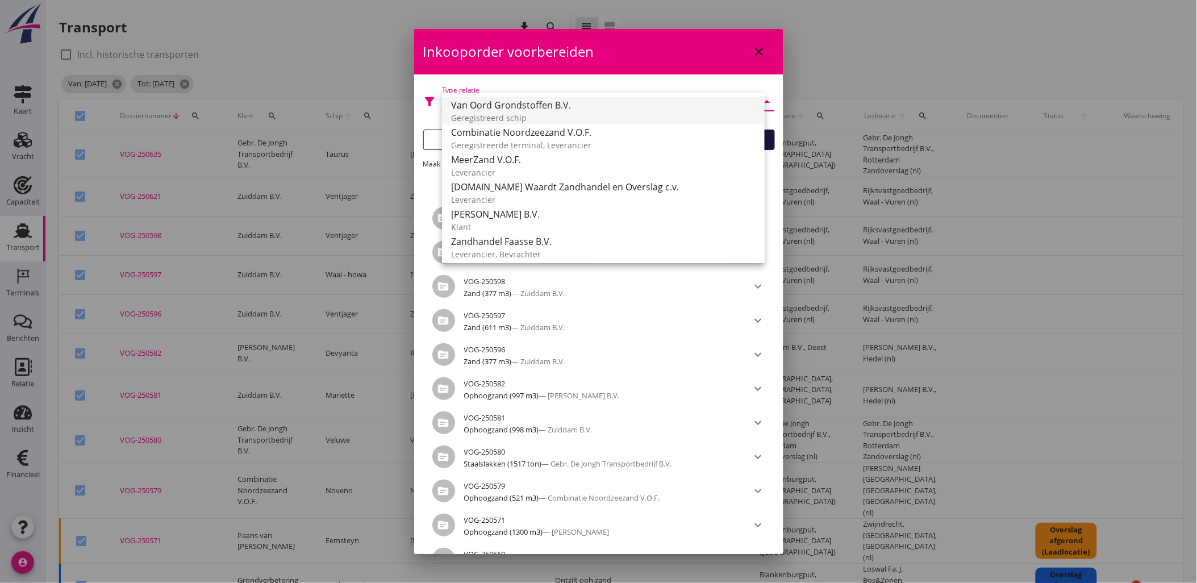
scroll to position [31, 0]
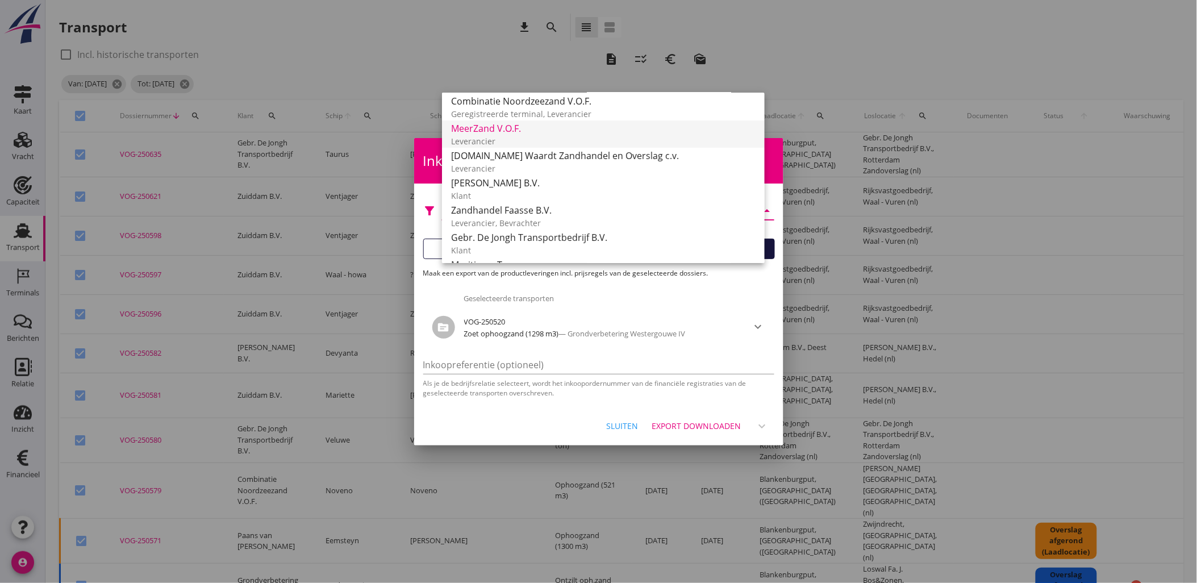
click at [591, 133] on div "MeerZand V.O.F." at bounding box center [603, 129] width 304 height 14
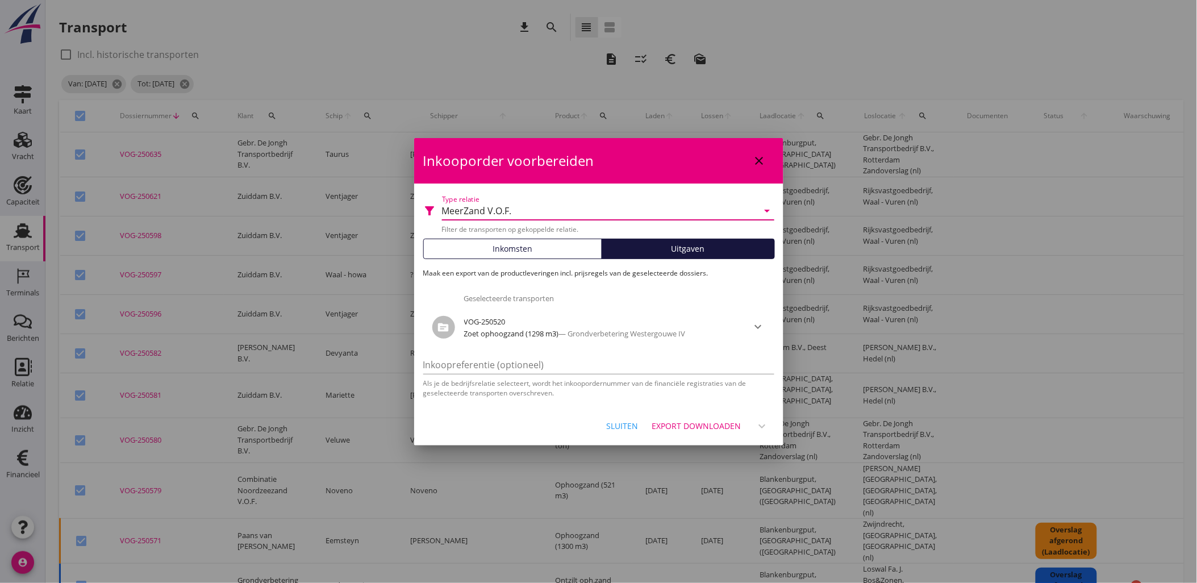
click at [559, 210] on div "MeerZand V.O.F." at bounding box center [600, 211] width 316 height 18
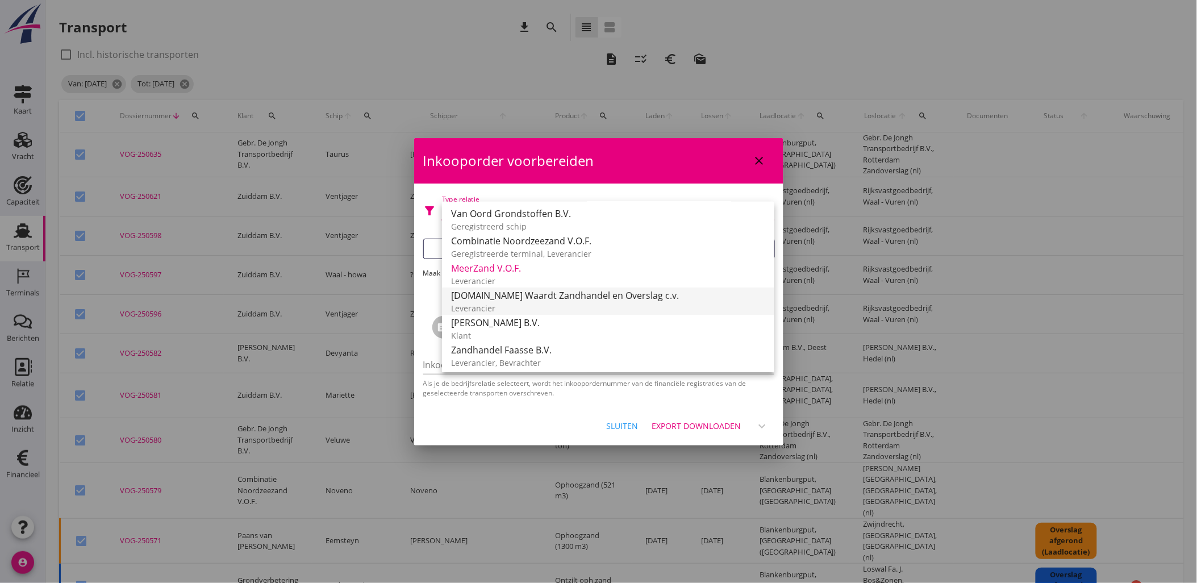
scroll to position [0, 0]
click at [526, 271] on div "MeerZand V.O.F." at bounding box center [608, 269] width 314 height 14
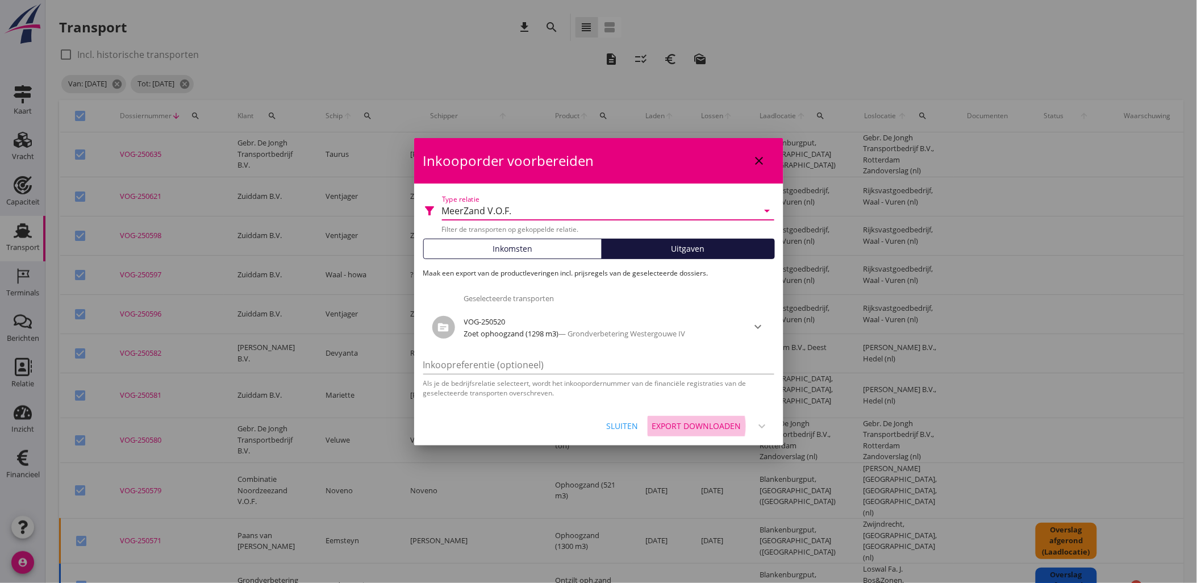
click at [712, 426] on div "Export downloaden" at bounding box center [696, 426] width 89 height 12
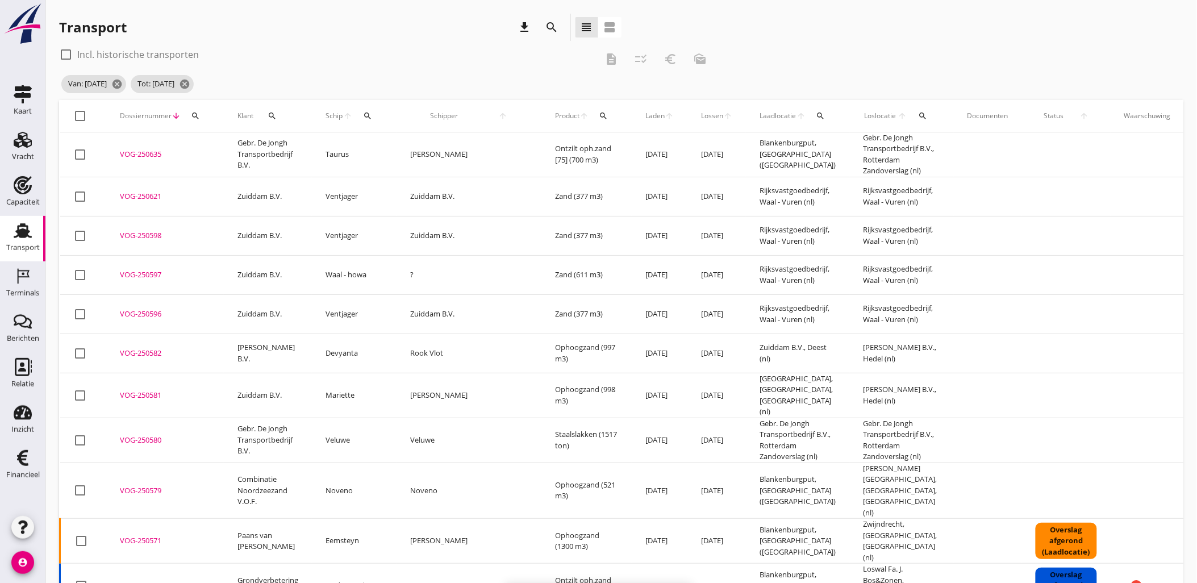
checkbox input "false"
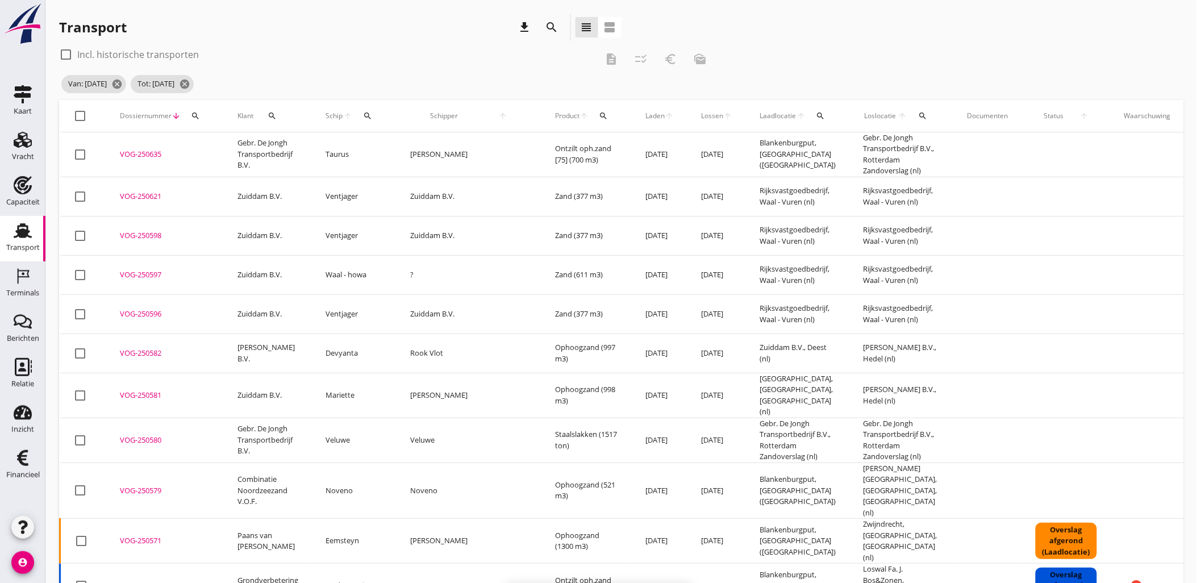
checkbox input "false"
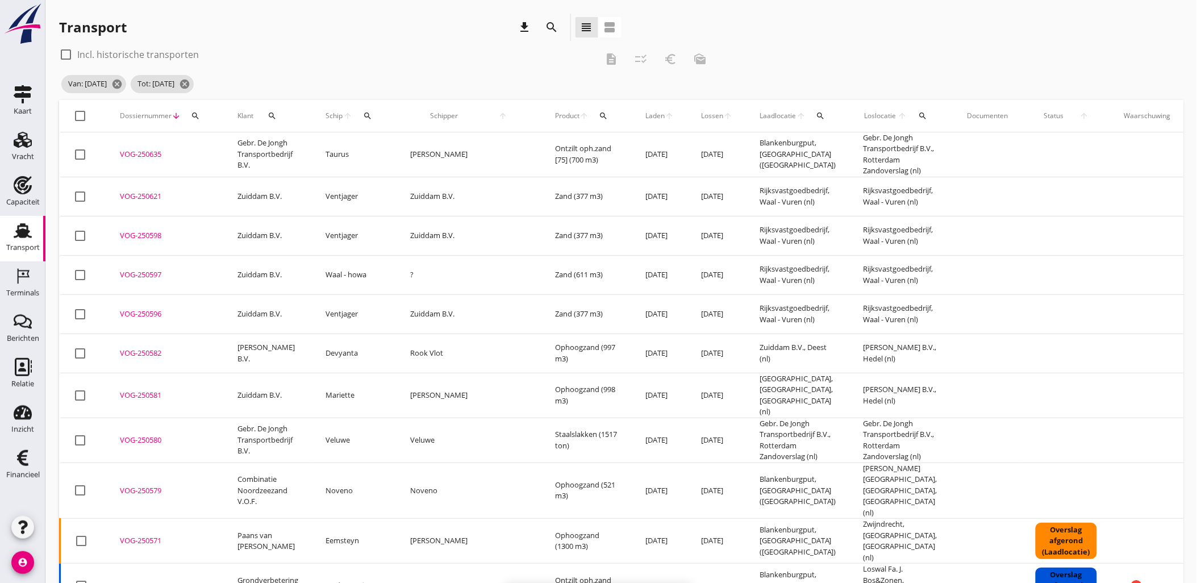
checkbox input "false"
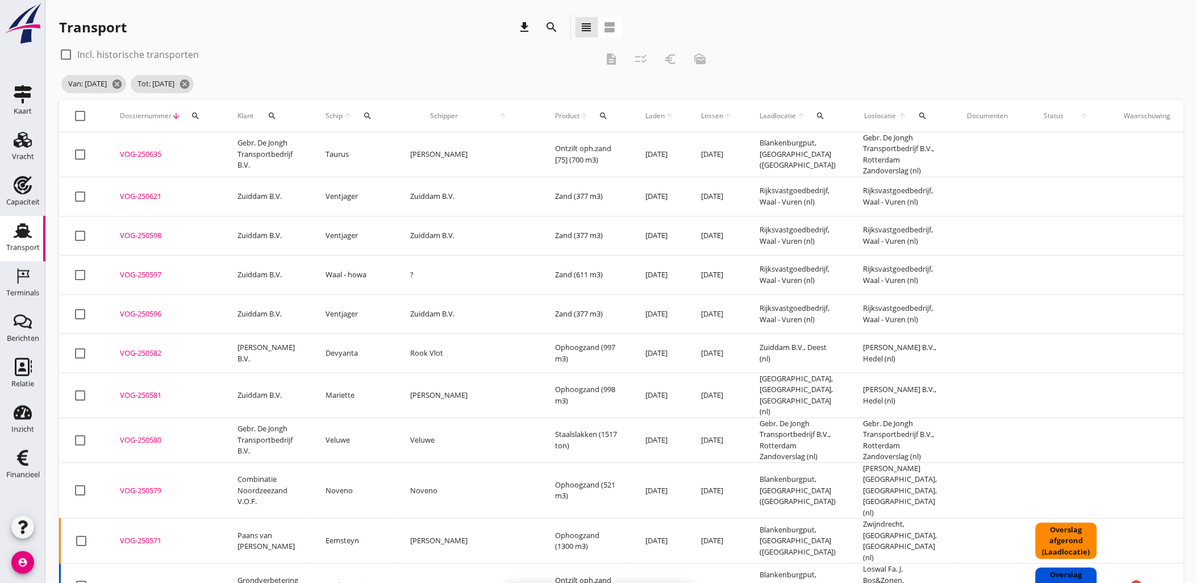
checkbox input "false"
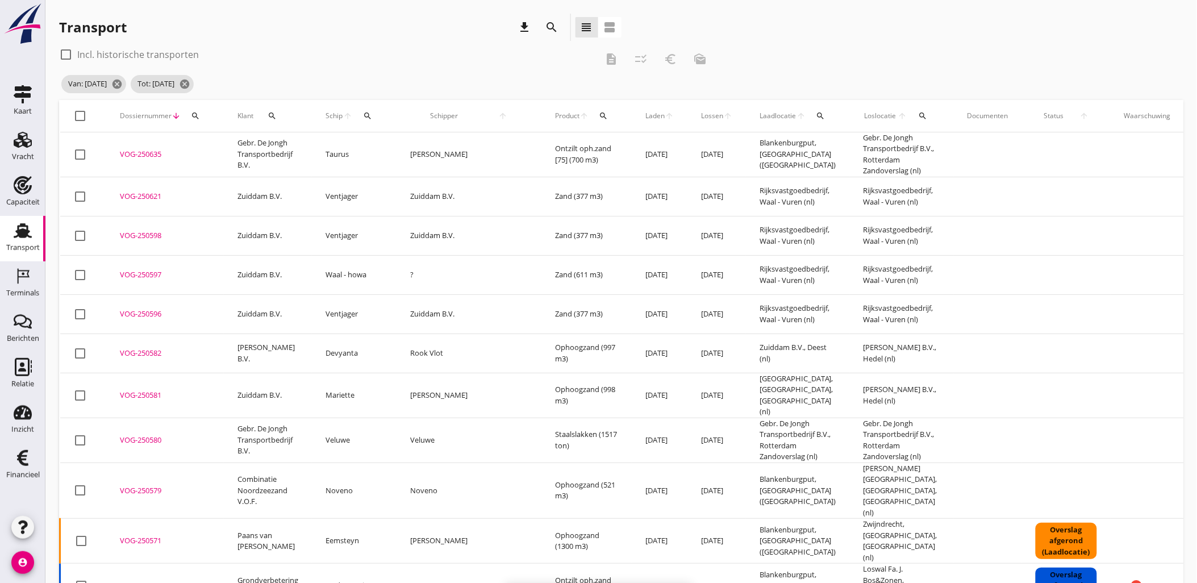
checkbox input "false"
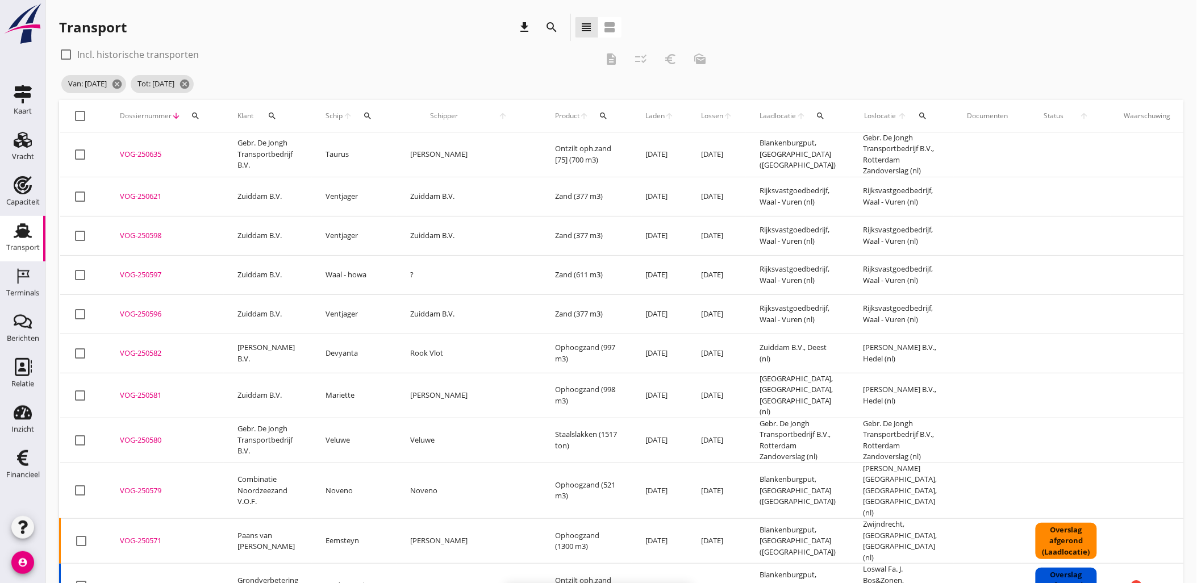
checkbox input "false"
drag, startPoint x: 793, startPoint y: 26, endPoint x: 726, endPoint y: 51, distance: 72.2
click at [793, 26] on div "Transport download search view_headline view_agenda" at bounding box center [621, 30] width 1124 height 32
click at [78, 111] on div at bounding box center [80, 115] width 19 height 19
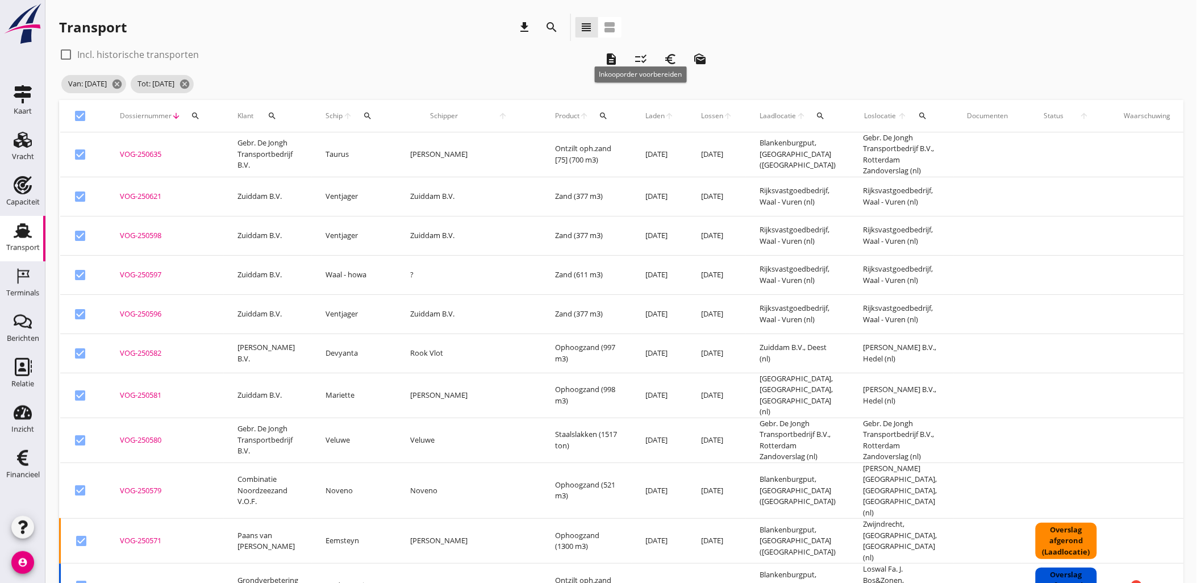
click at [634, 61] on icon "checklist_rtl" at bounding box center [641, 59] width 14 height 14
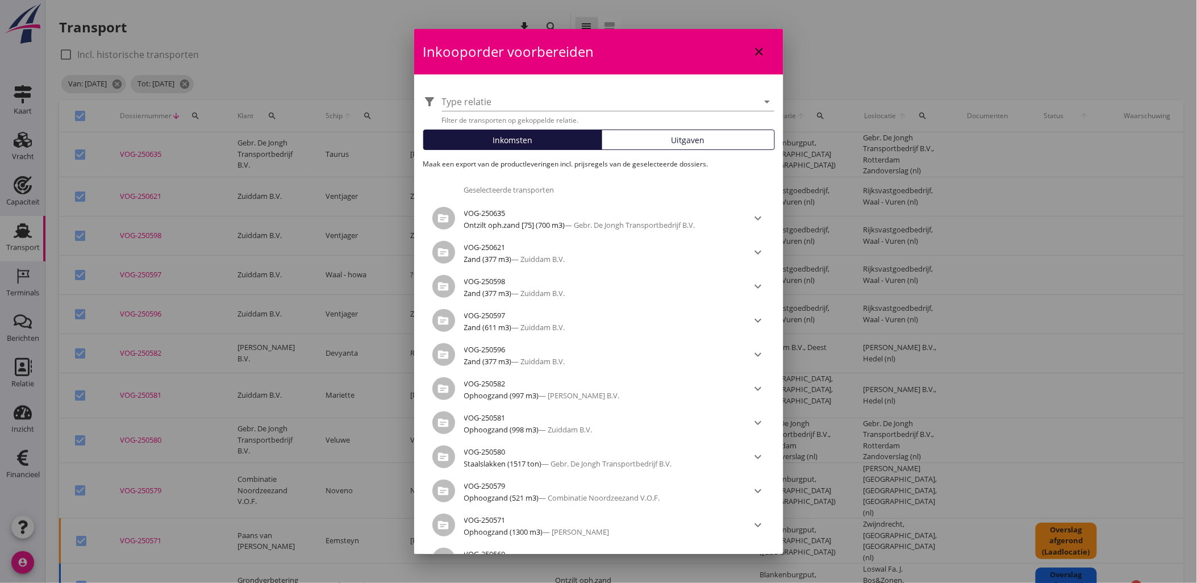
click at [711, 140] on div "Uitgaven" at bounding box center [687, 140] width 163 height 12
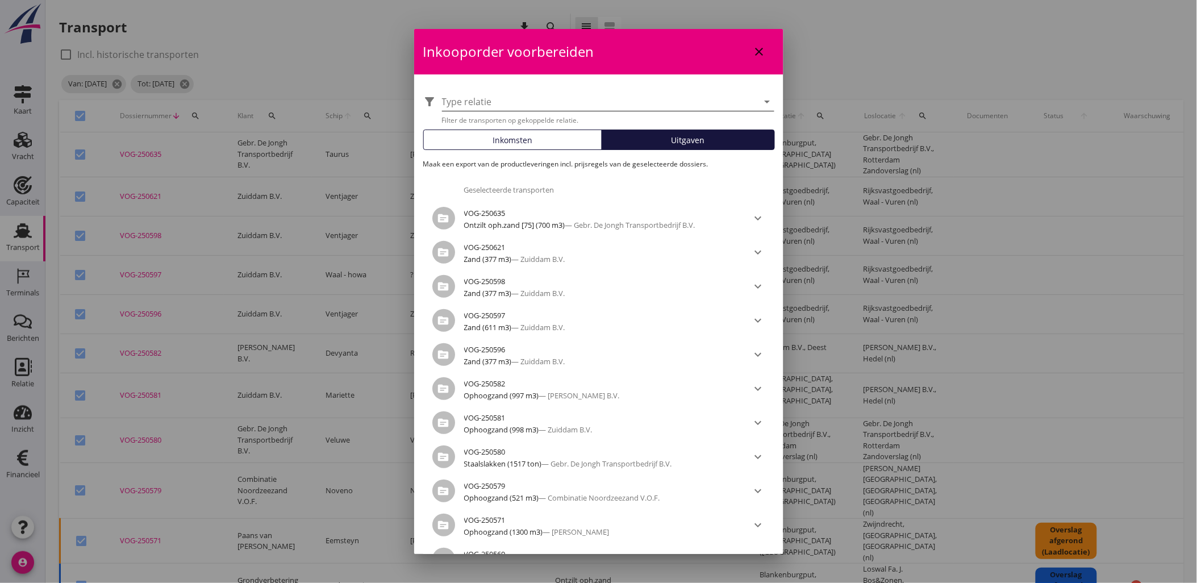
click at [539, 107] on div at bounding box center [600, 102] width 316 height 18
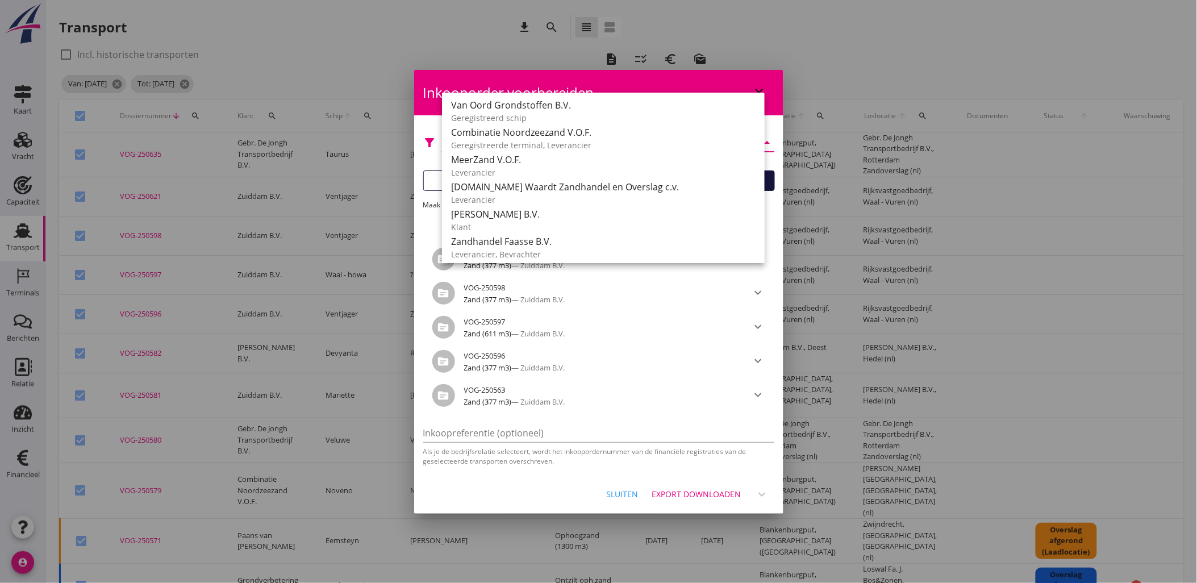
scroll to position [220, 0]
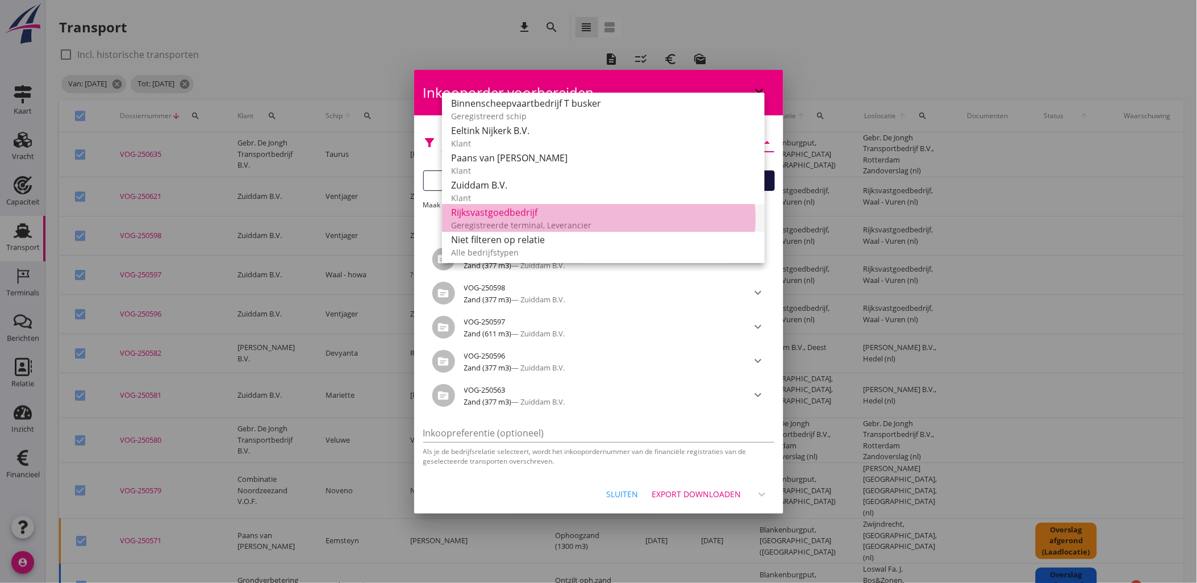
click at [548, 214] on div "Rijksvastgoedbedrijf" at bounding box center [603, 213] width 304 height 14
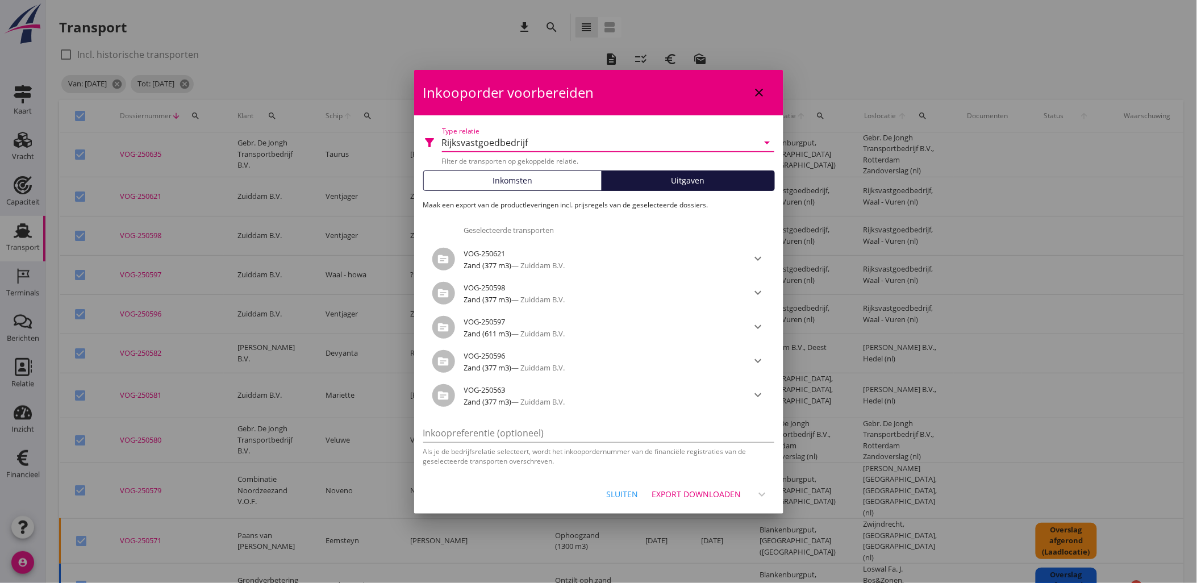
click at [719, 490] on div "Export downloaden" at bounding box center [696, 494] width 89 height 12
